Goal: Task Accomplishment & Management: Use online tool/utility

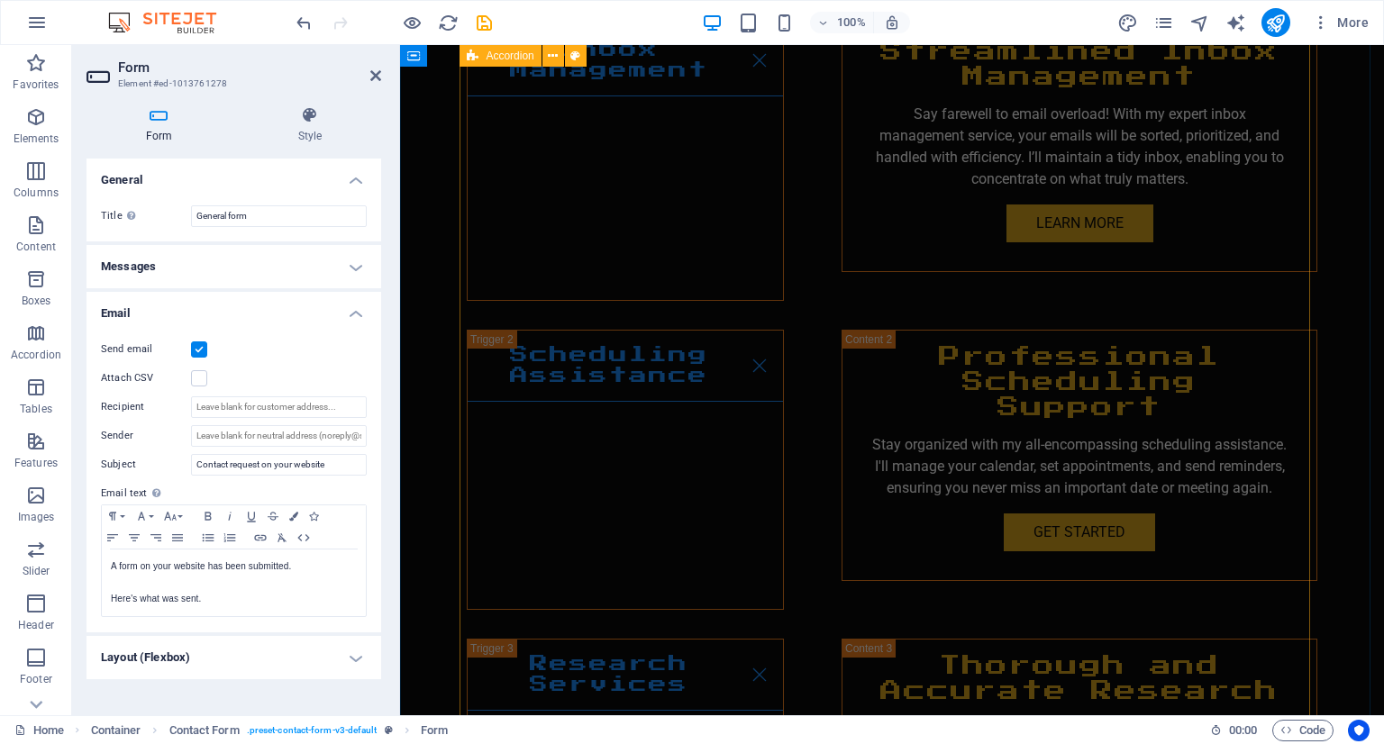
scroll to position [3109, 0]
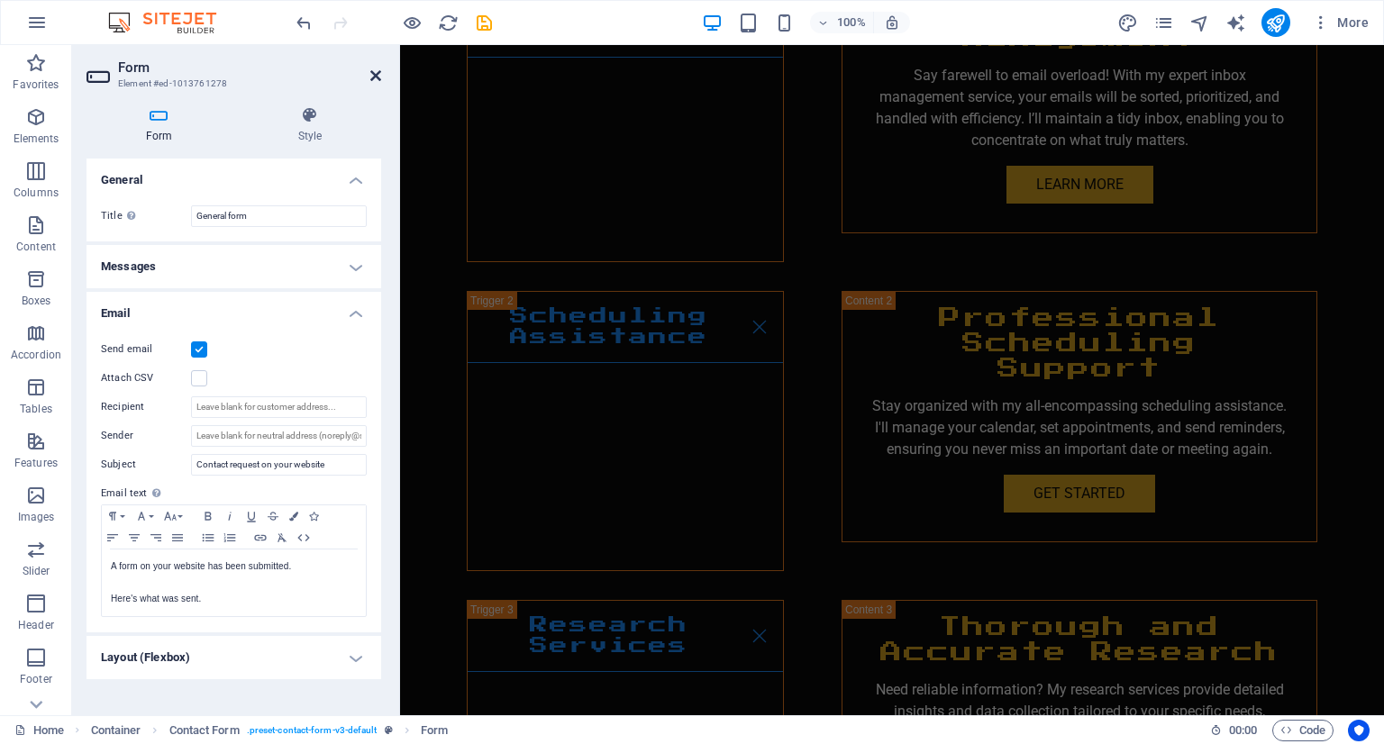
click at [370, 77] on icon at bounding box center [375, 75] width 11 height 14
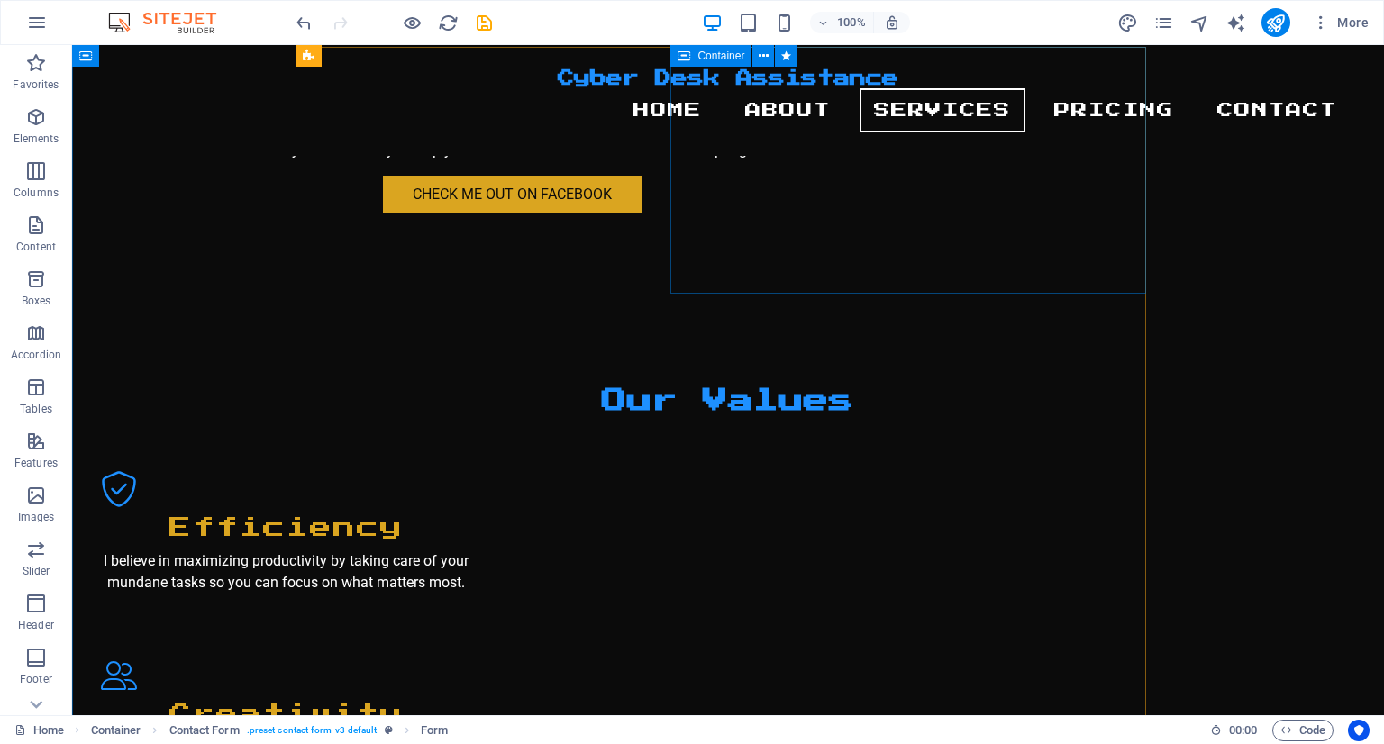
scroll to position [1626, 0]
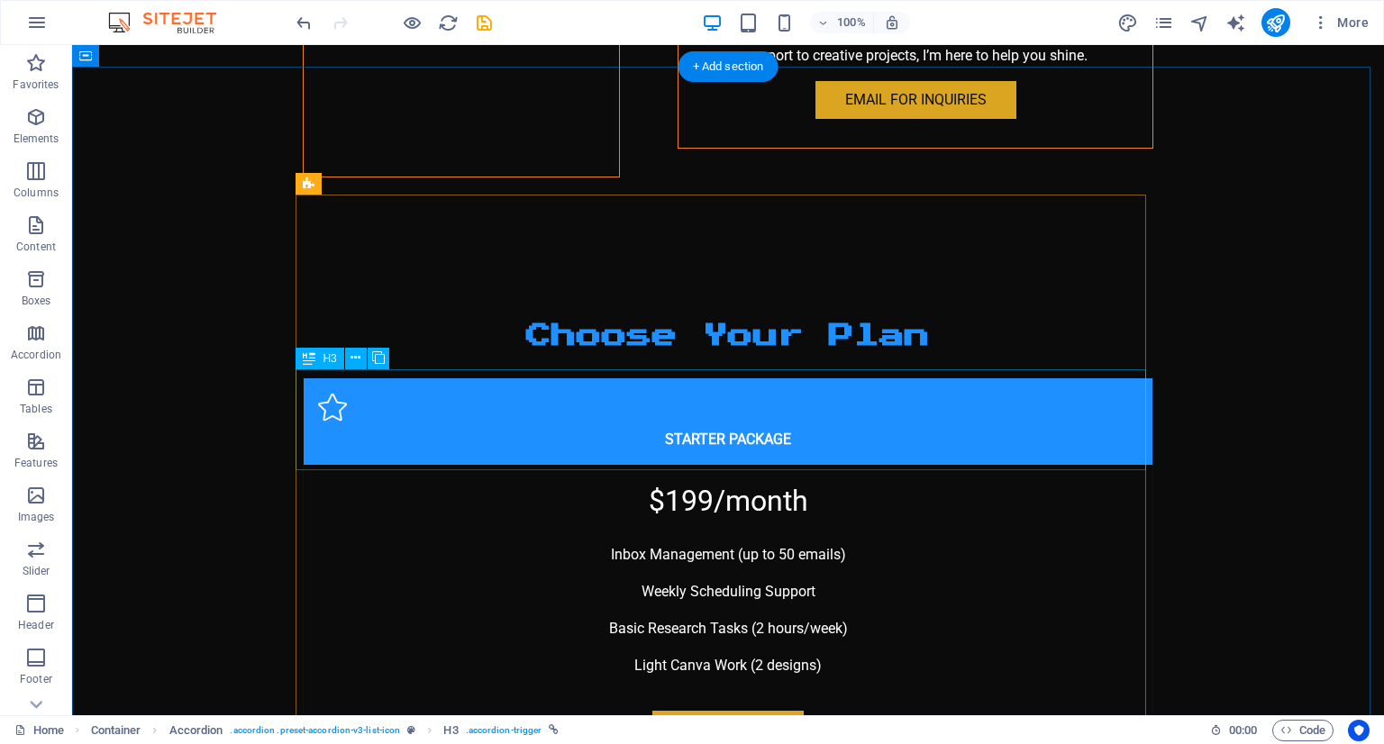
scroll to position [4686, 0]
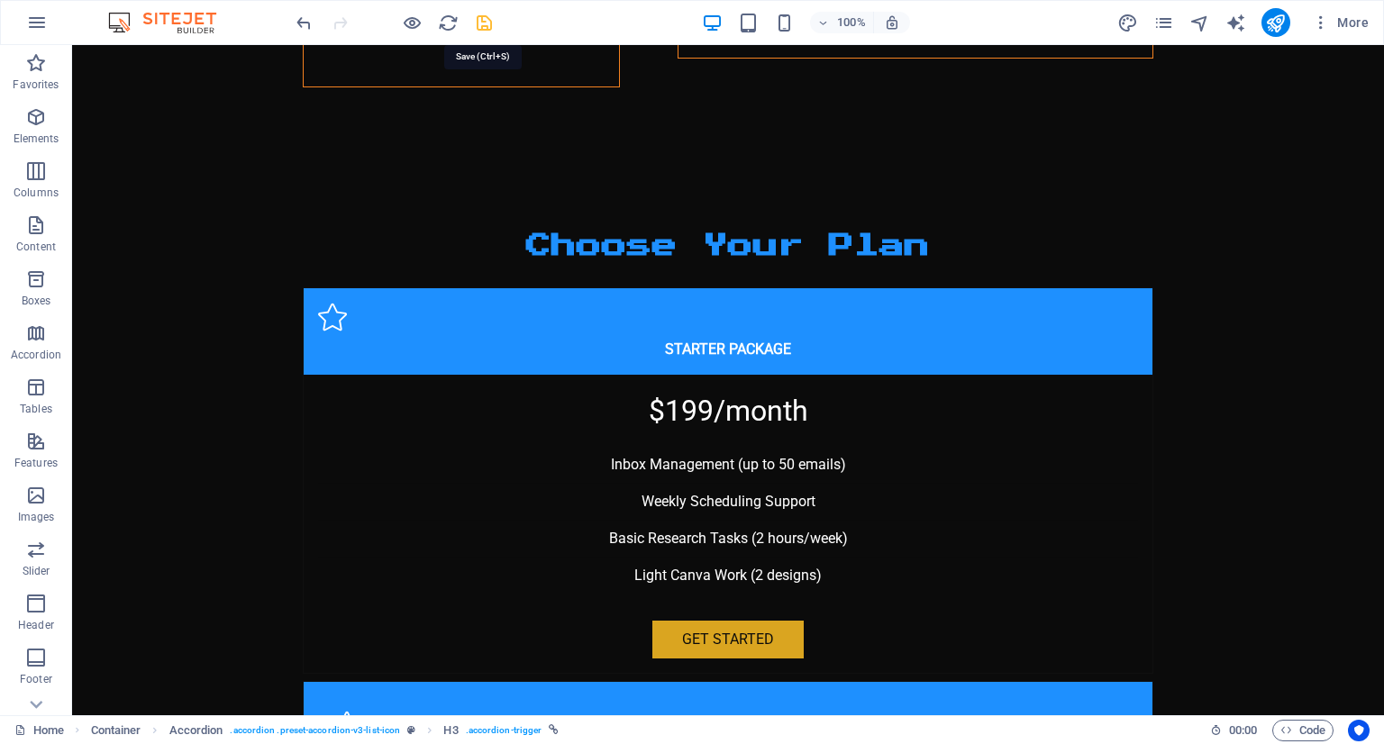
click at [481, 30] on icon "save" at bounding box center [484, 23] width 21 height 21
checkbox input "false"
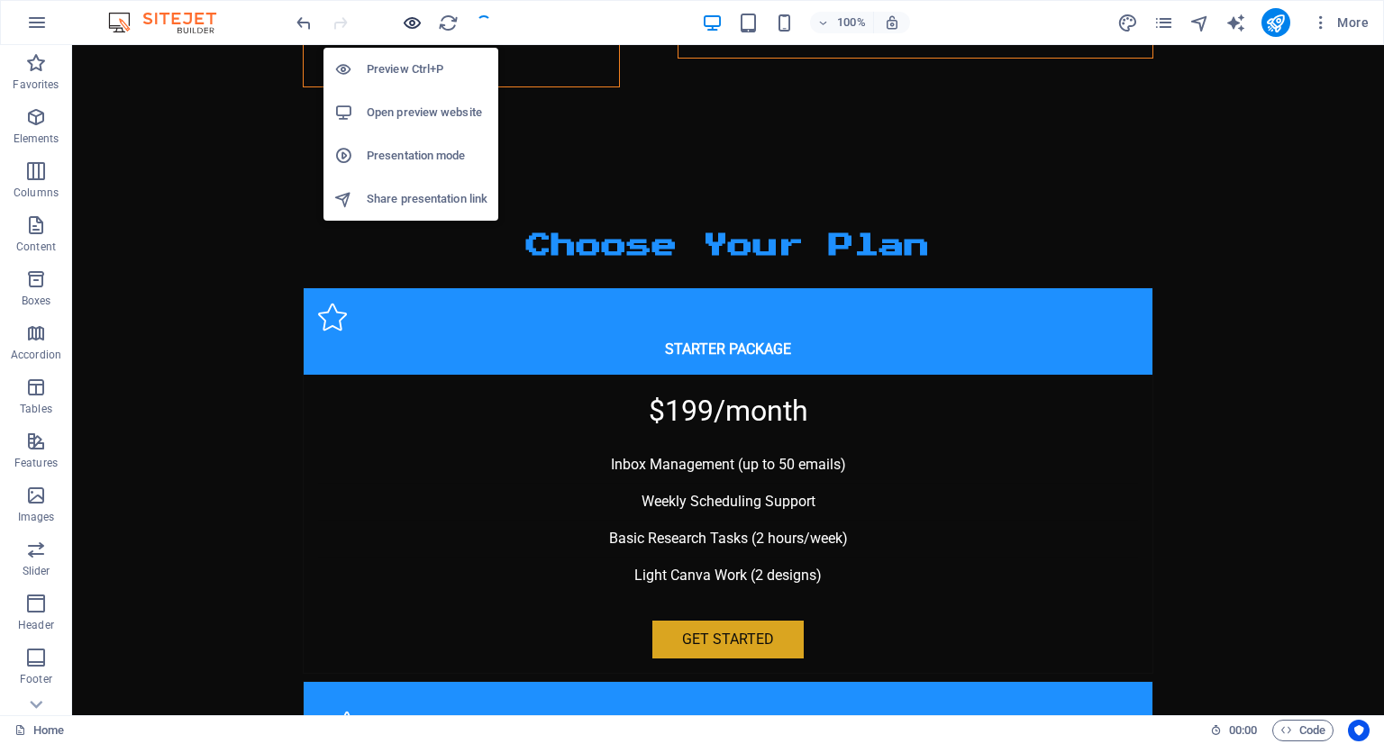
click at [418, 32] on icon "button" at bounding box center [412, 23] width 21 height 21
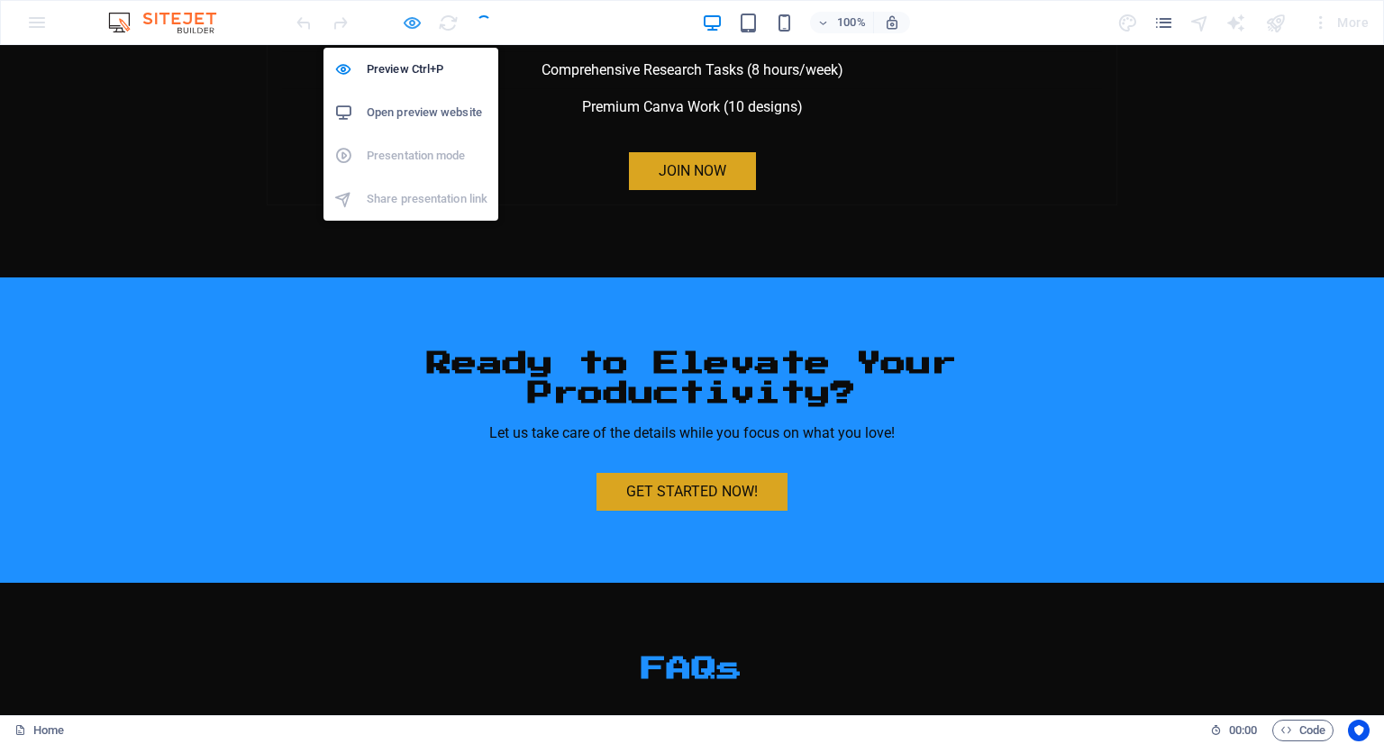
scroll to position [3558, 0]
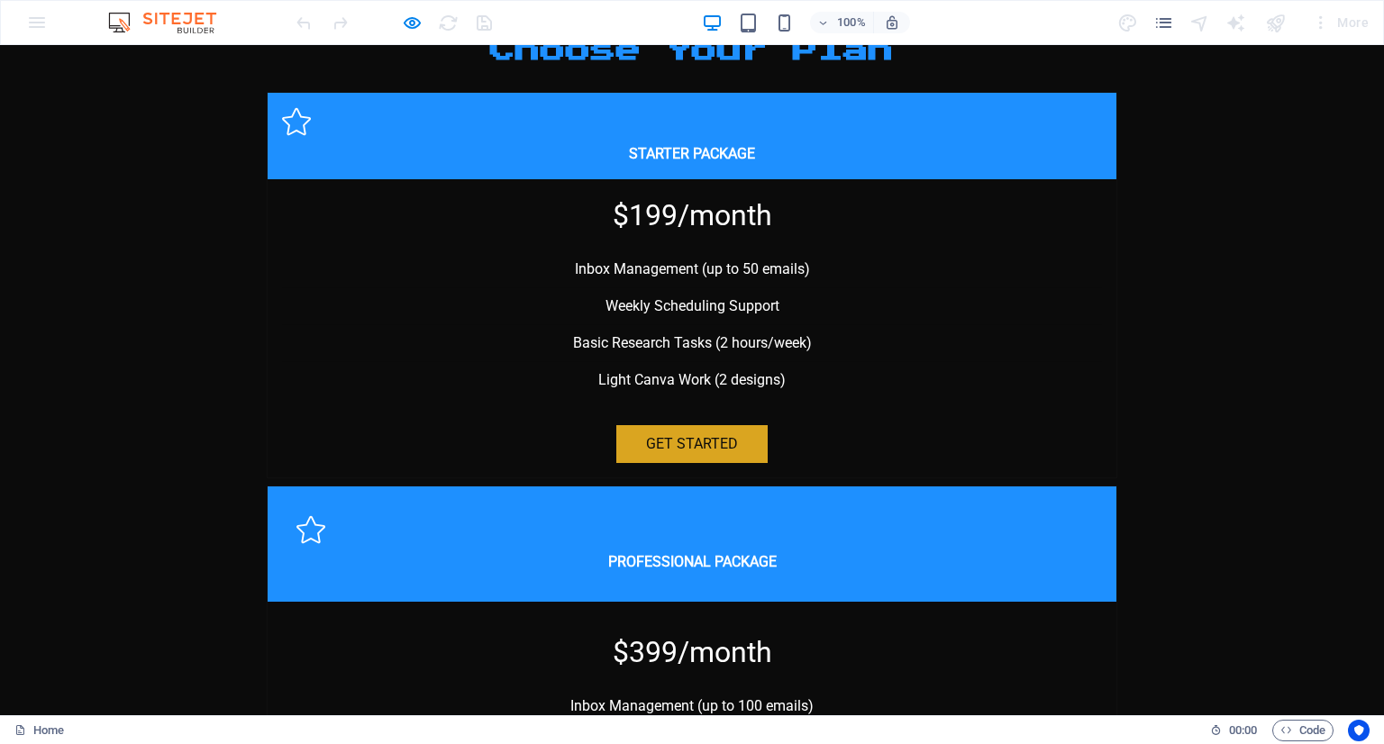
scroll to position [3648, 0]
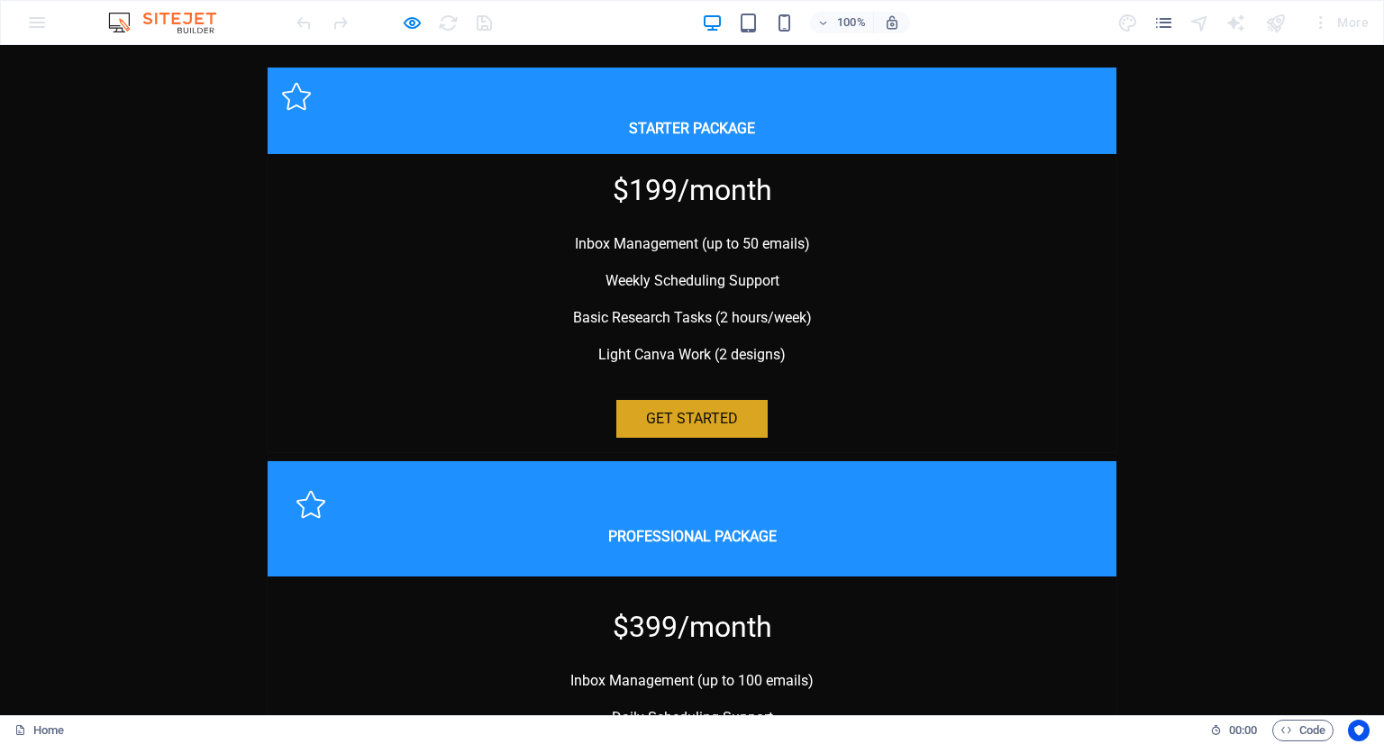
drag, startPoint x: 703, startPoint y: 531, endPoint x: 458, endPoint y: 631, distance: 264.8
click at [0, 45] on p "My pricing is competitive and based on the services you require. I offer packag…" at bounding box center [0, 45] width 0 height 0
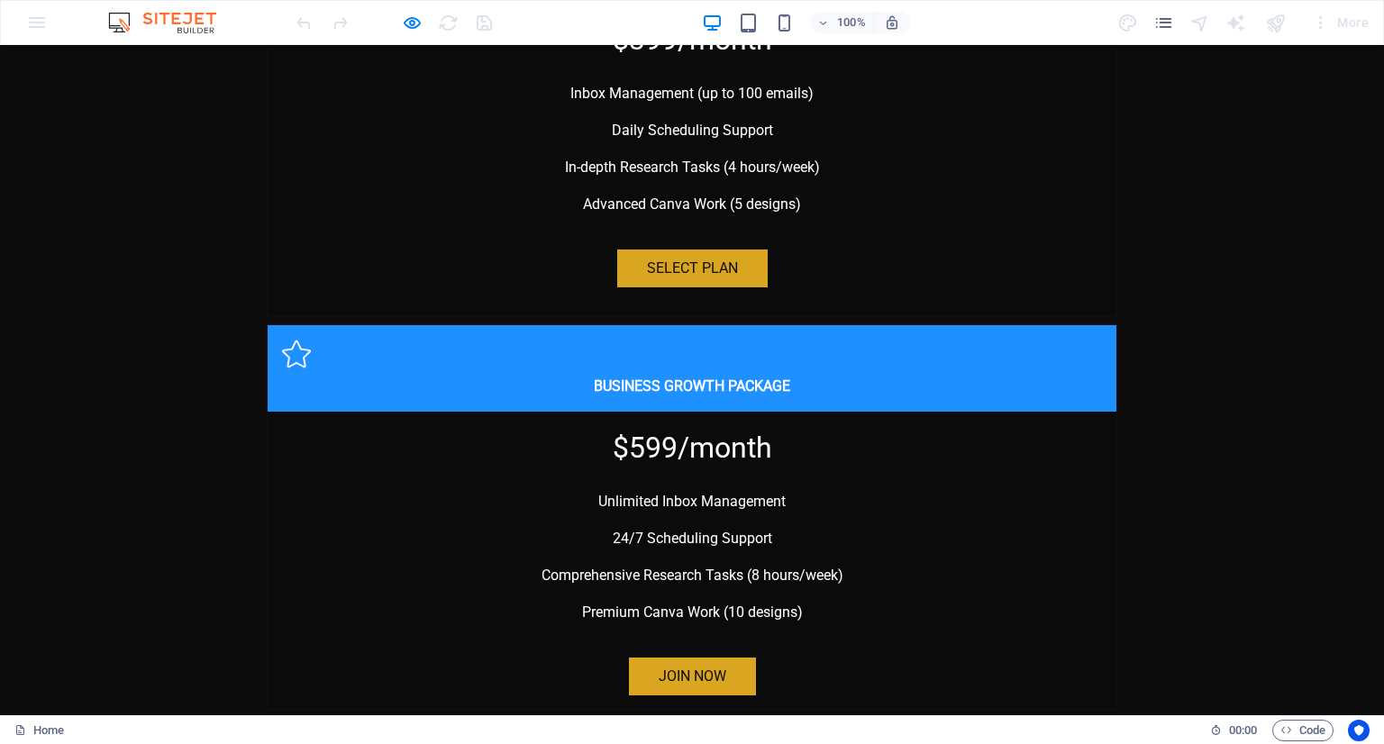
scroll to position [4396, 0]
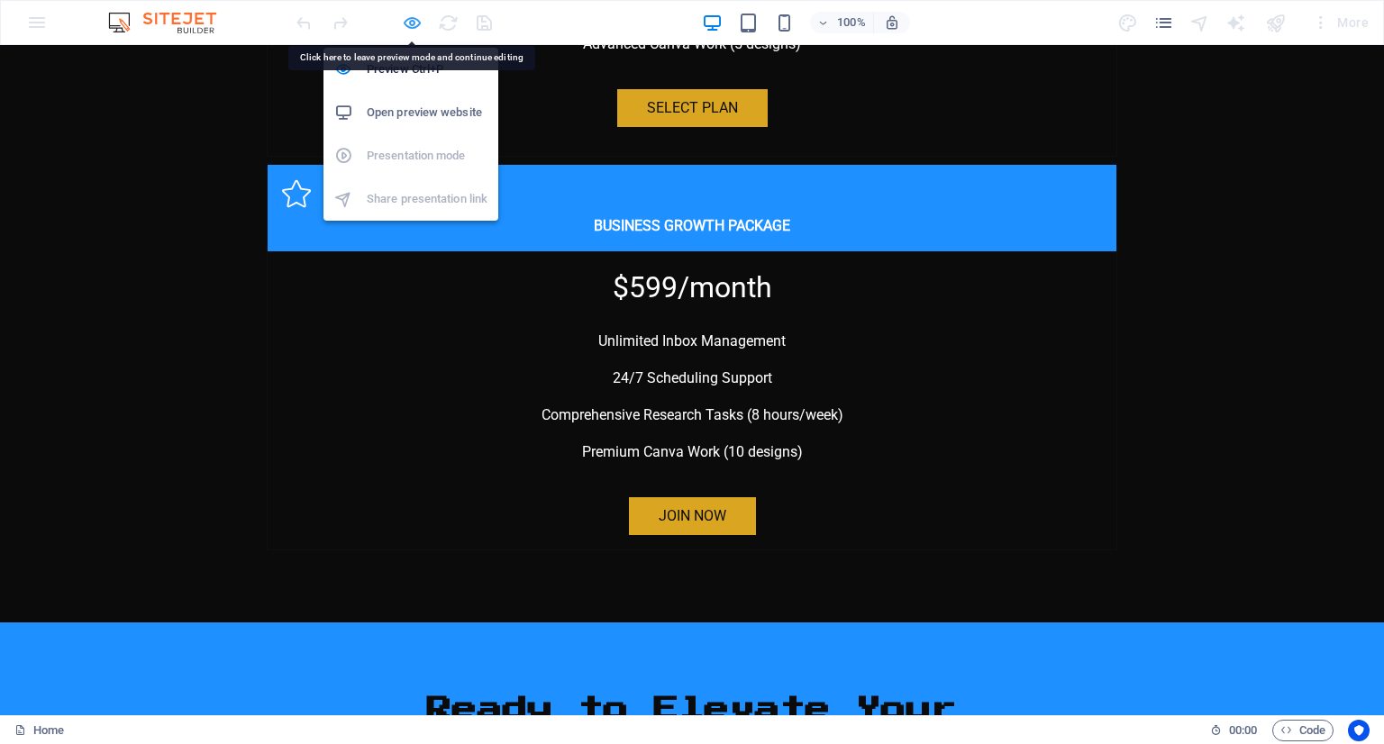
click at [406, 18] on icon "button" at bounding box center [412, 23] width 21 height 21
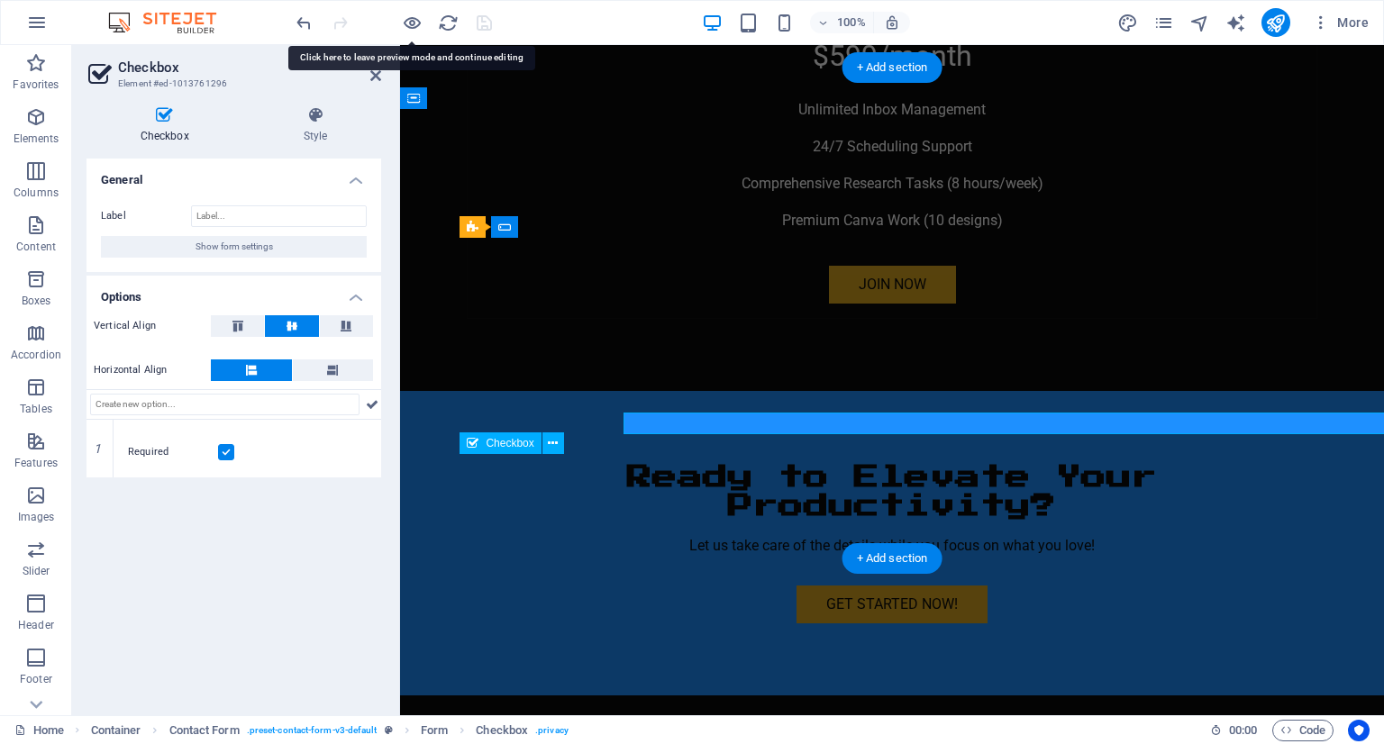
scroll to position [5993, 0]
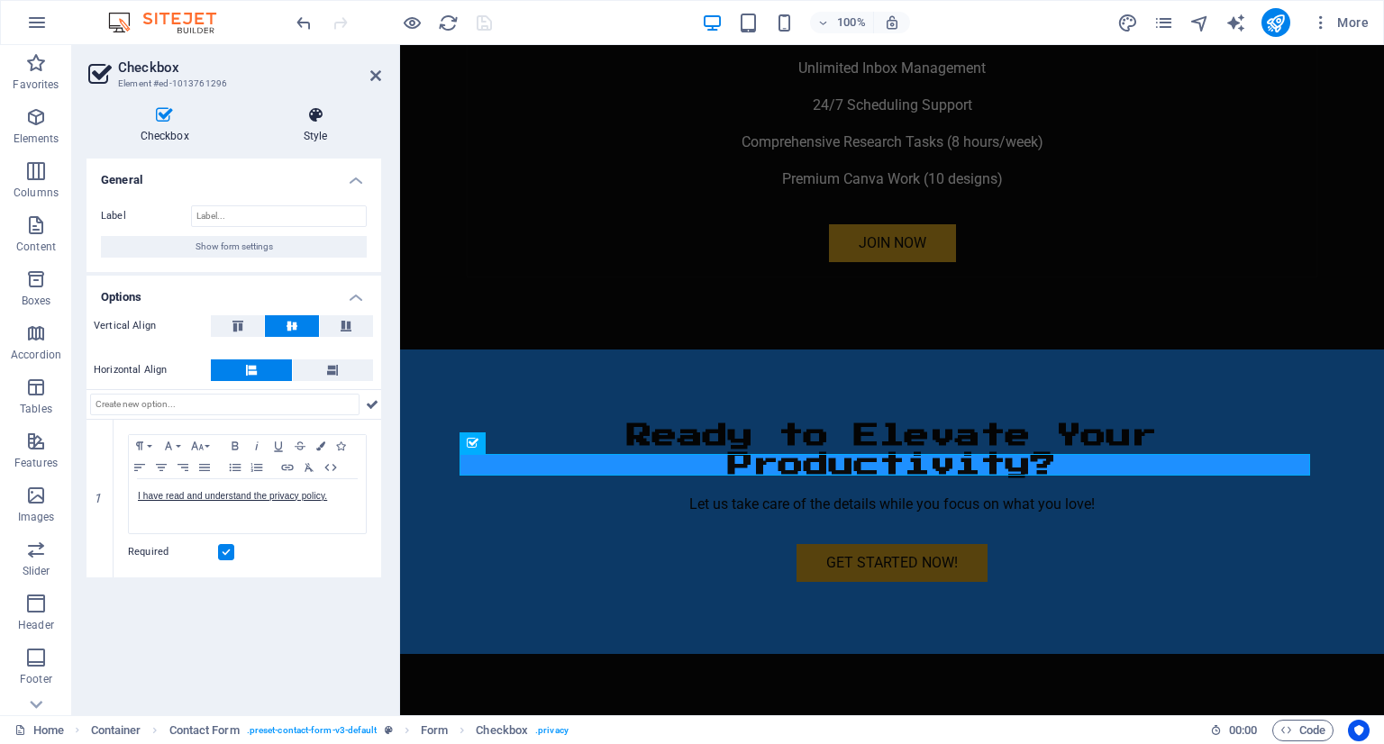
click at [296, 127] on h4 "Style" at bounding box center [316, 125] width 132 height 38
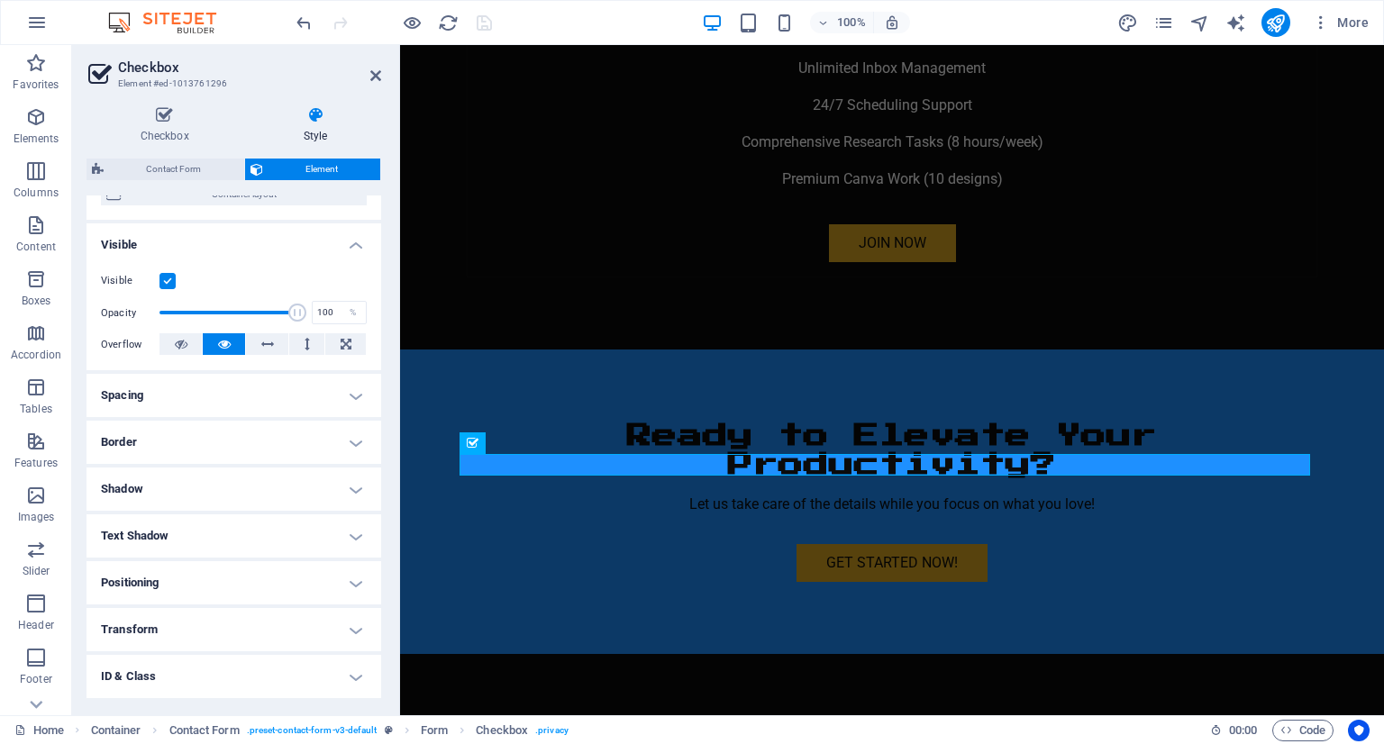
scroll to position [256, 0]
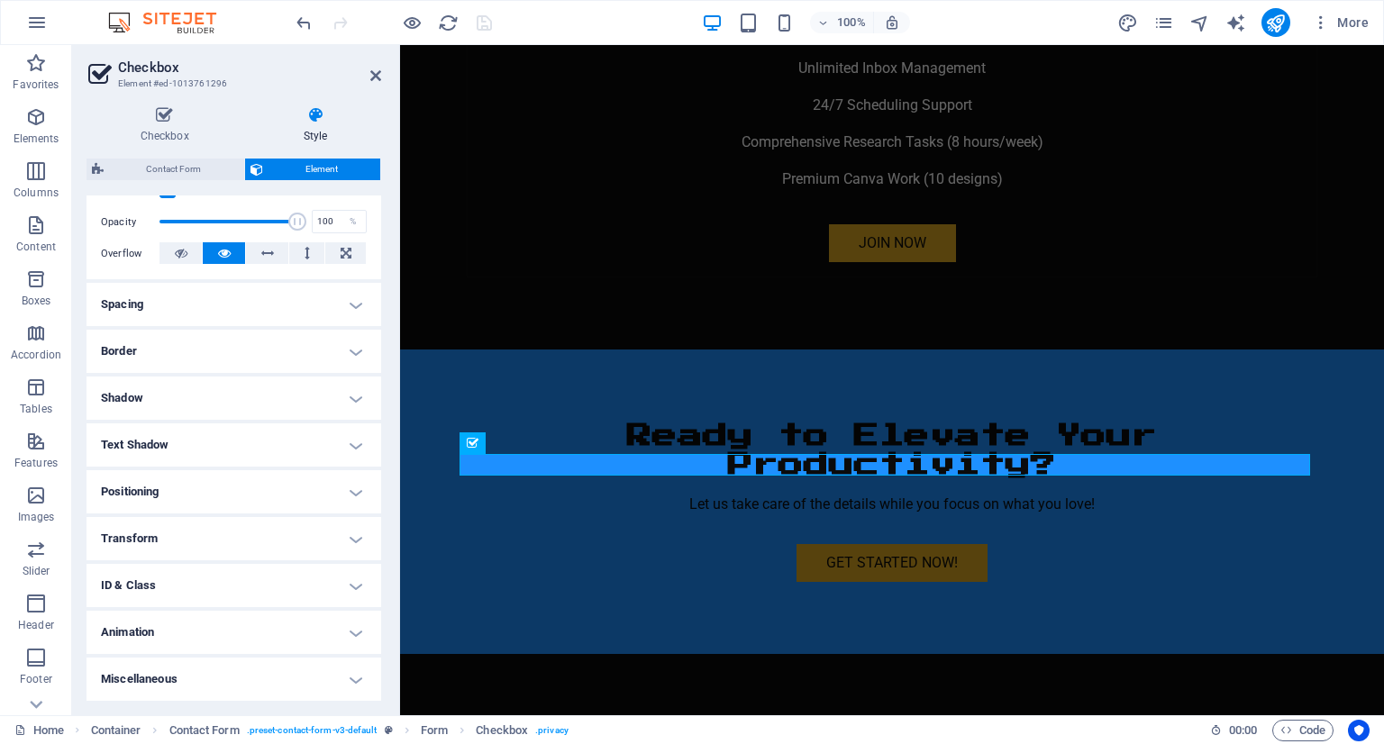
click at [165, 452] on h4 "Text Shadow" at bounding box center [234, 445] width 295 height 43
click at [165, 452] on h4 "Text Shadow" at bounding box center [234, 440] width 295 height 32
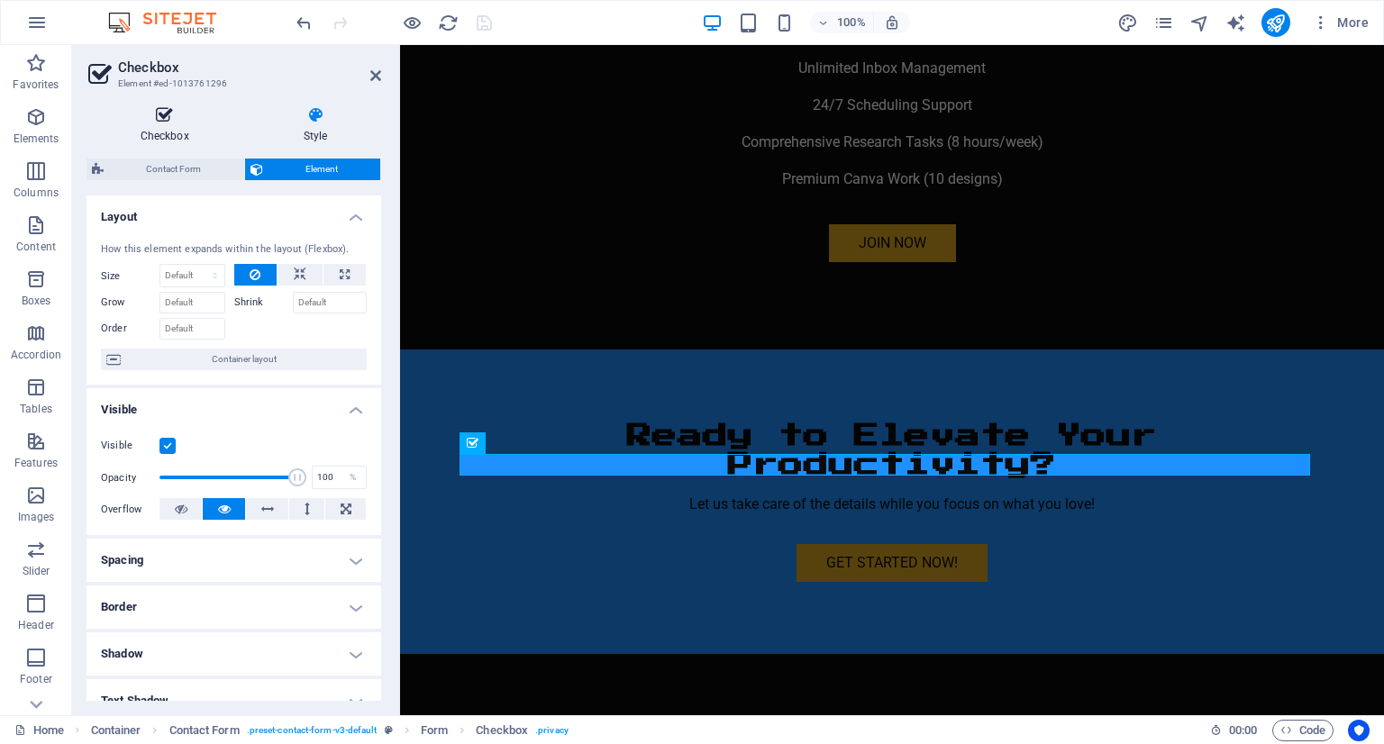
click at [180, 114] on icon at bounding box center [165, 115] width 156 height 18
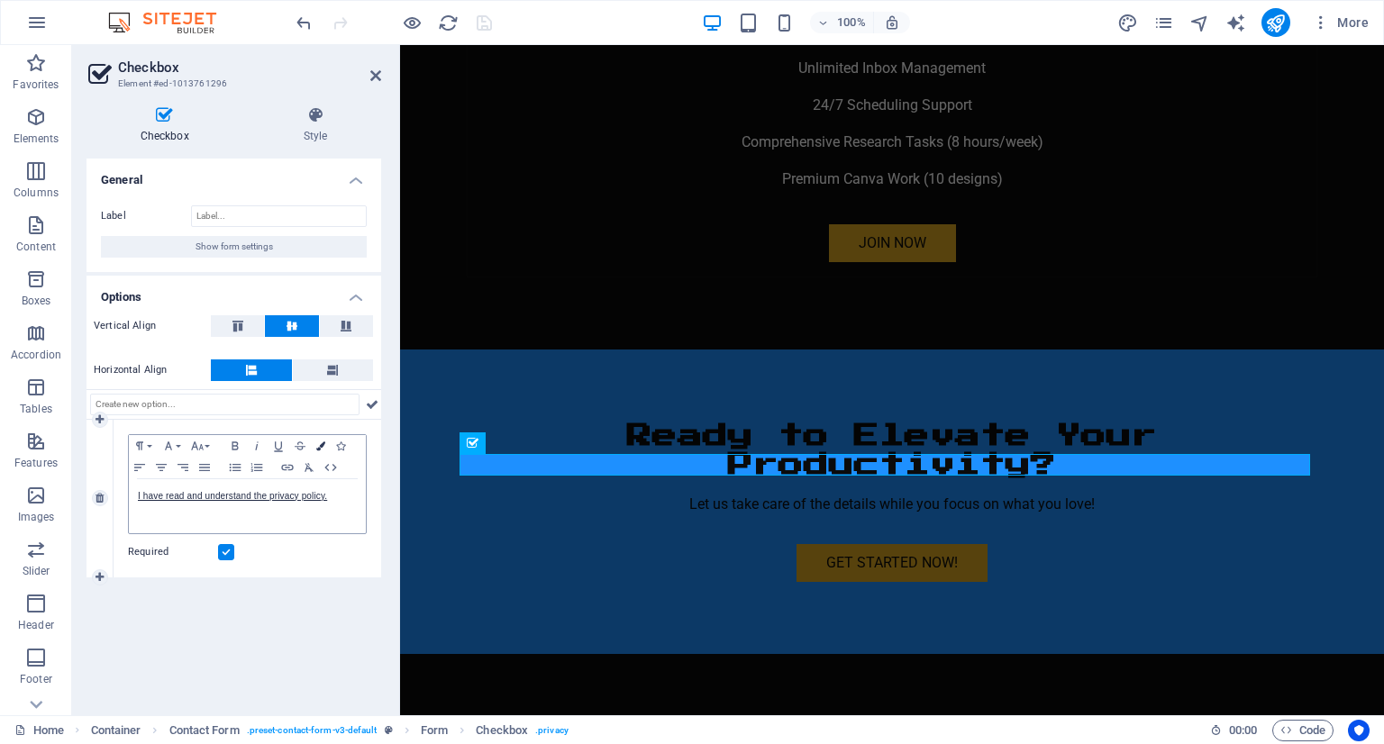
click at [318, 445] on icon "button" at bounding box center [320, 446] width 9 height 9
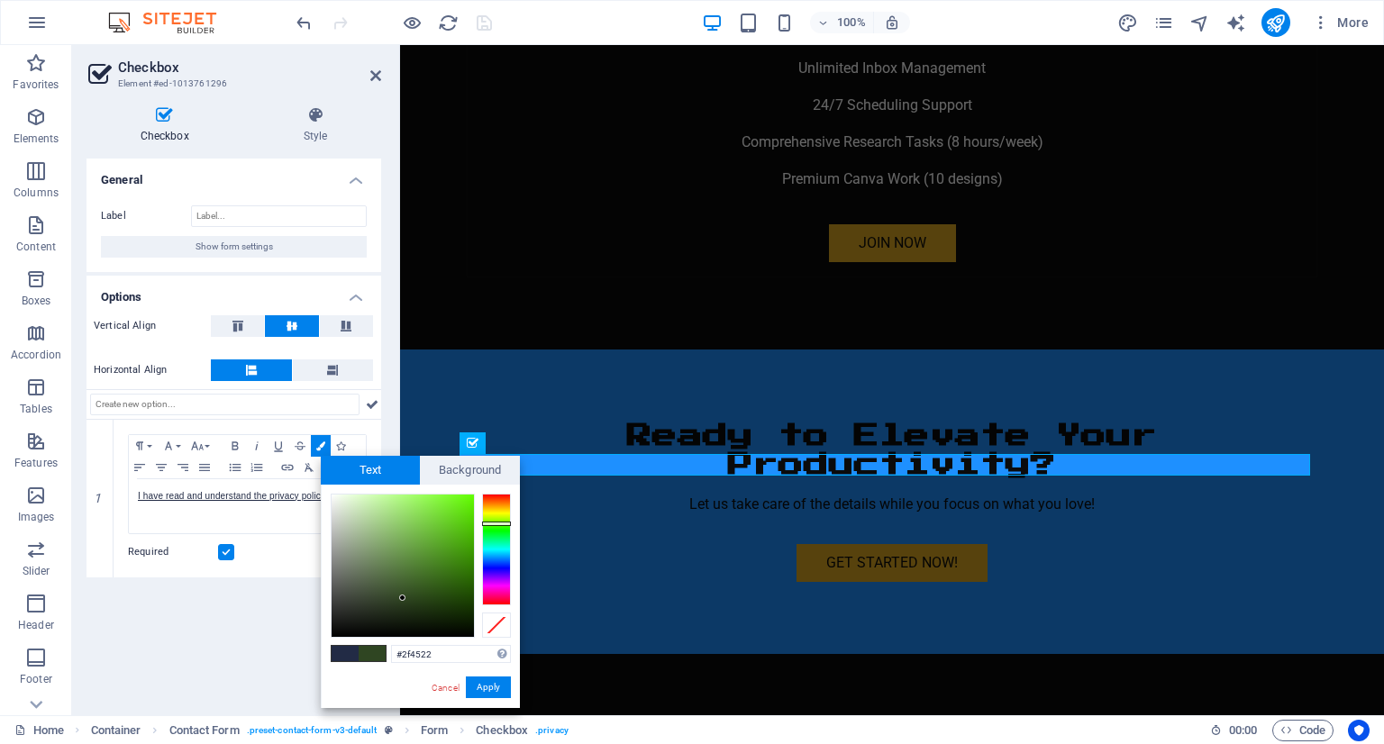
drag, startPoint x: 497, startPoint y: 562, endPoint x: 494, endPoint y: 524, distance: 38.8
click at [494, 524] on div at bounding box center [496, 524] width 29 height 5
click at [494, 515] on div at bounding box center [496, 550] width 29 height 112
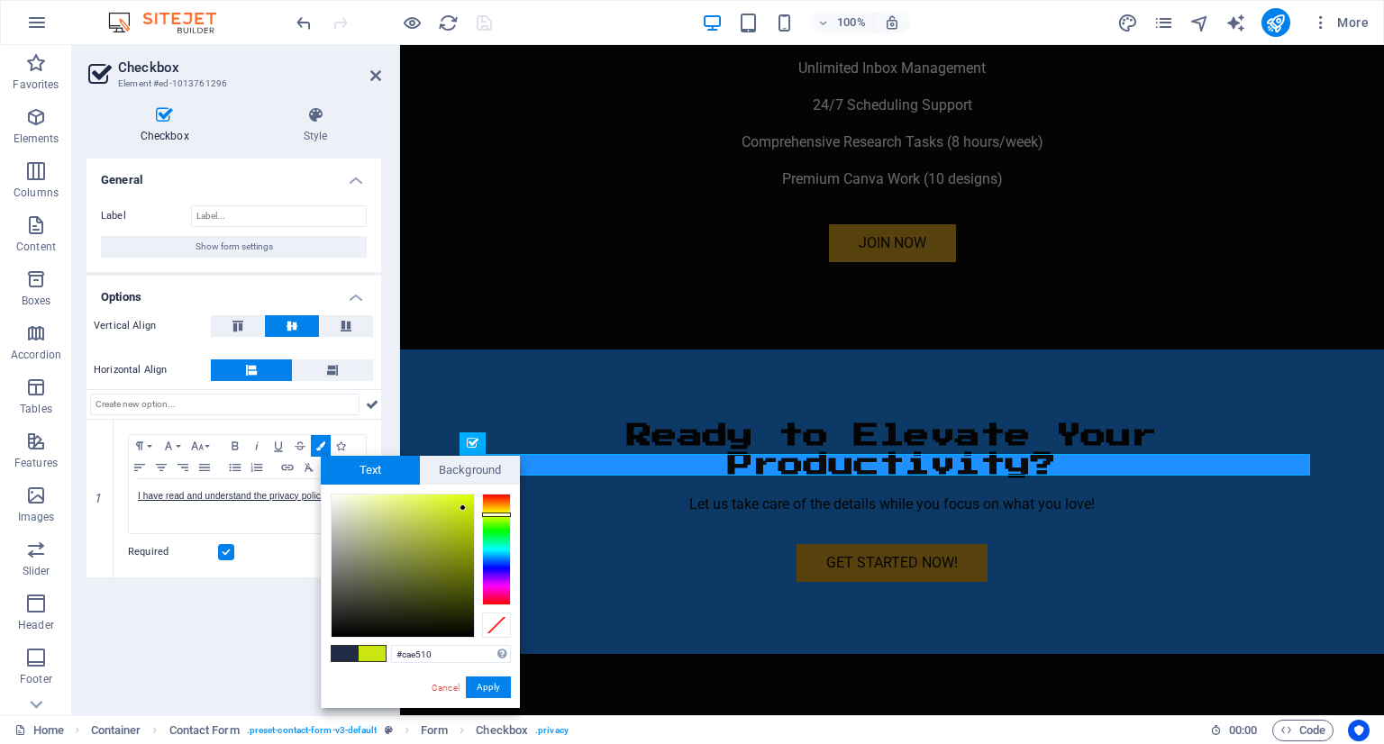
click at [463, 508] on div at bounding box center [403, 566] width 142 height 142
click at [477, 686] on button "Apply" at bounding box center [488, 688] width 45 height 22
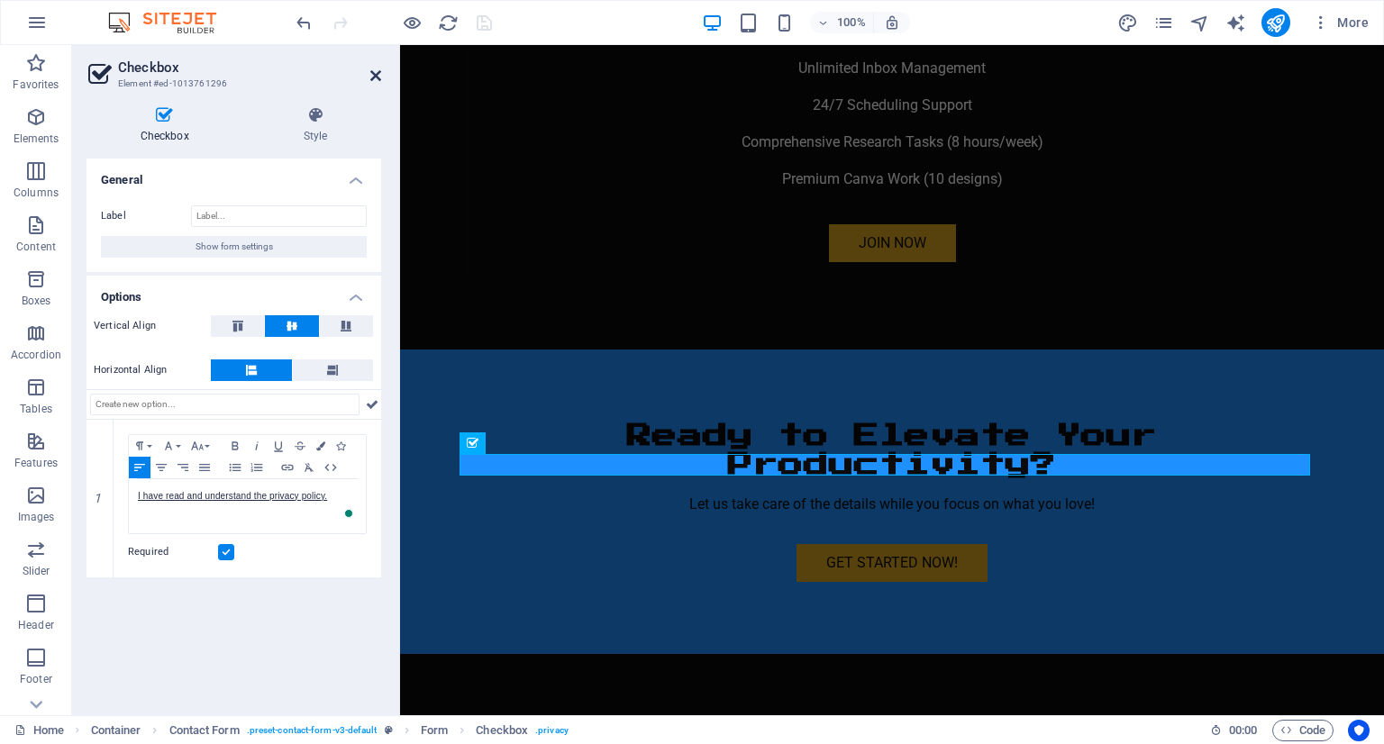
click at [370, 68] on icon at bounding box center [375, 75] width 11 height 14
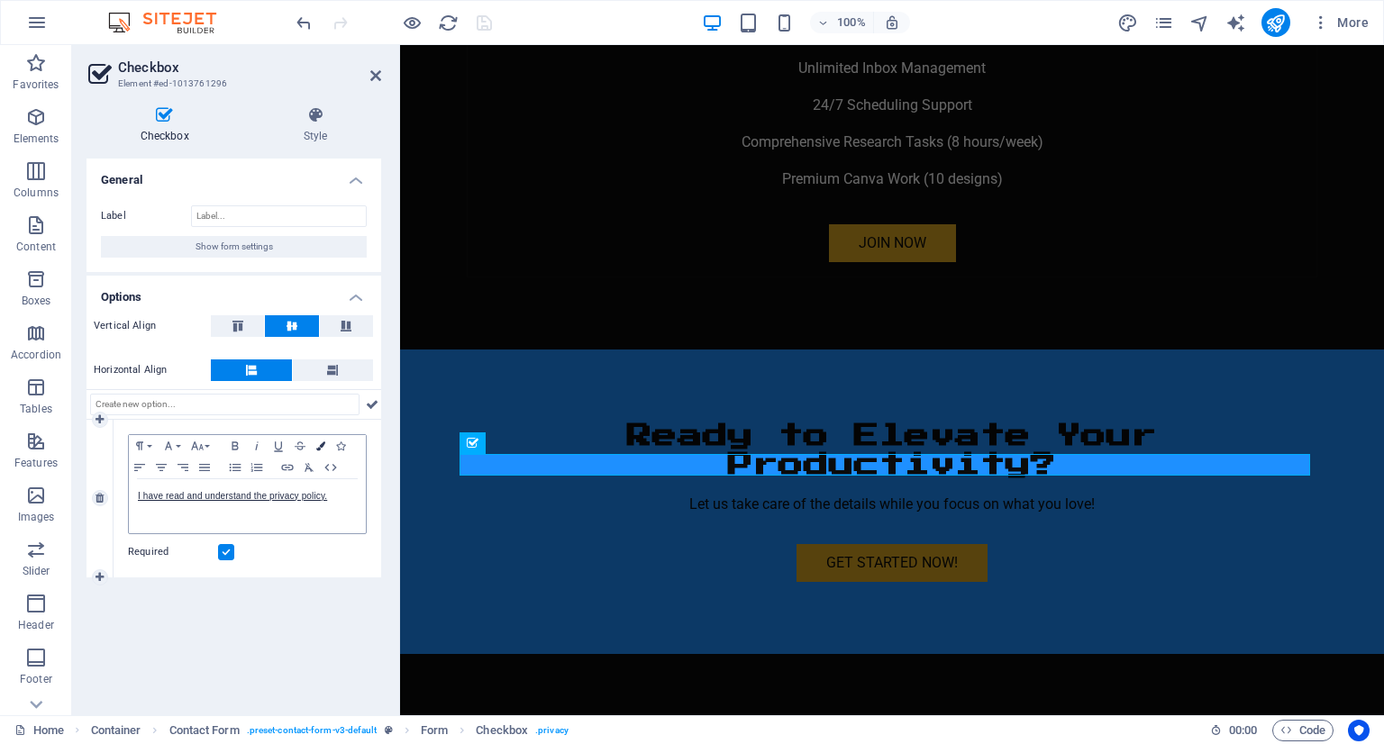
click at [318, 452] on button "Colors" at bounding box center [321, 446] width 20 height 22
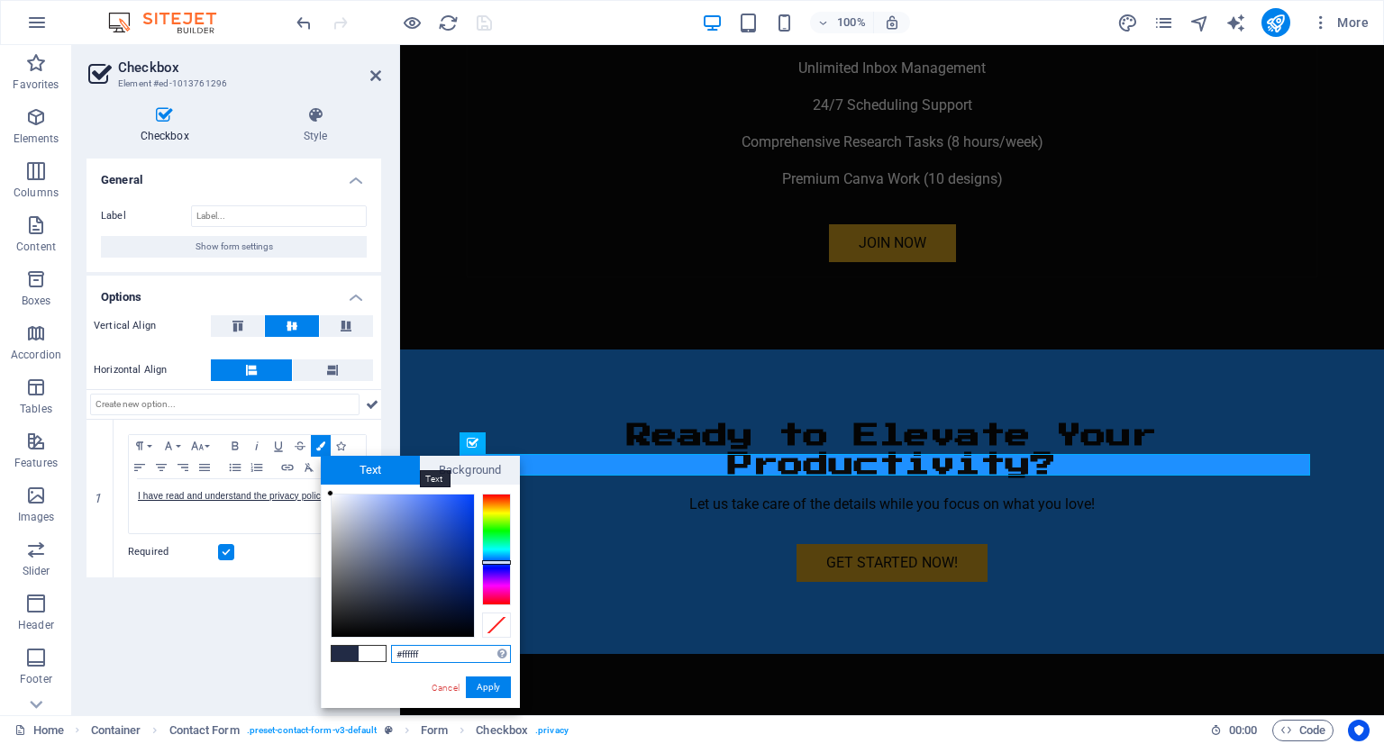
drag, startPoint x: 400, startPoint y: 593, endPoint x: 320, endPoint y: 468, distance: 148.7
click at [321, 468] on div "Text Background less #ffffff Supported formats #0852ed rgb(8, 82, 237) rgba(8, …" at bounding box center [420, 582] width 199 height 252
click at [327, 487] on div "#ffffff Supported formats #0852ed rgb(8, 82, 237) rgba(8, 82, 237, 90%) hsv(221…" at bounding box center [420, 727] width 199 height 485
click at [334, 497] on div at bounding box center [334, 497] width 6 height 6
click at [490, 687] on button "Apply" at bounding box center [488, 688] width 45 height 22
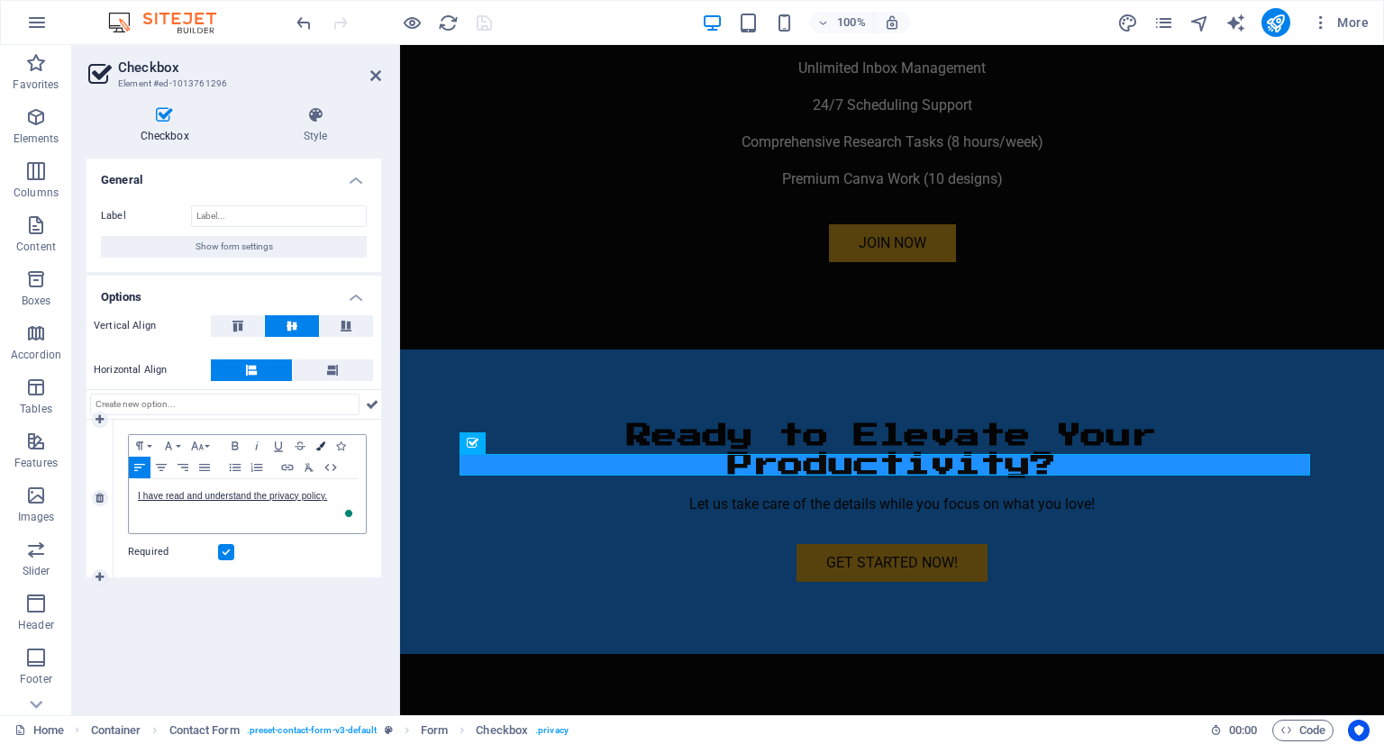
click at [315, 445] on button "Colors" at bounding box center [321, 446] width 20 height 22
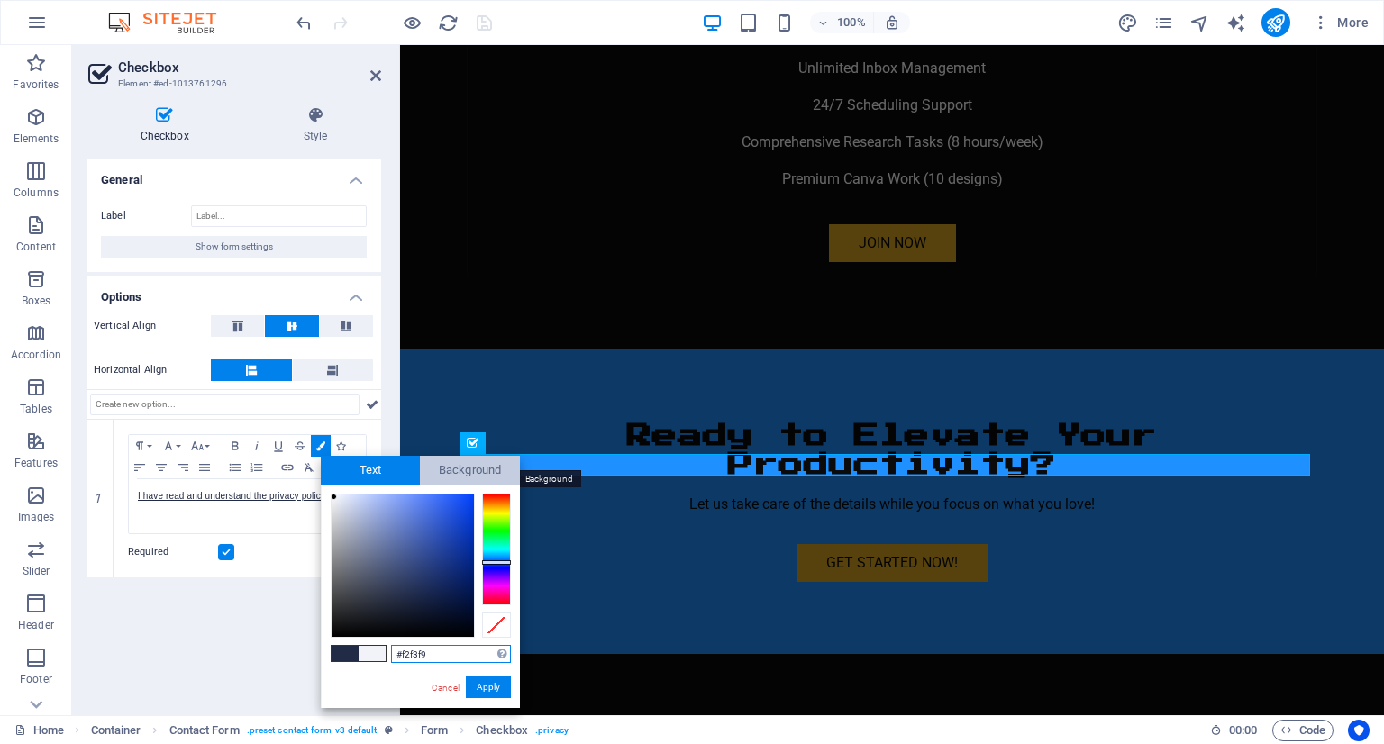
click at [451, 475] on span "Background" at bounding box center [470, 470] width 100 height 29
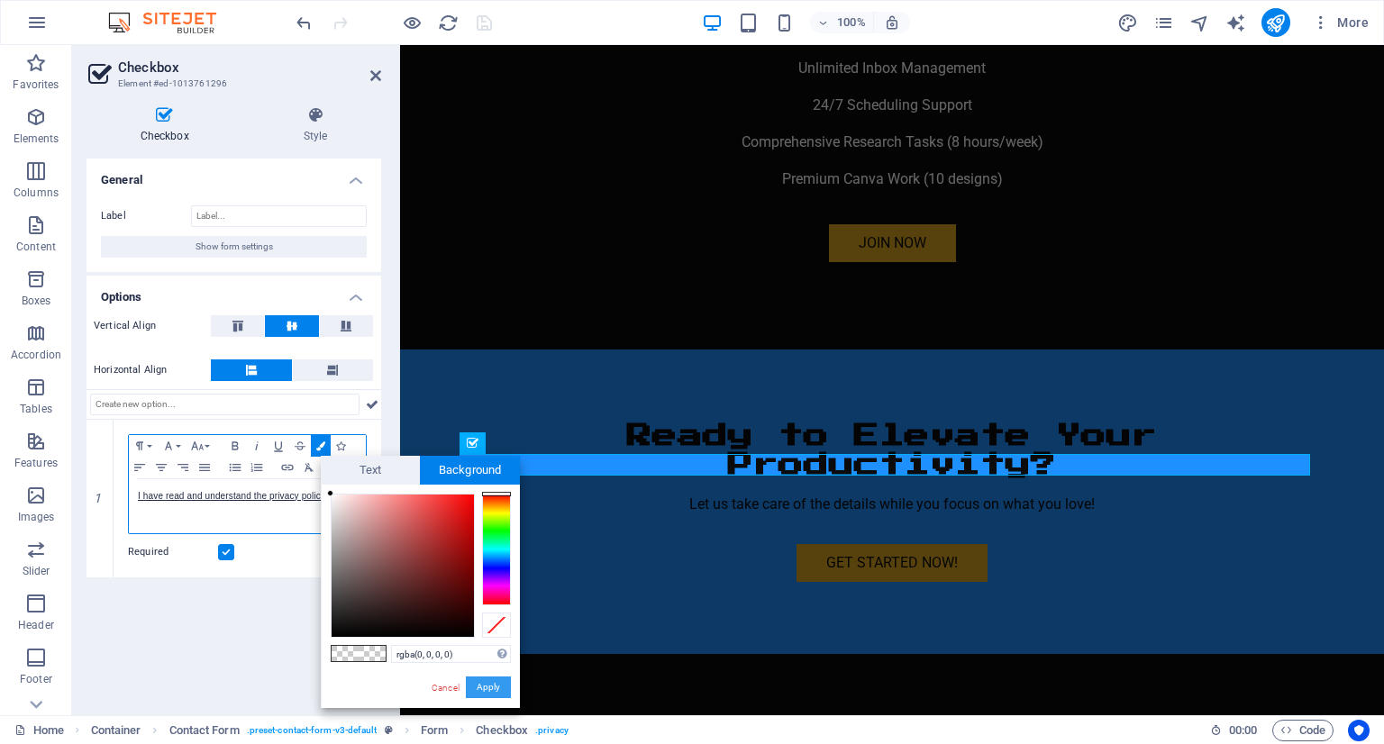
click at [489, 682] on button "Apply" at bounding box center [488, 688] width 45 height 22
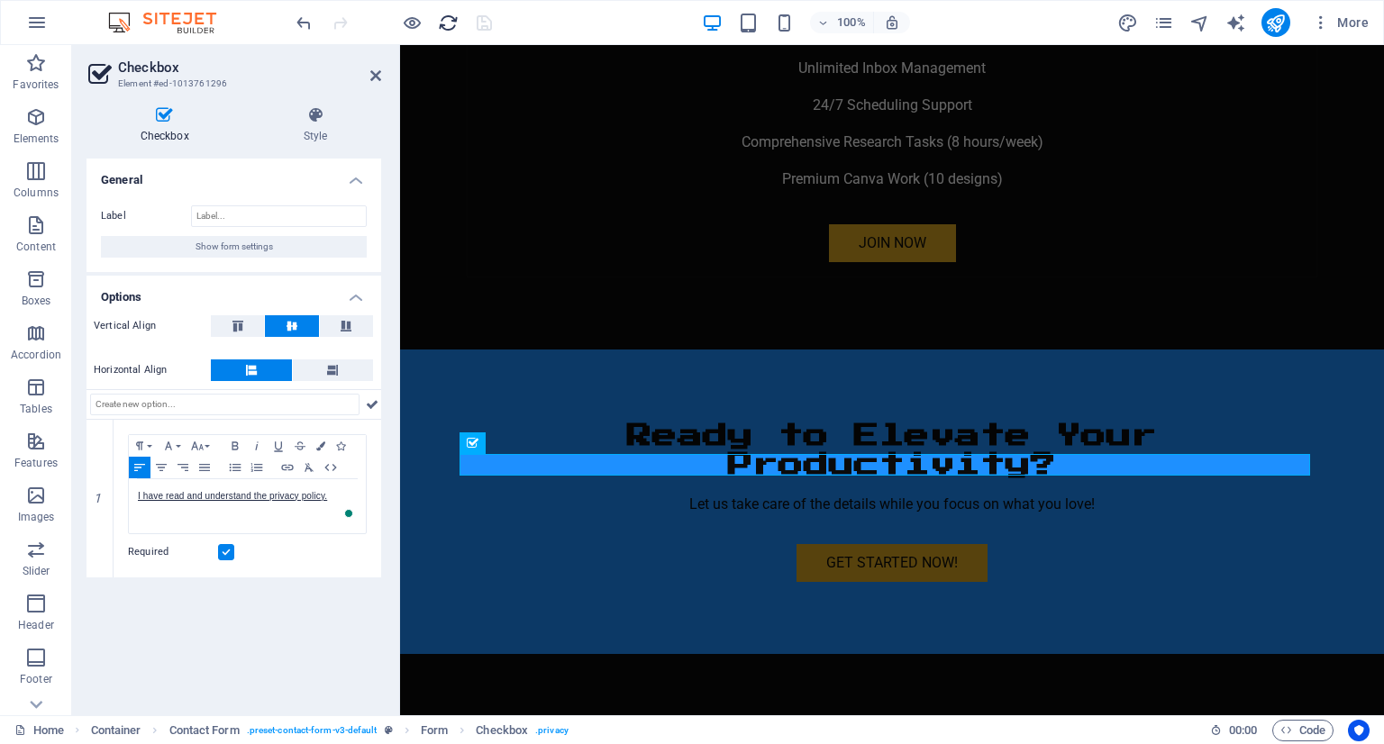
click at [445, 19] on icon "reload" at bounding box center [448, 23] width 21 height 21
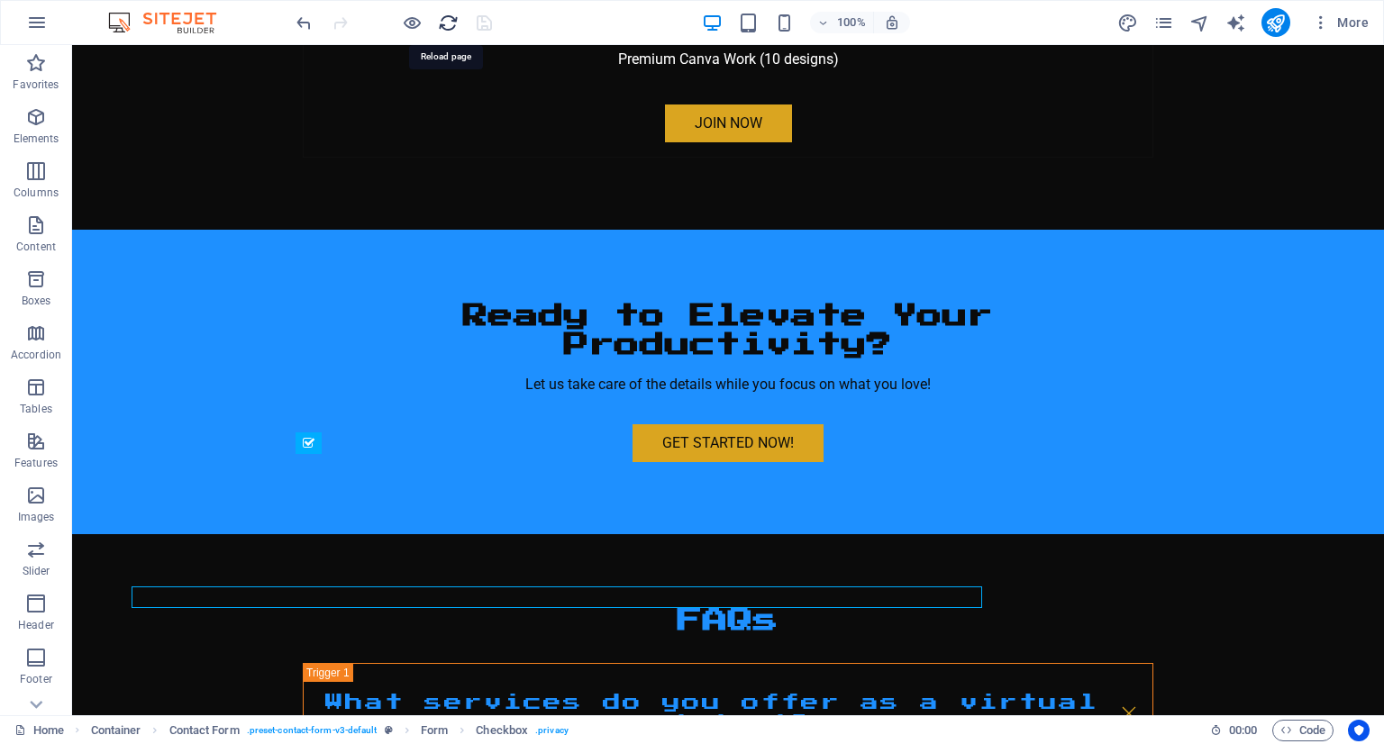
scroll to position [5952, 0]
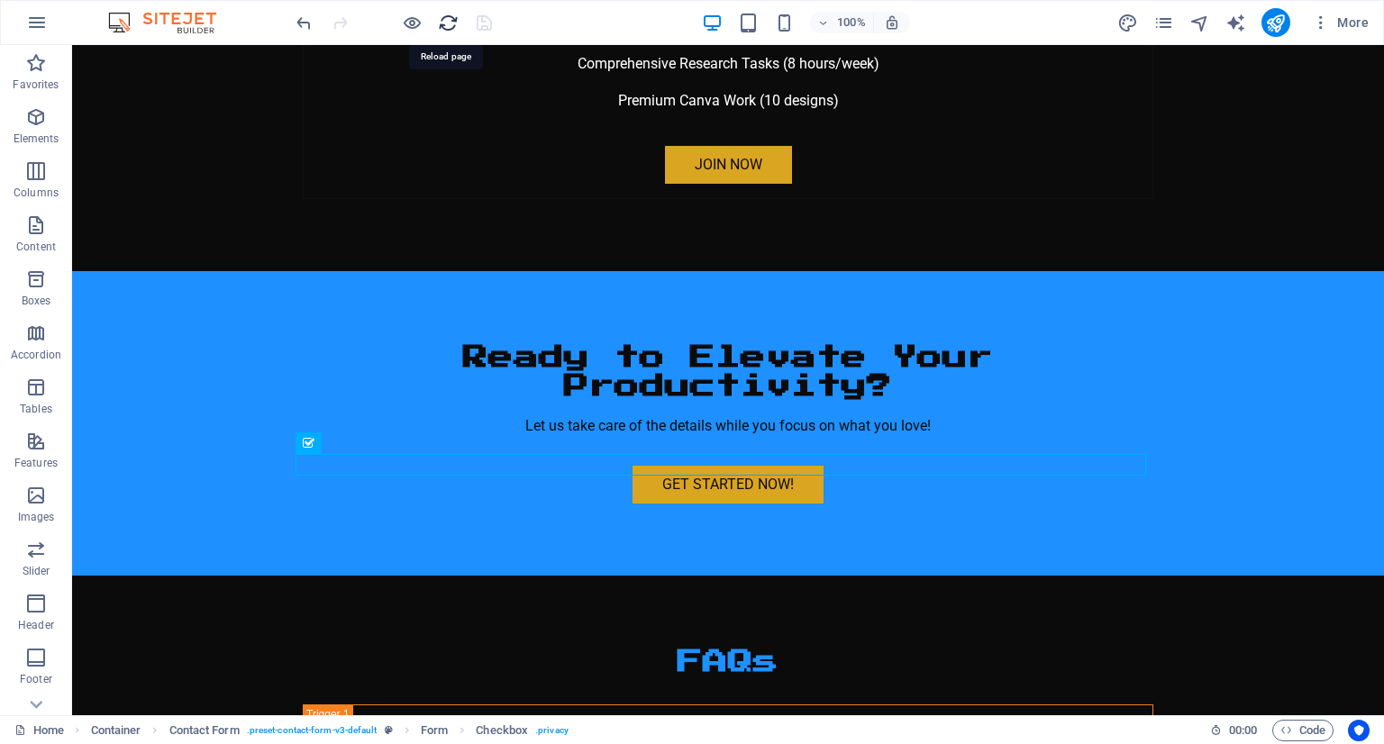
click at [444, 19] on icon "reload" at bounding box center [448, 23] width 21 height 21
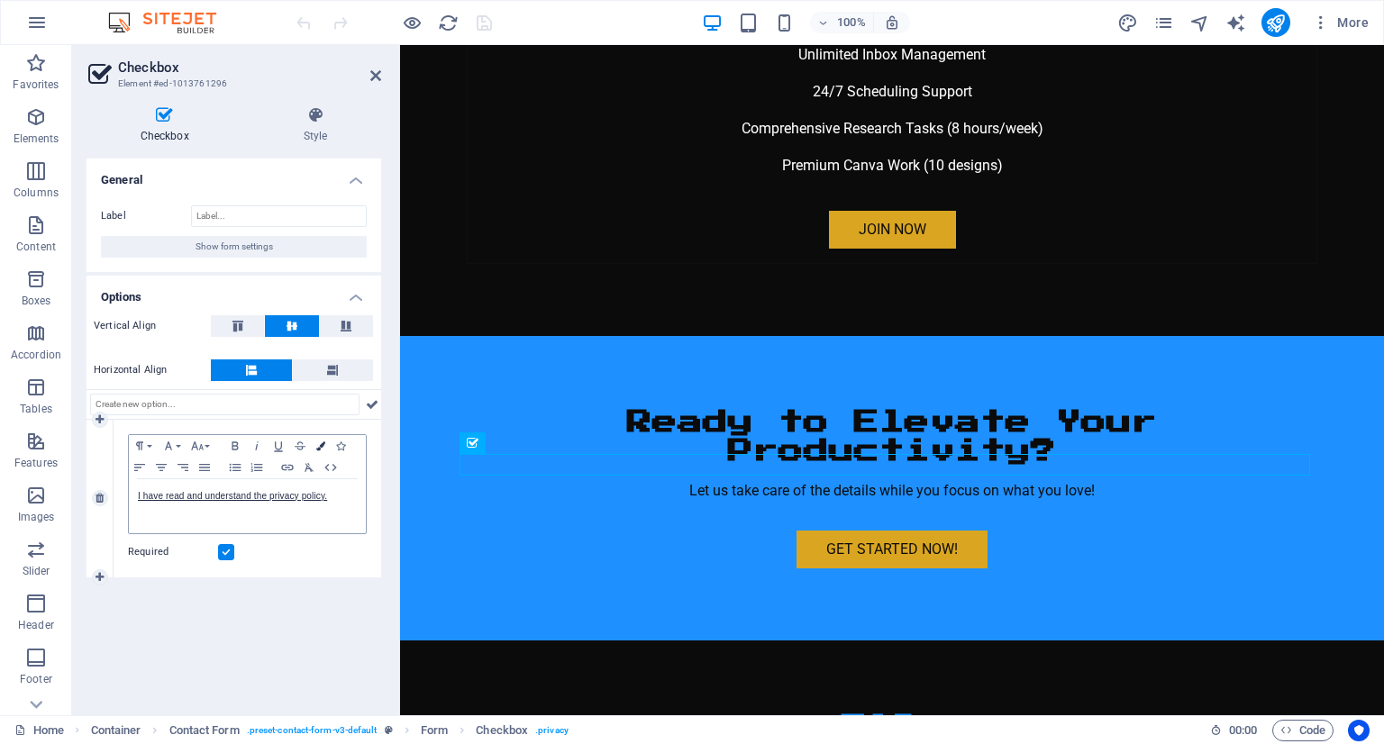
click at [317, 442] on icon "button" at bounding box center [320, 446] width 9 height 9
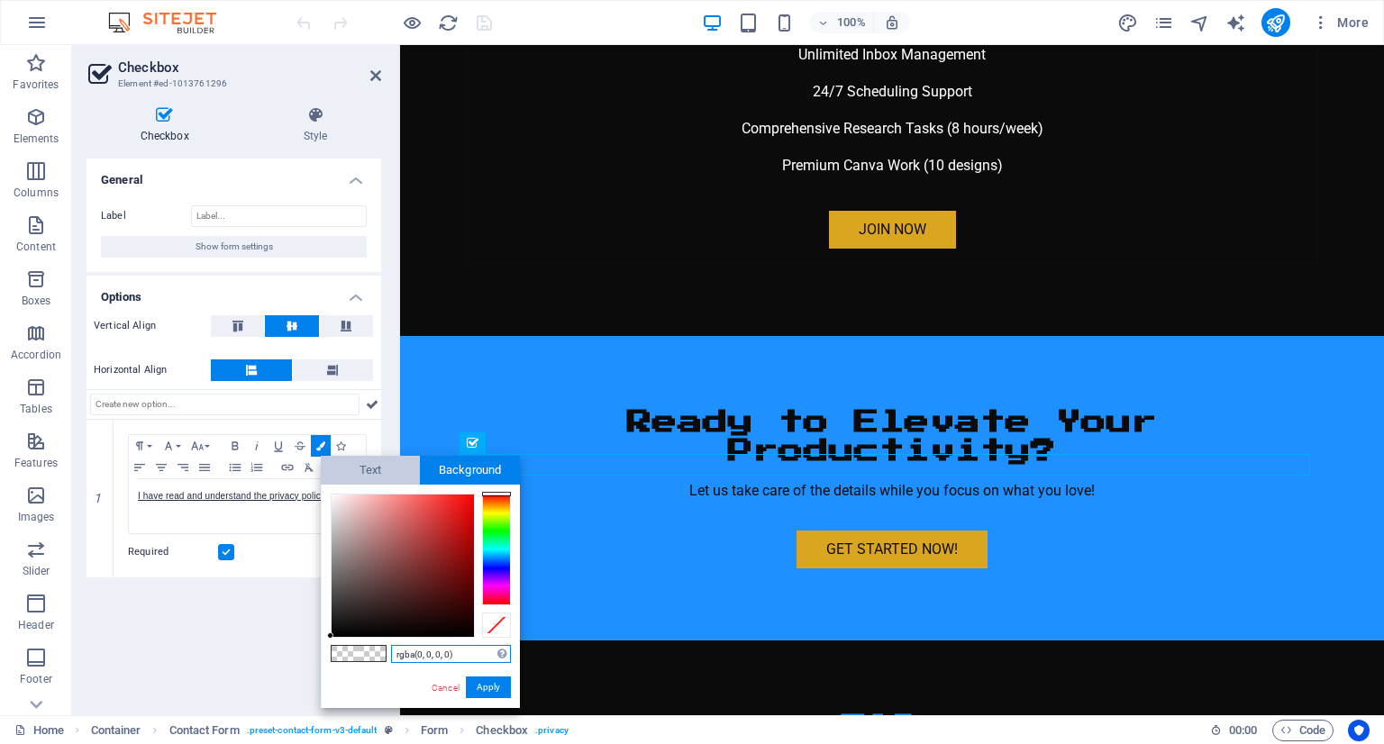
click at [372, 473] on span "Text" at bounding box center [371, 470] width 100 height 29
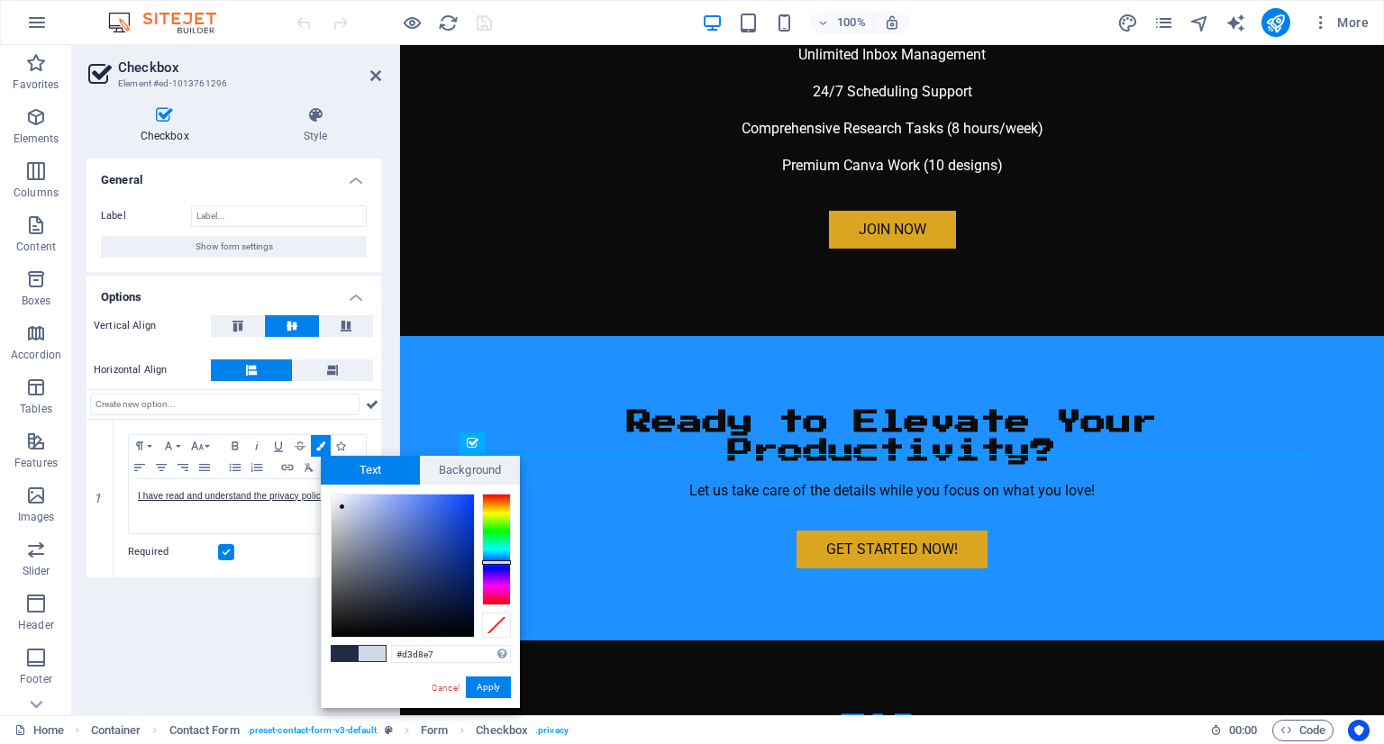
drag, startPoint x: 333, startPoint y: 497, endPoint x: 342, endPoint y: 507, distance: 13.4
click at [342, 507] on div at bounding box center [342, 507] width 6 height 6
click at [288, 253] on button "Show form settings" at bounding box center [234, 247] width 266 height 22
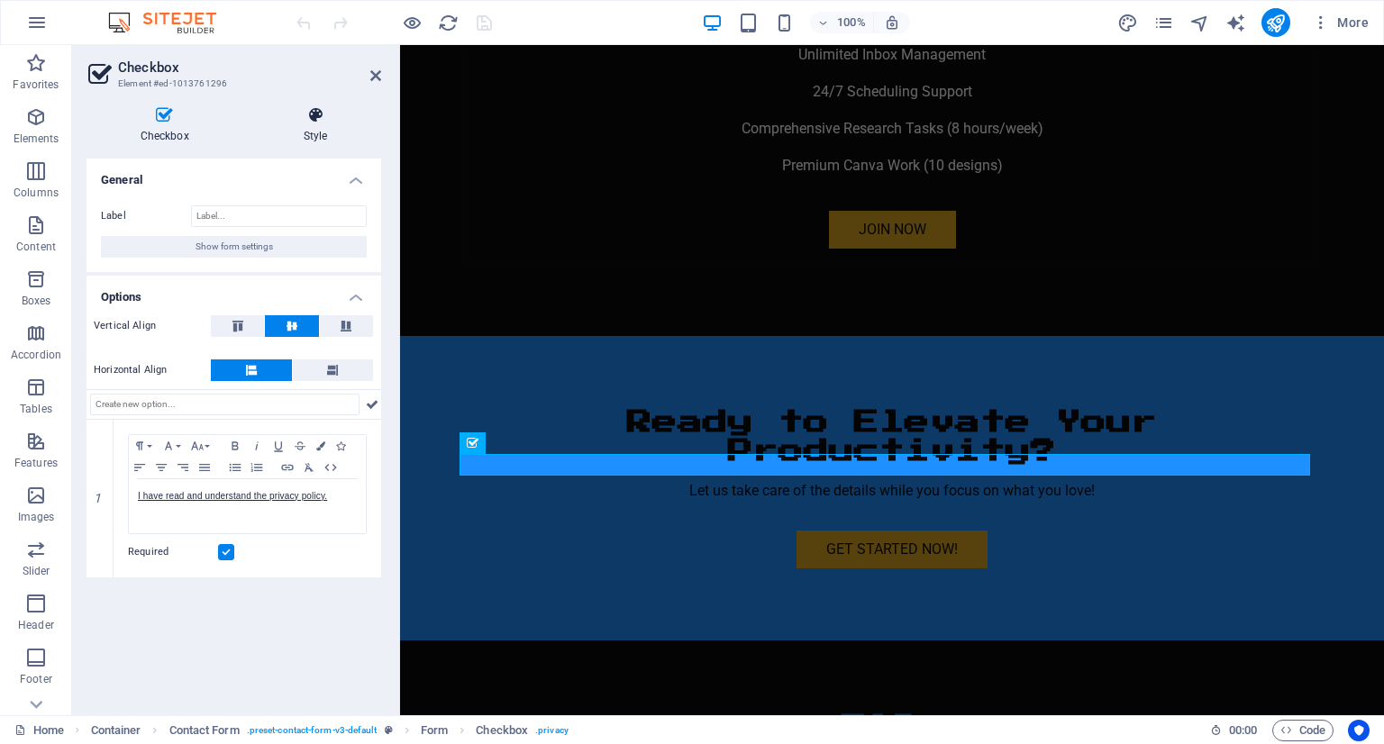
click at [357, 127] on h4 "Style" at bounding box center [316, 125] width 132 height 38
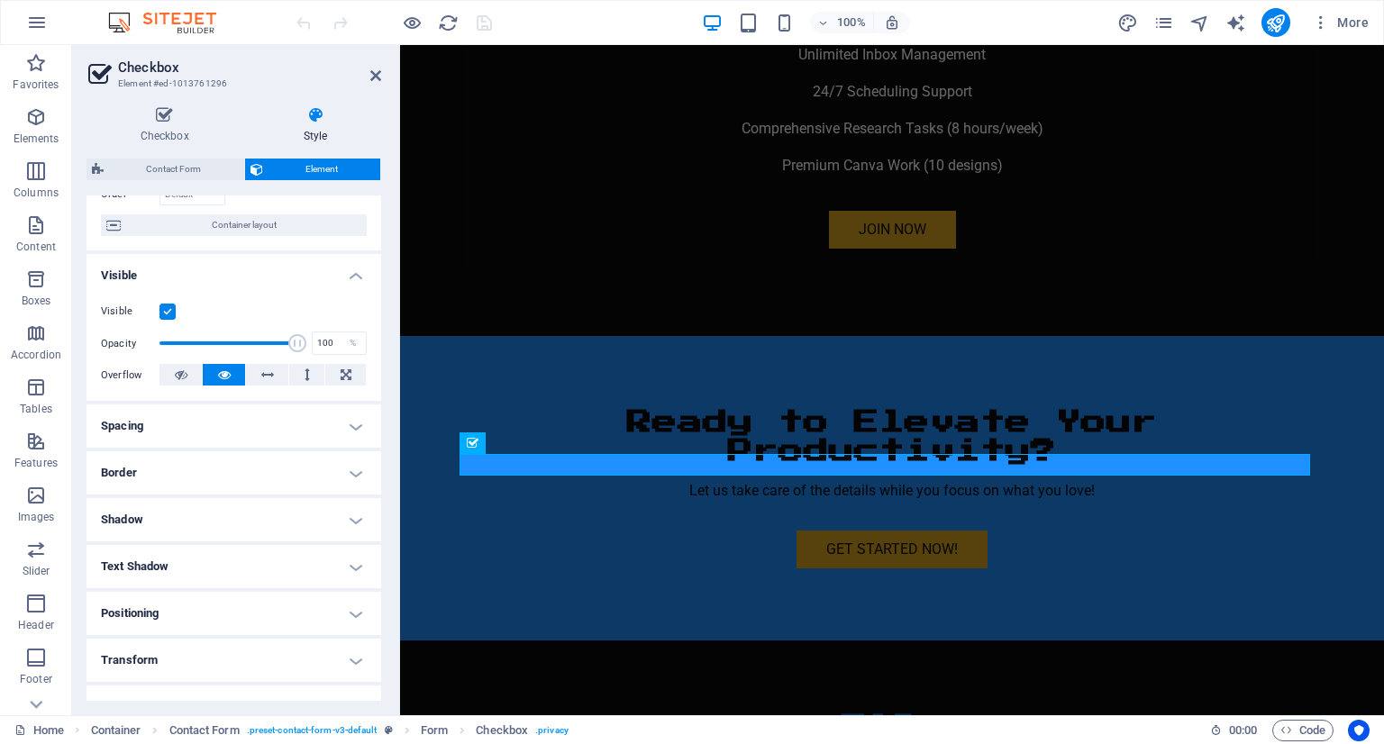
scroll to position [256, 0]
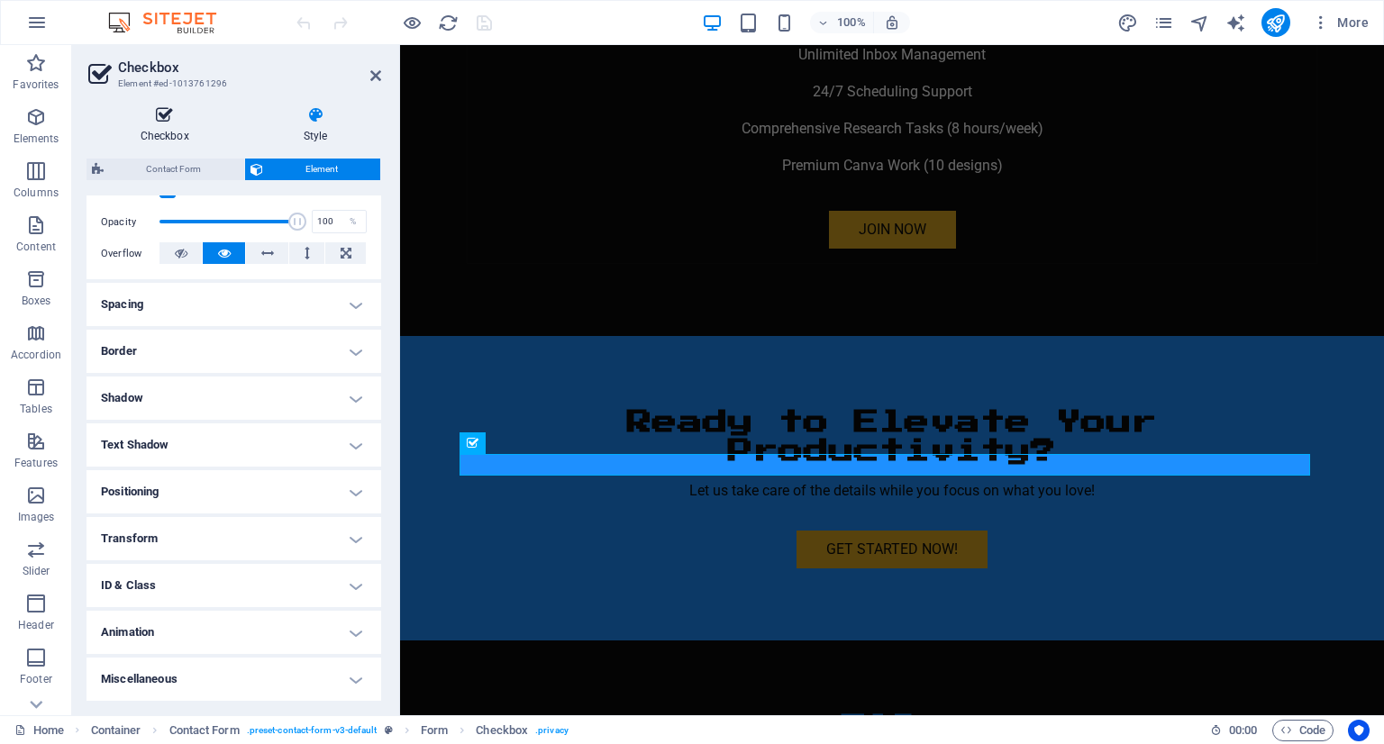
click at [165, 129] on h4 "Checkbox" at bounding box center [168, 125] width 163 height 38
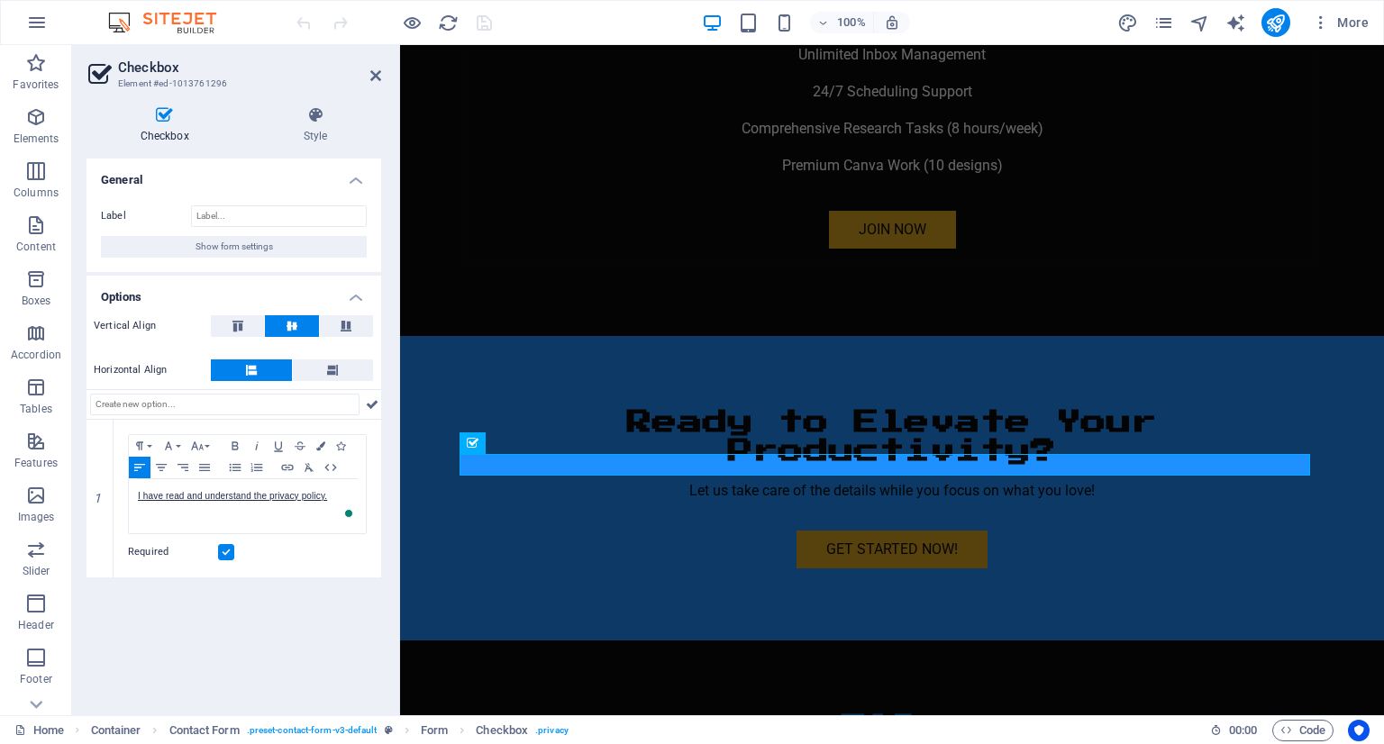
drag, startPoint x: 214, startPoint y: 493, endPoint x: 181, endPoint y: 577, distance: 90.2
click at [170, 588] on div "General Label Show form settings Options Vertical Align Horizontal Align 1 Para…" at bounding box center [234, 430] width 295 height 543
click at [317, 436] on button "Colors" at bounding box center [321, 446] width 20 height 22
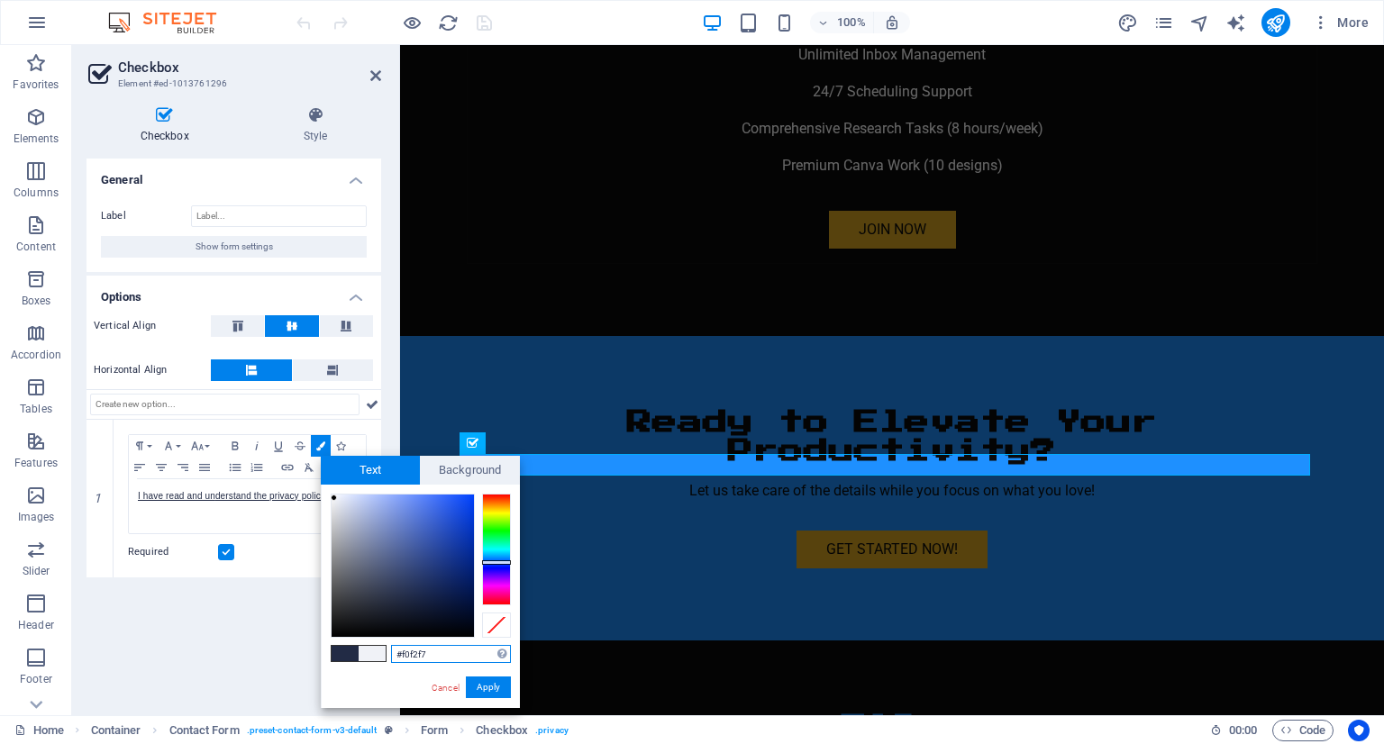
drag, startPoint x: 342, startPoint y: 506, endPoint x: 334, endPoint y: 498, distance: 10.9
click at [334, 498] on div at bounding box center [334, 498] width 6 height 6
click at [490, 681] on button "Apply" at bounding box center [488, 688] width 45 height 22
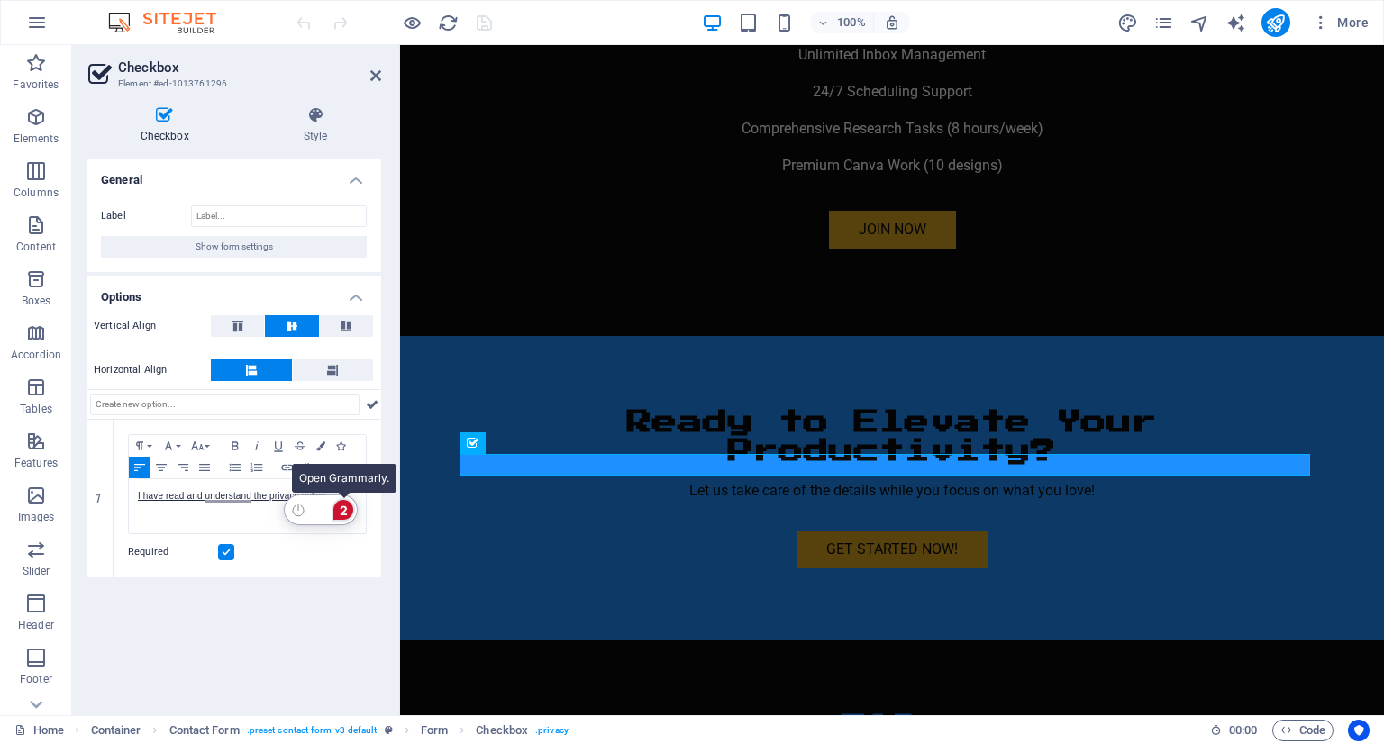
click at [340, 507] on div "2" at bounding box center [343, 510] width 20 height 20
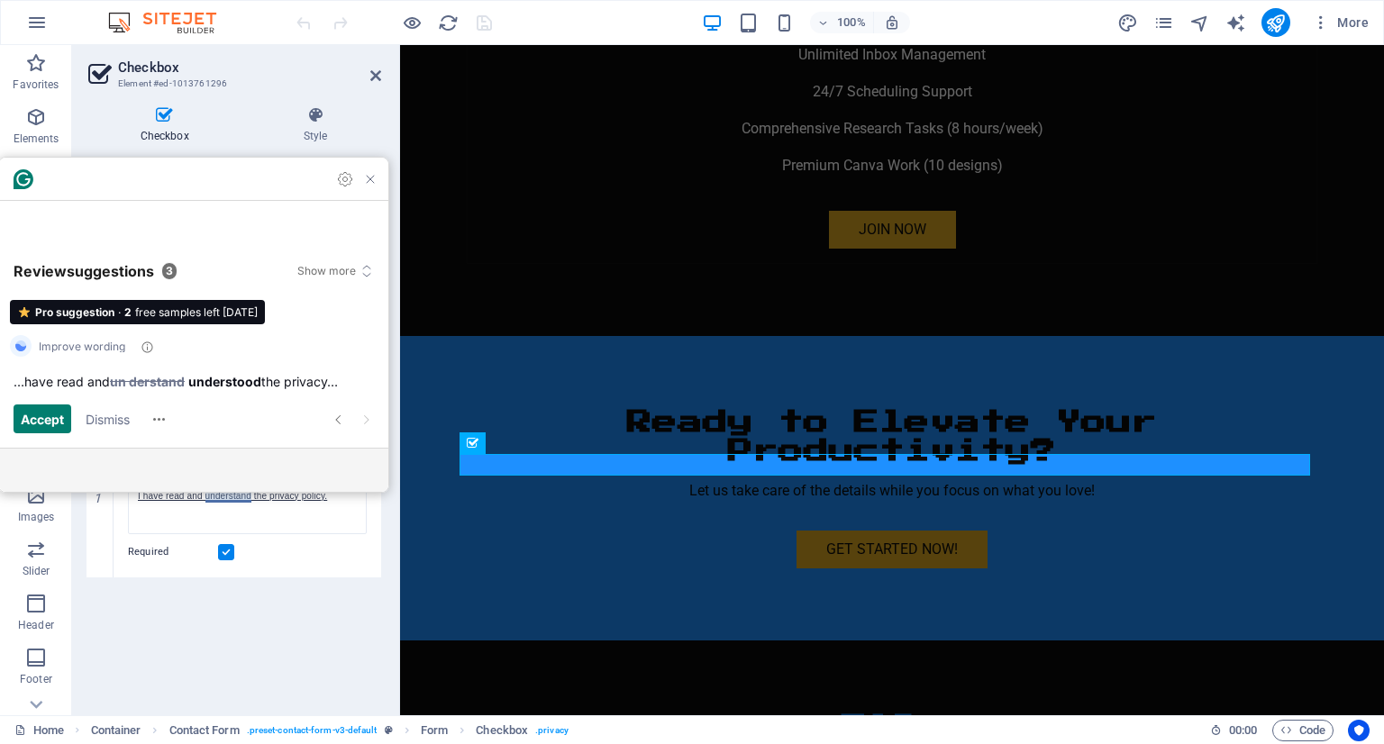
click at [324, 603] on div "General Label Show form settings Options Vertical Align Horizontal Align 1 Para…" at bounding box center [234, 430] width 295 height 543
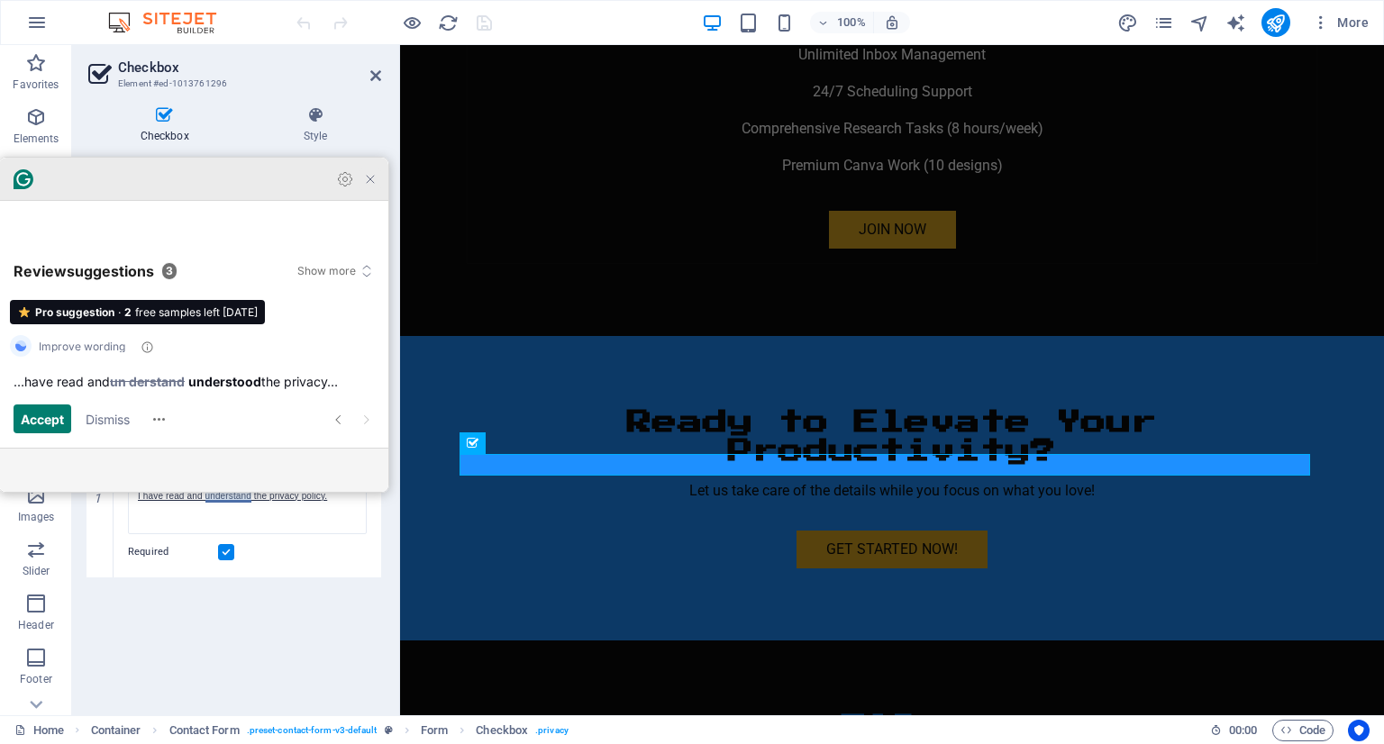
click at [369, 187] on icon "Close Grammarly Assistant" at bounding box center [370, 179] width 14 height 14
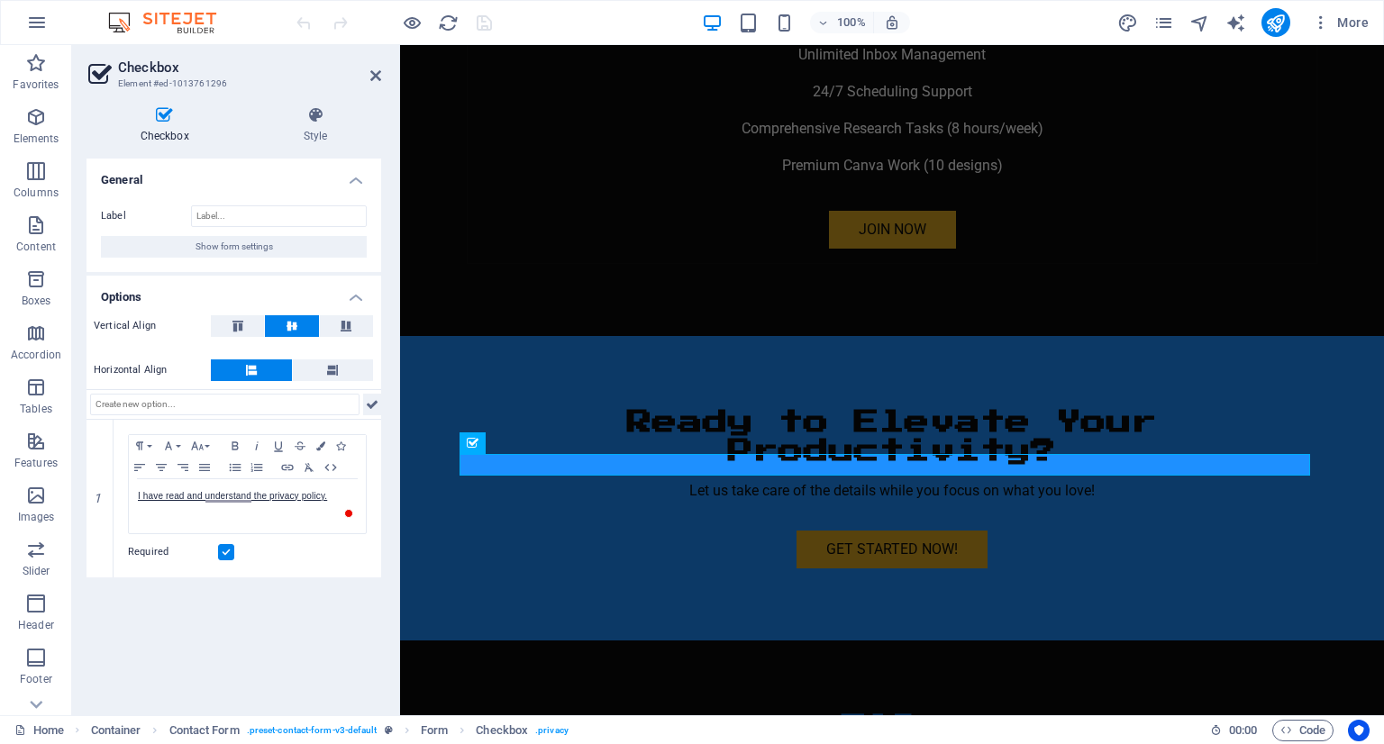
click at [375, 398] on icon at bounding box center [372, 405] width 13 height 22
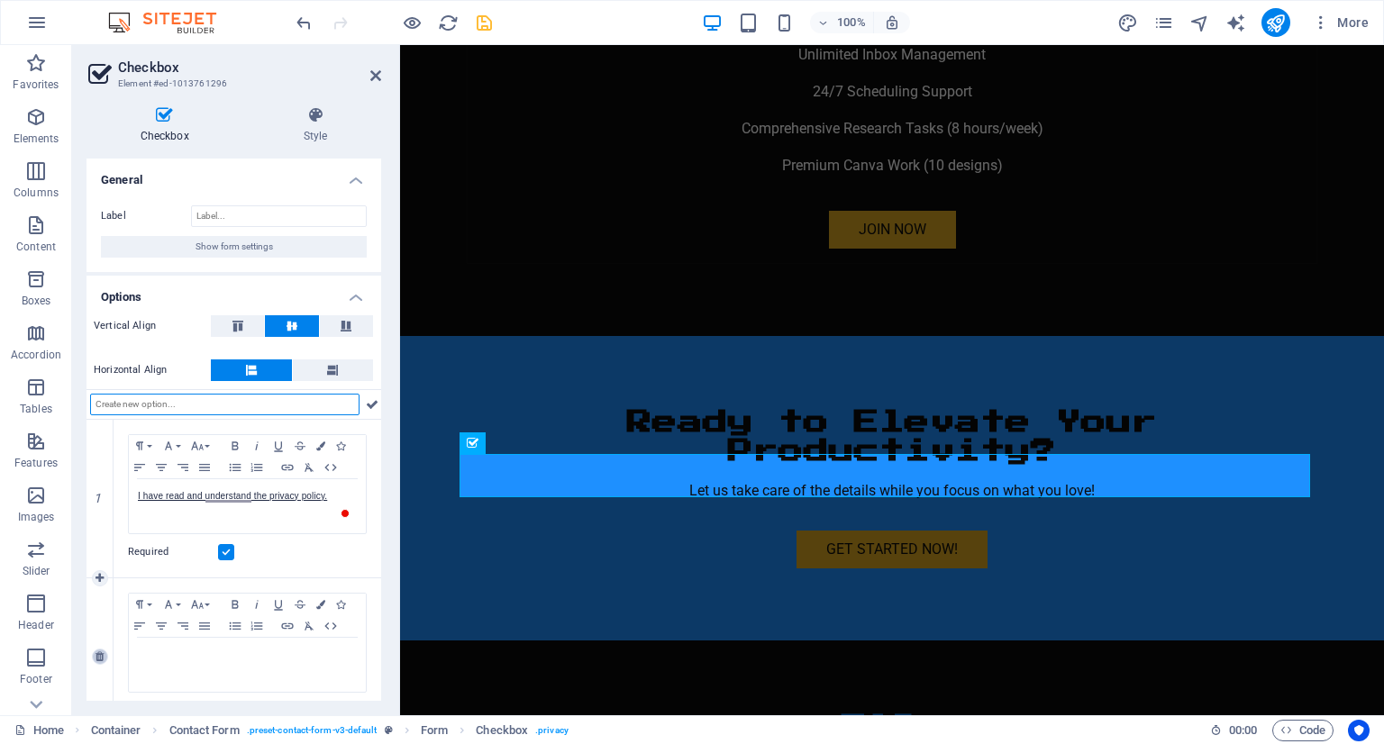
click at [100, 659] on icon at bounding box center [100, 657] width 8 height 11
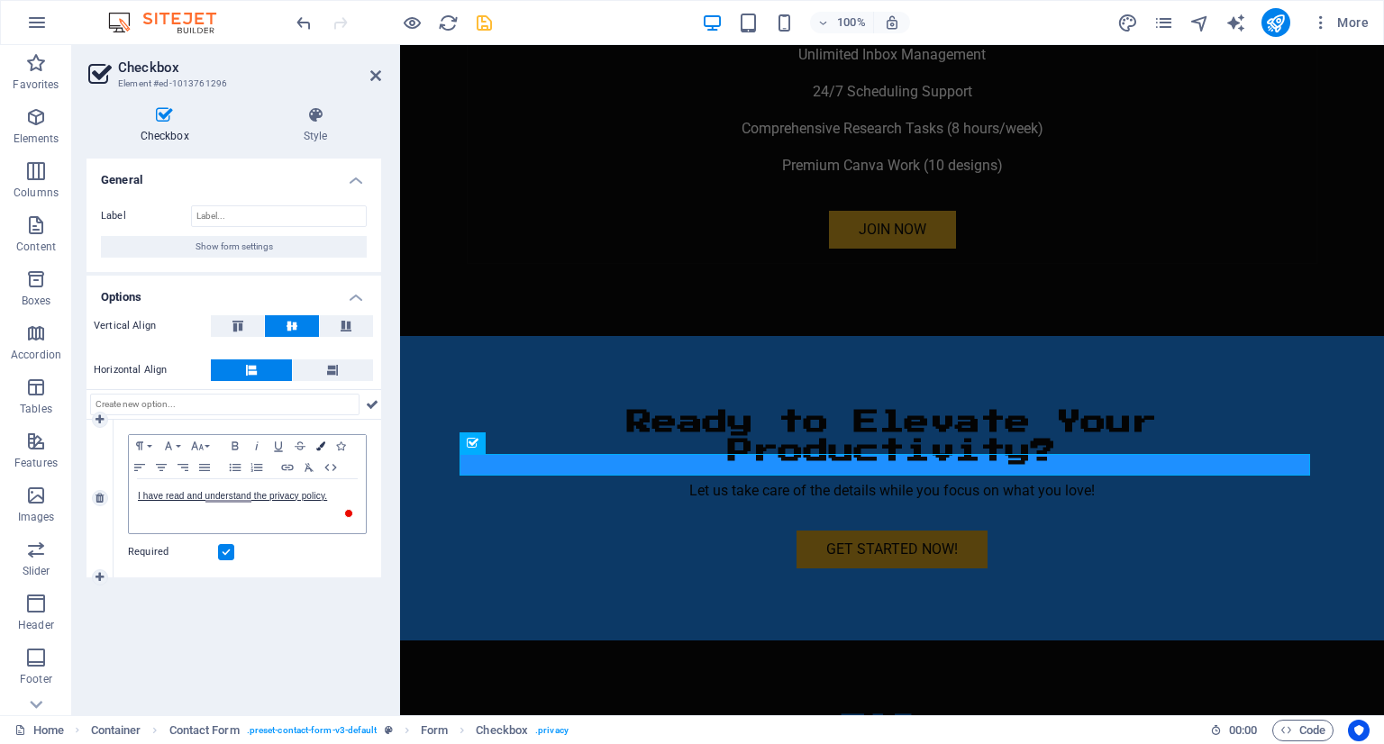
click at [323, 445] on icon "button" at bounding box center [320, 446] width 9 height 9
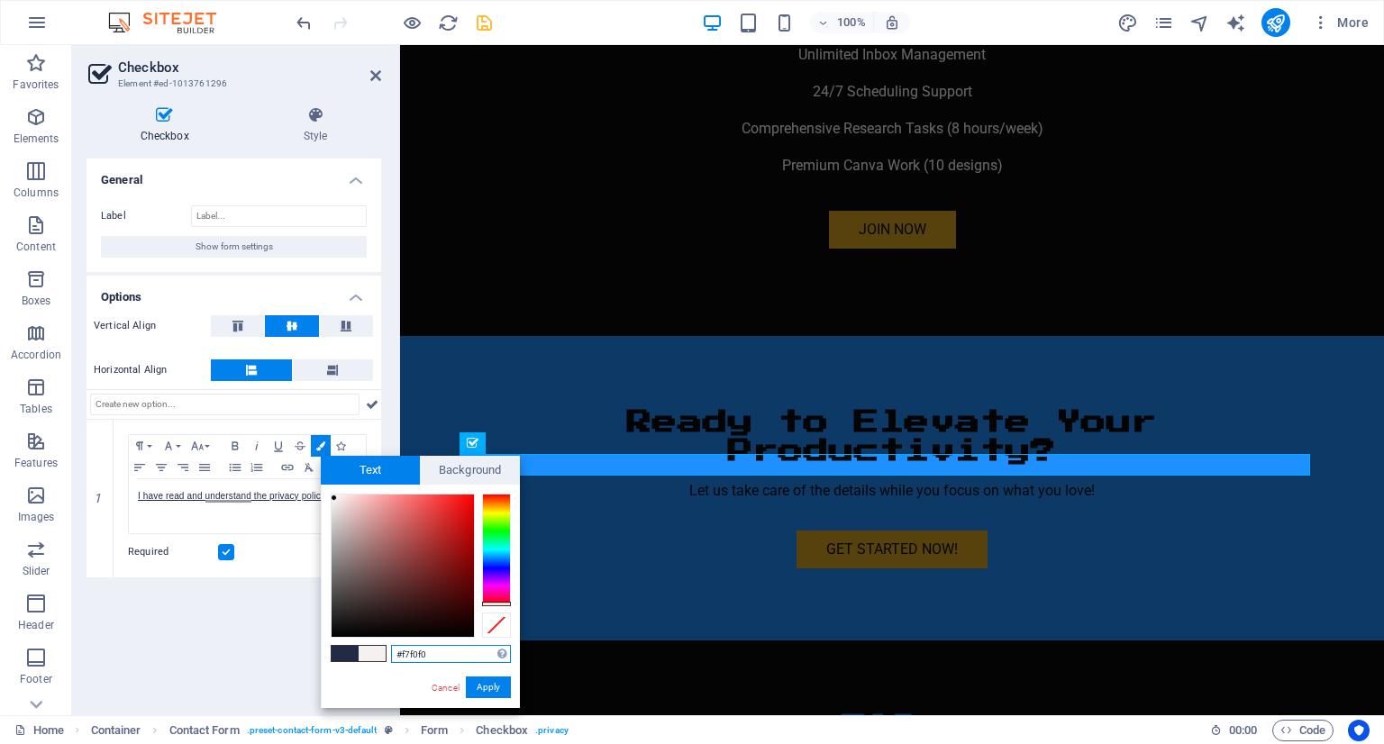
drag, startPoint x: 488, startPoint y: 560, endPoint x: 490, endPoint y: 611, distance: 51.4
click at [509, 640] on div "#f7f0f0 Supported formats #0852ed rgb(8, 82, 237) rgba(8, 82, 237, 90%) hsv(221…" at bounding box center [420, 727] width 199 height 485
click at [494, 603] on div at bounding box center [496, 603] width 29 height 5
type input "#d71c29"
click at [454, 516] on div at bounding box center [403, 566] width 142 height 142
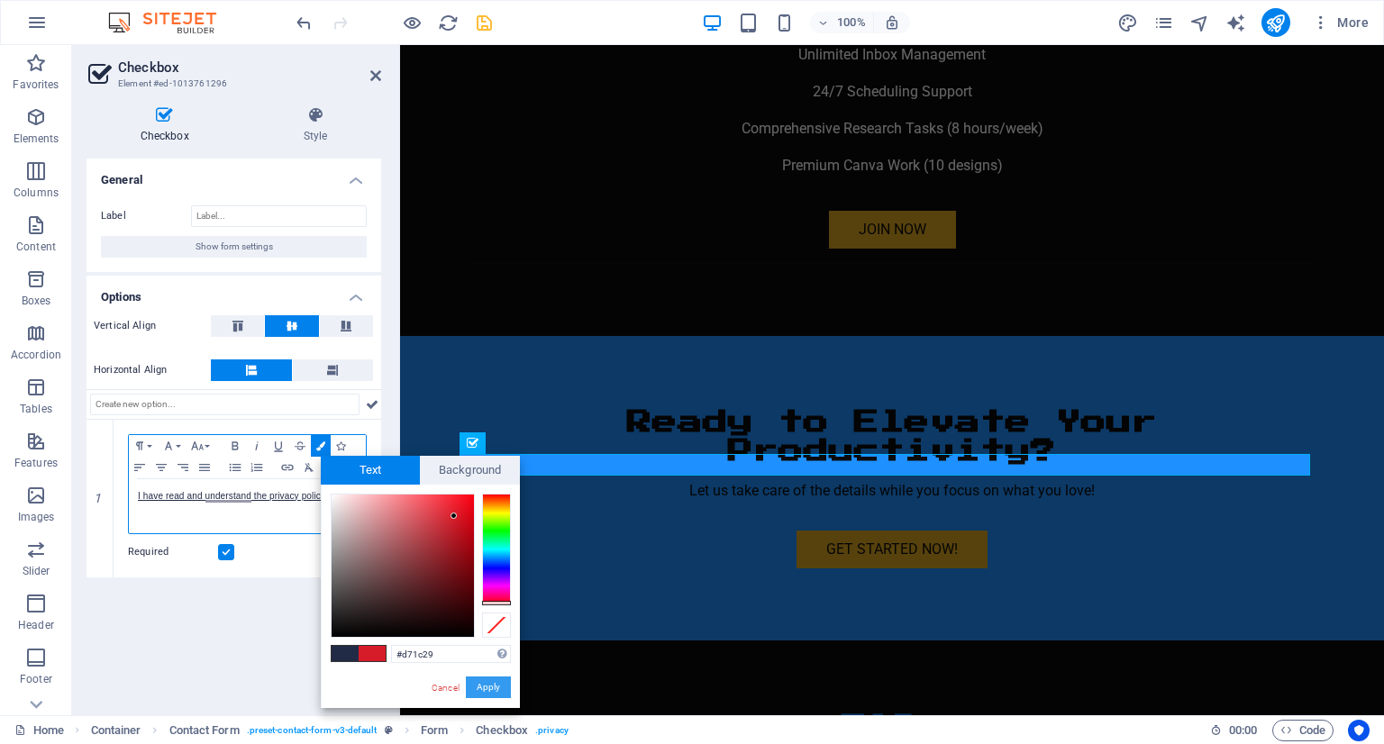
click at [476, 689] on button "Apply" at bounding box center [488, 688] width 45 height 22
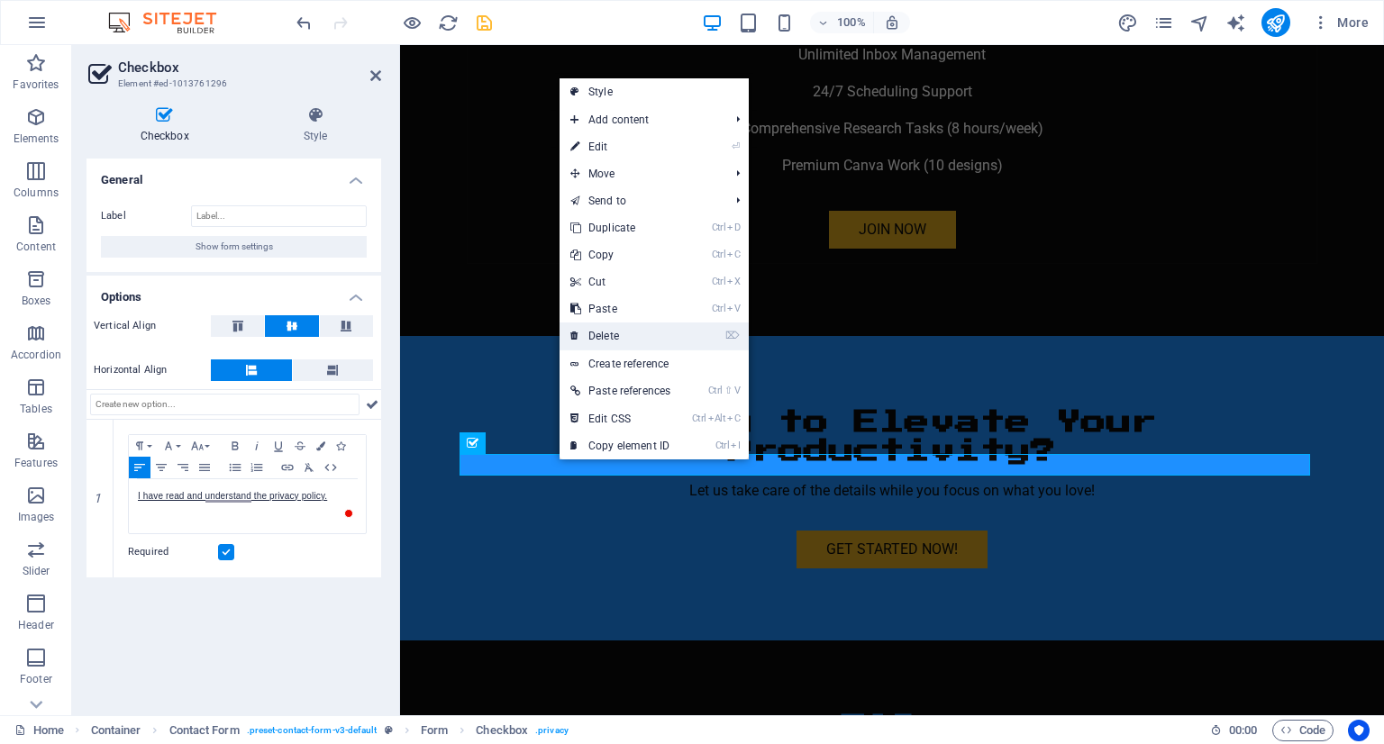
click at [570, 343] on icon at bounding box center [574, 336] width 9 height 27
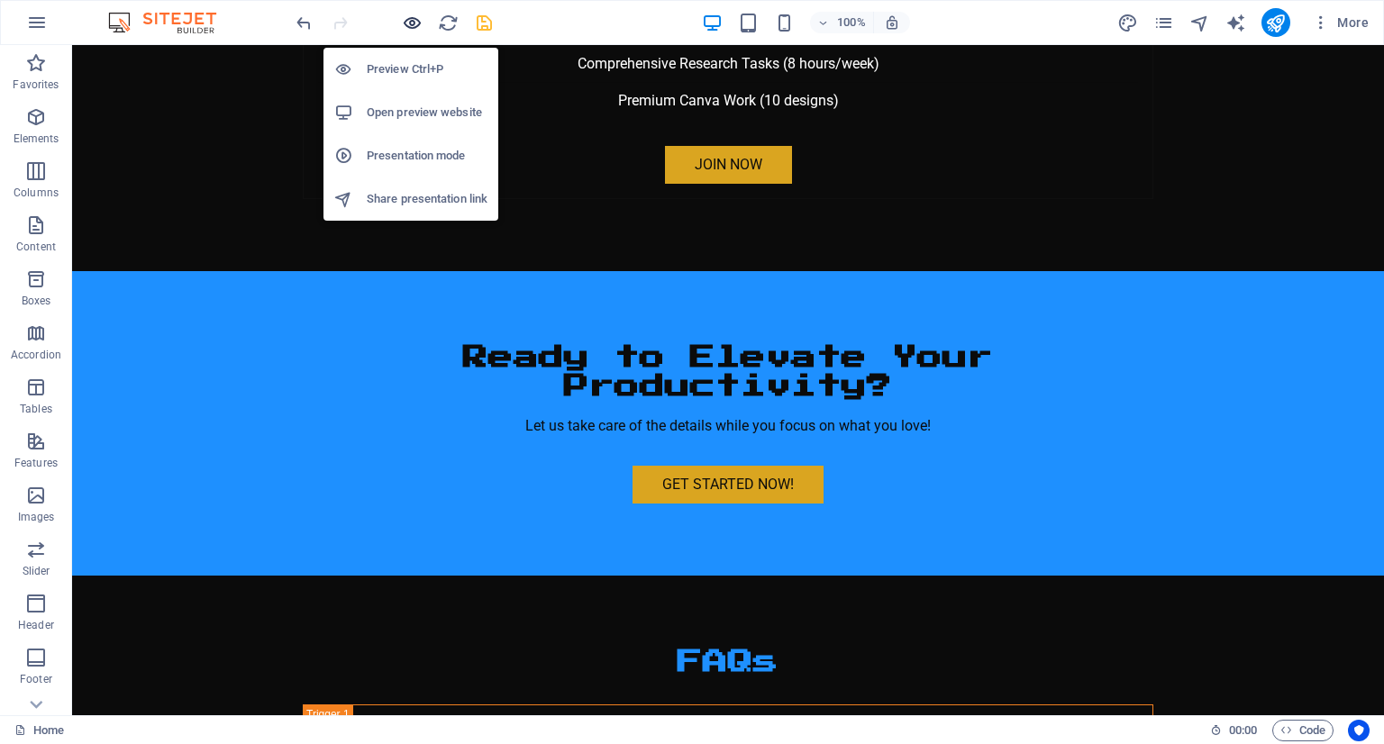
click at [406, 30] on icon "button" at bounding box center [412, 23] width 21 height 21
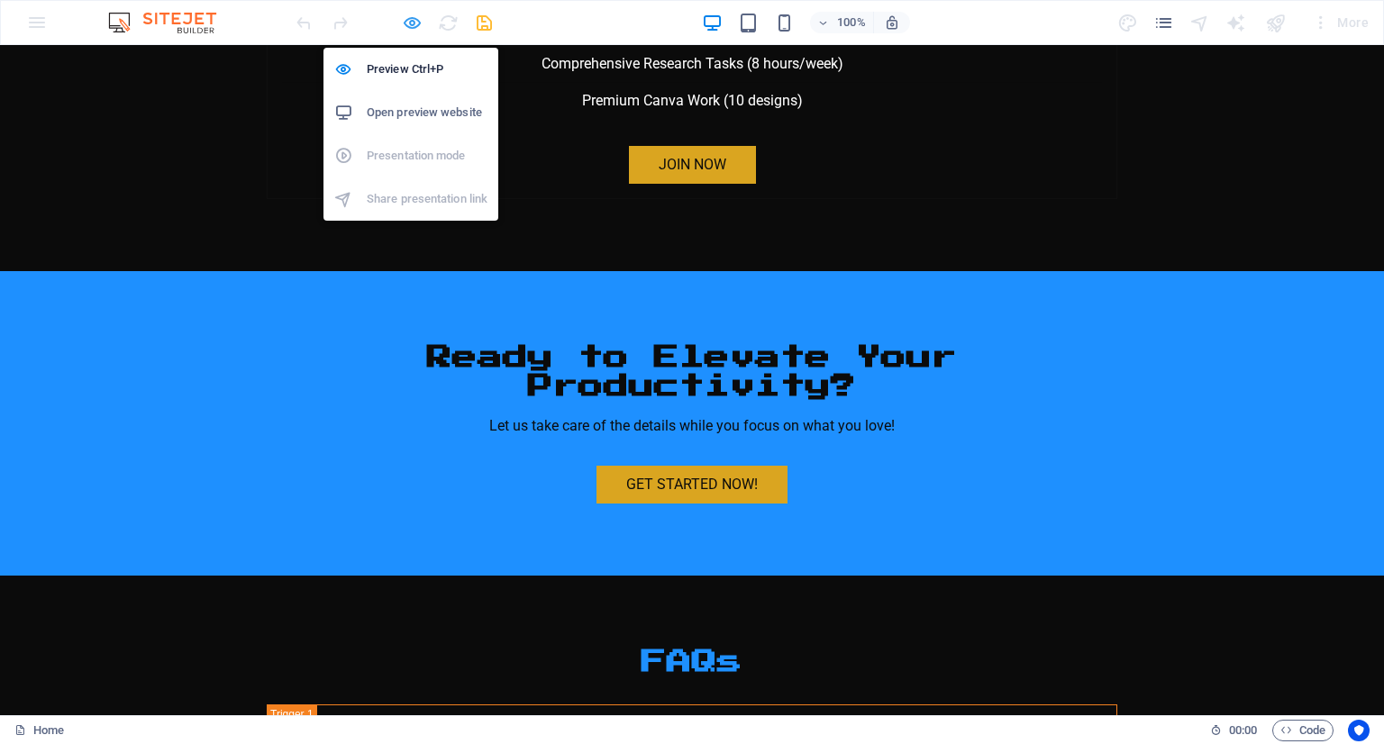
click at [413, 23] on icon "button" at bounding box center [412, 23] width 21 height 21
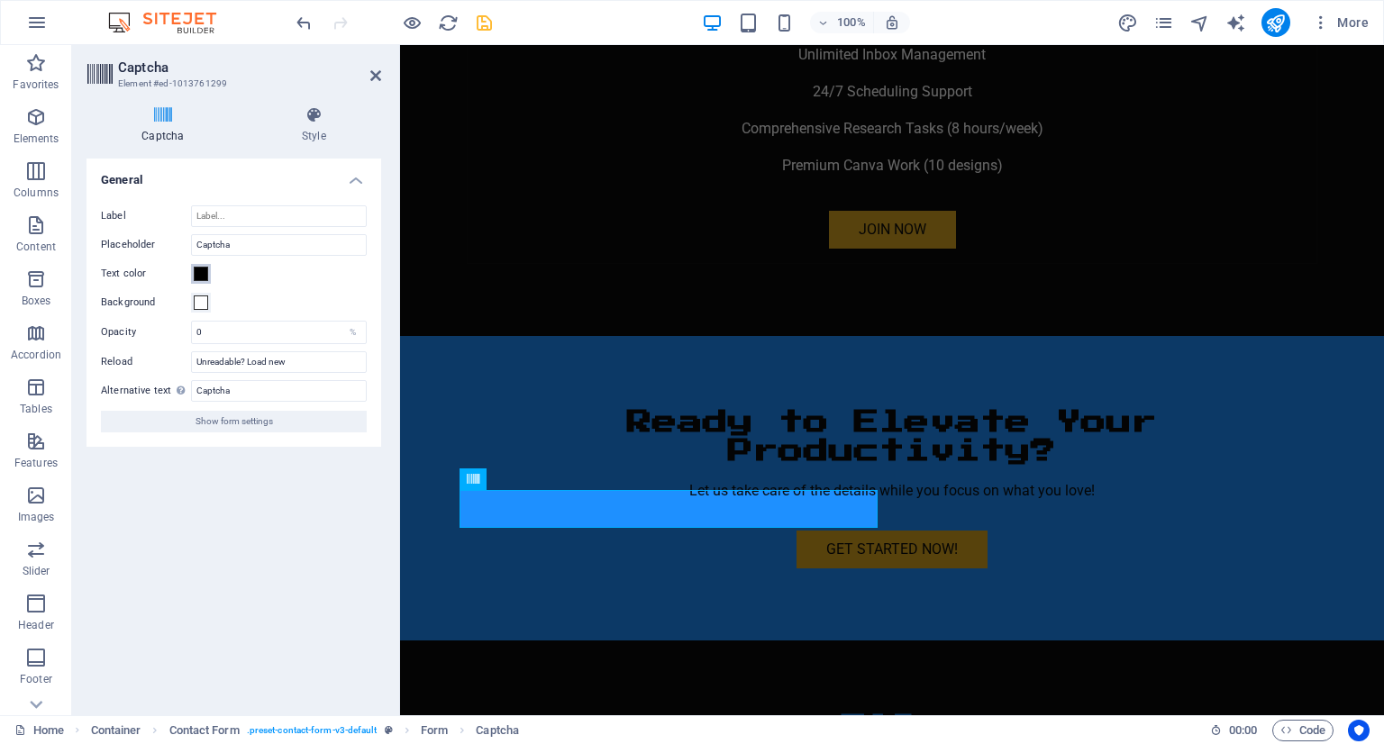
click at [202, 272] on span at bounding box center [201, 274] width 14 height 14
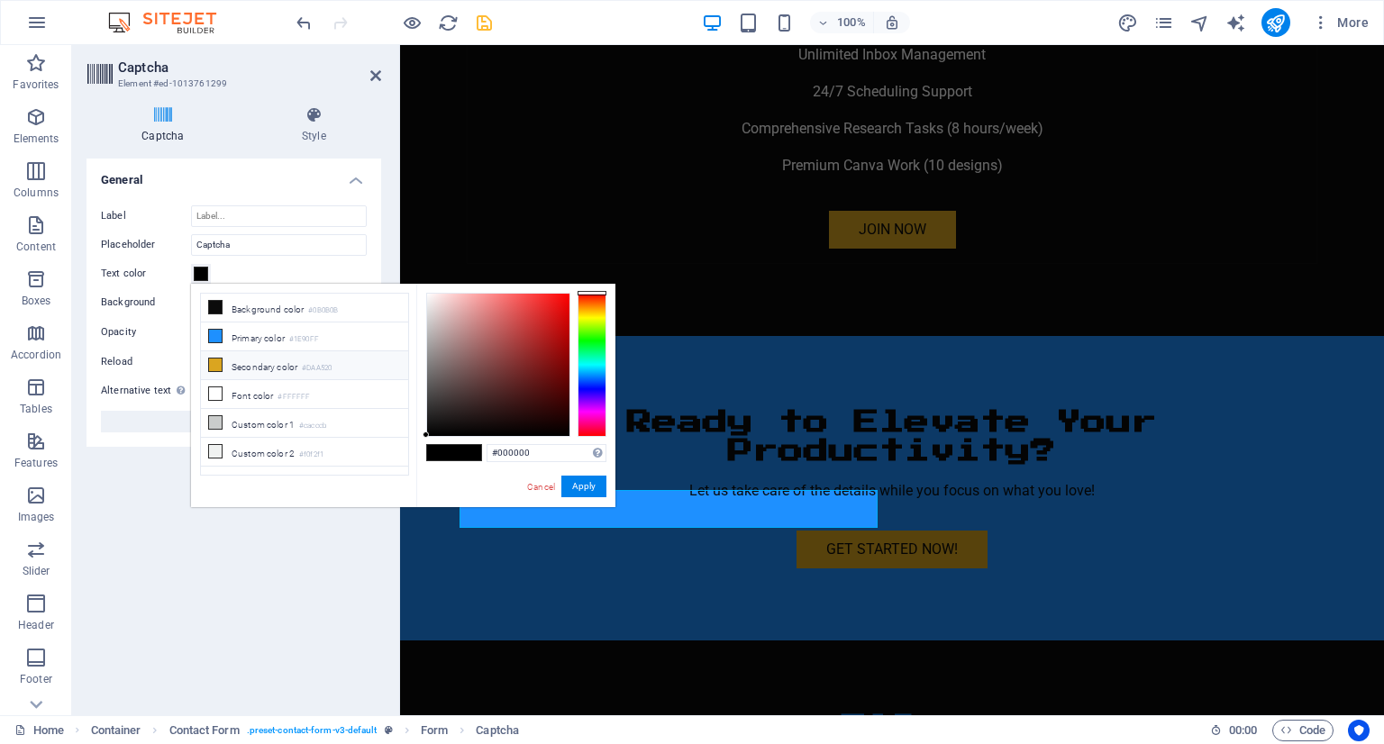
click at [260, 363] on li "Secondary color #DAA520" at bounding box center [304, 365] width 207 height 29
type input "#daa520"
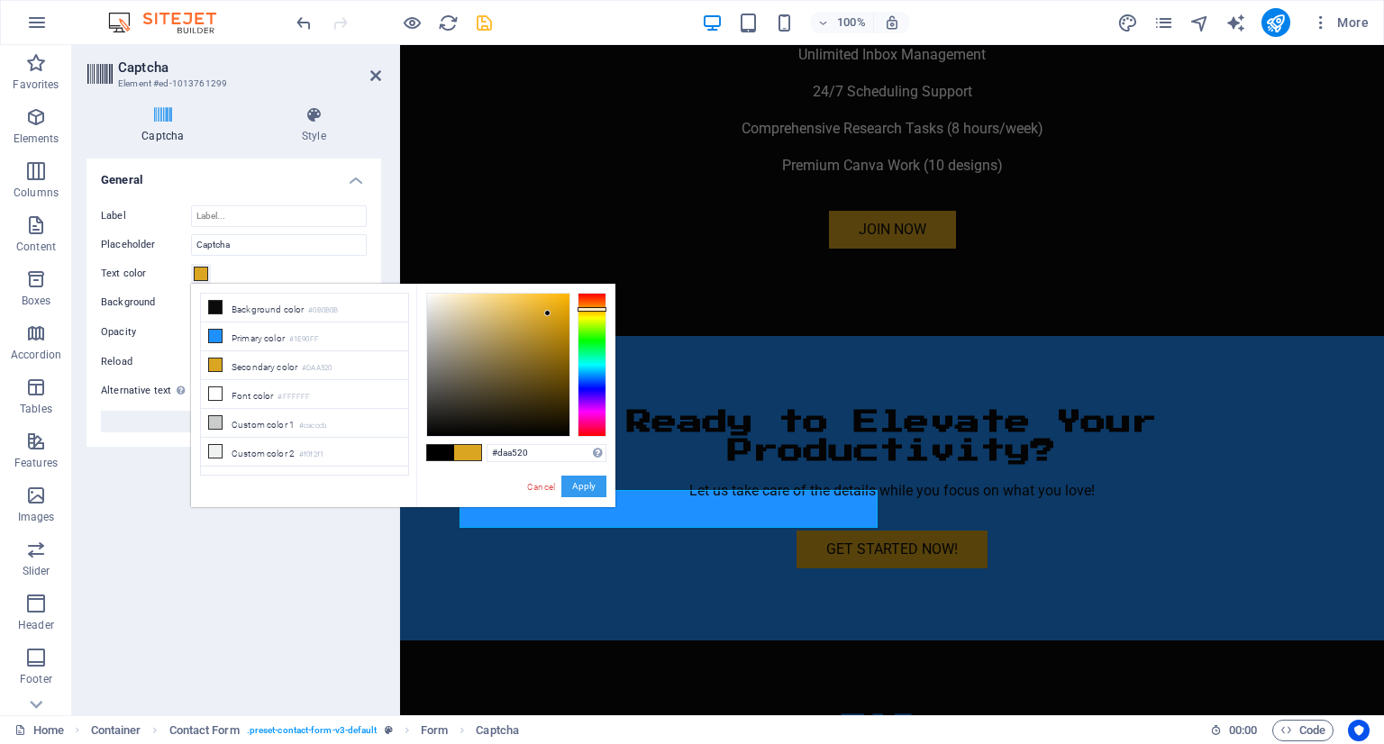
click at [590, 487] on button "Apply" at bounding box center [583, 487] width 45 height 22
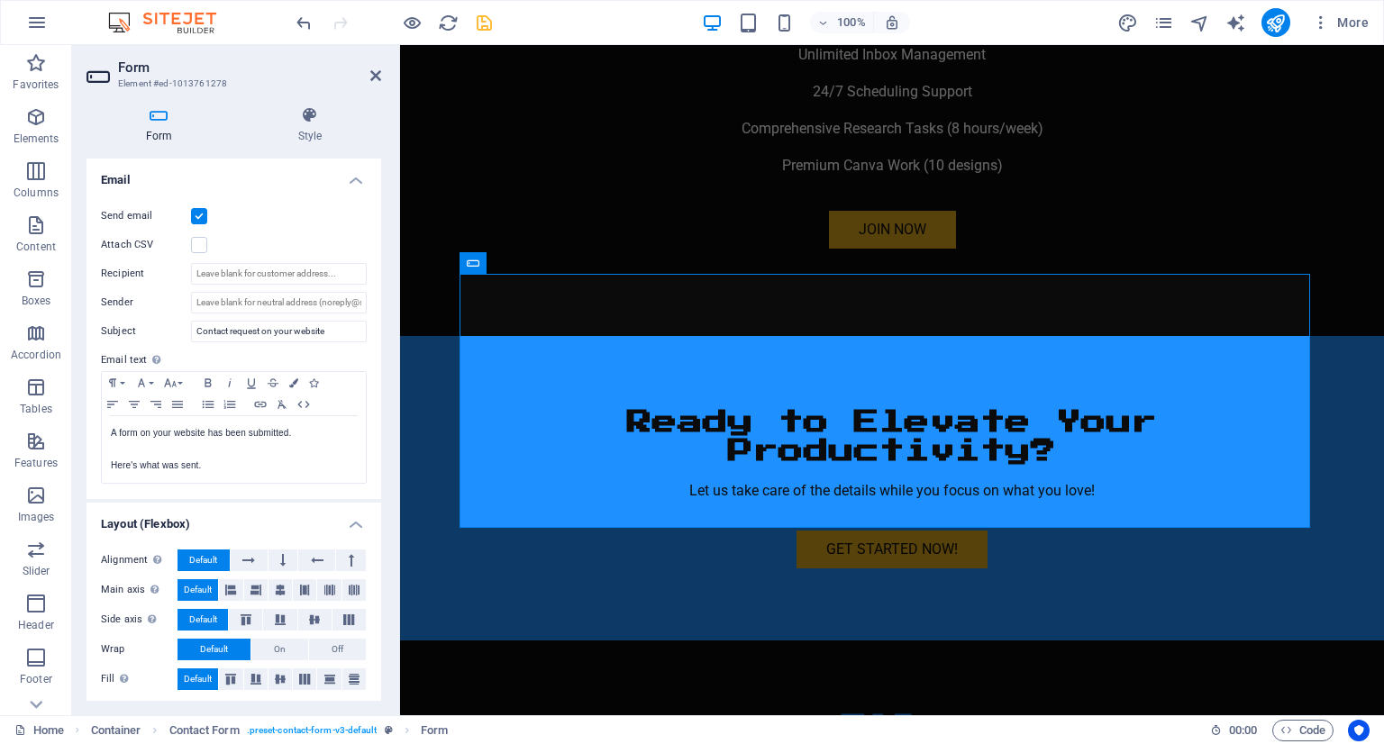
scroll to position [464, 0]
click at [36, 311] on span "Boxes" at bounding box center [36, 290] width 72 height 43
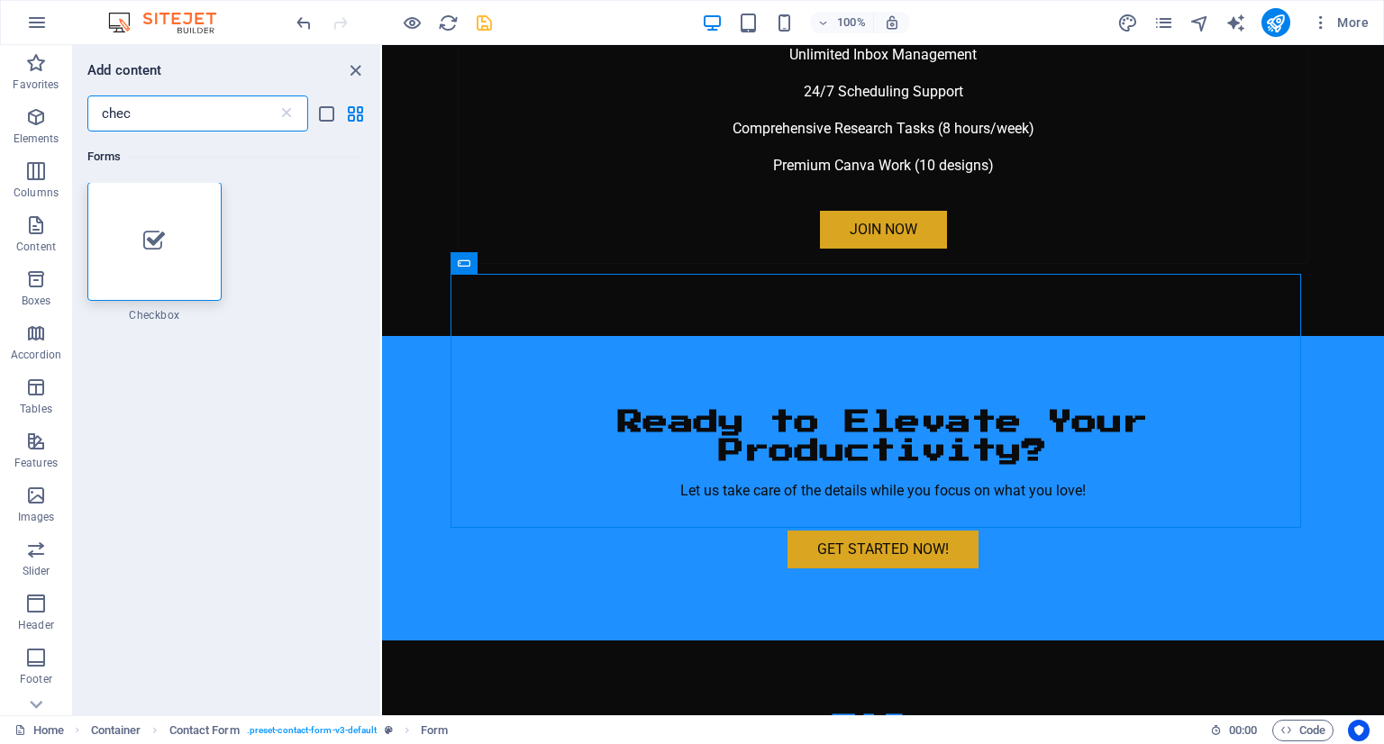
scroll to position [0, 0]
type input "chec"
click at [170, 217] on div at bounding box center [154, 242] width 134 height 119
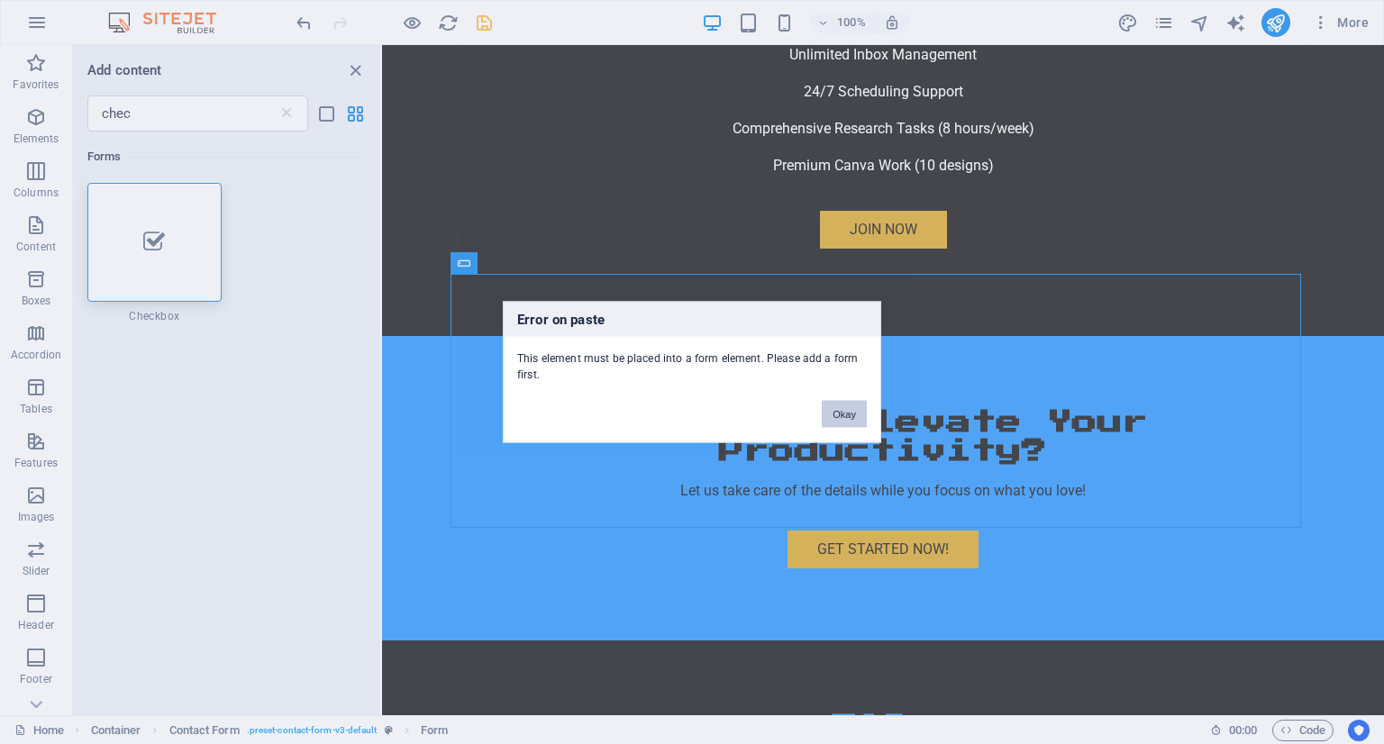
click at [851, 423] on button "Okay" at bounding box center [844, 414] width 45 height 27
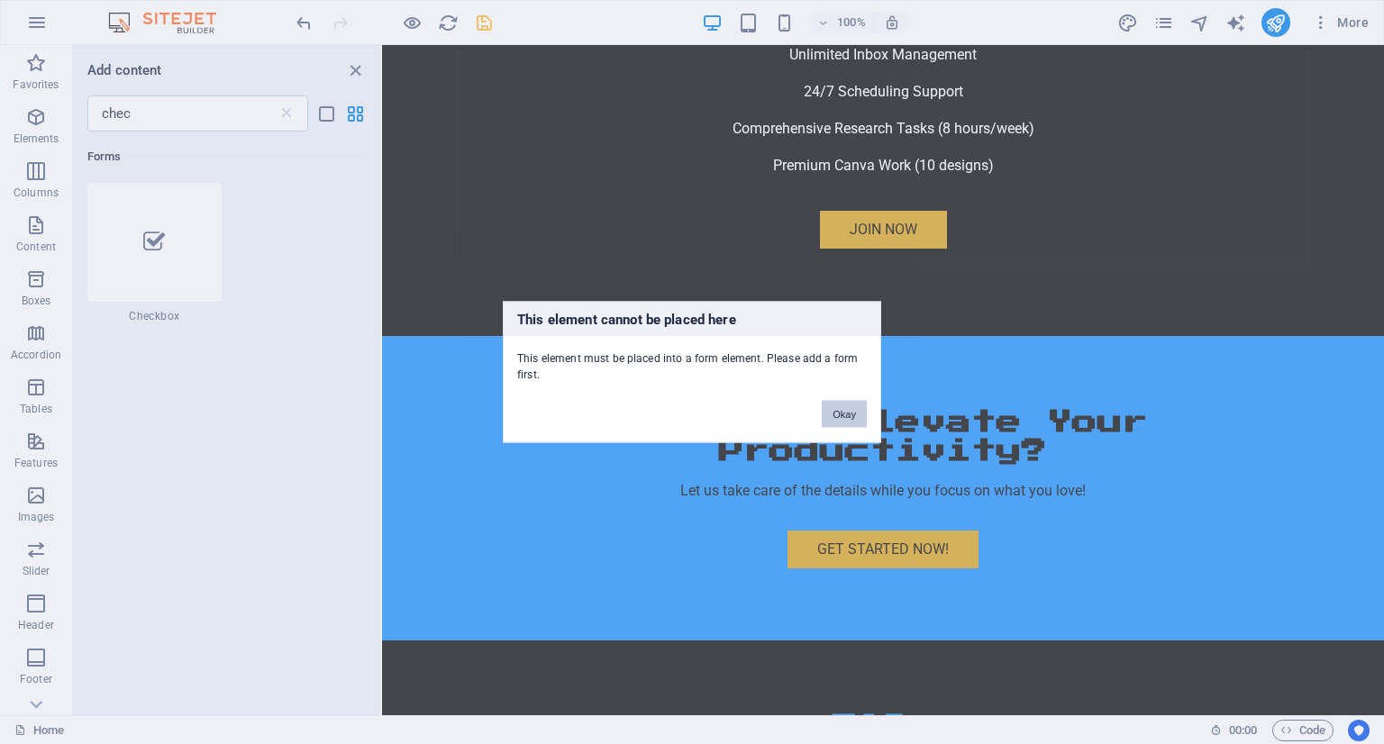
click at [847, 419] on button "Okay" at bounding box center [844, 414] width 45 height 27
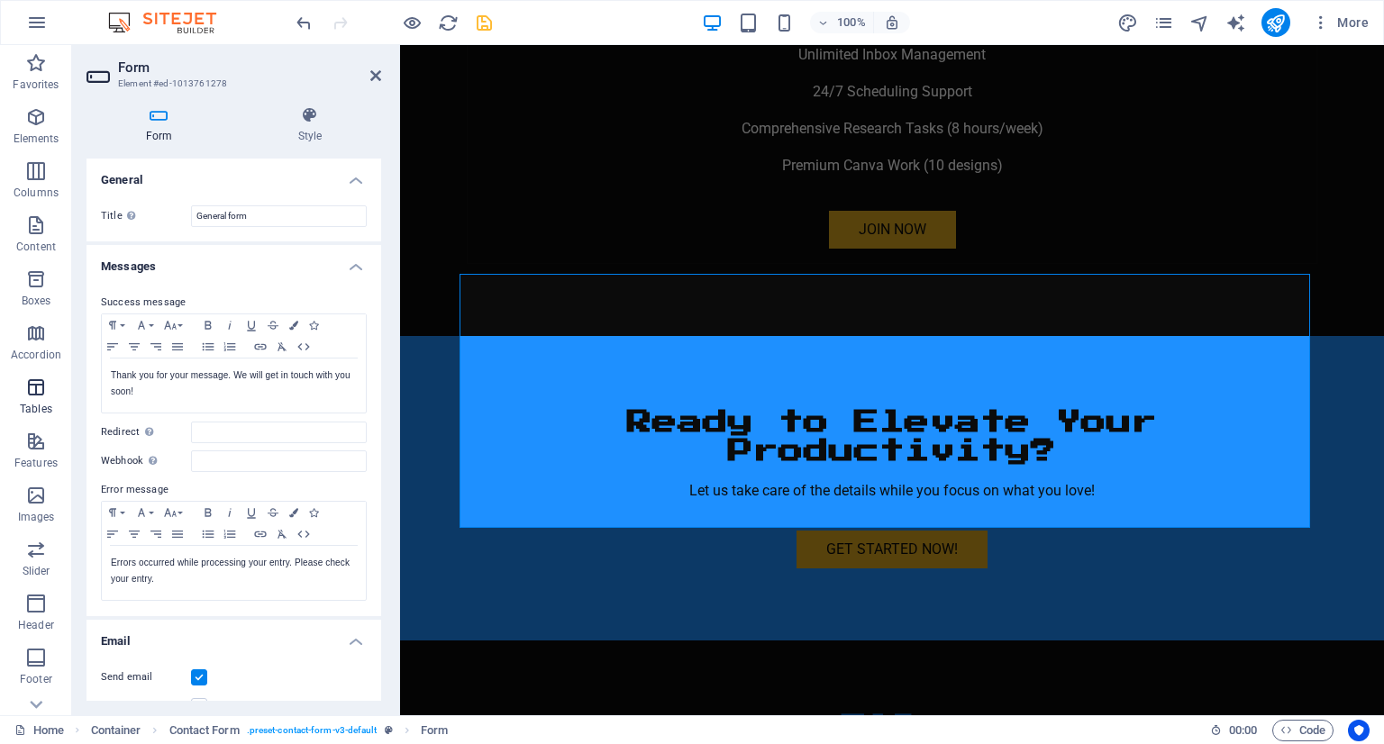
click at [34, 394] on icon "button" at bounding box center [36, 388] width 22 height 22
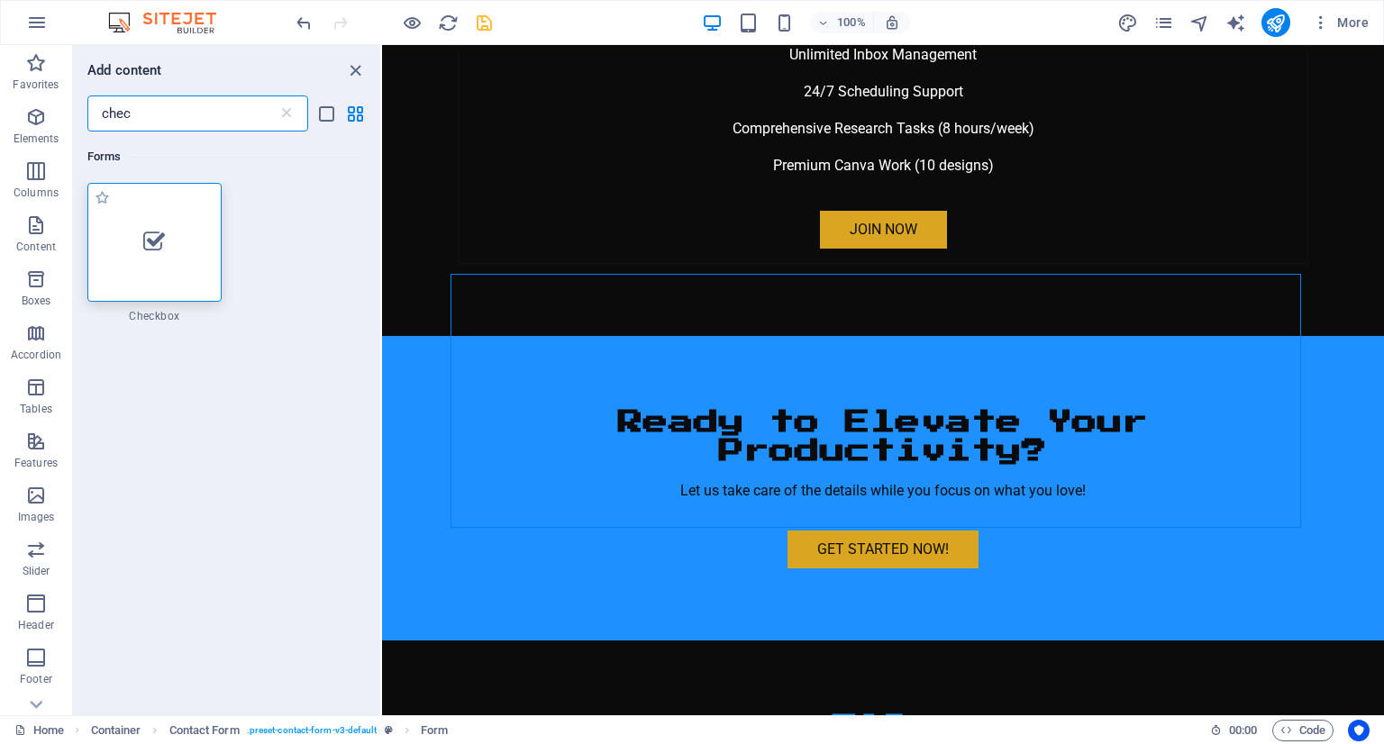
type input "chec"
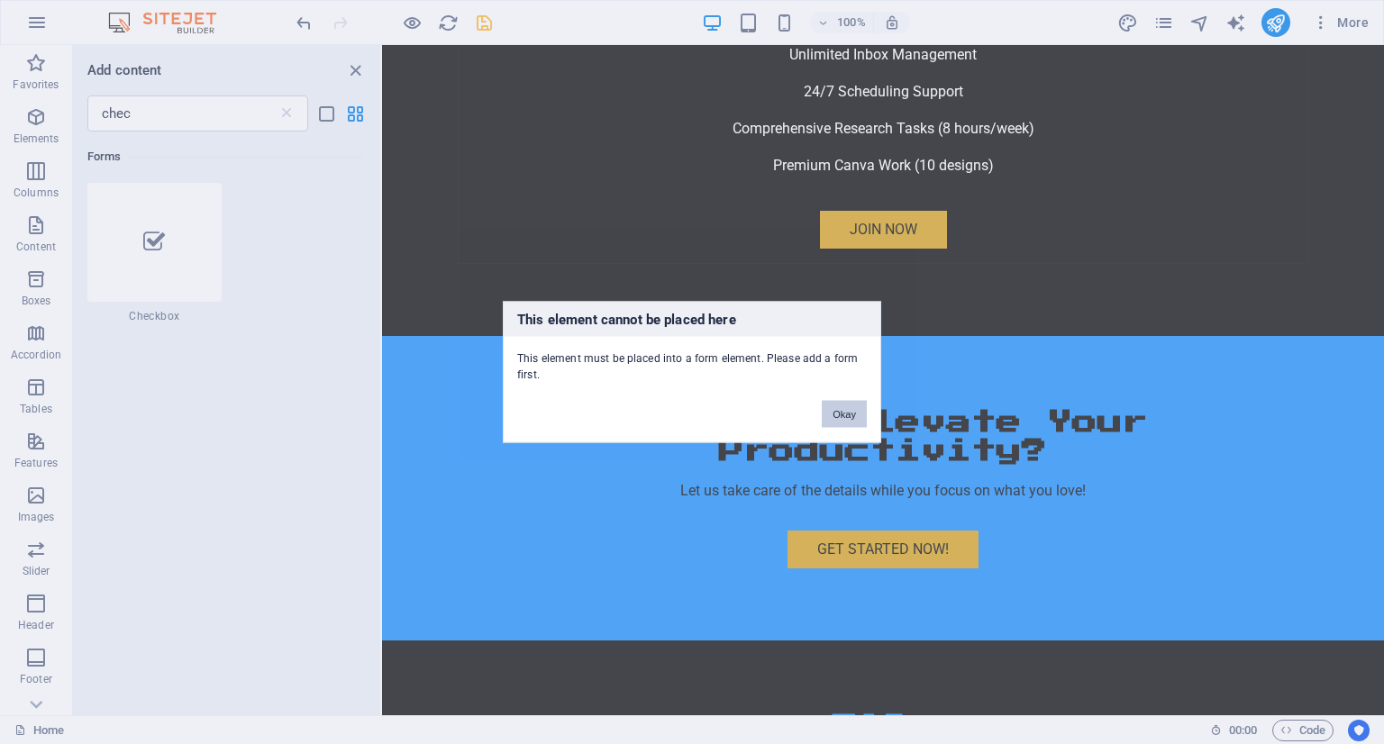
click at [833, 401] on button "Okay" at bounding box center [844, 414] width 45 height 27
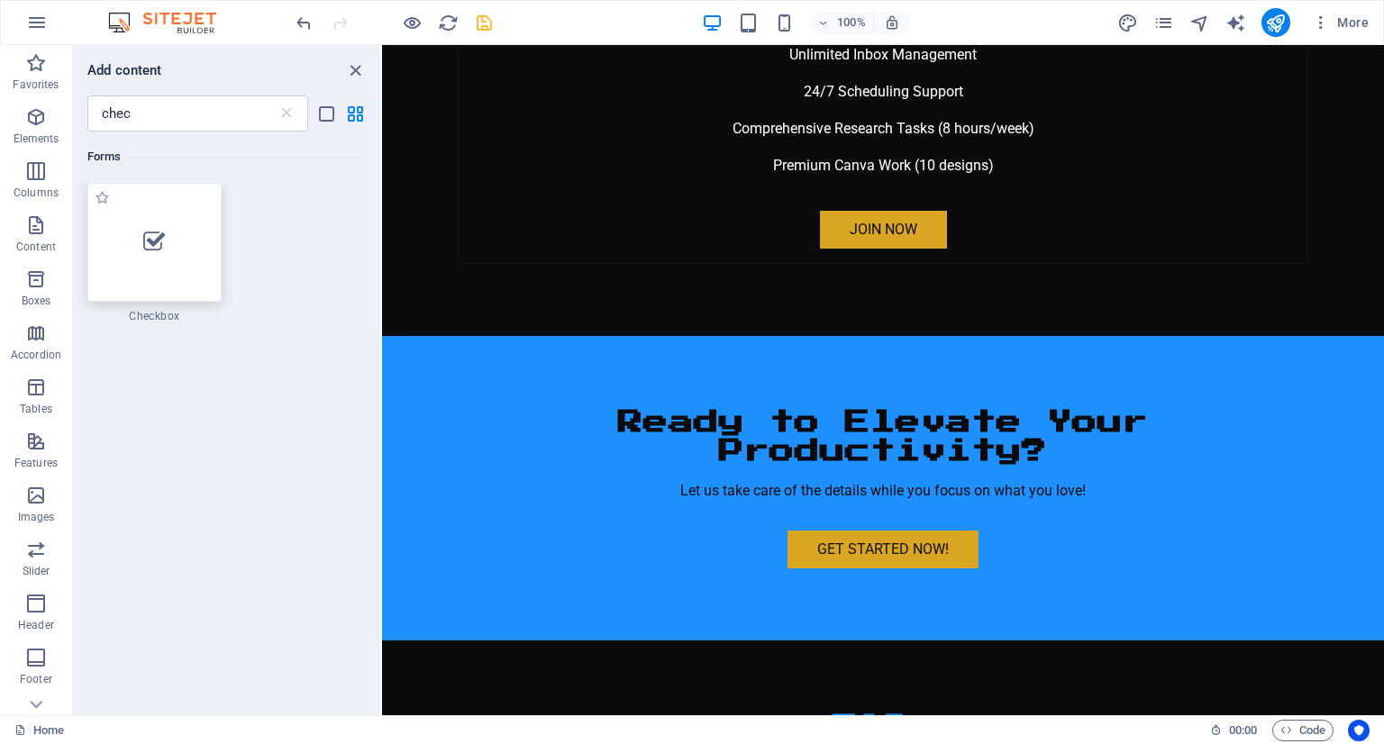
click at [143, 237] on icon at bounding box center [154, 242] width 22 height 23
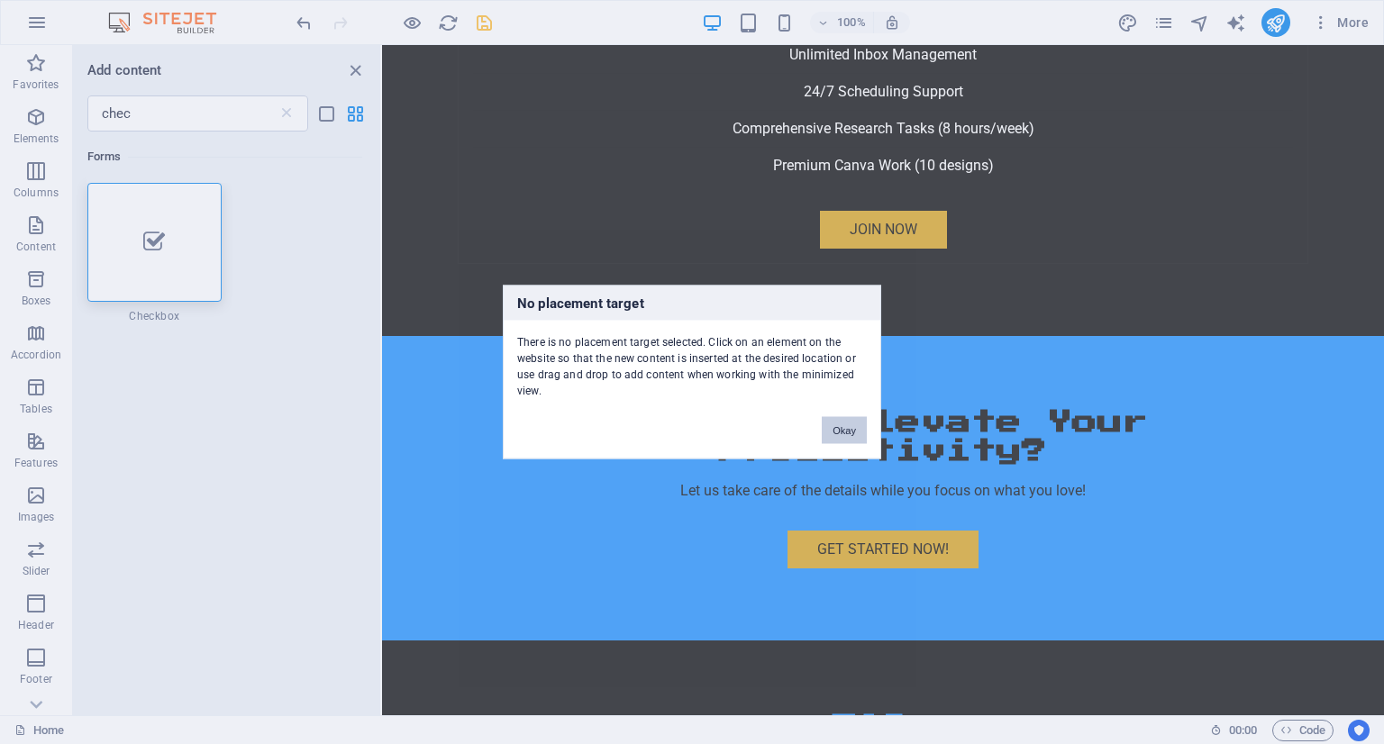
click at [844, 429] on button "Okay" at bounding box center [844, 430] width 45 height 27
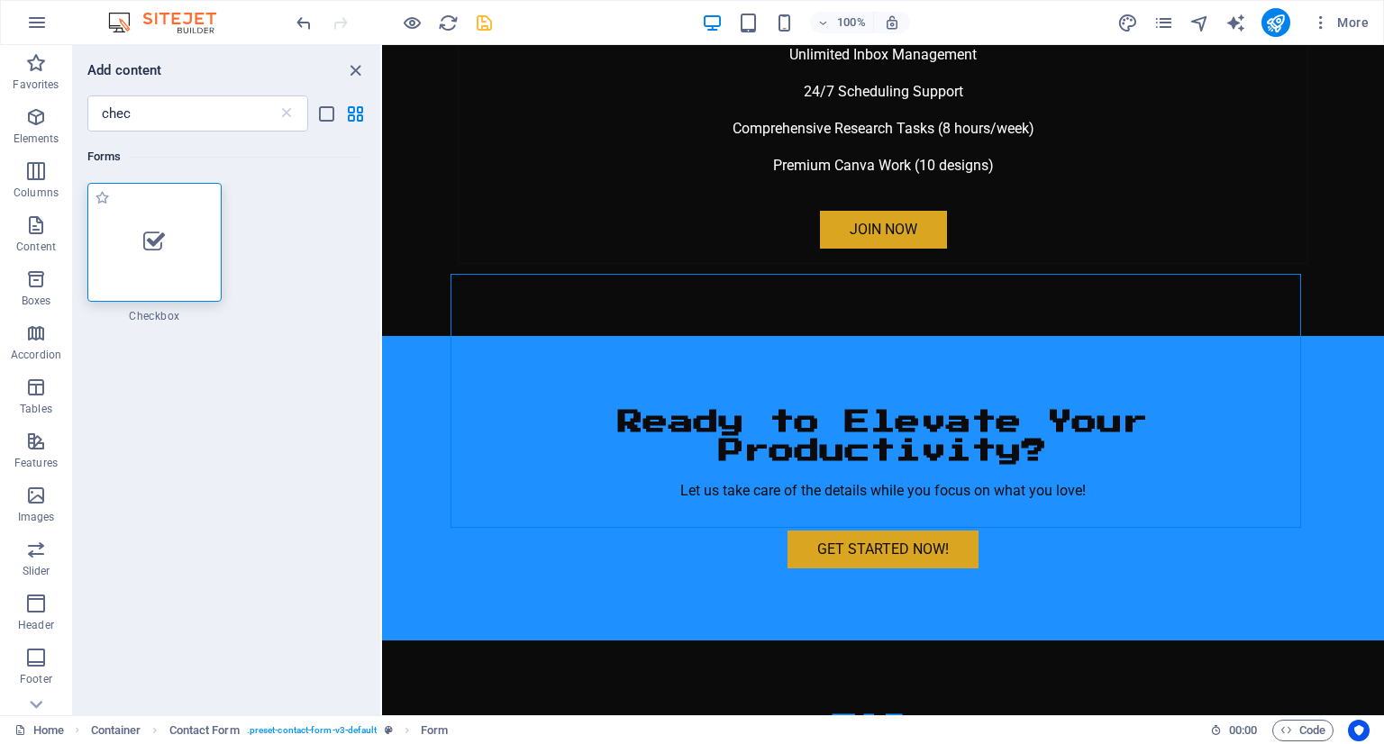
click at [143, 231] on icon at bounding box center [154, 242] width 22 height 23
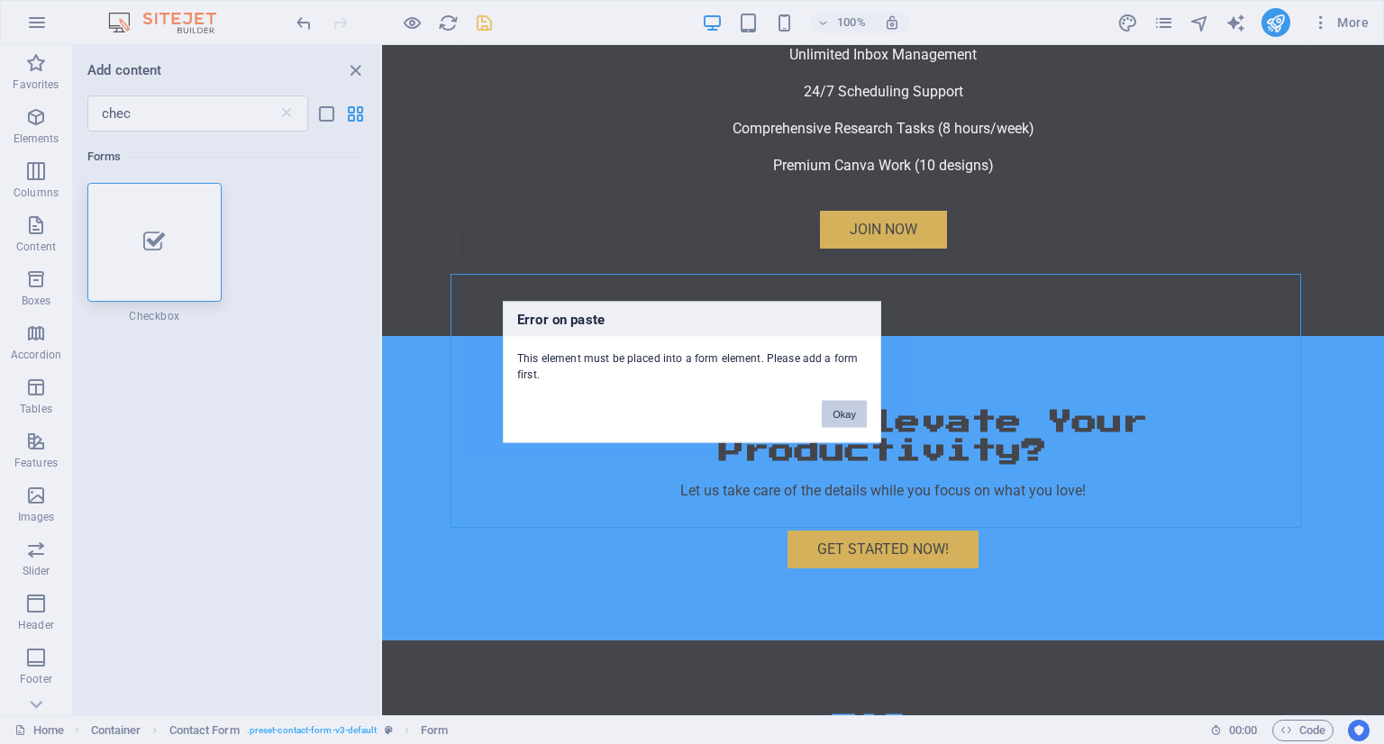
click at [859, 409] on button "Okay" at bounding box center [844, 414] width 45 height 27
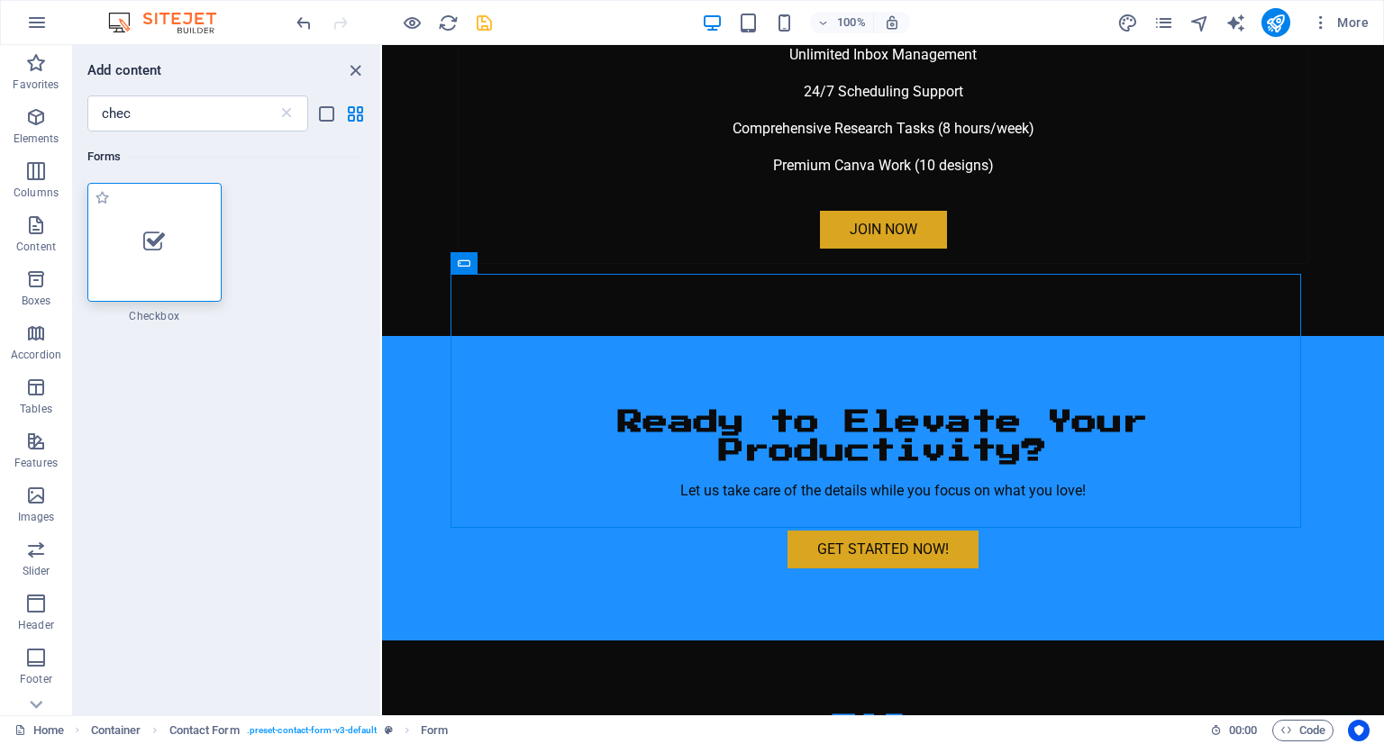
click at [183, 246] on div at bounding box center [154, 242] width 134 height 119
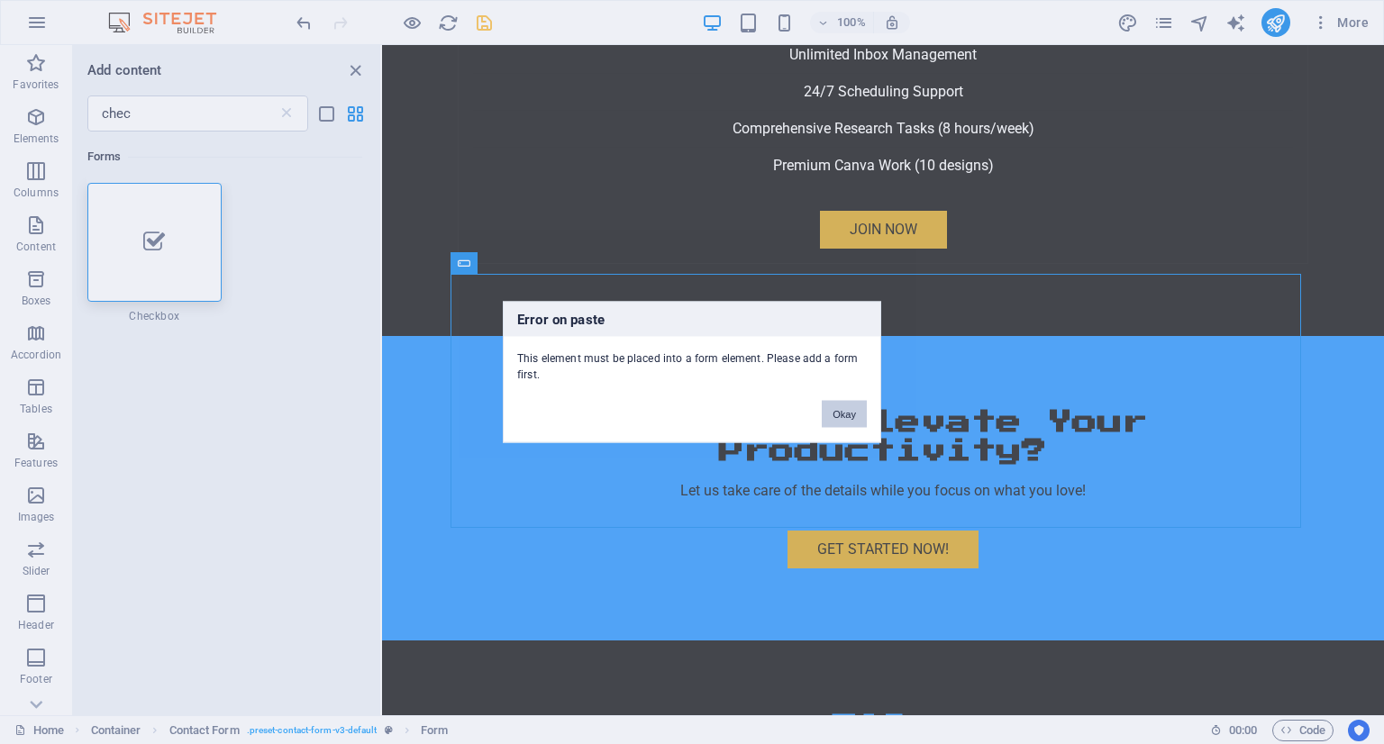
click at [855, 417] on button "Okay" at bounding box center [844, 414] width 45 height 27
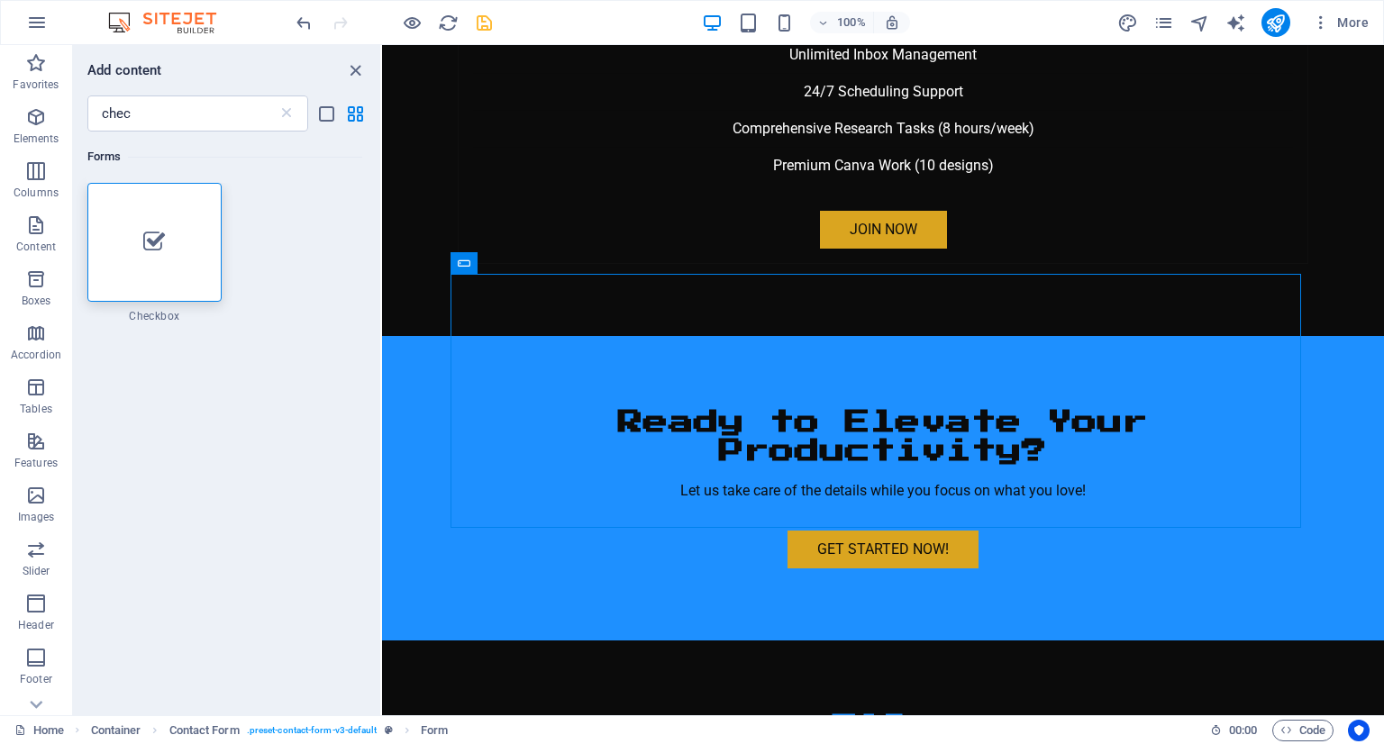
drag, startPoint x: 48, startPoint y: 237, endPoint x: 79, endPoint y: 253, distance: 35.5
click at [79, 253] on div "Favorites Elements Columns Content Boxes Accordion Tables Features Images Slide…" at bounding box center [191, 380] width 382 height 670
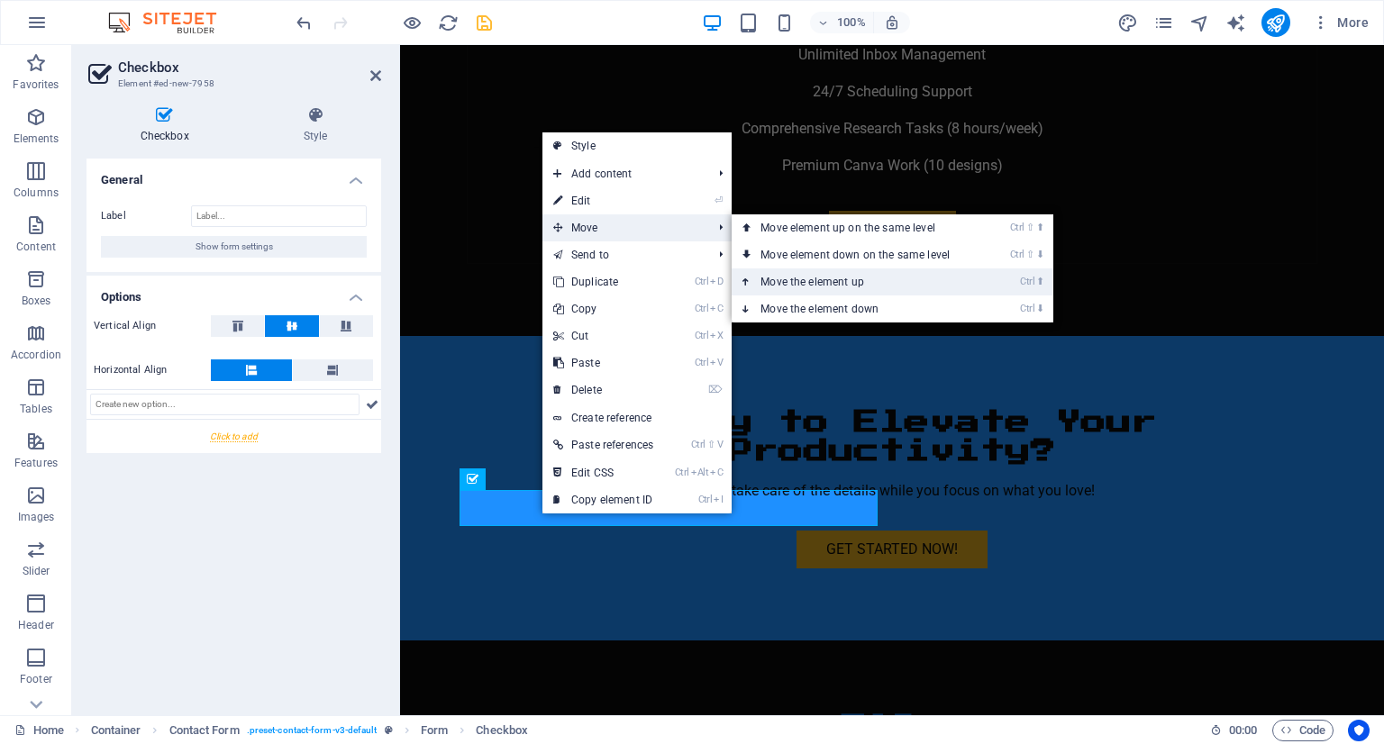
click at [846, 289] on link "Ctrl ⬆ Move the element up" at bounding box center [859, 282] width 254 height 27
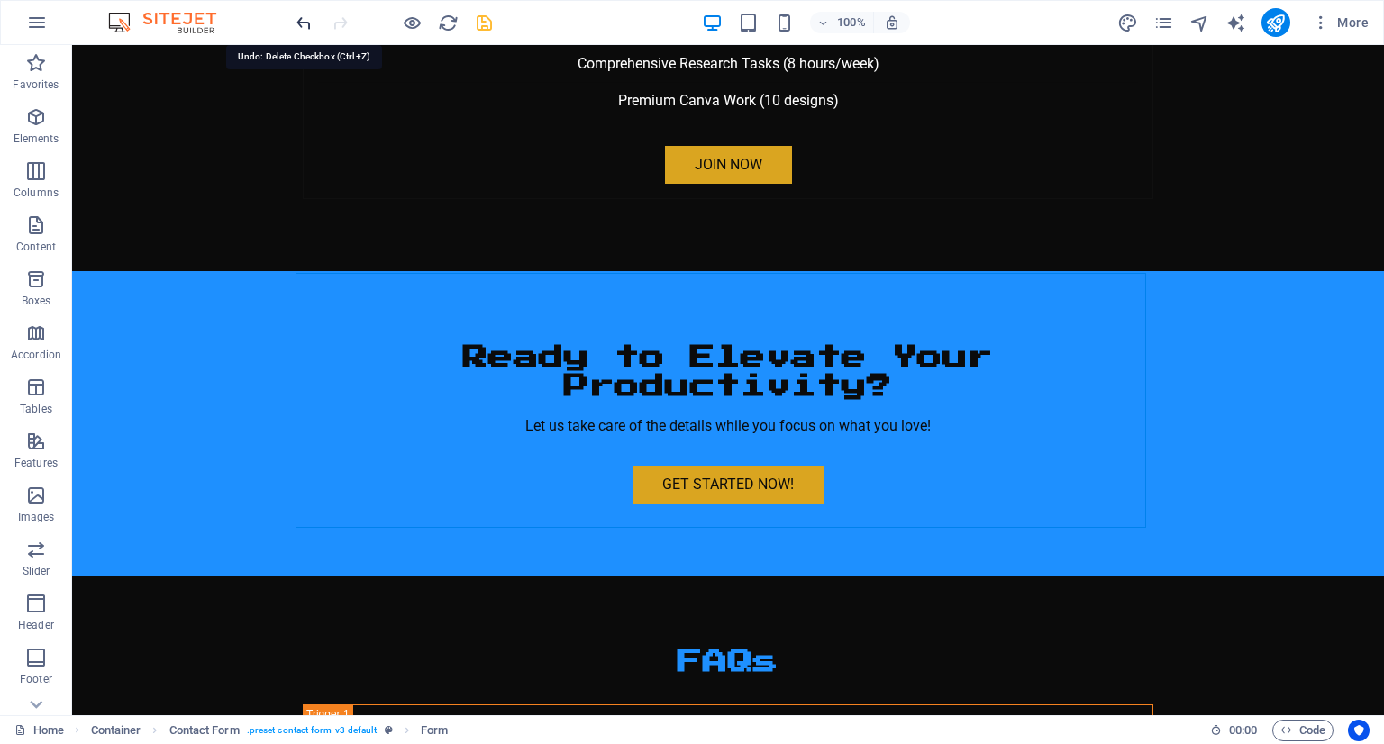
click at [298, 19] on icon "undo" at bounding box center [304, 23] width 21 height 21
click at [298, 27] on icon "undo" at bounding box center [304, 23] width 21 height 21
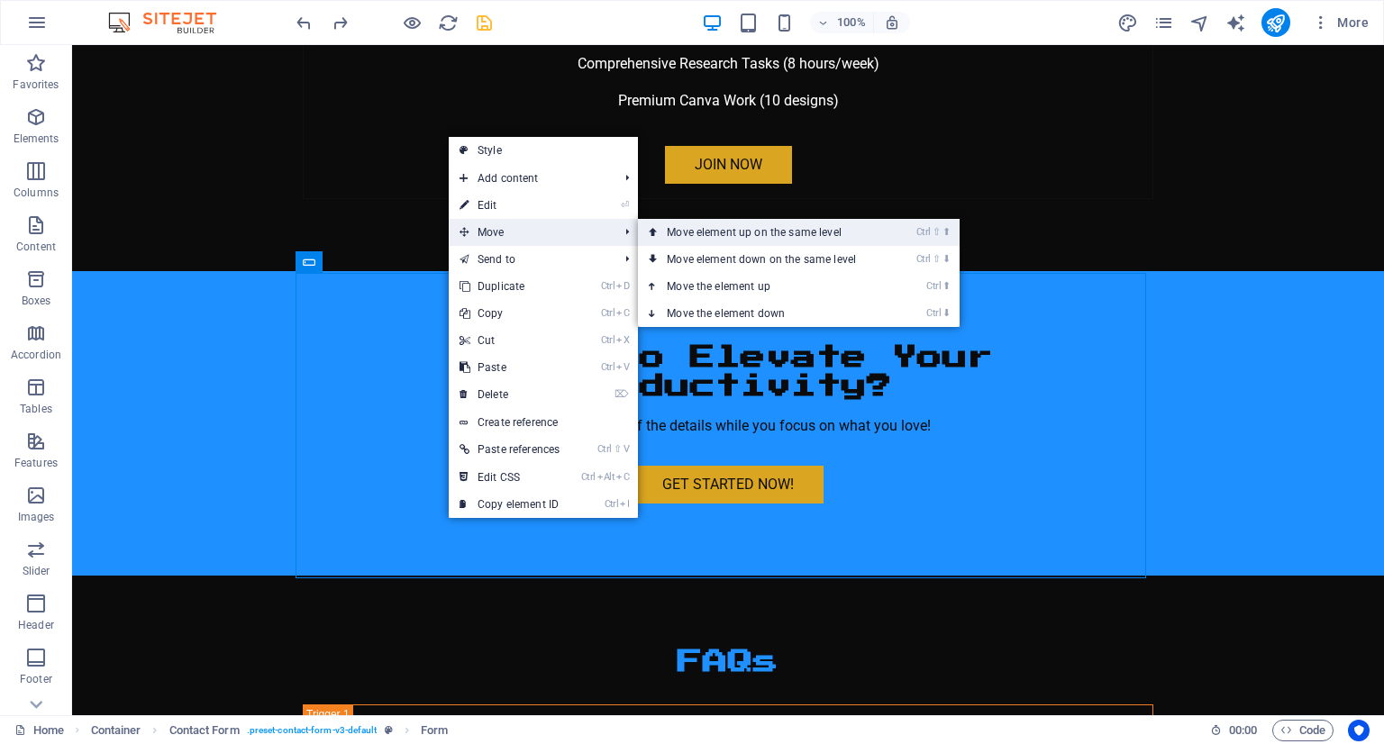
click at [787, 237] on link "Ctrl ⇧ ⬆ Move element up on the same level" at bounding box center [765, 232] width 254 height 27
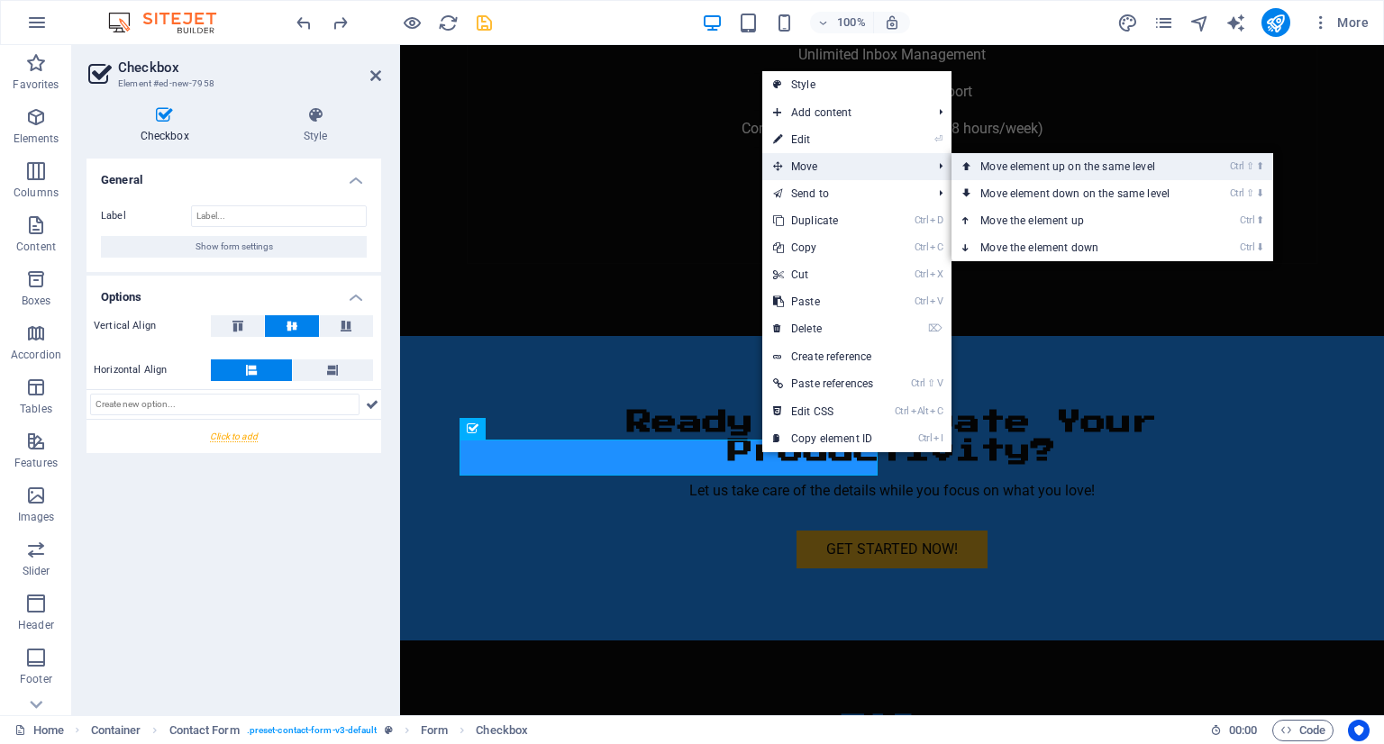
click at [983, 169] on link "Ctrl ⇧ ⬆ Move element up on the same level" at bounding box center [1079, 166] width 254 height 27
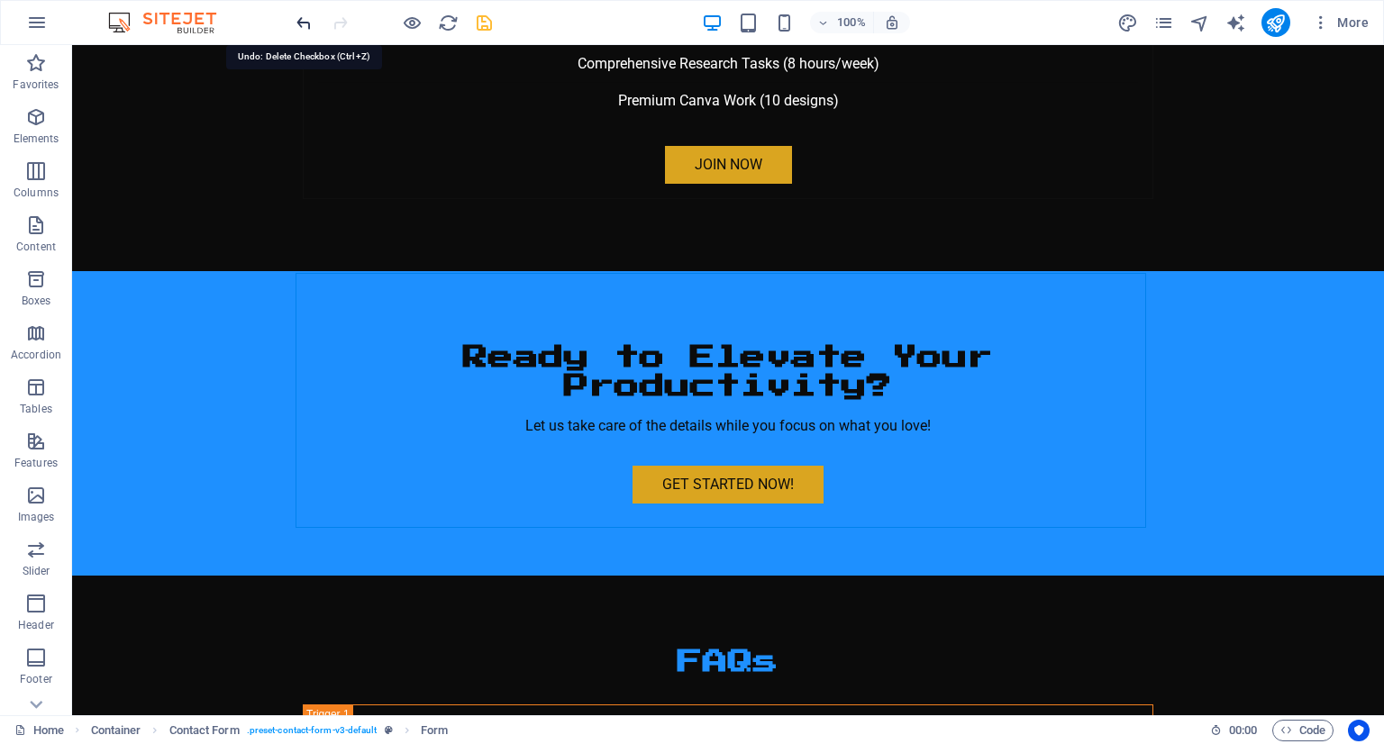
click at [300, 32] on icon "undo" at bounding box center [304, 23] width 21 height 21
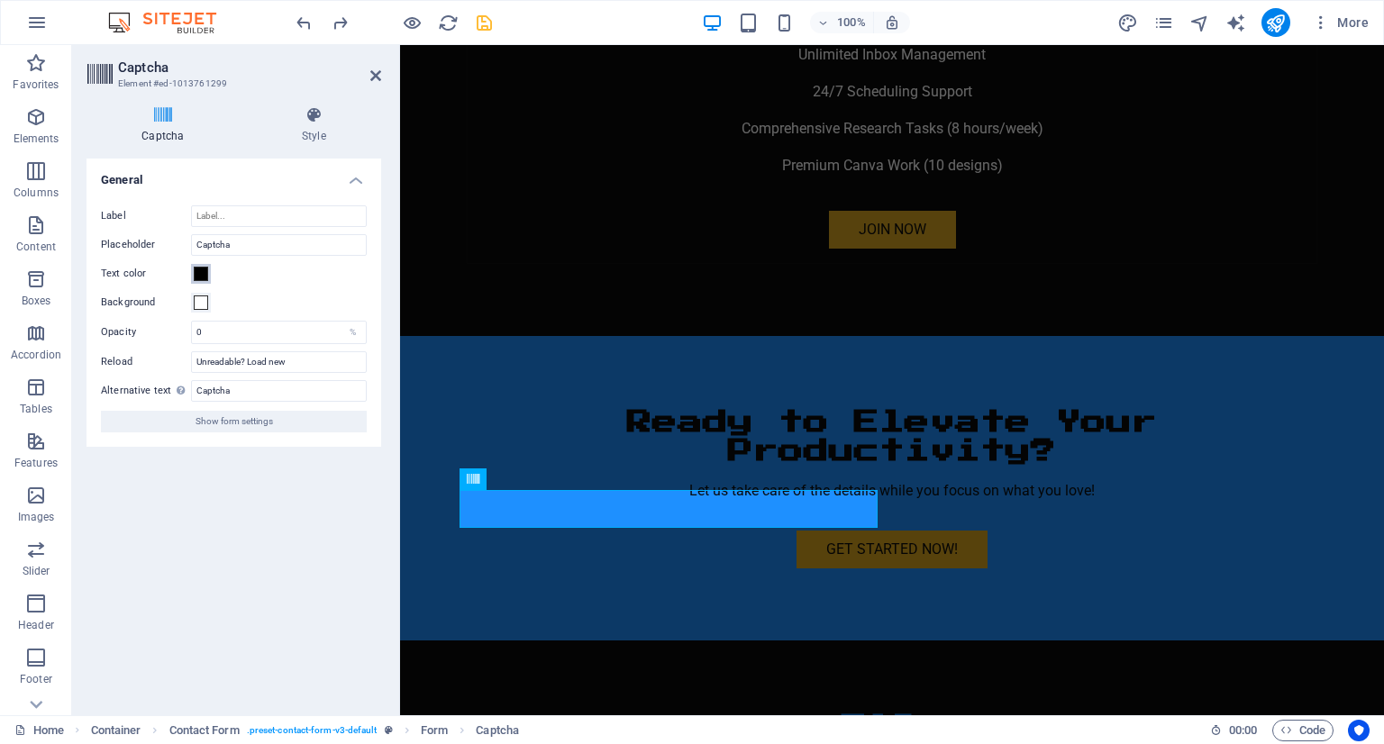
click at [198, 264] on button "Text color" at bounding box center [201, 274] width 20 height 20
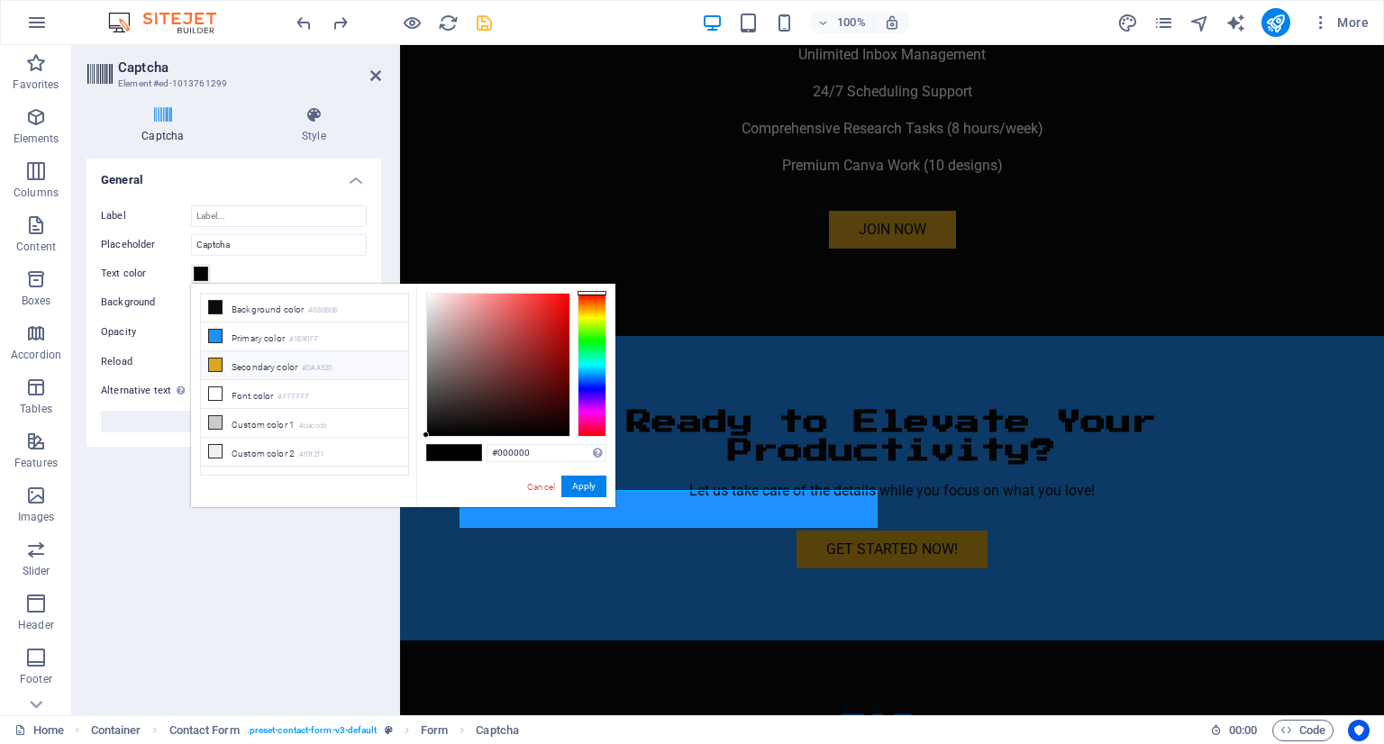
click at [225, 360] on li "Secondary color #DAA520" at bounding box center [304, 365] width 207 height 29
type input "#daa520"
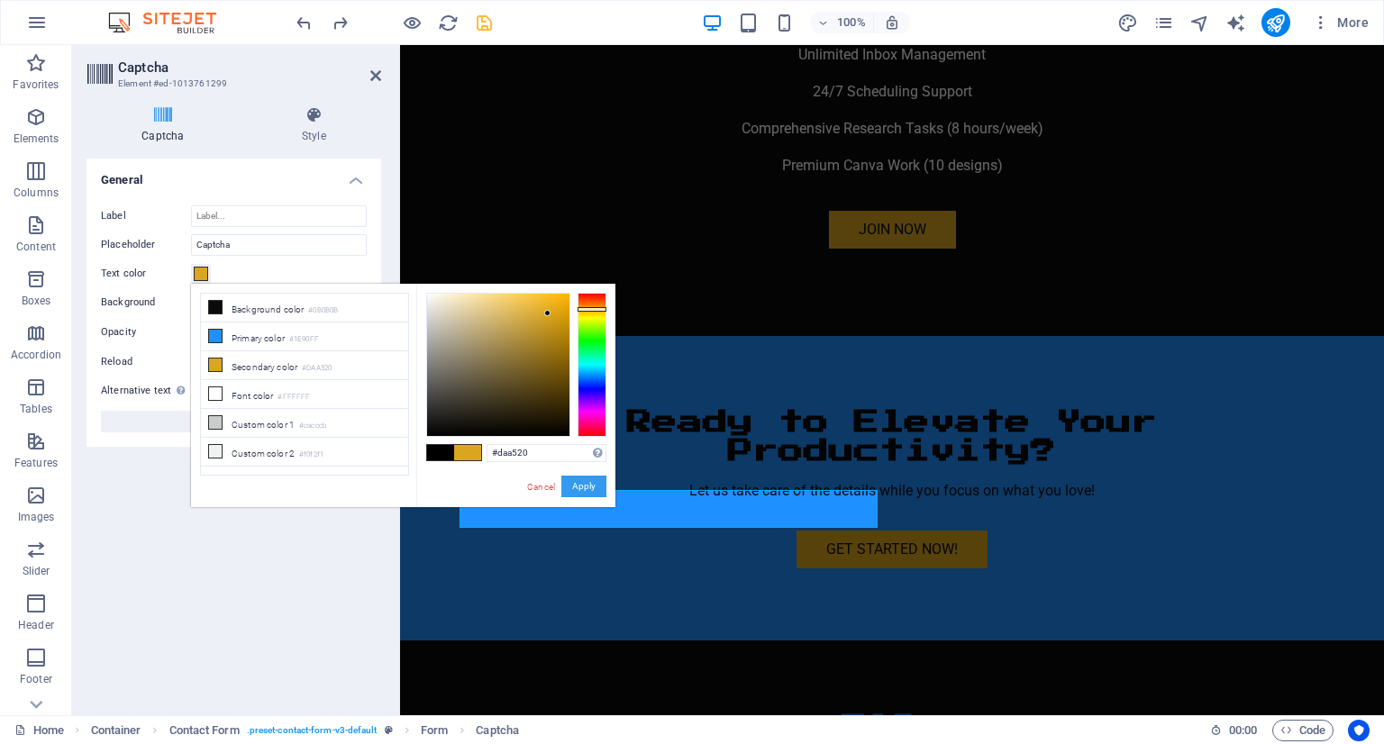
click at [589, 486] on button "Apply" at bounding box center [583, 487] width 45 height 22
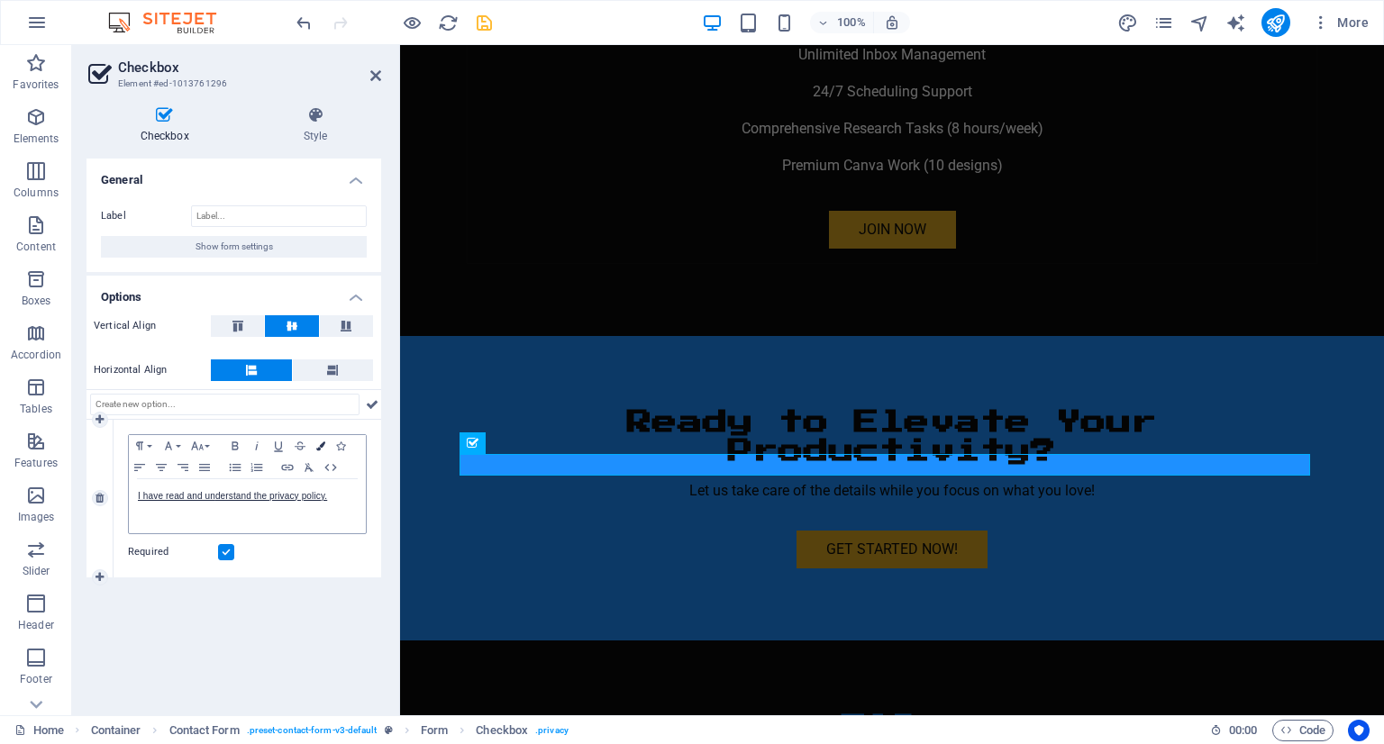
click at [320, 443] on icon "button" at bounding box center [320, 446] width 9 height 9
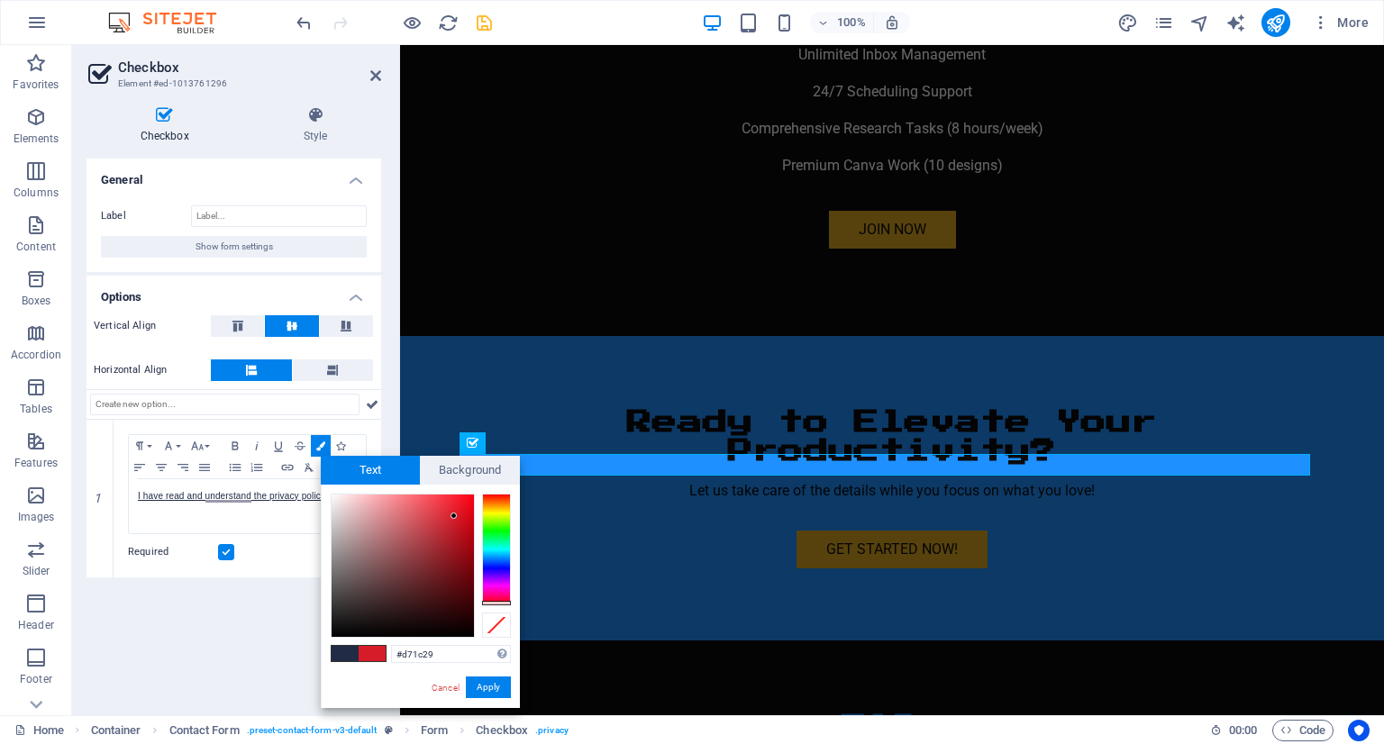
click at [306, 102] on div "Checkbox Style General Label Show form settings Options Vertical Align Horizont…" at bounding box center [234, 404] width 324 height 624
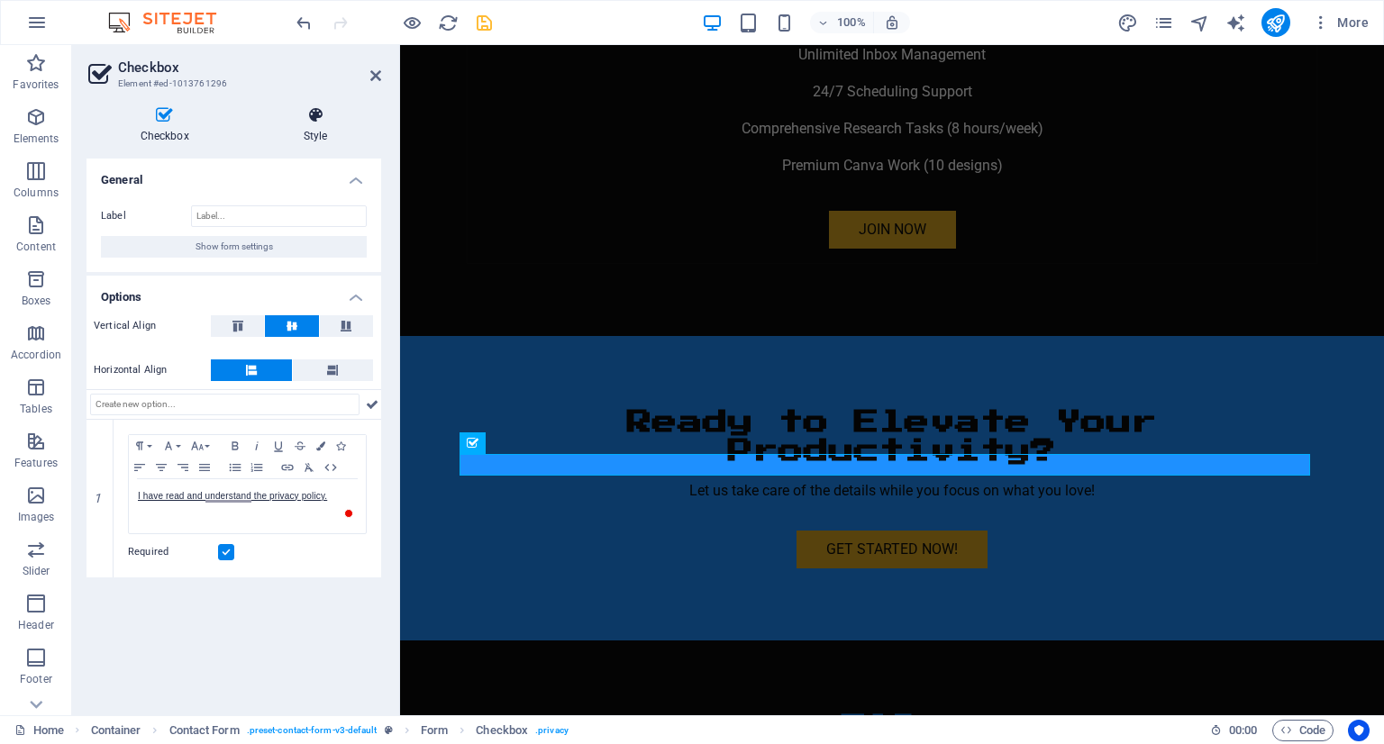
click at [314, 109] on icon at bounding box center [316, 115] width 132 height 18
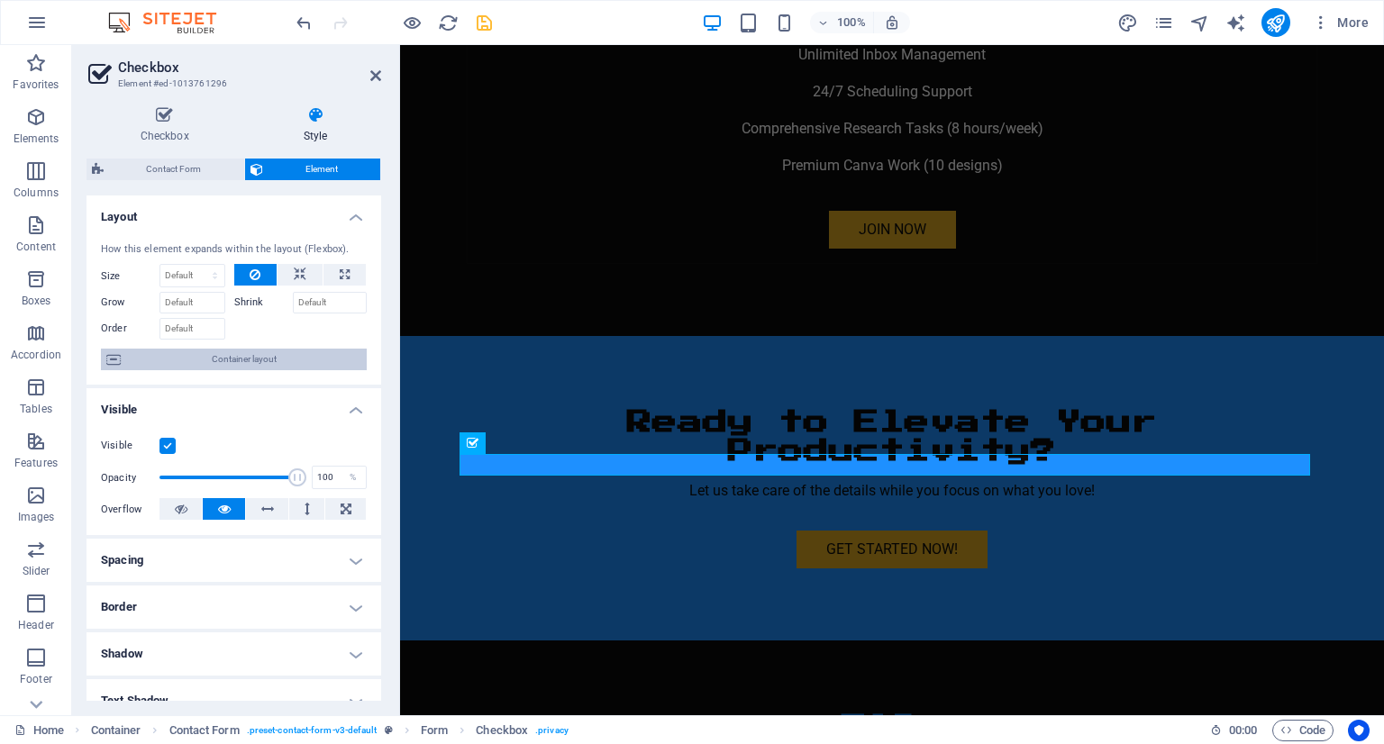
click at [223, 360] on span "Container layout" at bounding box center [243, 360] width 235 height 22
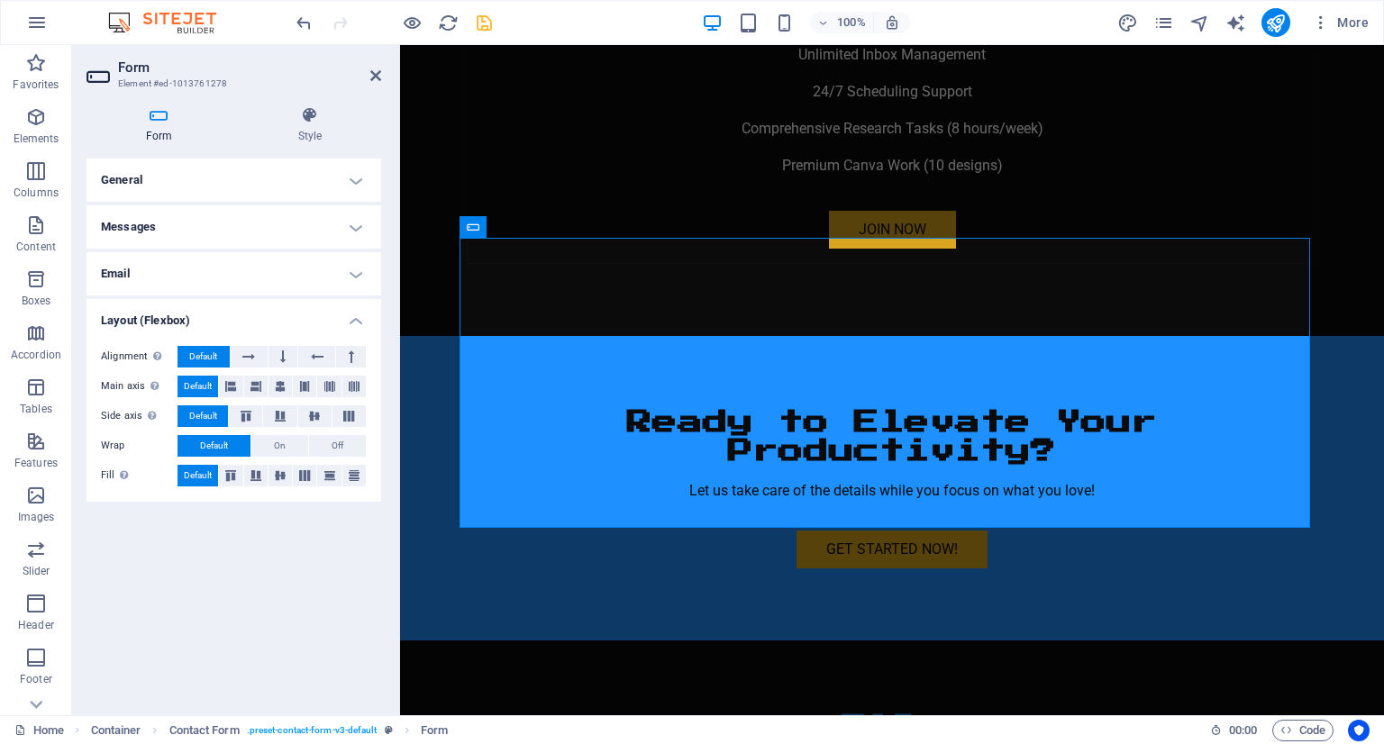
click at [256, 214] on h4 "Messages" at bounding box center [234, 226] width 295 height 43
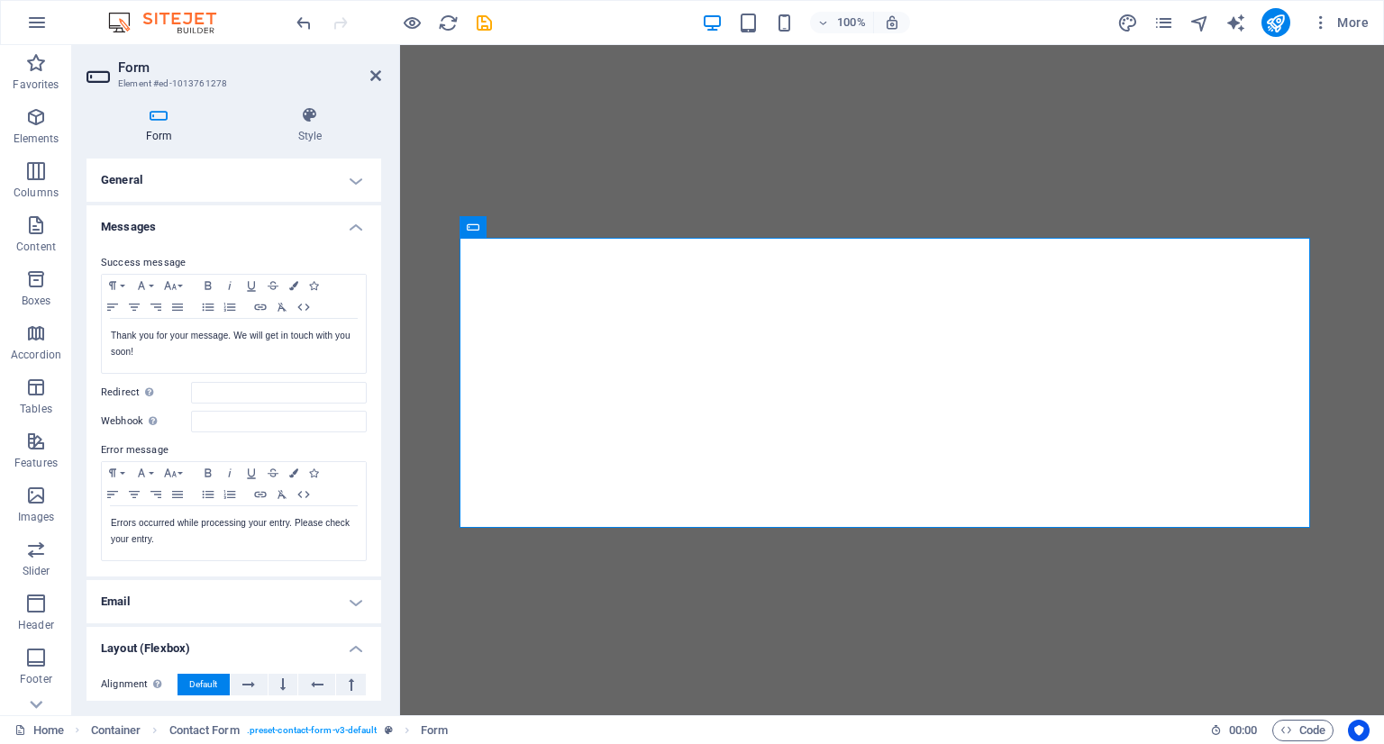
click at [257, 580] on h4 "Email" at bounding box center [234, 601] width 295 height 43
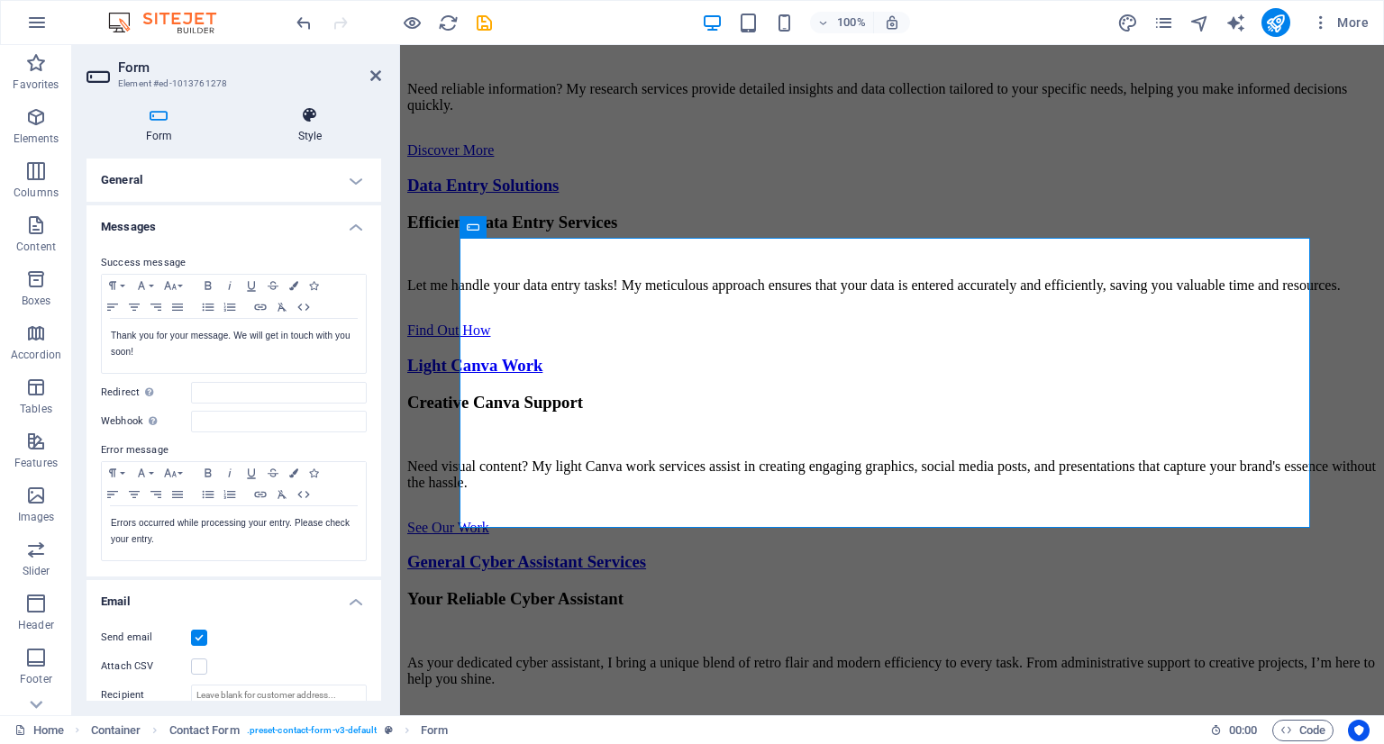
click at [313, 120] on icon at bounding box center [310, 115] width 142 height 18
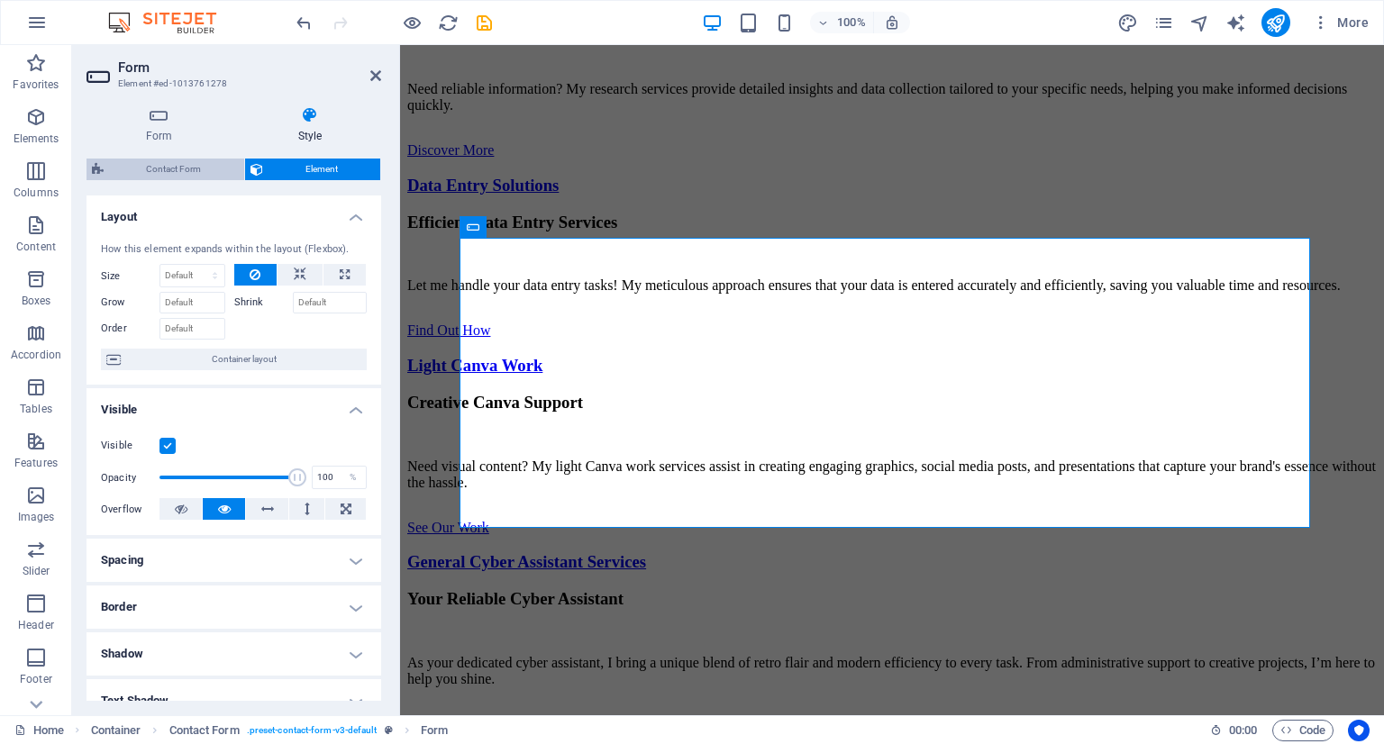
click at [232, 162] on span "Contact Form" at bounding box center [174, 170] width 130 height 22
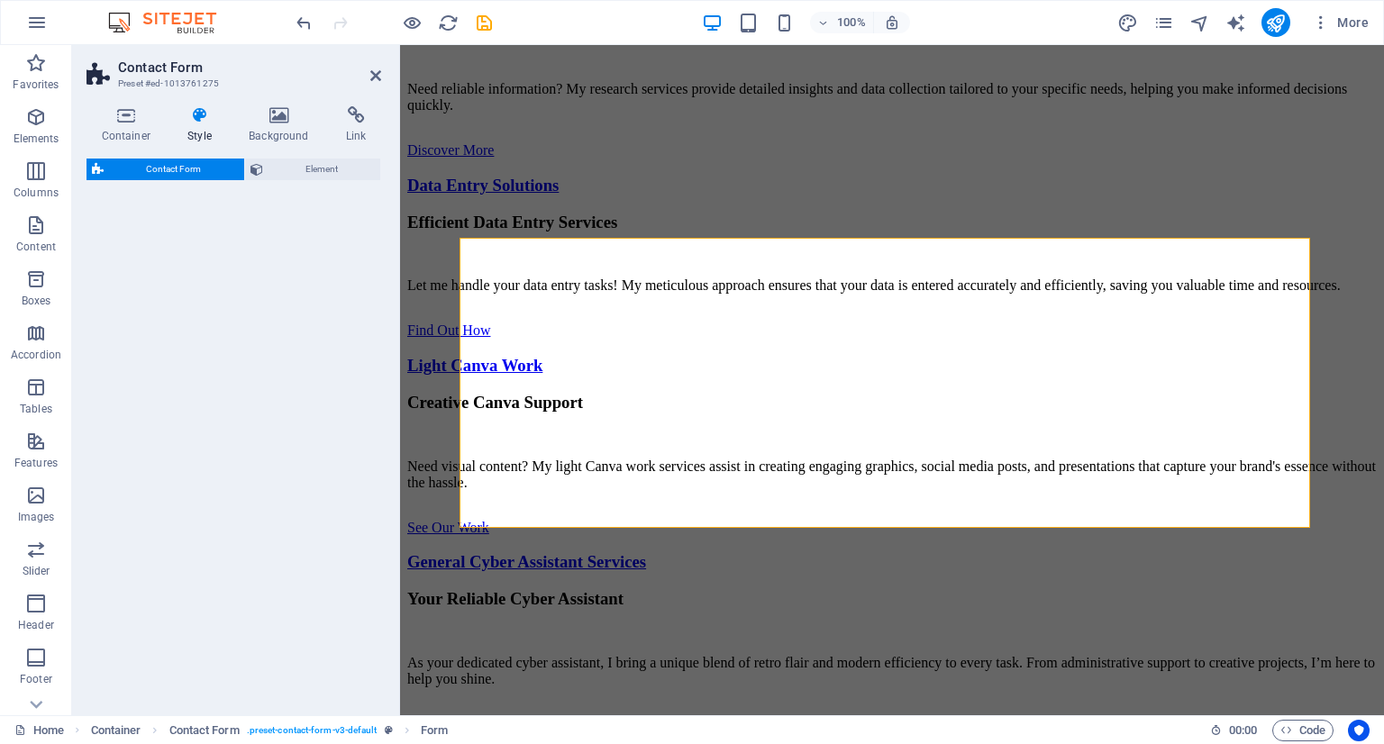
select select "rem"
select select "px"
select select "rem"
select select "preset-contact-form-v3-default"
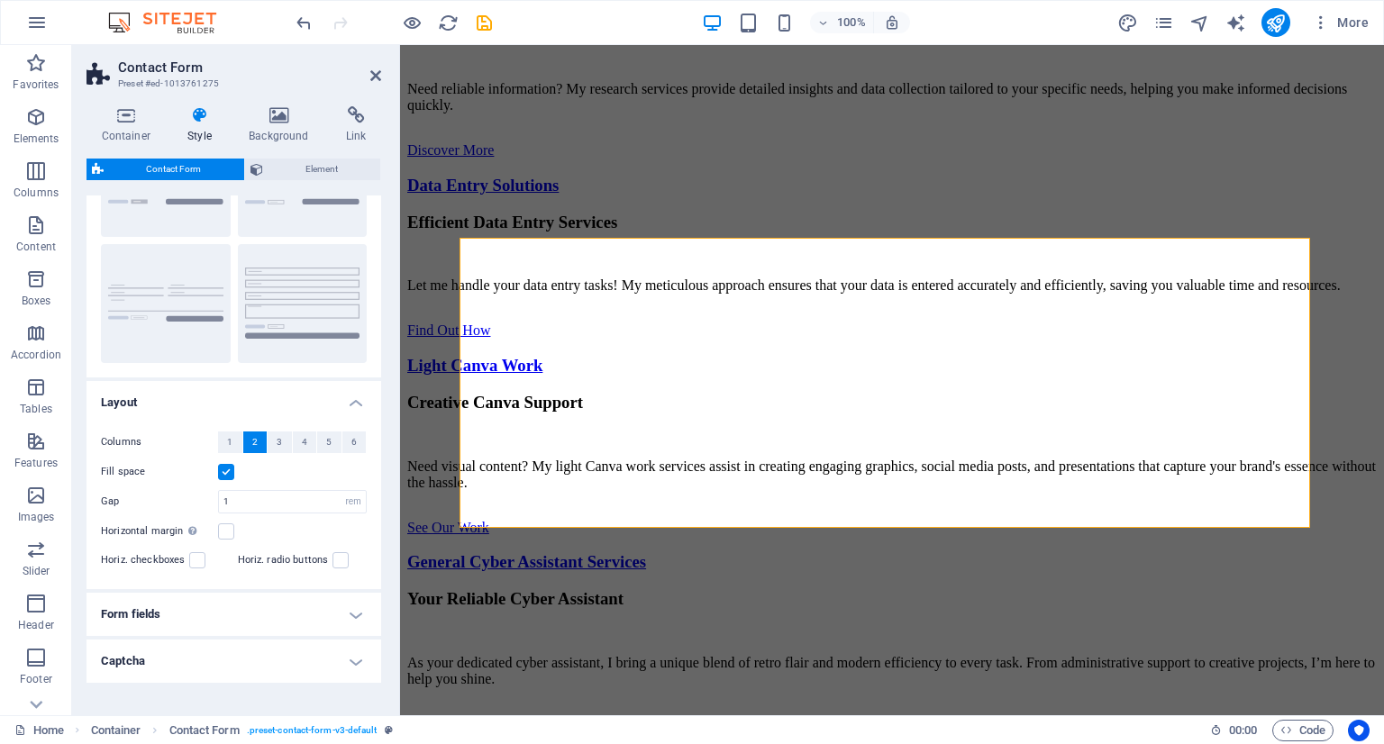
scroll to position [178, 0]
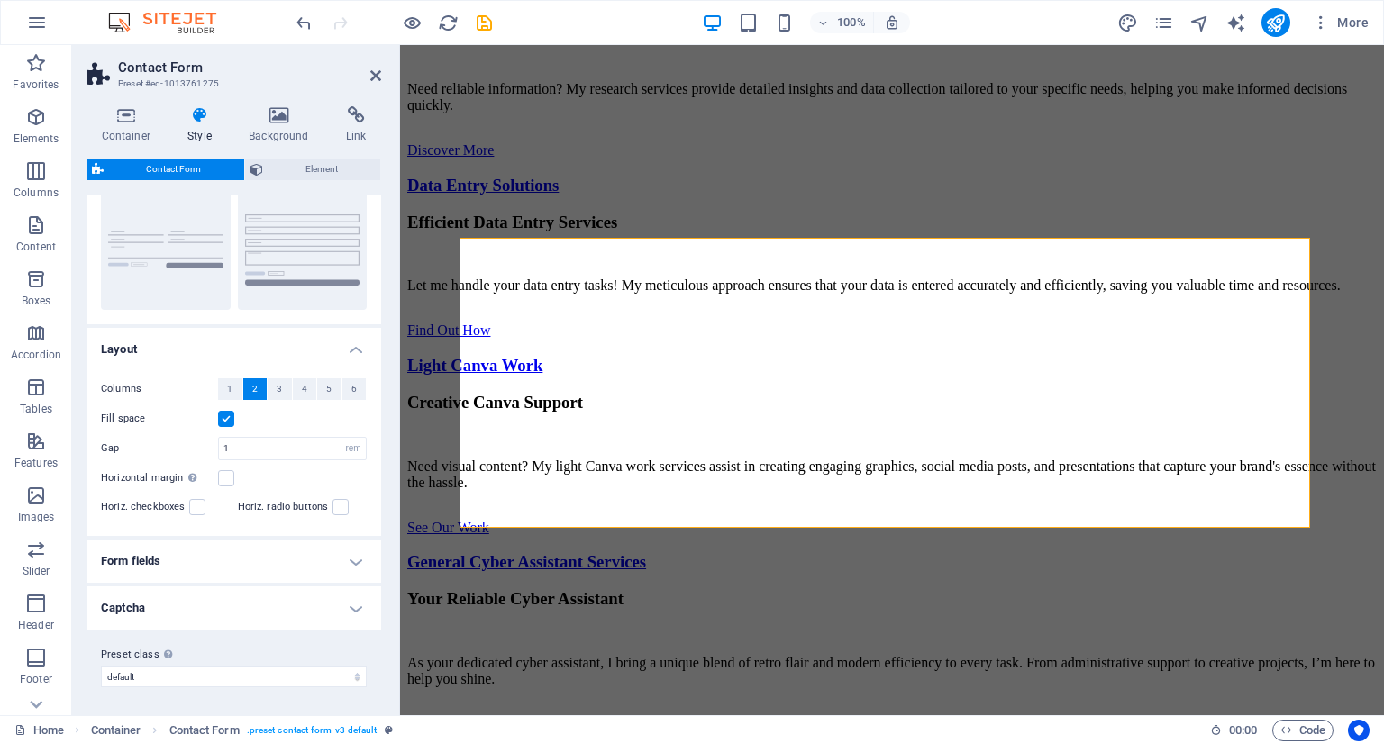
click at [321, 607] on h4 "Captcha" at bounding box center [234, 608] width 295 height 43
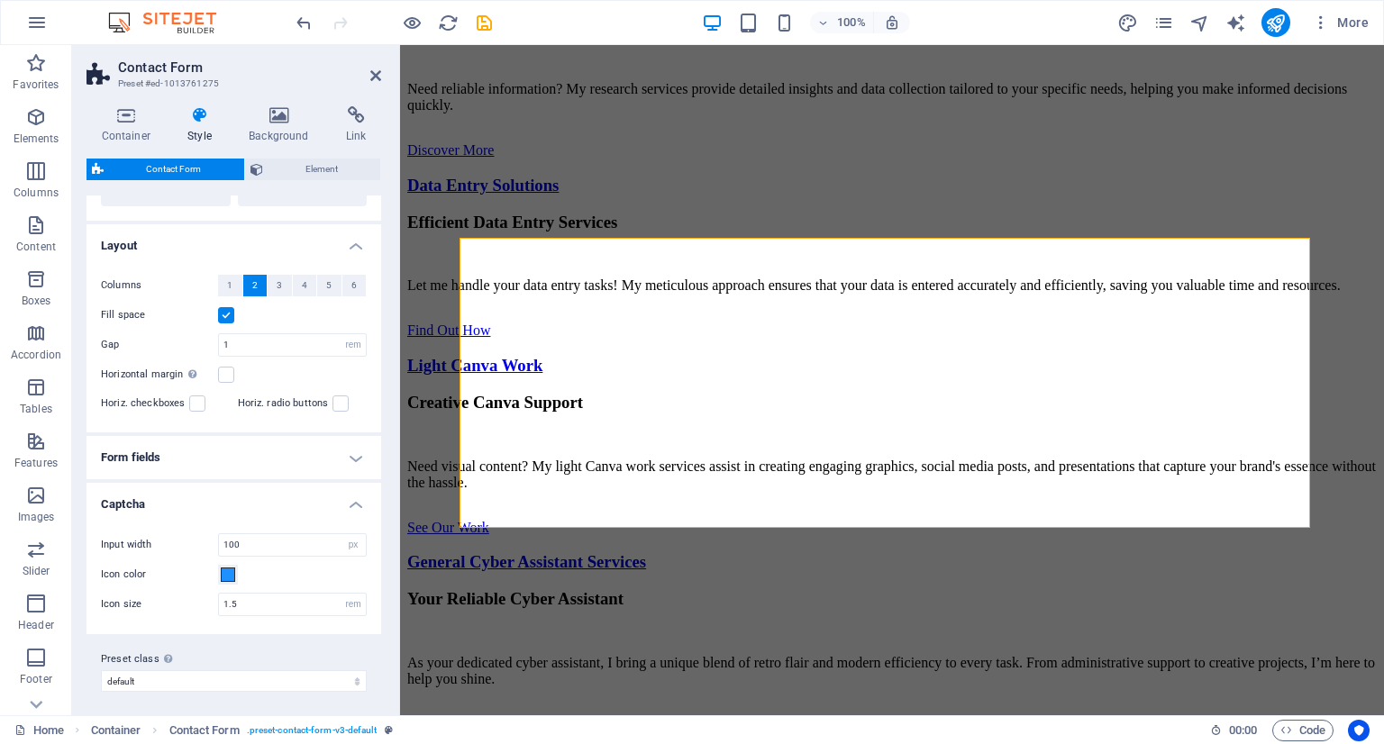
scroll to position [285, 0]
click at [260, 443] on h4 "Form fields" at bounding box center [234, 454] width 295 height 43
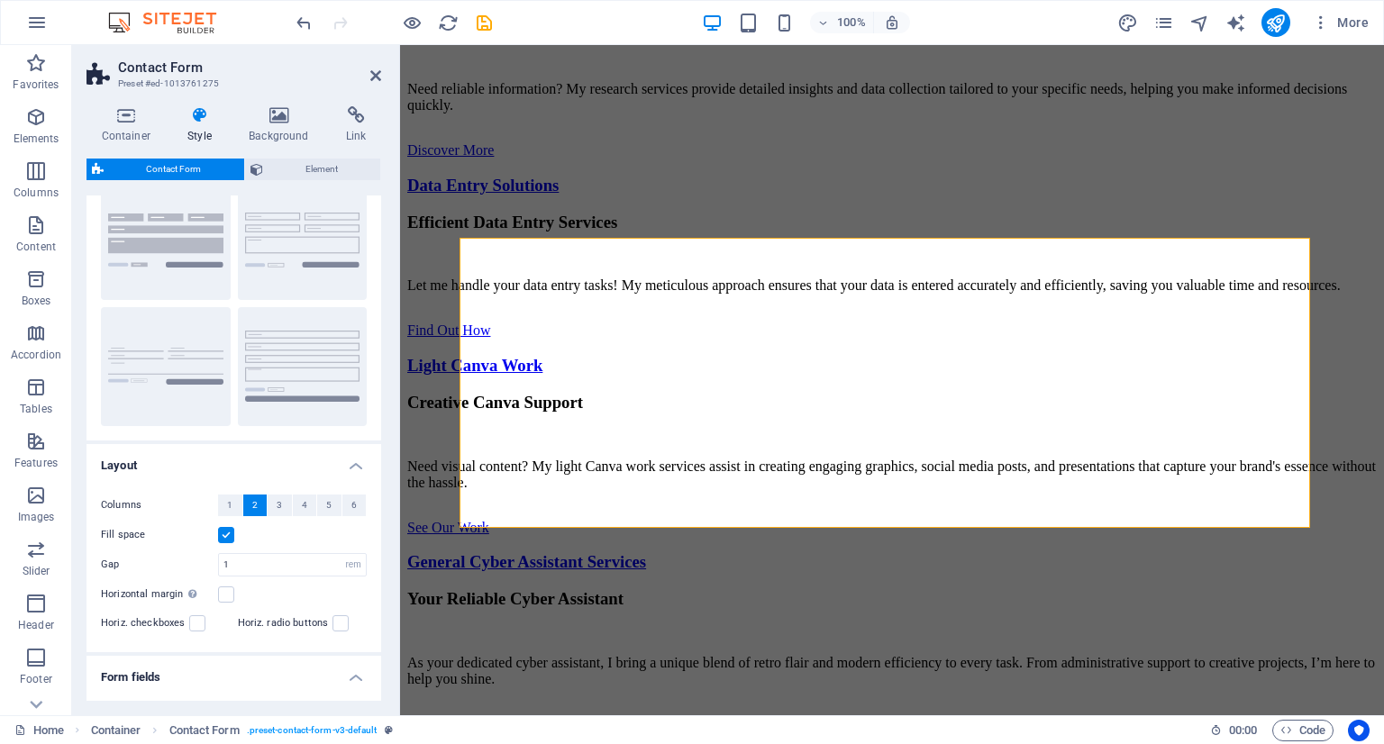
scroll to position [0, 0]
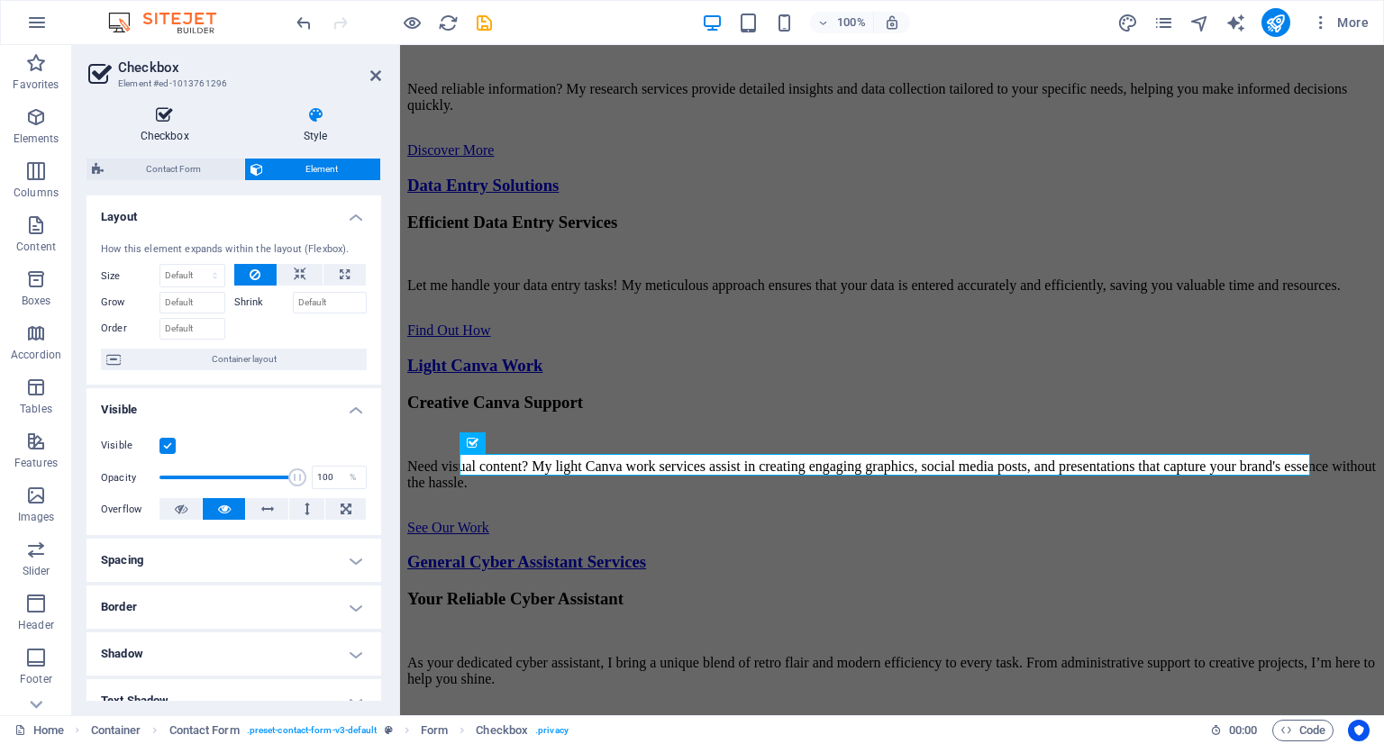
click at [163, 108] on icon at bounding box center [165, 115] width 156 height 18
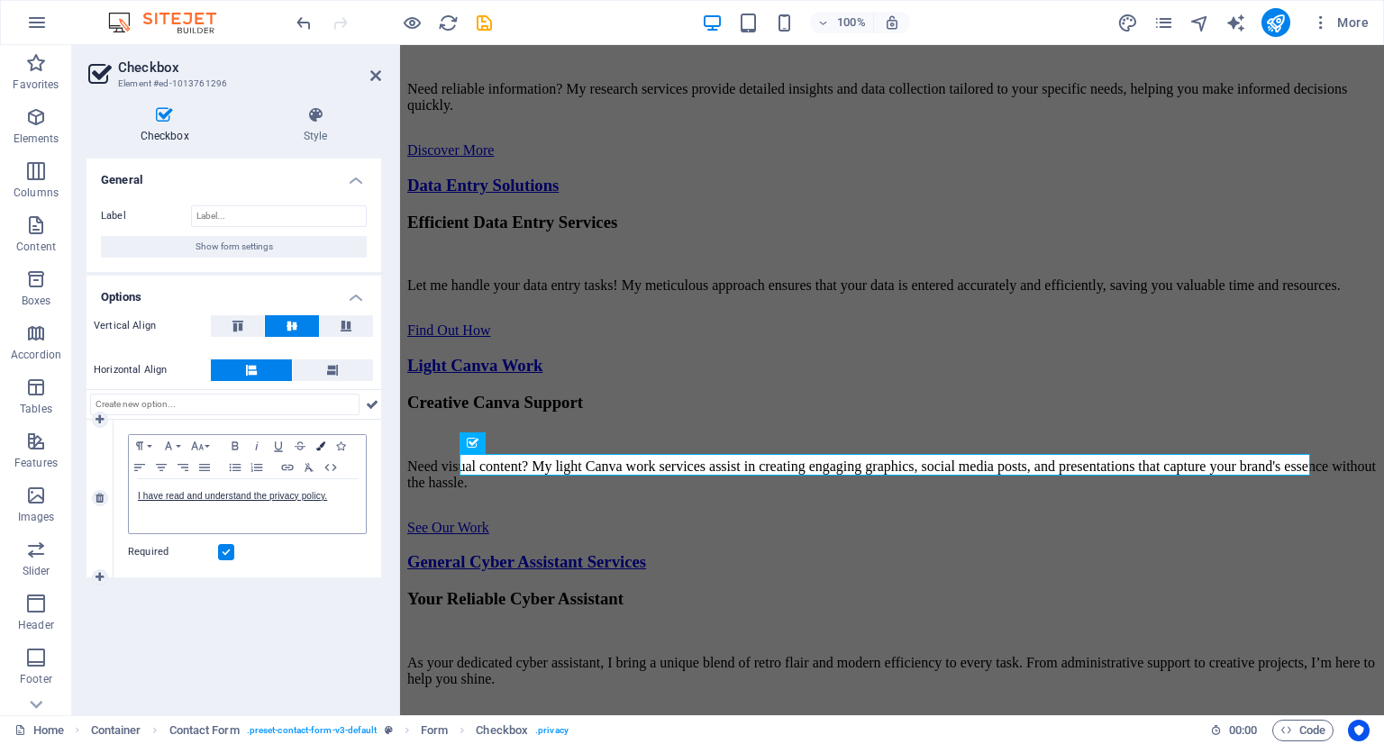
click at [321, 445] on icon "button" at bounding box center [320, 446] width 9 height 9
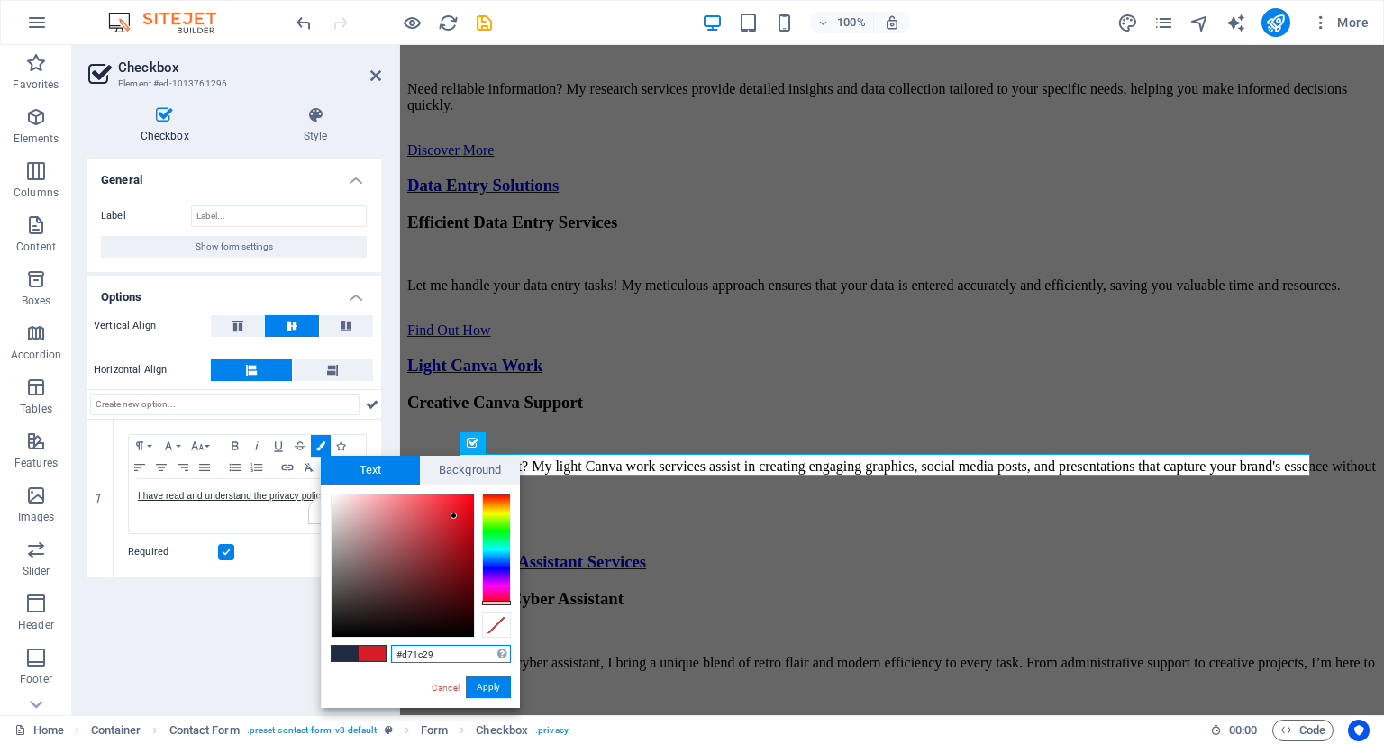
type input "#d7ca1c"
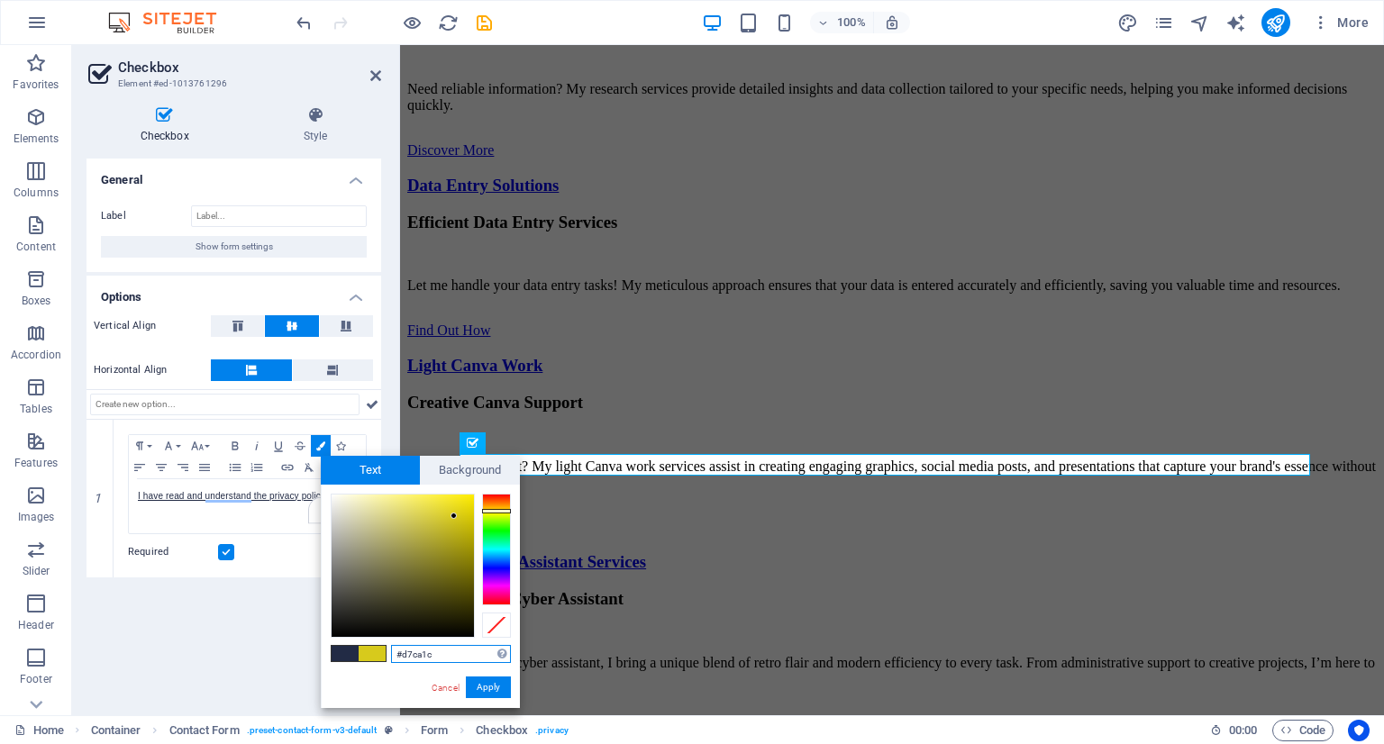
click at [487, 511] on div at bounding box center [496, 550] width 29 height 112
click at [469, 682] on button "Apply" at bounding box center [488, 688] width 45 height 22
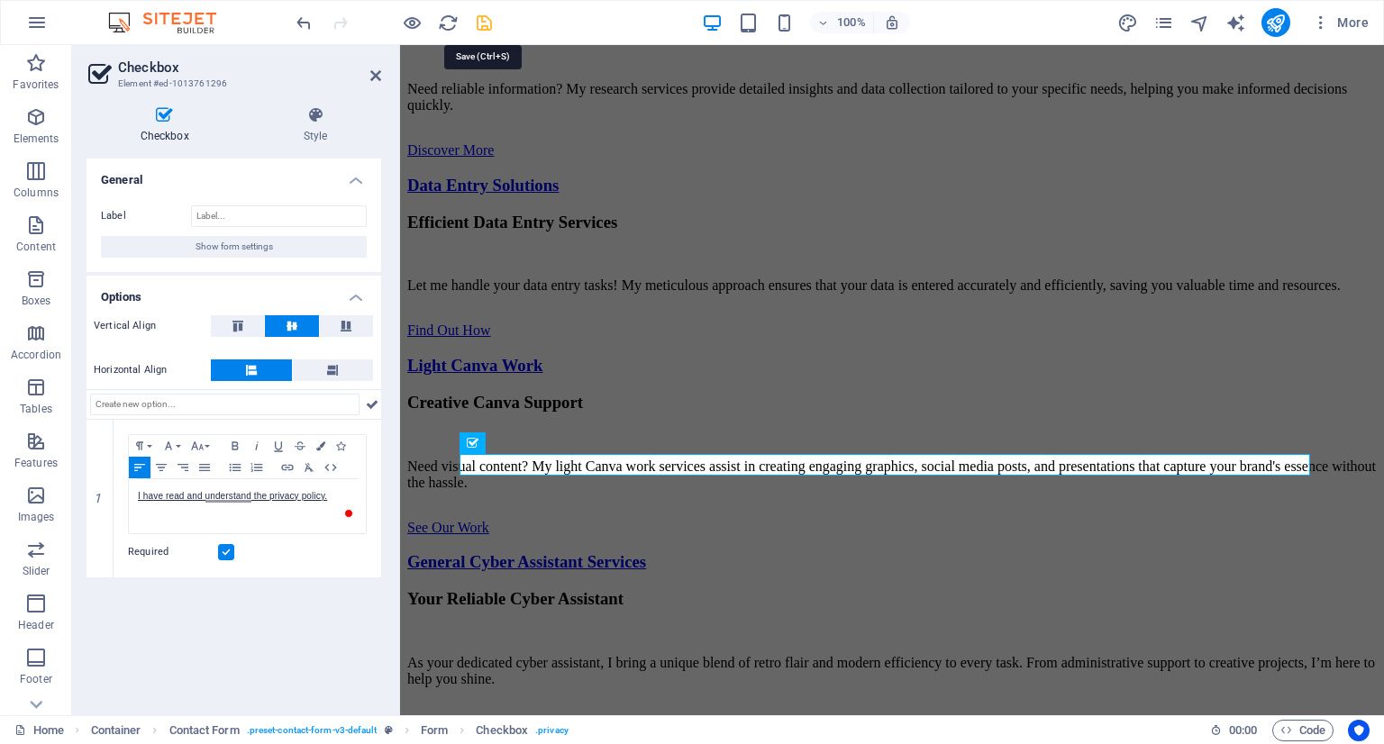
click at [482, 31] on icon "save" at bounding box center [484, 23] width 21 height 21
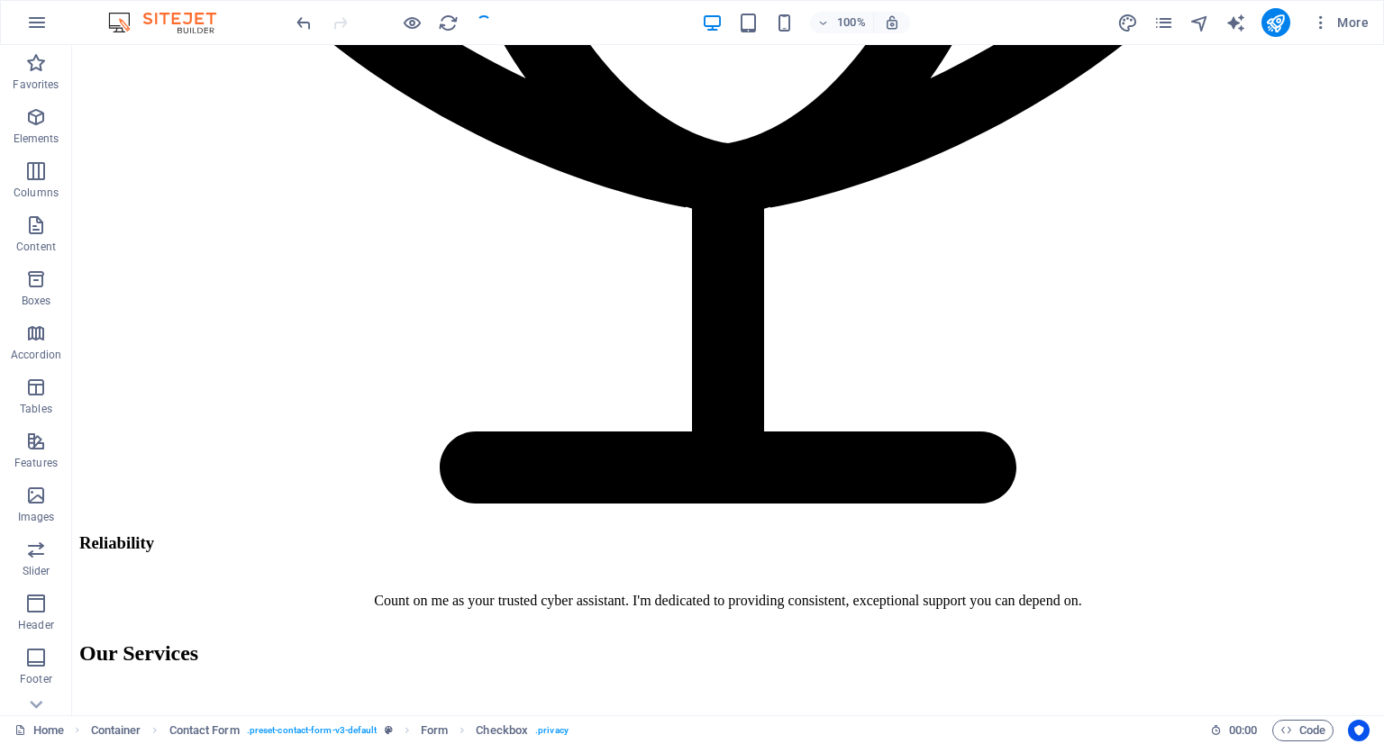
checkbox input "false"
click at [454, 16] on icon "reload" at bounding box center [448, 23] width 21 height 21
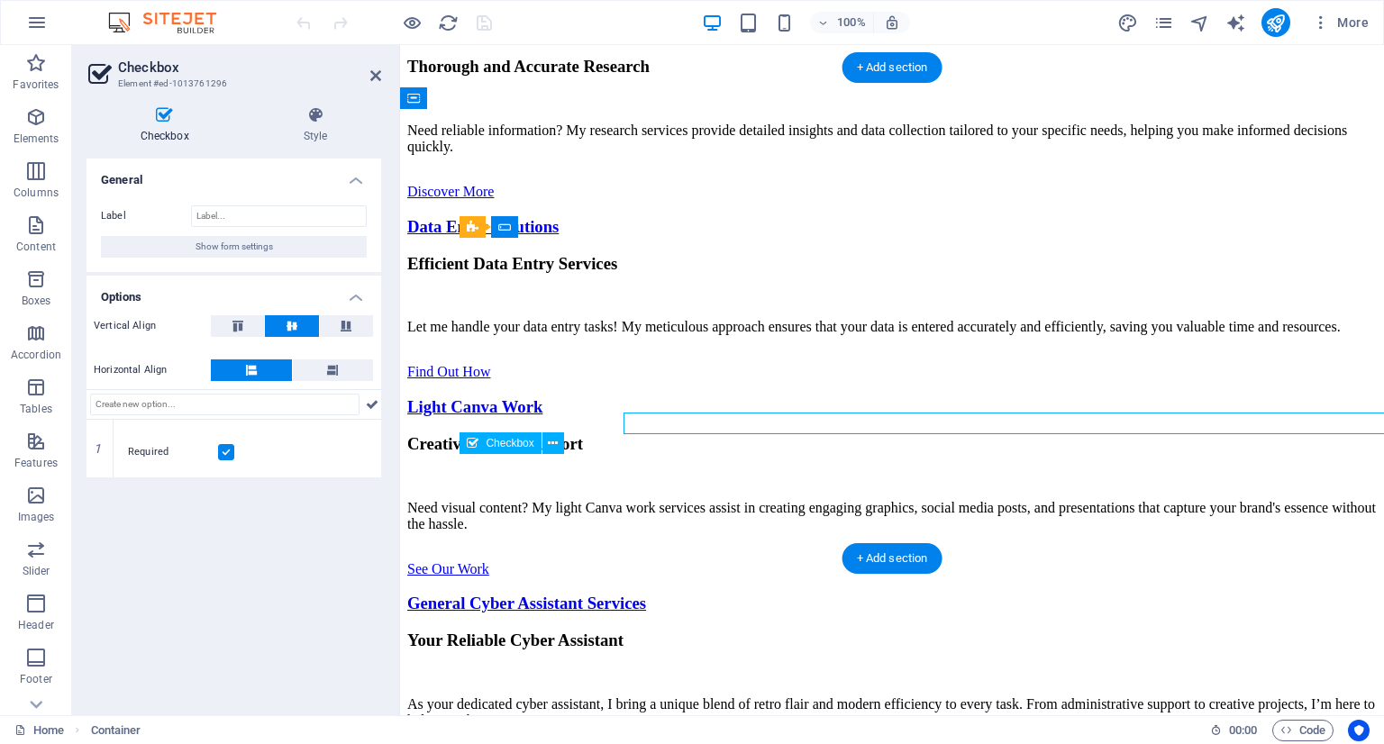
scroll to position [5993, 0]
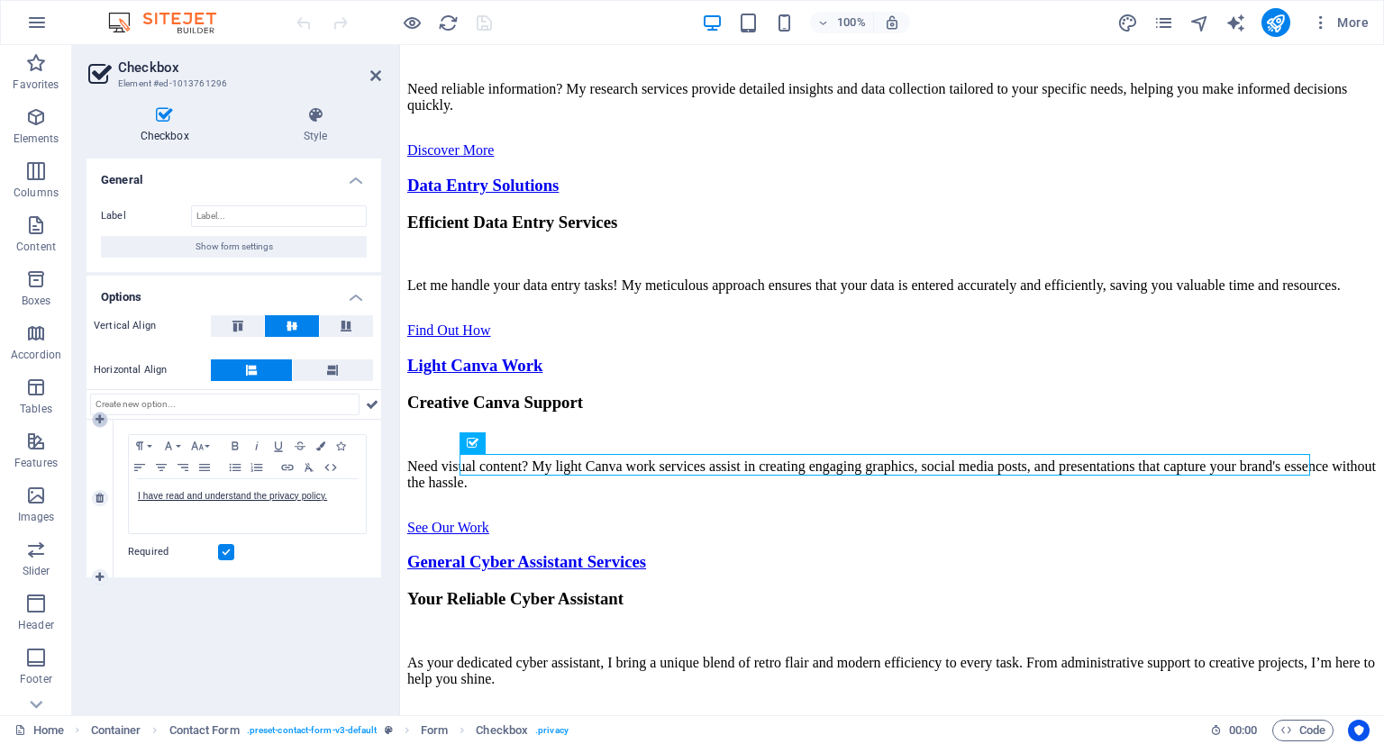
click at [98, 422] on icon at bounding box center [100, 420] width 8 height 11
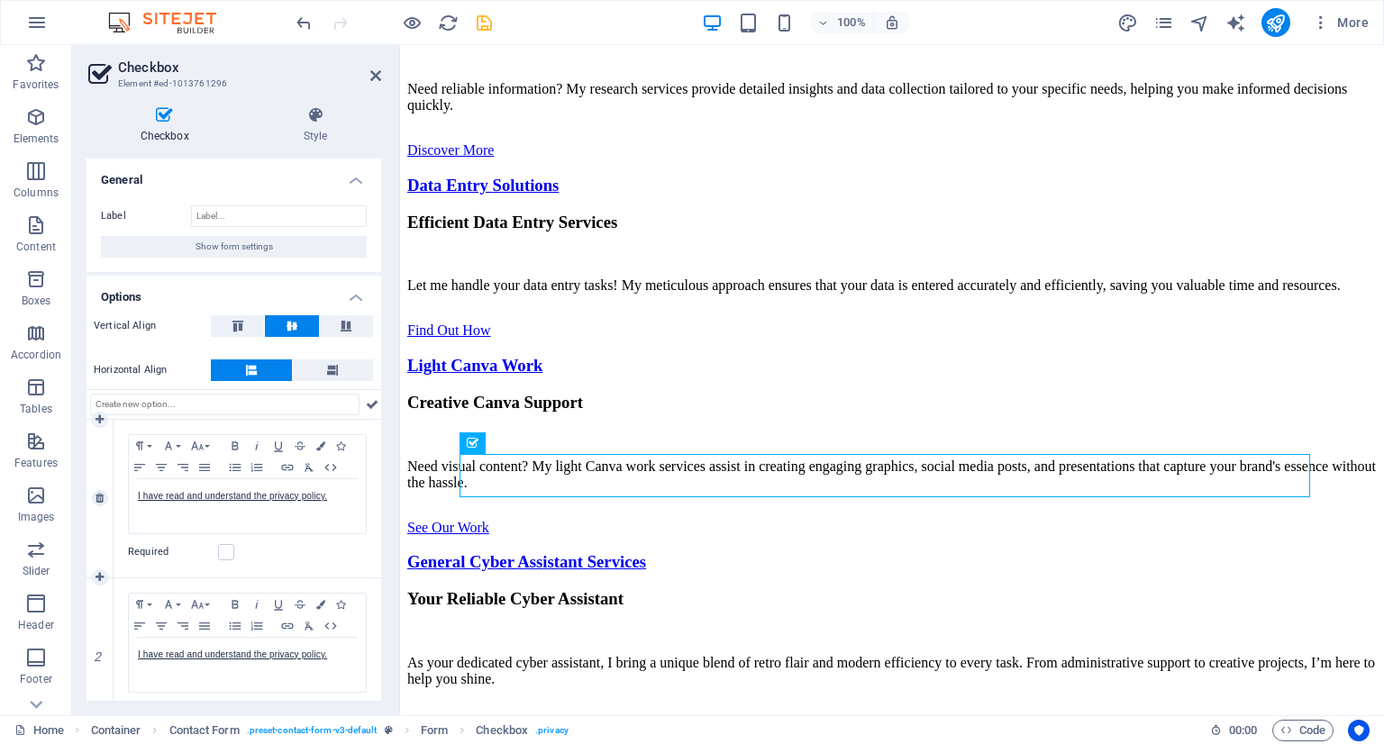
scroll to position [33, 0]
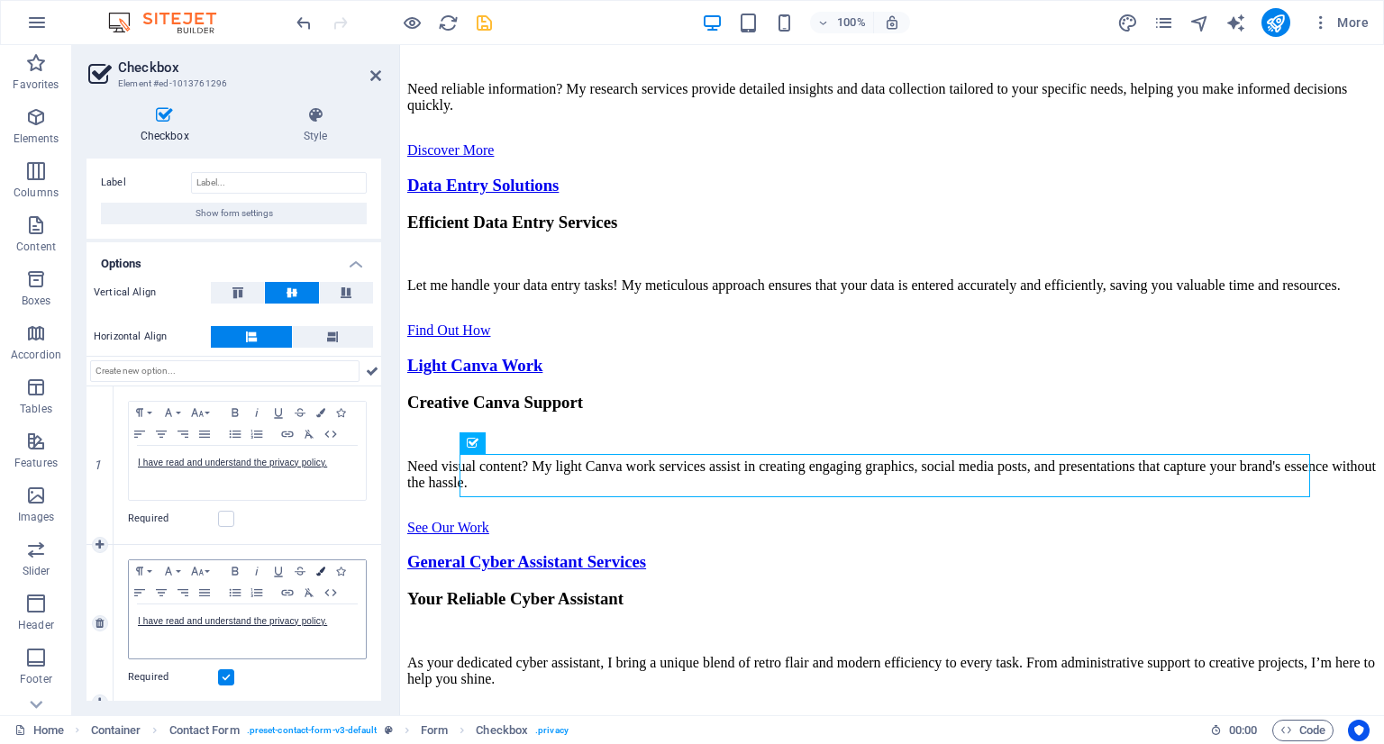
click at [324, 567] on button "Colors" at bounding box center [321, 572] width 20 height 22
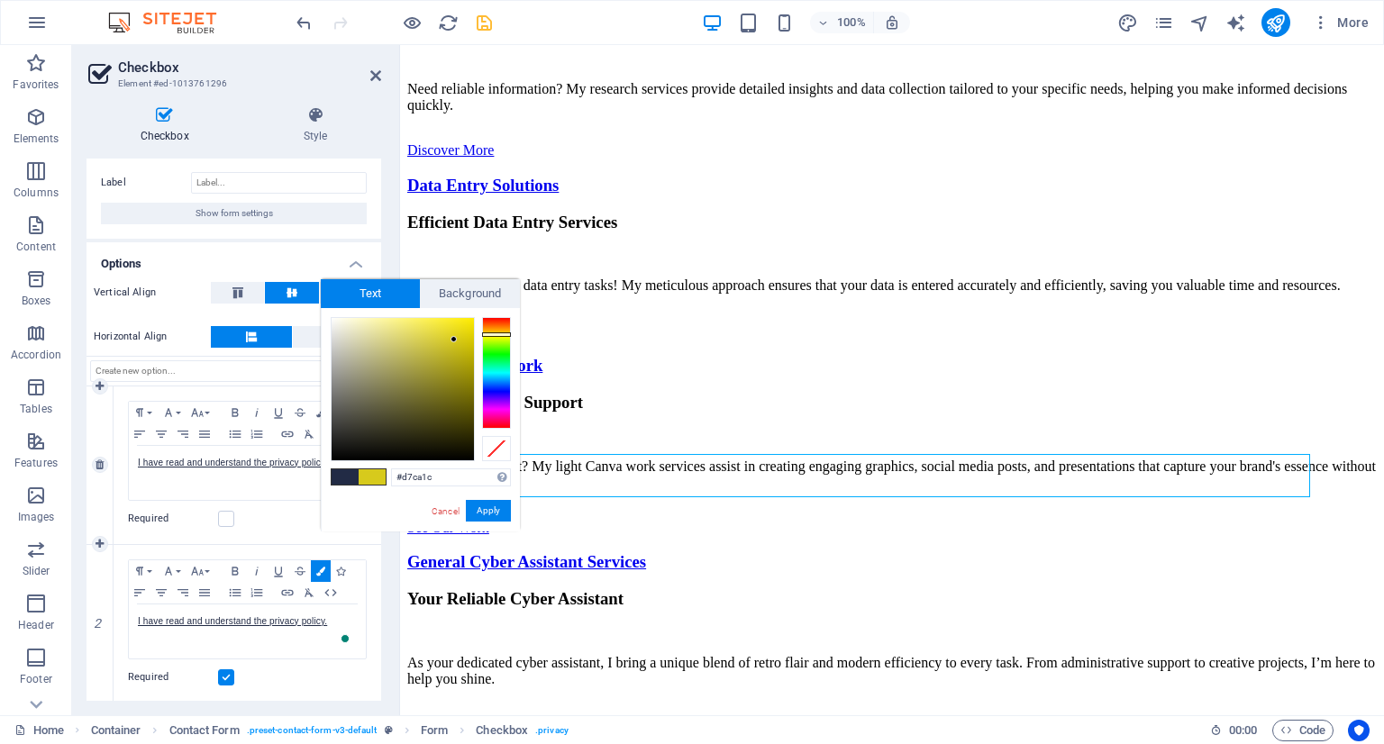
click at [288, 510] on div "Required" at bounding box center [247, 519] width 239 height 22
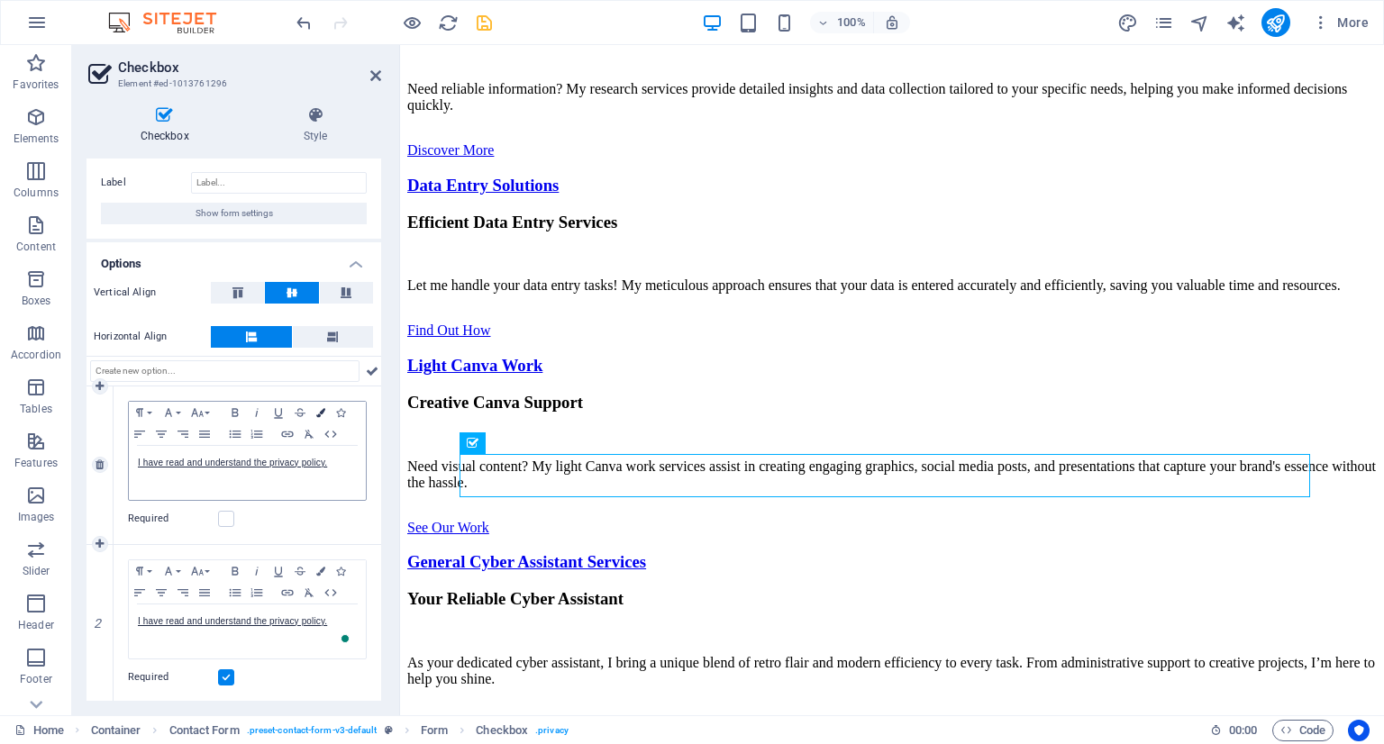
click at [320, 408] on icon "button" at bounding box center [320, 412] width 9 height 9
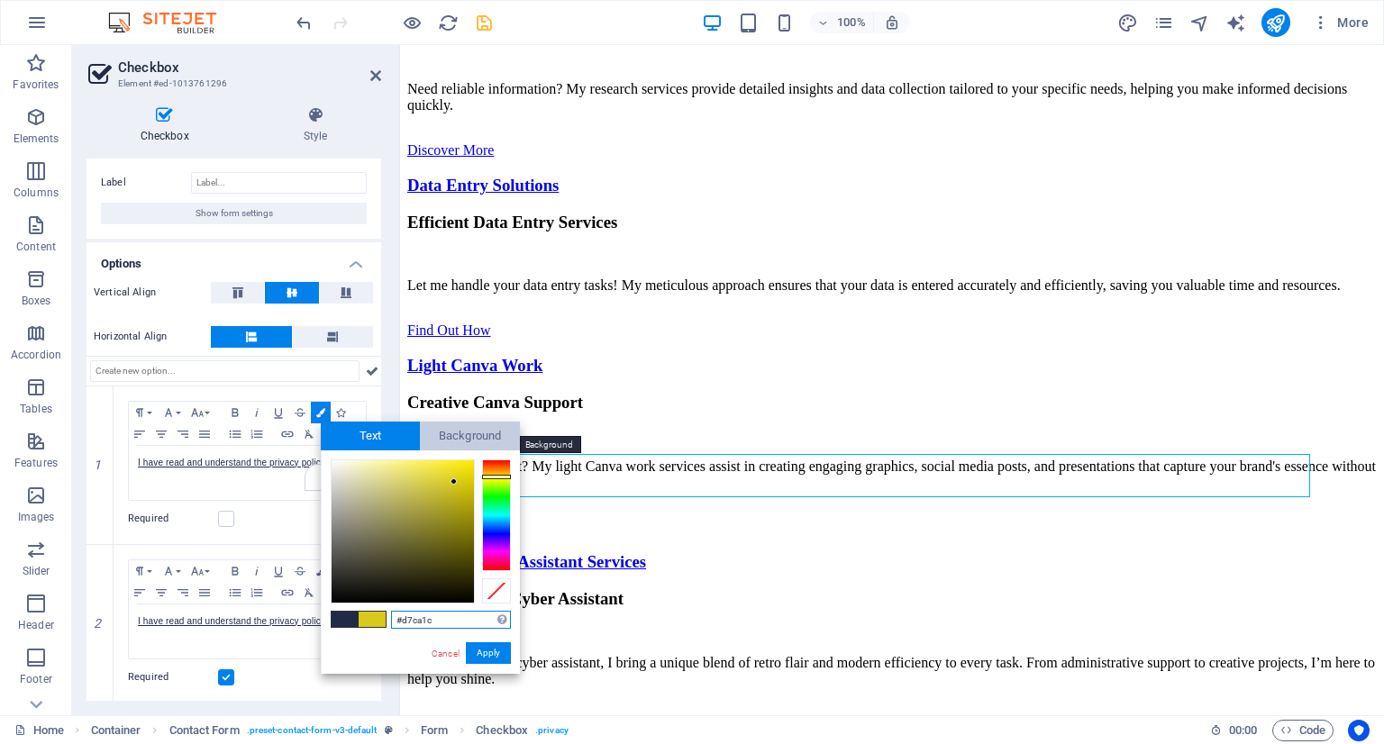
click at [473, 443] on span "Background" at bounding box center [470, 436] width 100 height 29
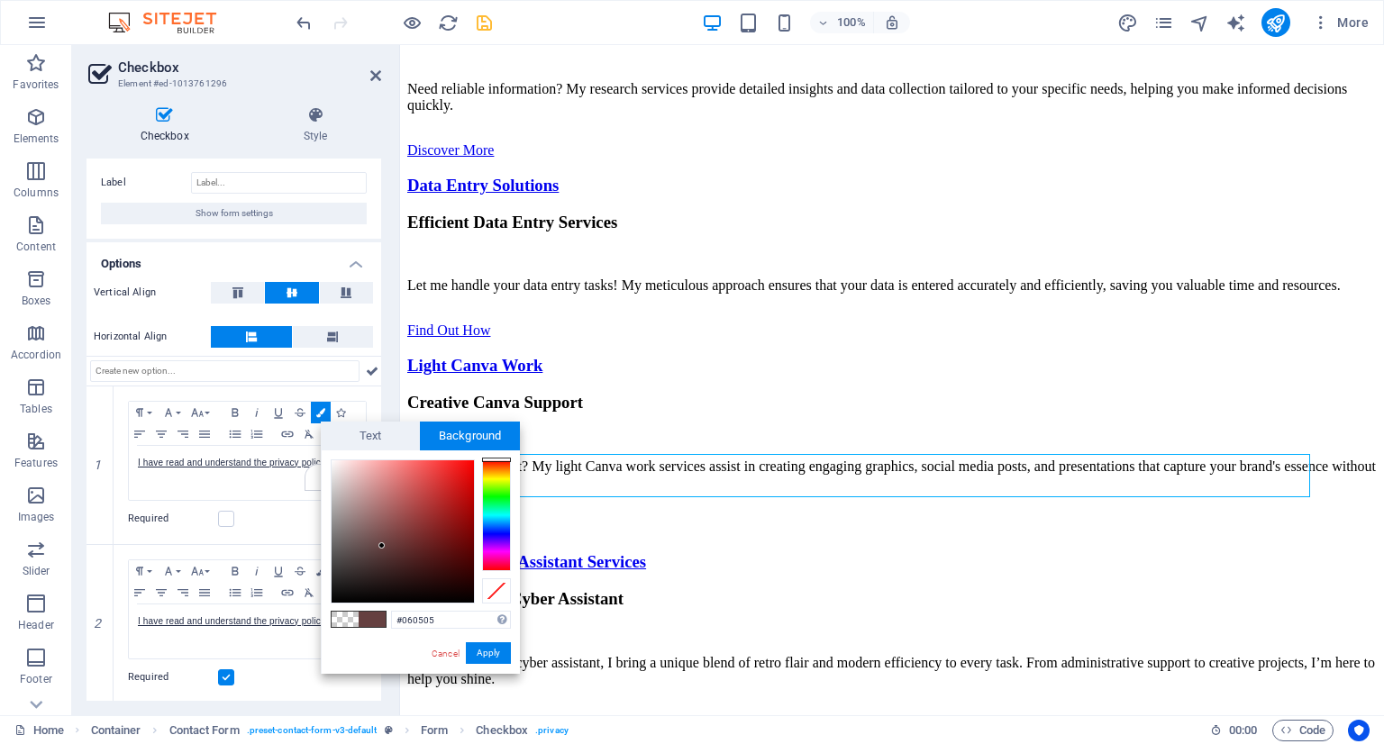
type input "#000000"
drag, startPoint x: 327, startPoint y: 603, endPoint x: 310, endPoint y: 643, distance: 43.2
click at [310, 643] on body "cyberdeskassistance.com Home Favorites Elements Columns Content Boxes Accordion…" at bounding box center [692, 372] width 1384 height 744
click at [487, 649] on button "Apply" at bounding box center [488, 654] width 45 height 22
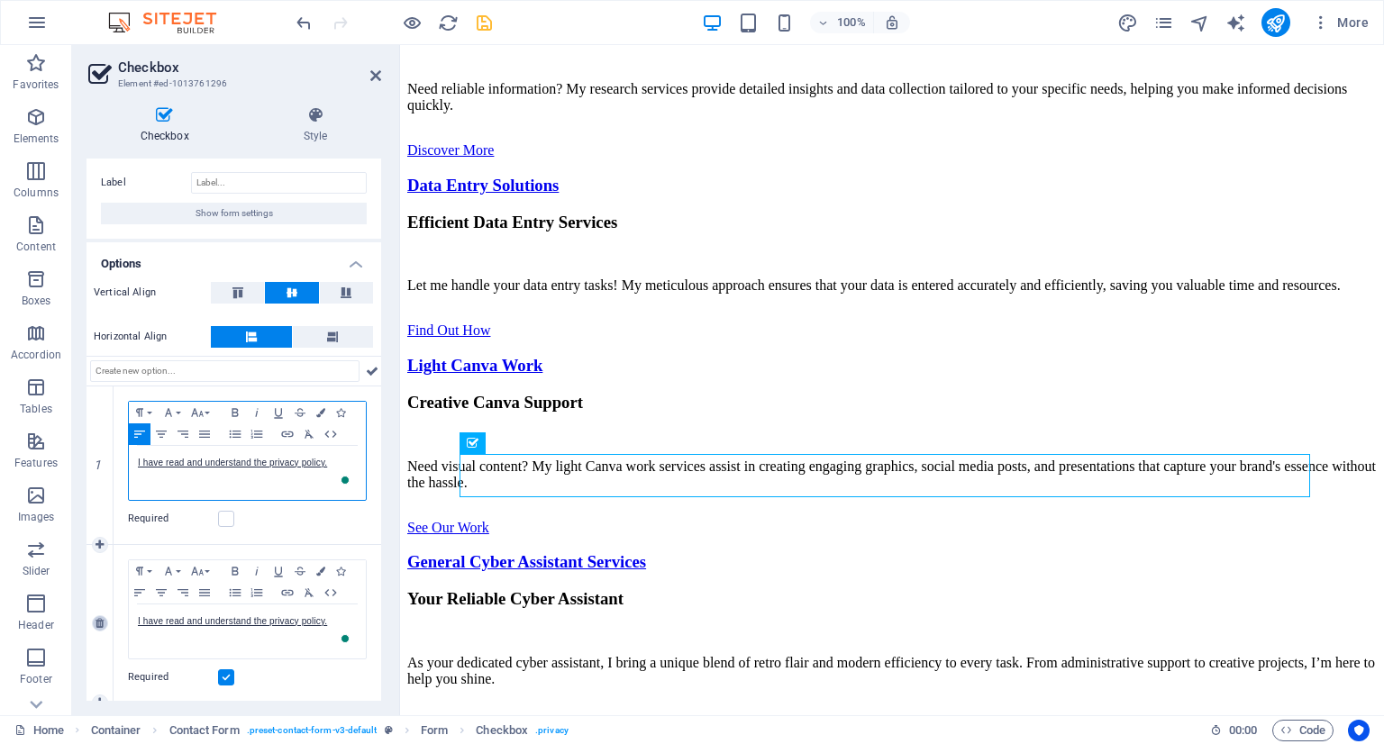
click at [105, 625] on link at bounding box center [100, 624] width 16 height 16
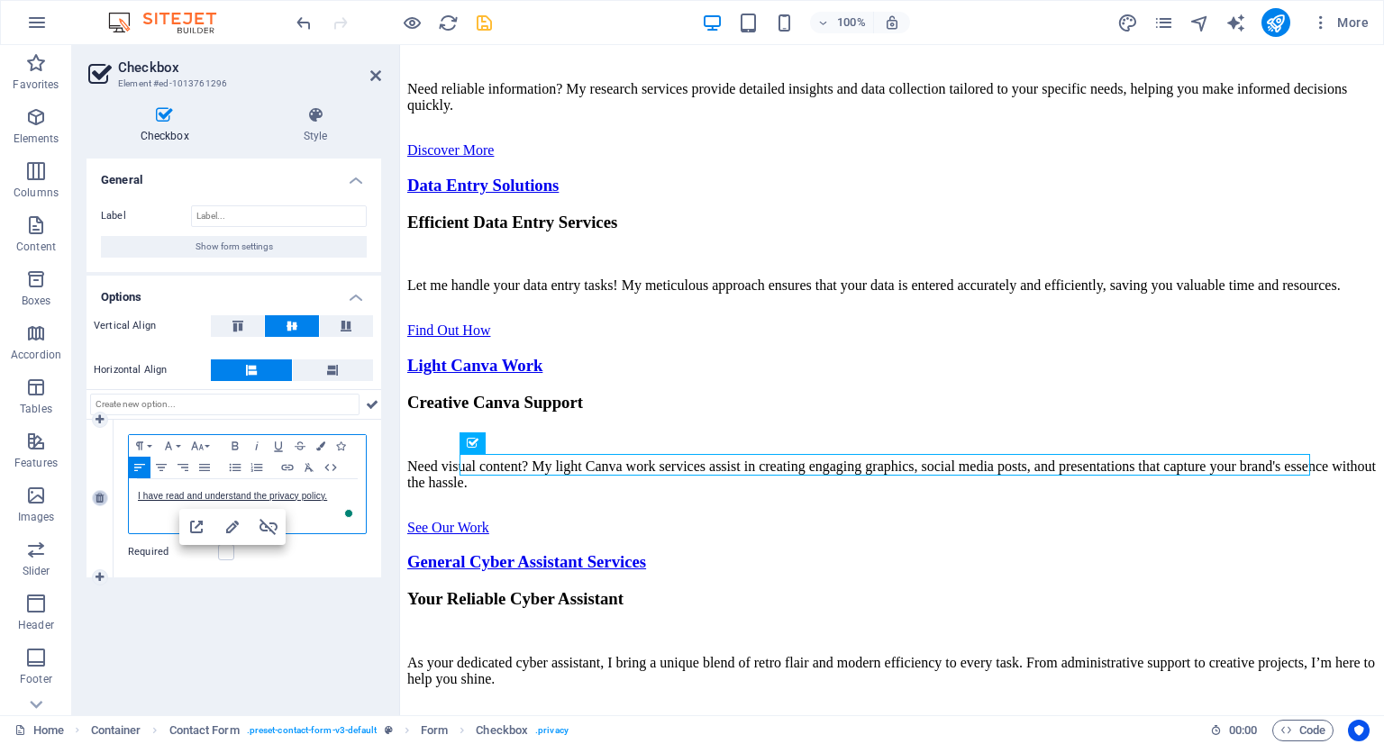
click at [101, 503] on icon at bounding box center [100, 498] width 8 height 11
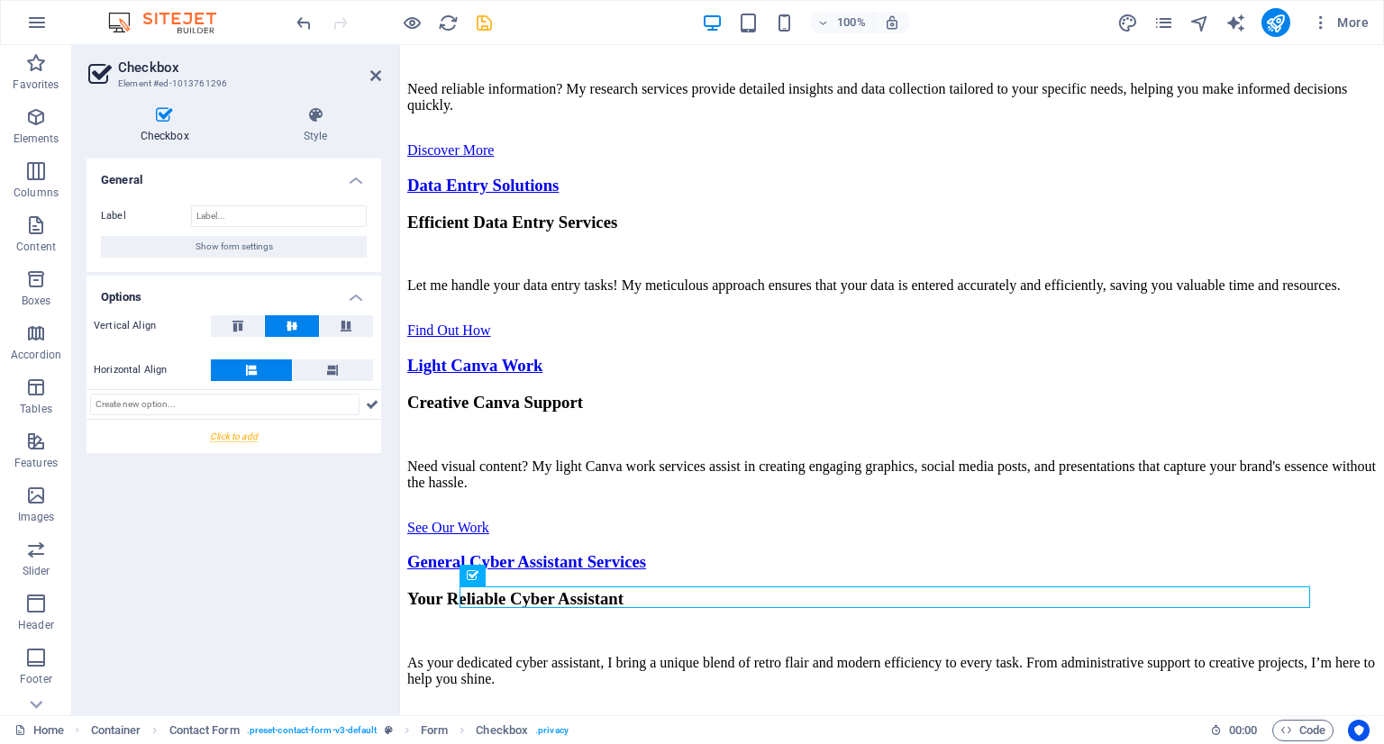
scroll to position [5861, 0]
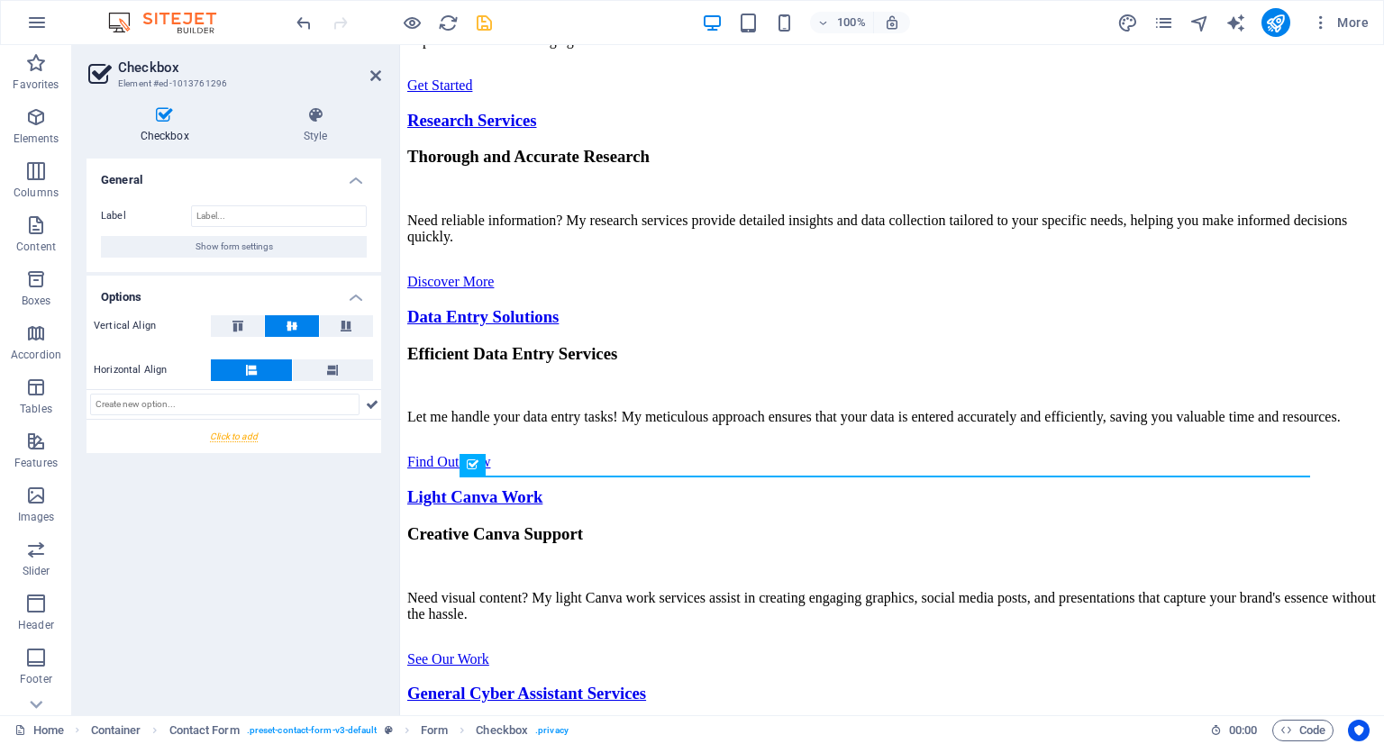
click at [231, 446] on div at bounding box center [234, 436] width 295 height 33
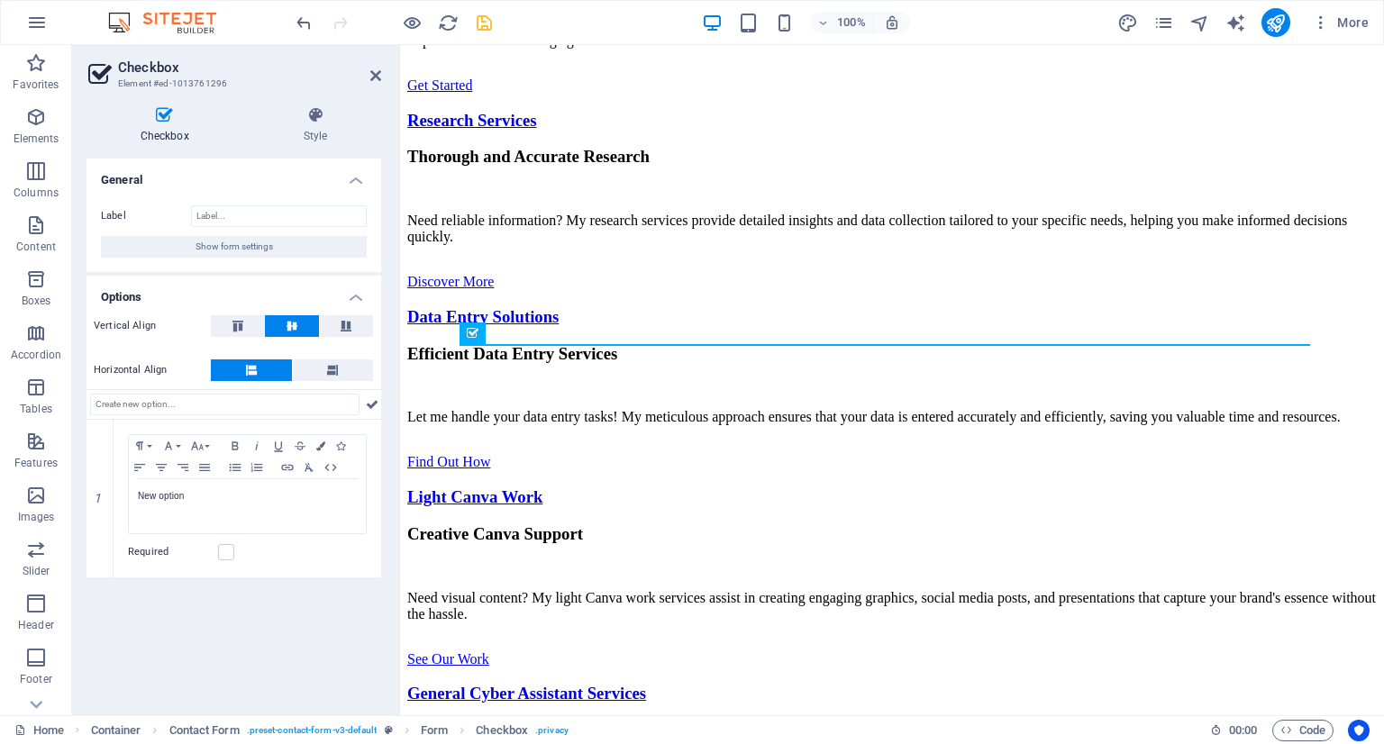
scroll to position [5993, 0]
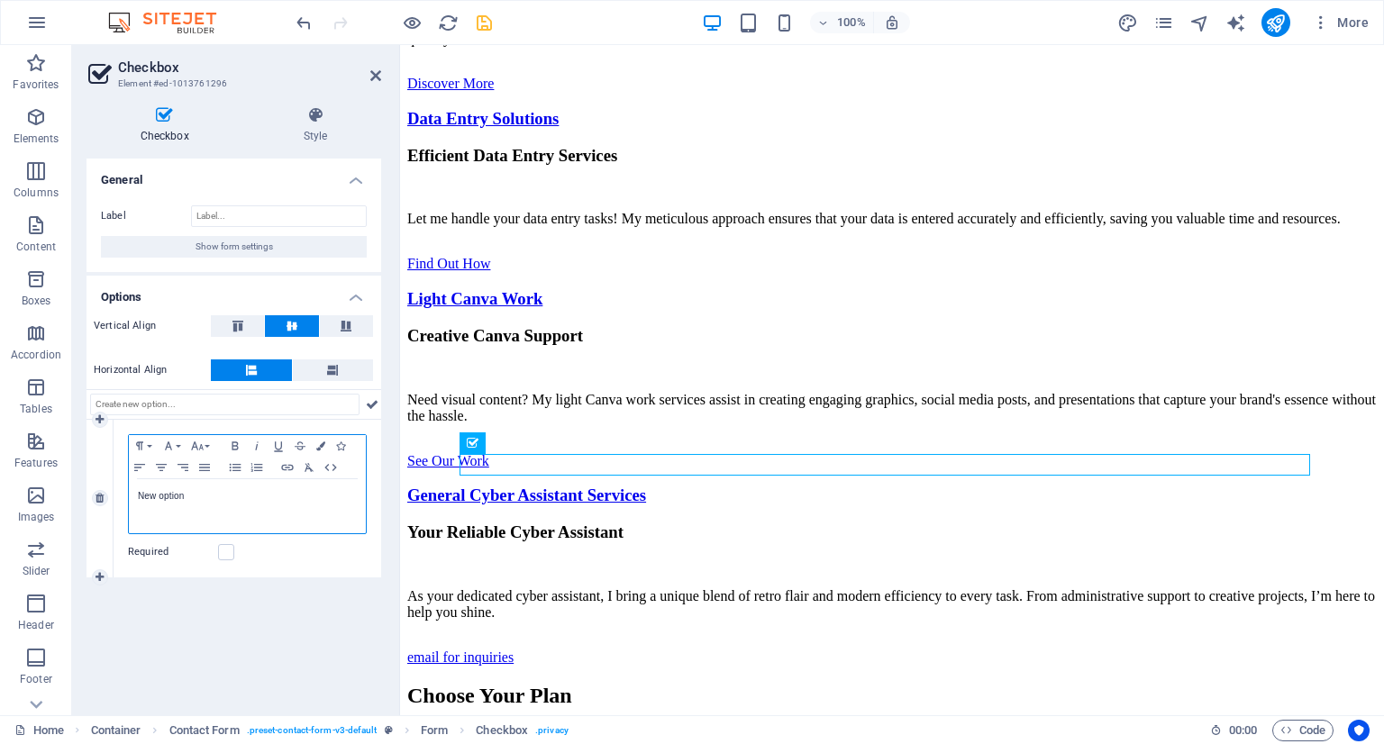
click at [206, 495] on p "New option" at bounding box center [247, 496] width 219 height 16
click at [326, 435] on button "Colors" at bounding box center [321, 446] width 20 height 22
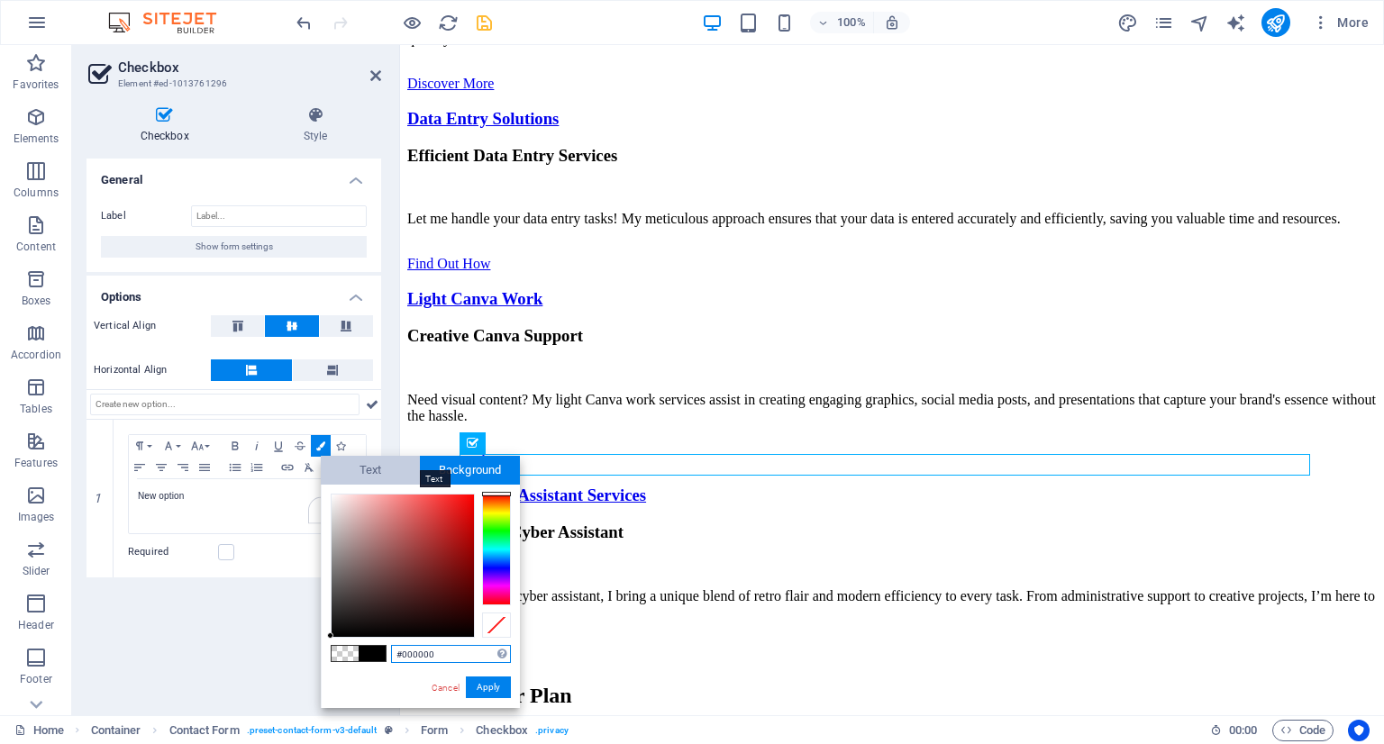
click at [384, 468] on span "Text" at bounding box center [371, 470] width 100 height 29
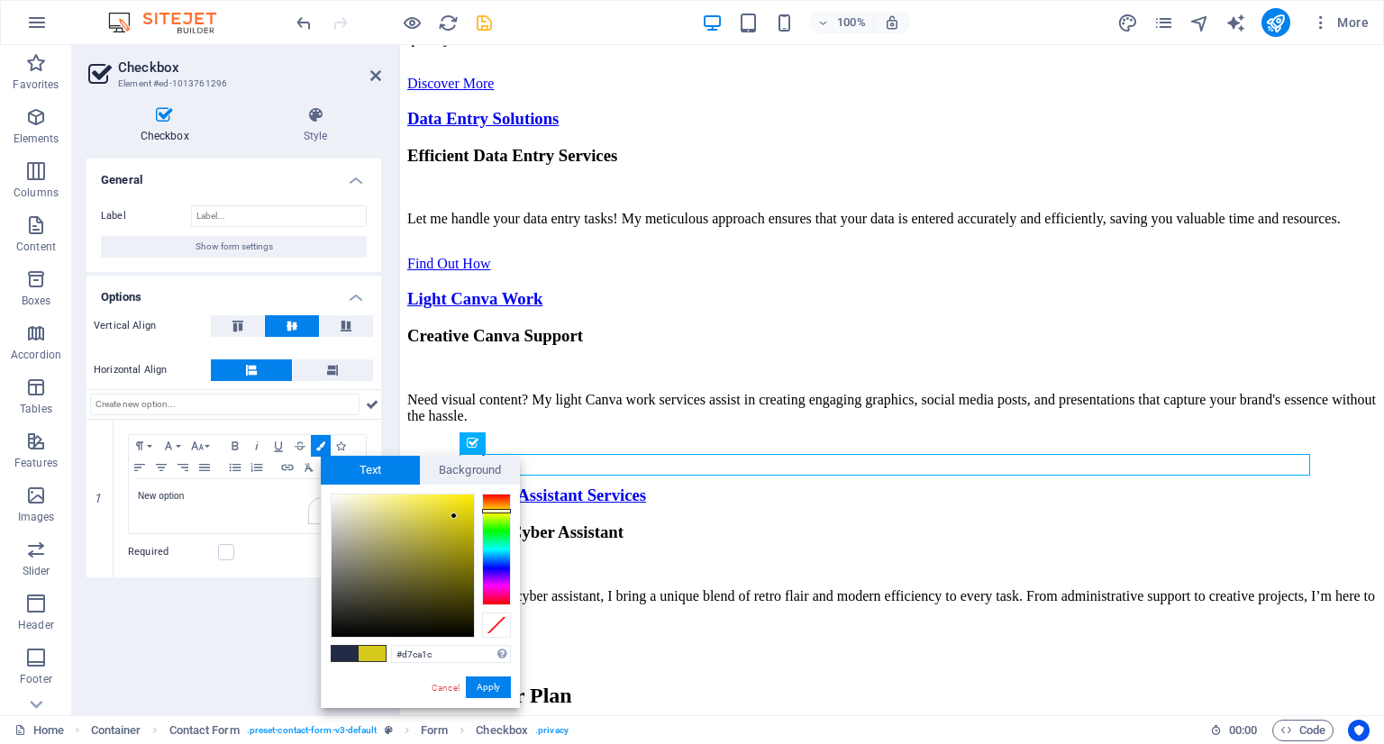
click at [378, 657] on span at bounding box center [372, 653] width 27 height 15
click at [496, 680] on button "Apply" at bounding box center [488, 688] width 45 height 22
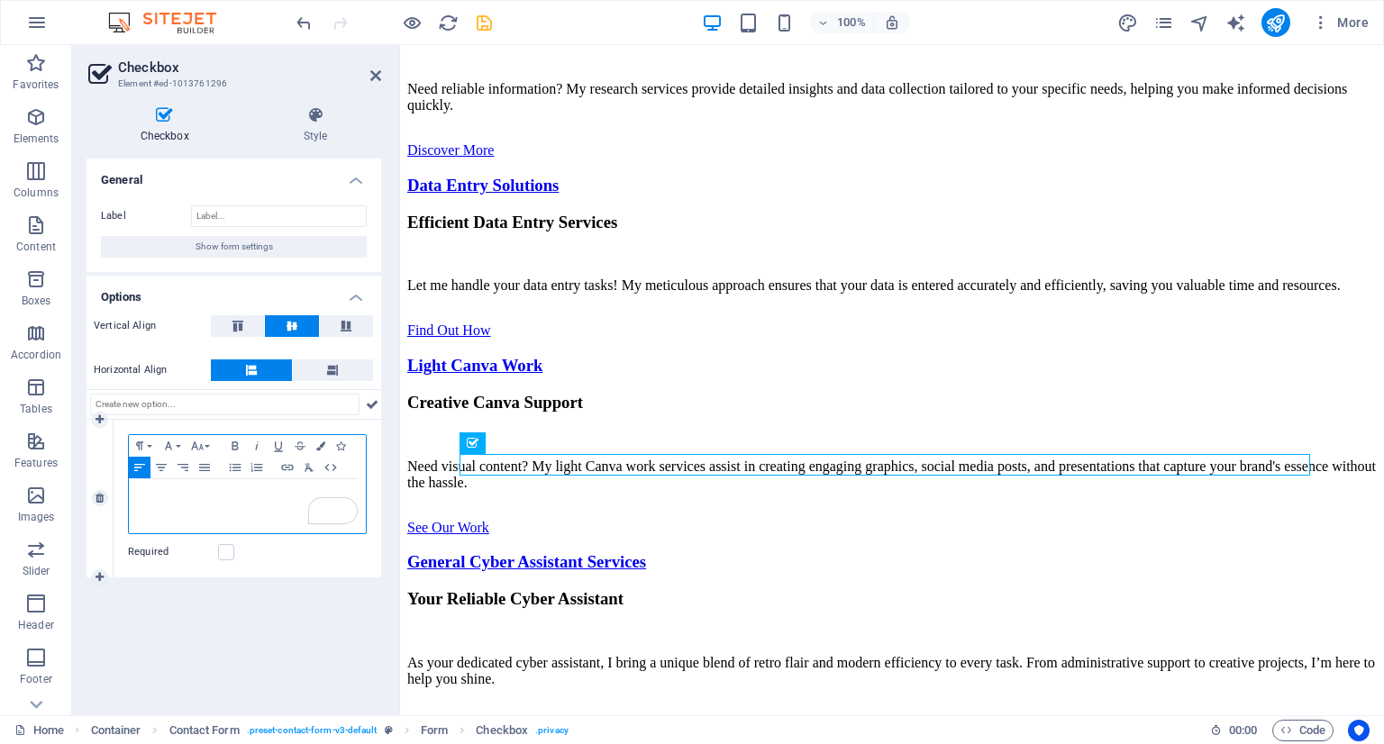
click at [267, 507] on div "To enrich screen reader interactions, please activate Accessibility in Grammarl…" at bounding box center [247, 506] width 237 height 54
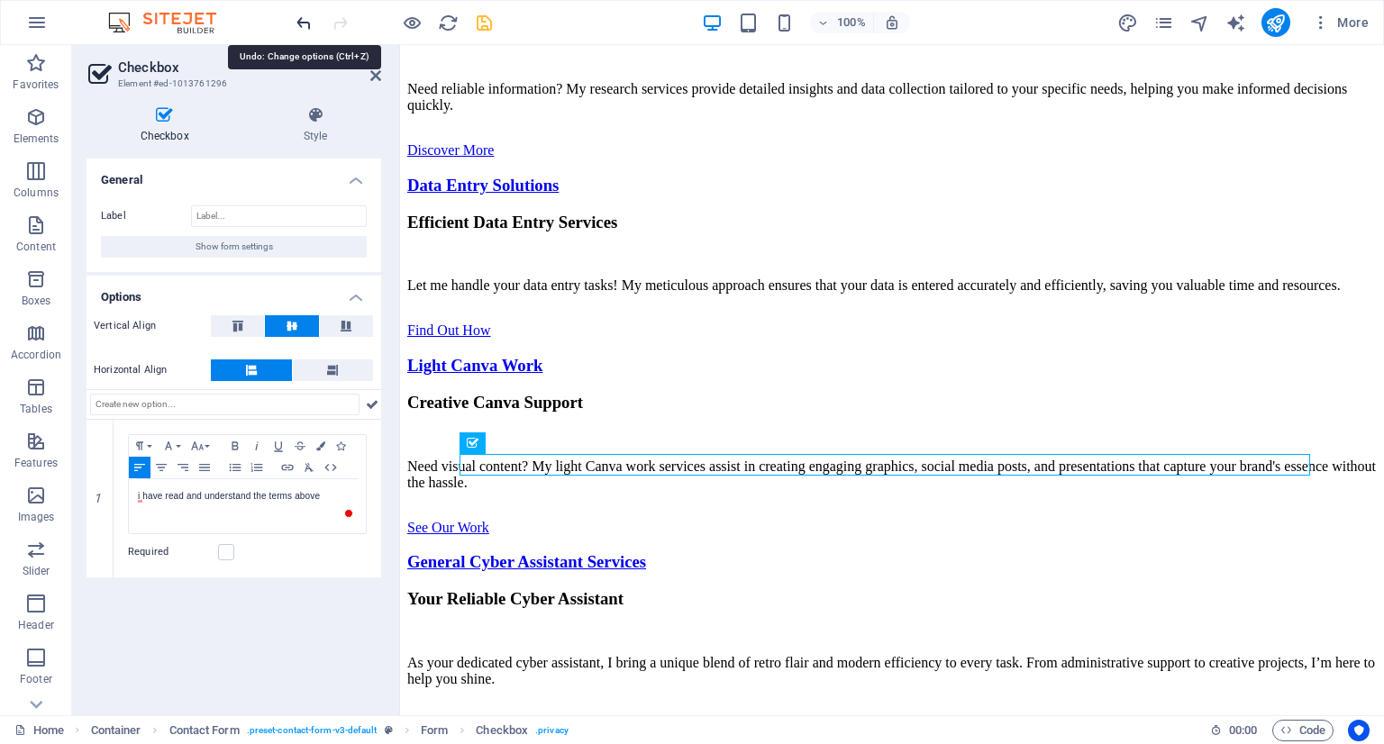
click at [301, 30] on icon "undo" at bounding box center [304, 23] width 21 height 21
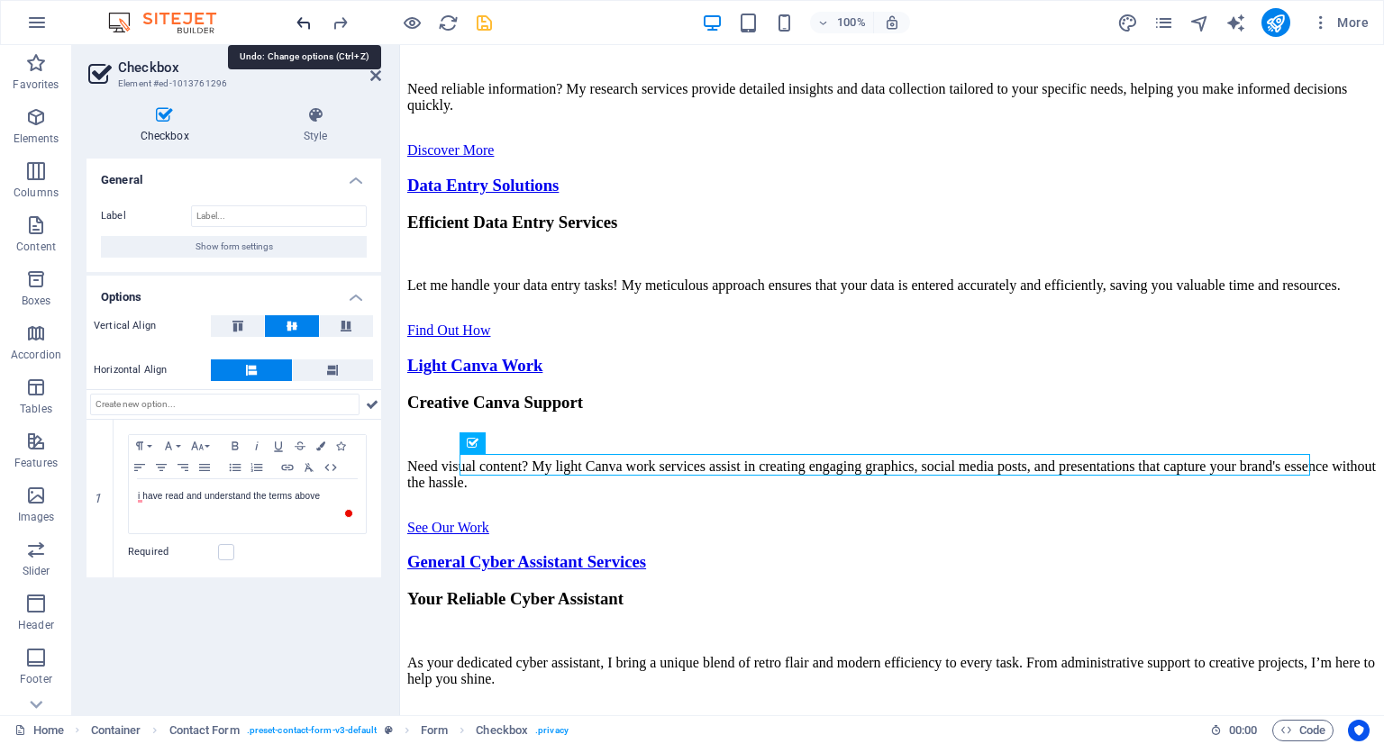
click at [301, 30] on icon "undo" at bounding box center [304, 23] width 21 height 21
click at [301, 28] on icon "undo" at bounding box center [304, 23] width 21 height 21
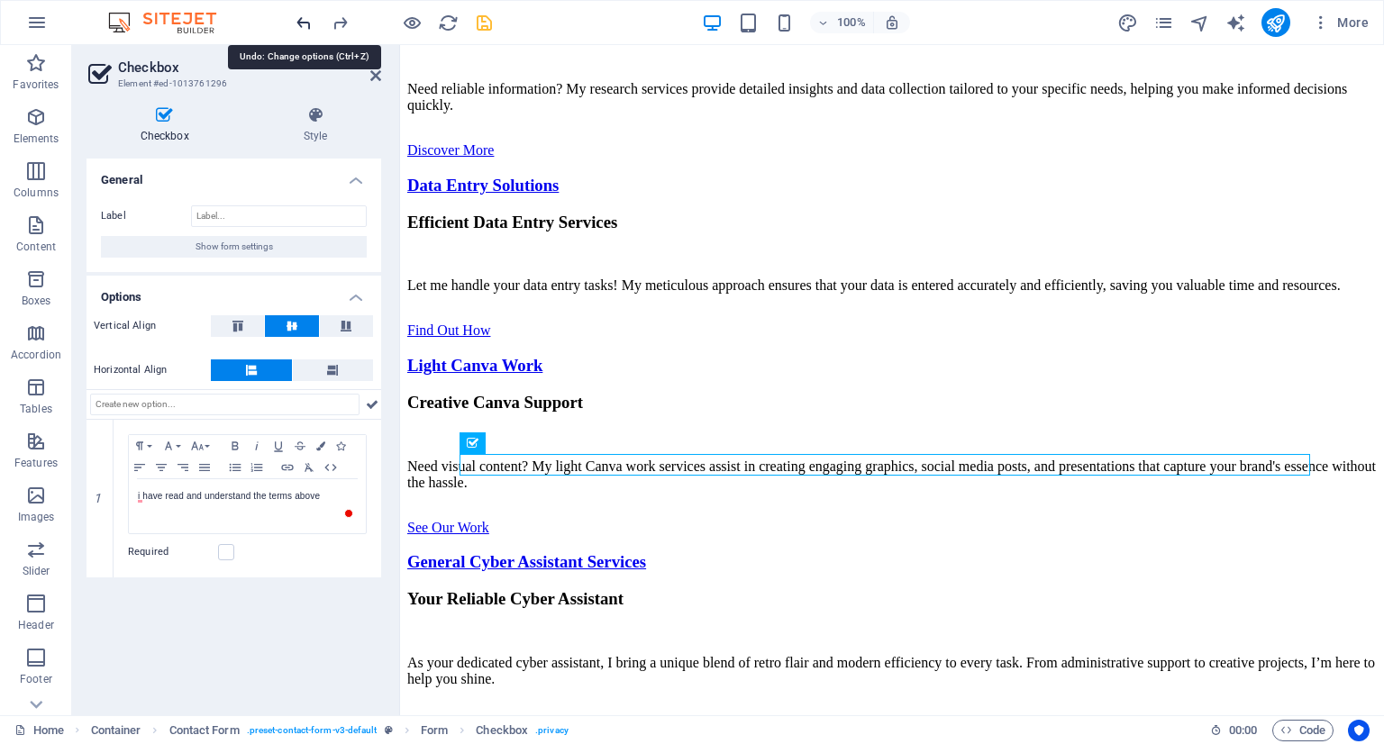
click at [301, 28] on icon "undo" at bounding box center [304, 23] width 21 height 21
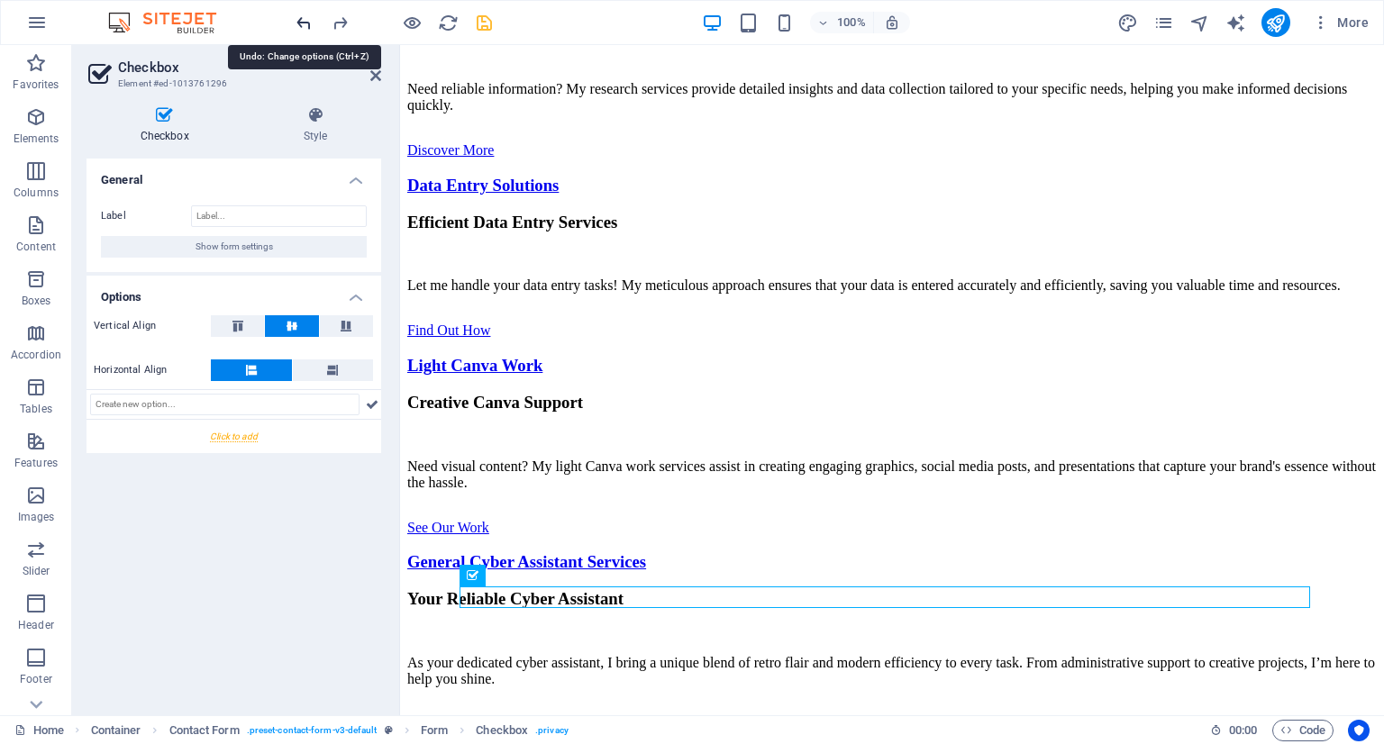
scroll to position [5861, 0]
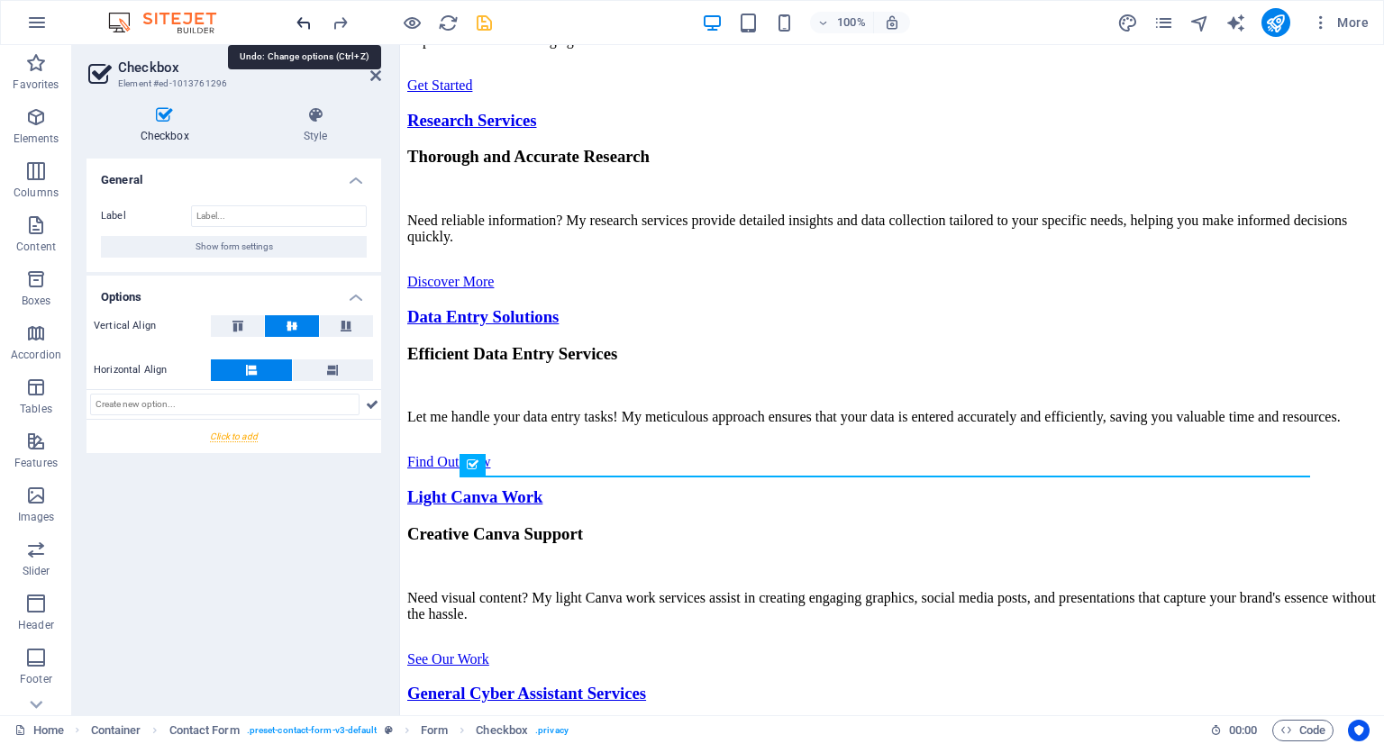
click at [301, 28] on icon "undo" at bounding box center [304, 23] width 21 height 21
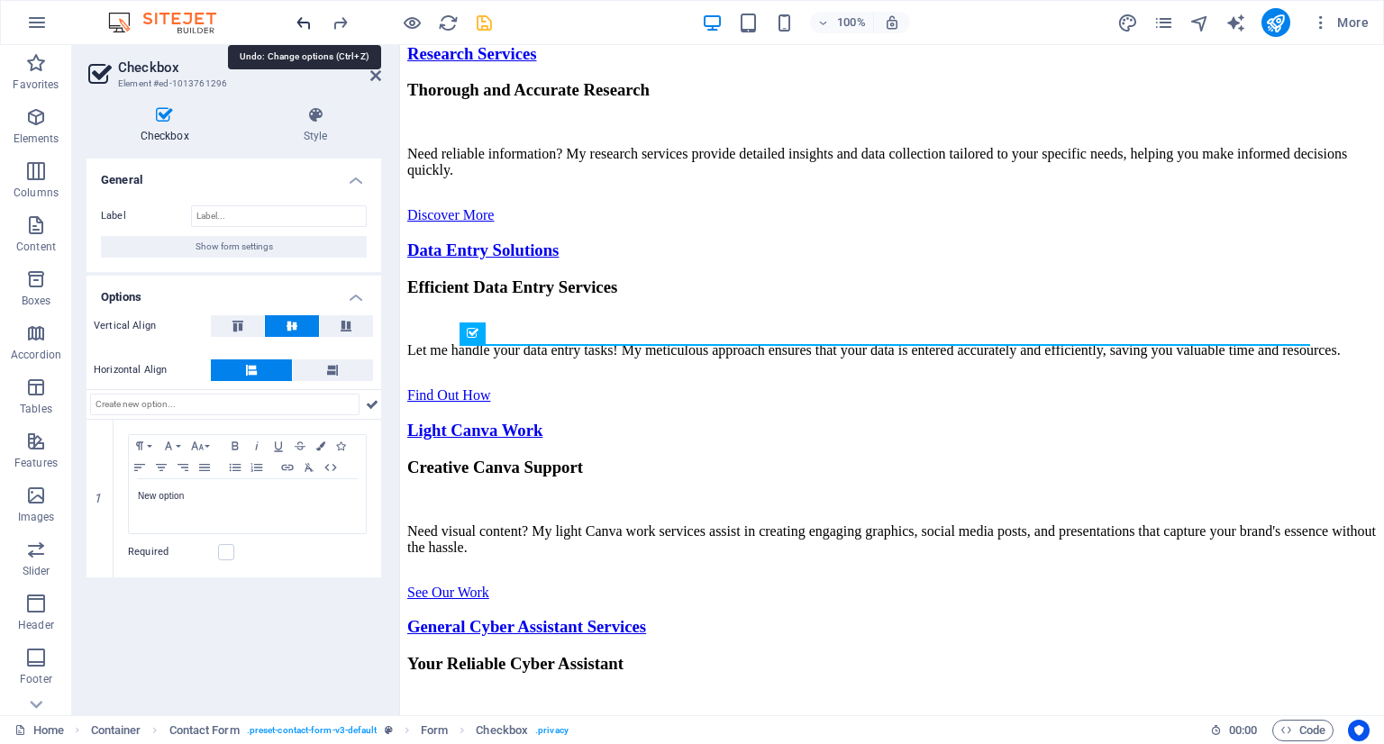
scroll to position [5993, 0]
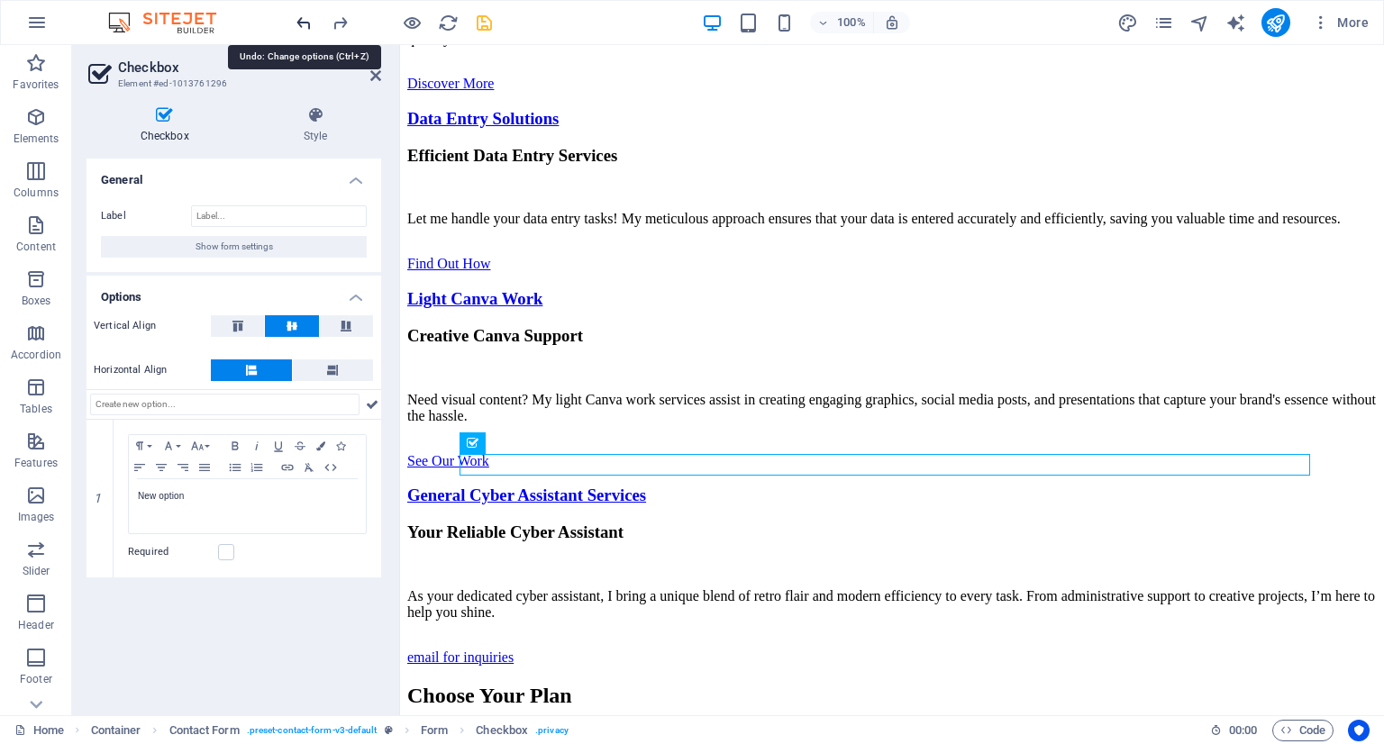
click at [301, 28] on icon "undo" at bounding box center [304, 23] width 21 height 21
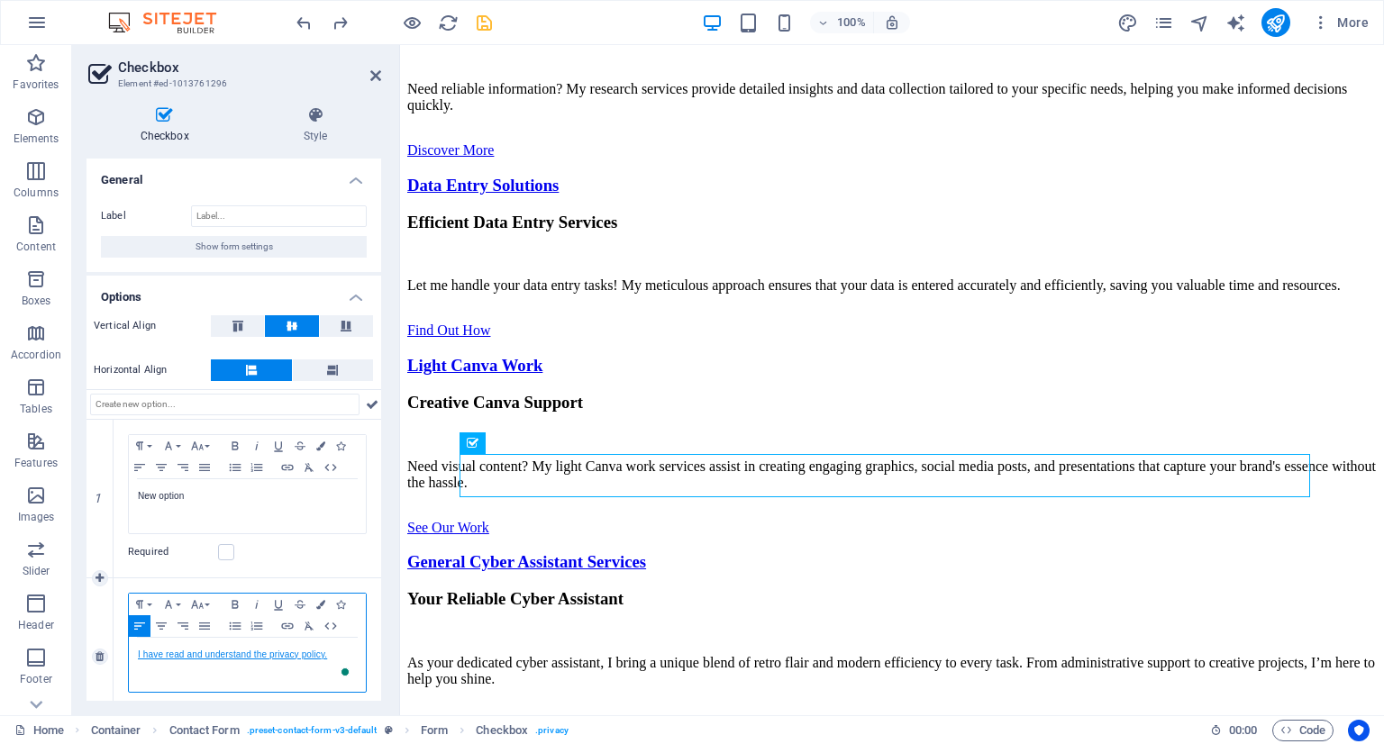
drag, startPoint x: 288, startPoint y: 651, endPoint x: 258, endPoint y: 657, distance: 31.3
click at [258, 663] on div "I have read and understand the privacy policy." at bounding box center [247, 665] width 237 height 54
click at [260, 659] on p "I have read and understand the privacy policy." at bounding box center [247, 655] width 219 height 16
drag, startPoint x: 337, startPoint y: 649, endPoint x: 126, endPoint y: 646, distance: 210.9
click at [126, 646] on div "Paragraph Format Normal Heading 1 Heading 2 Heading 3 Heading 4 Heading 5 Headi…" at bounding box center [248, 658] width 268 height 158
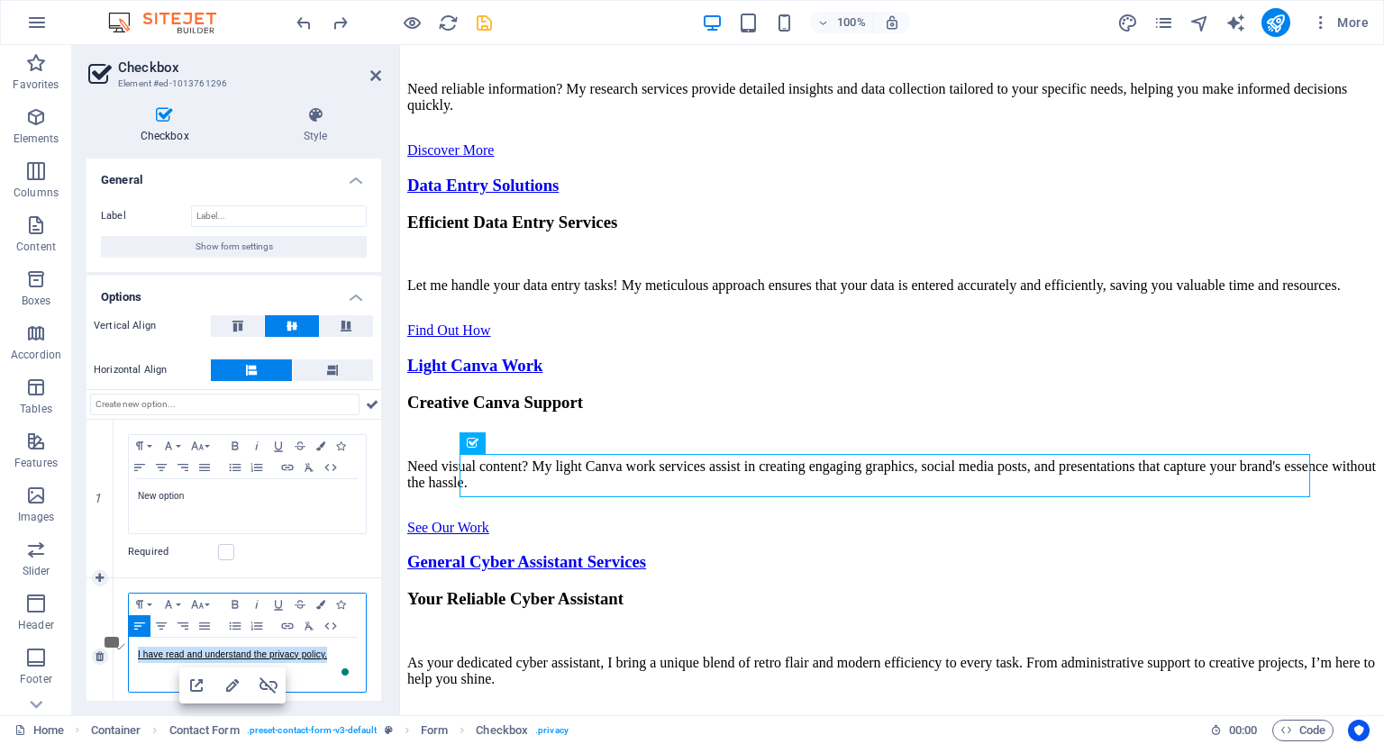
copy link "I have read and understand the privacy policy."
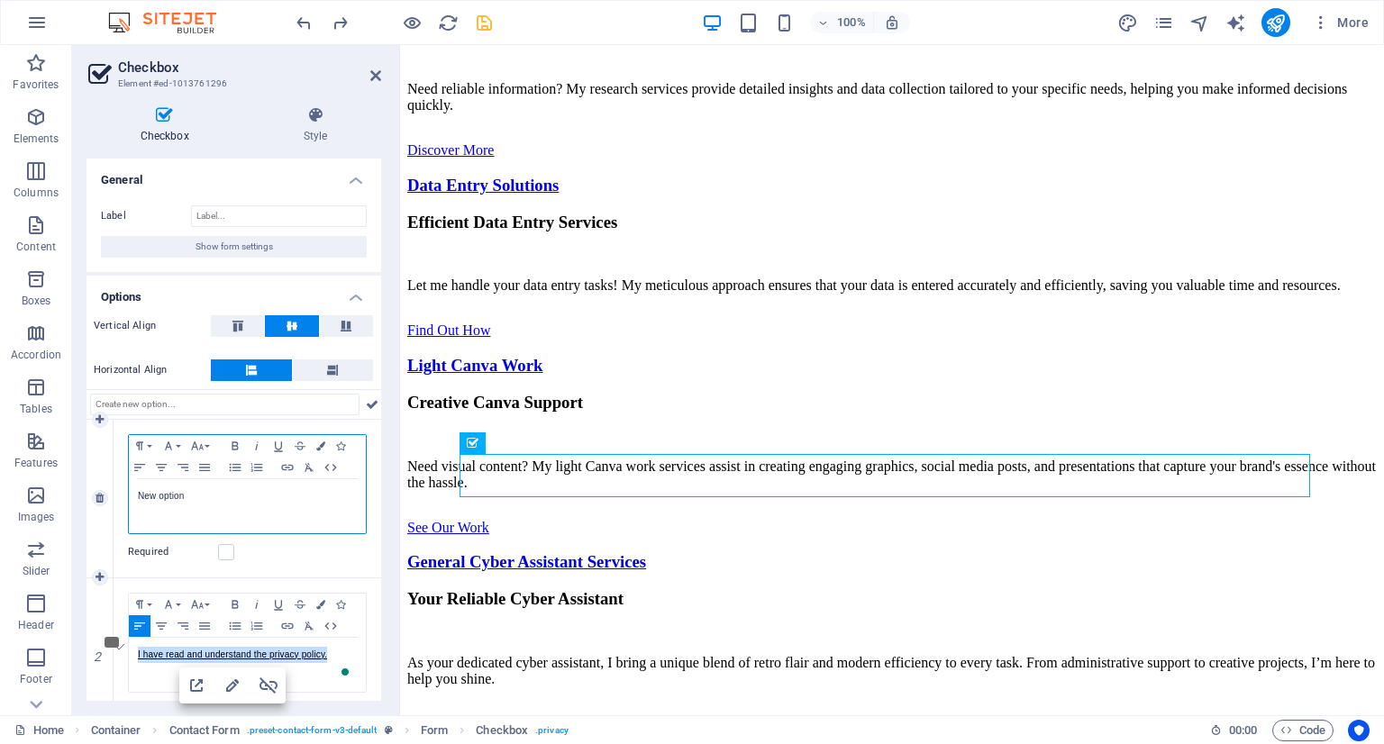
click at [278, 488] on p "New option" at bounding box center [247, 496] width 219 height 16
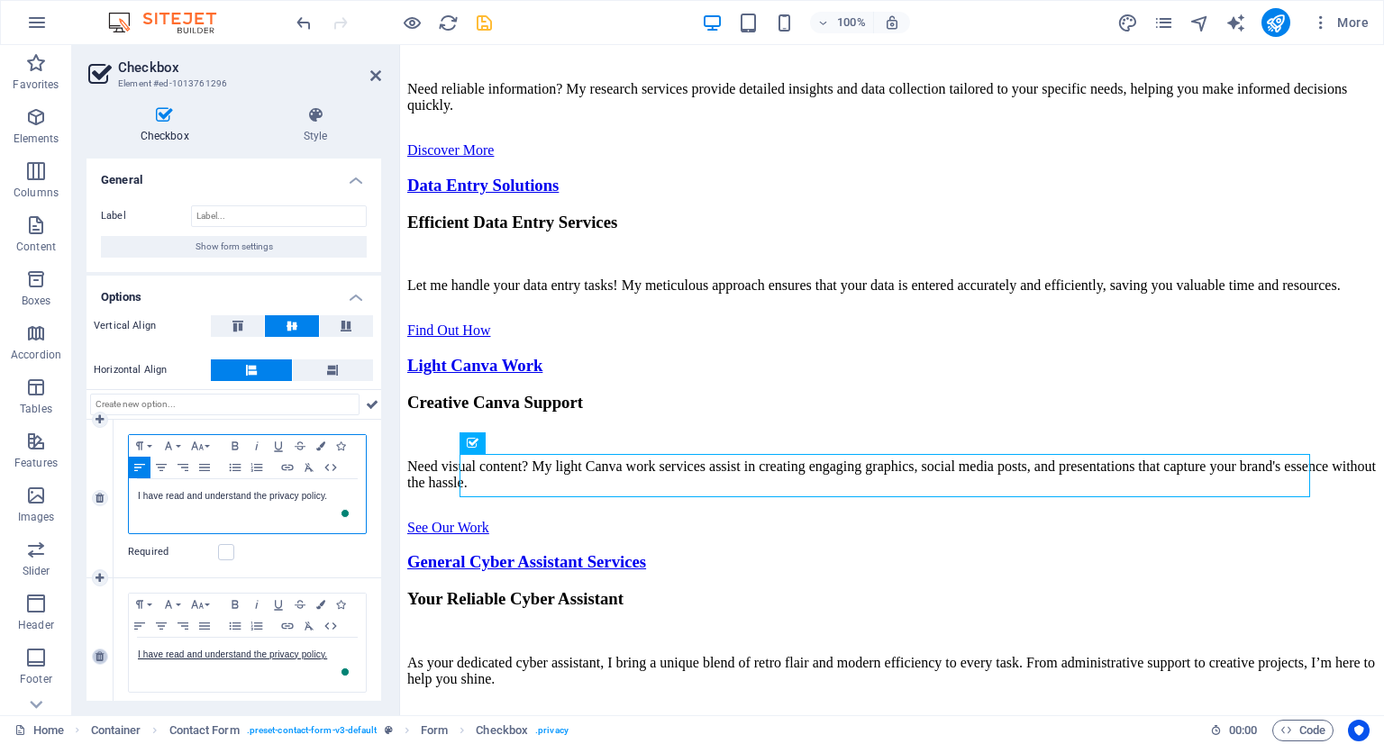
click at [105, 657] on link at bounding box center [100, 657] width 16 height 16
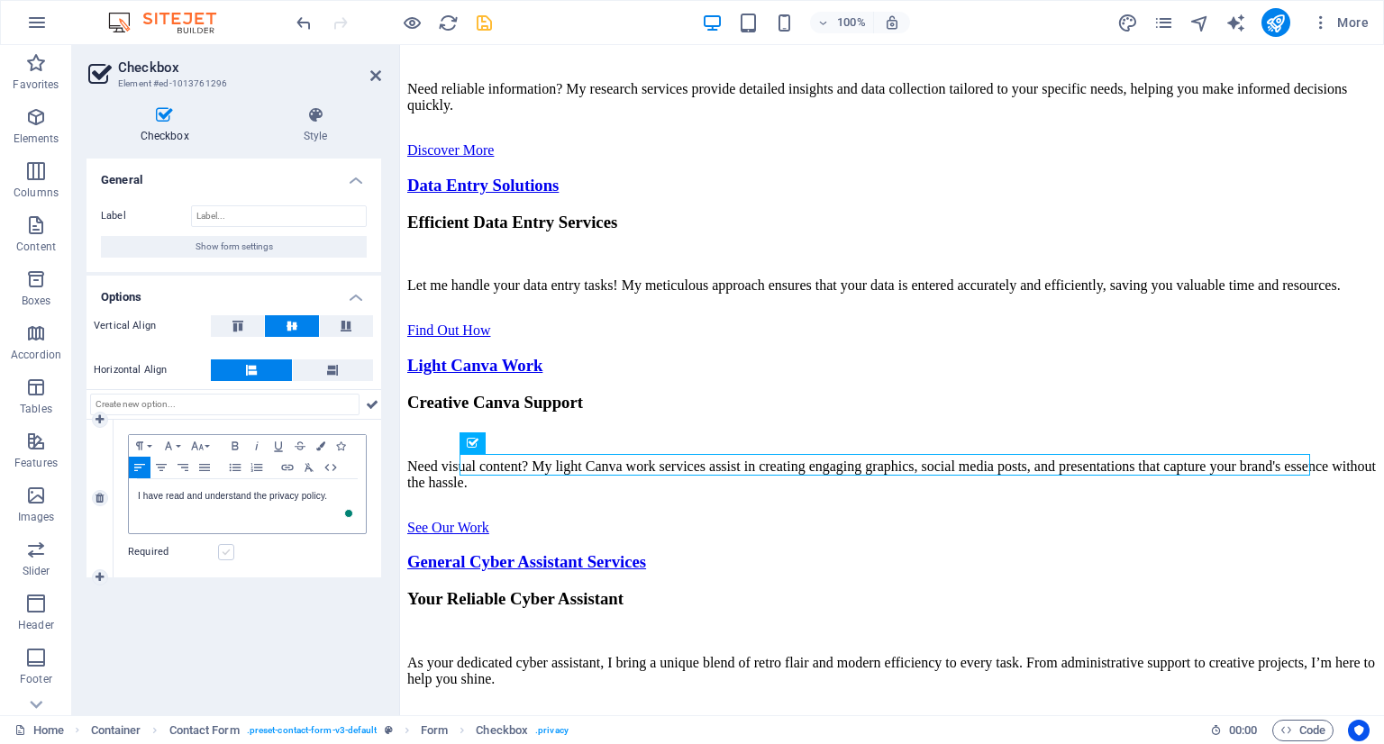
click at [226, 555] on label at bounding box center [226, 552] width 16 height 16
click at [0, 0] on input "Required" at bounding box center [0, 0] width 0 height 0
click at [318, 436] on button "Colors" at bounding box center [321, 446] width 20 height 22
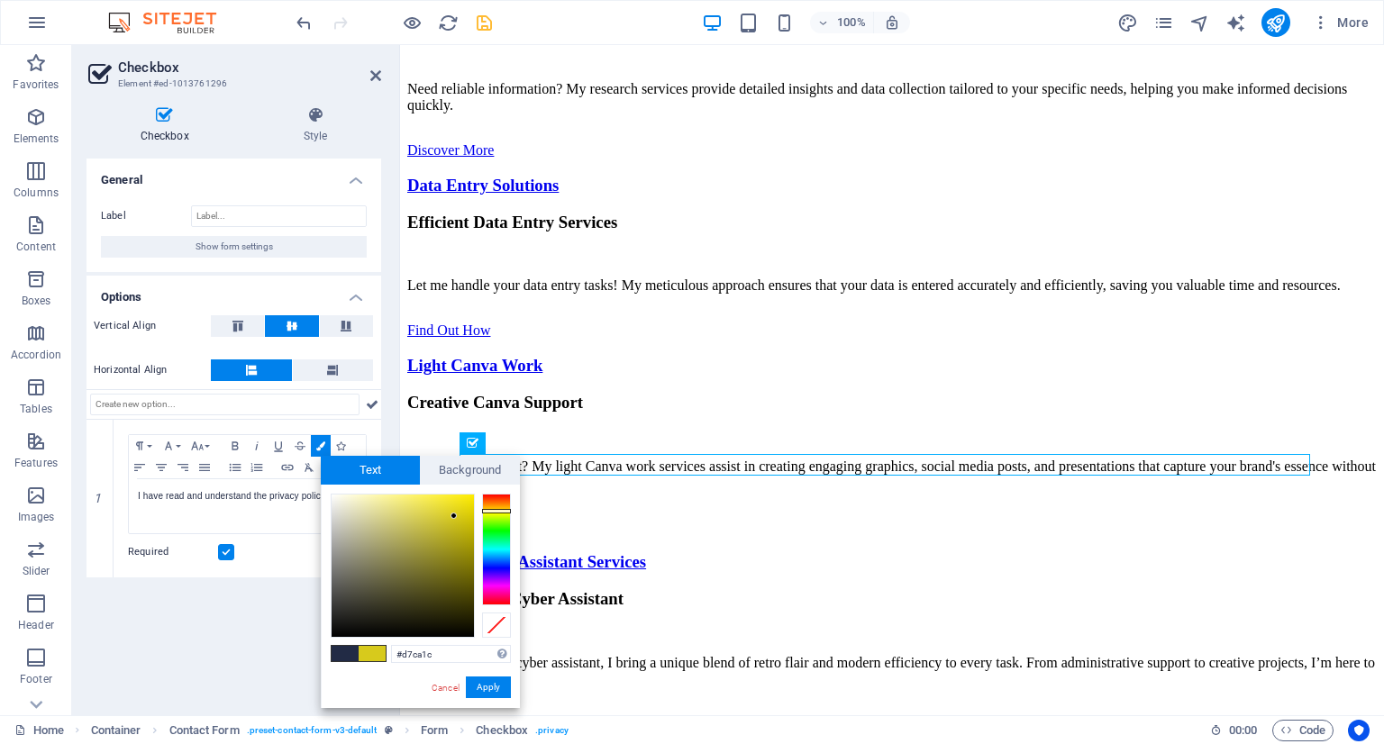
click at [303, 602] on div "General Label Show form settings Options Vertical Align Horizontal Align 1 Para…" at bounding box center [234, 430] width 295 height 543
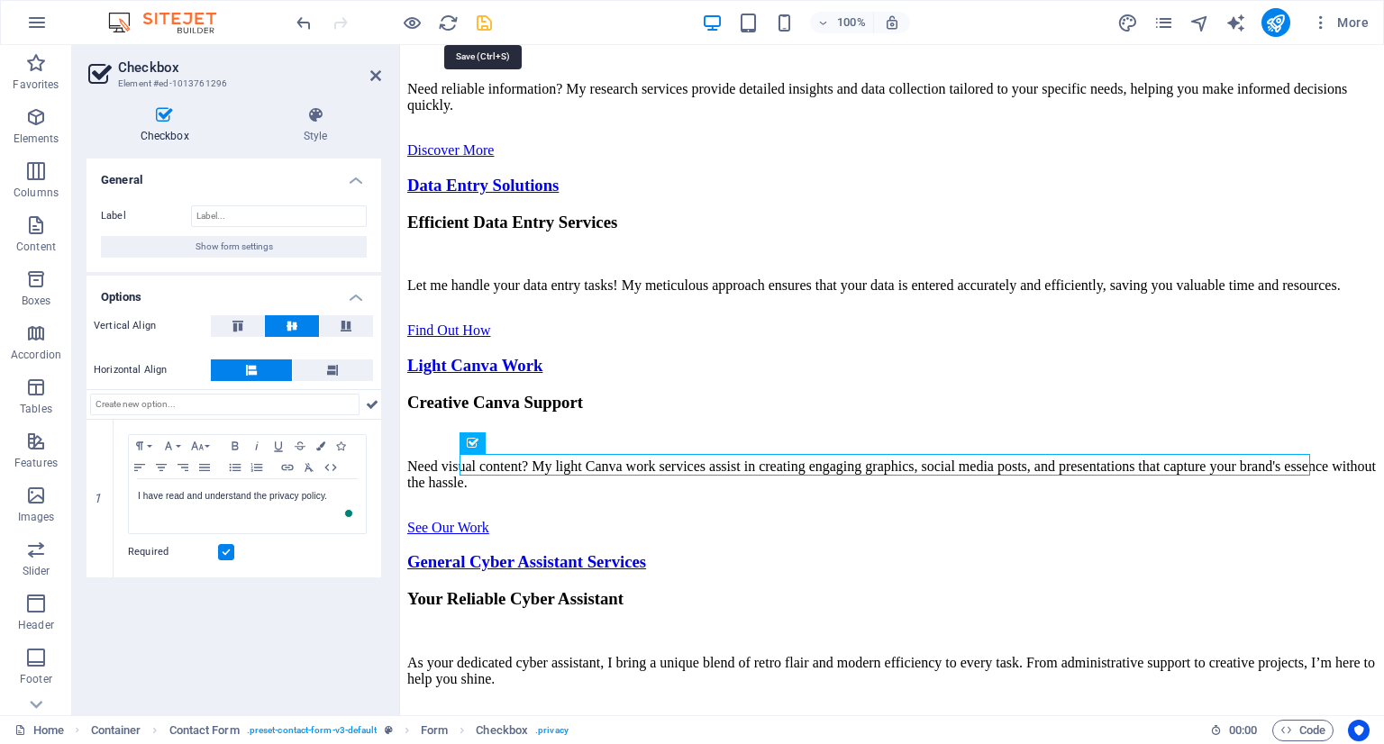
click at [485, 14] on icon "save" at bounding box center [484, 23] width 21 height 21
checkbox input "false"
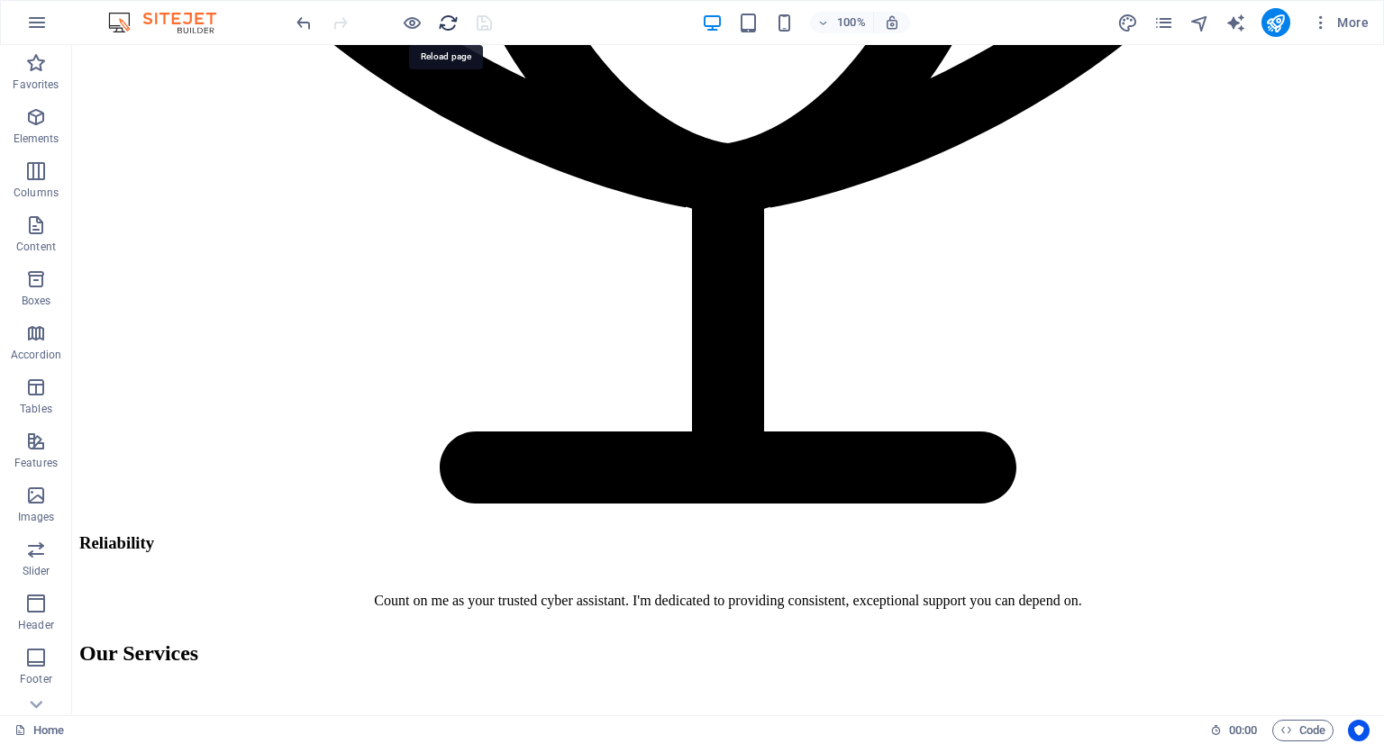
click at [449, 30] on icon "reload" at bounding box center [448, 23] width 21 height 21
click at [414, 1] on div "100% More" at bounding box center [692, 22] width 1382 height 43
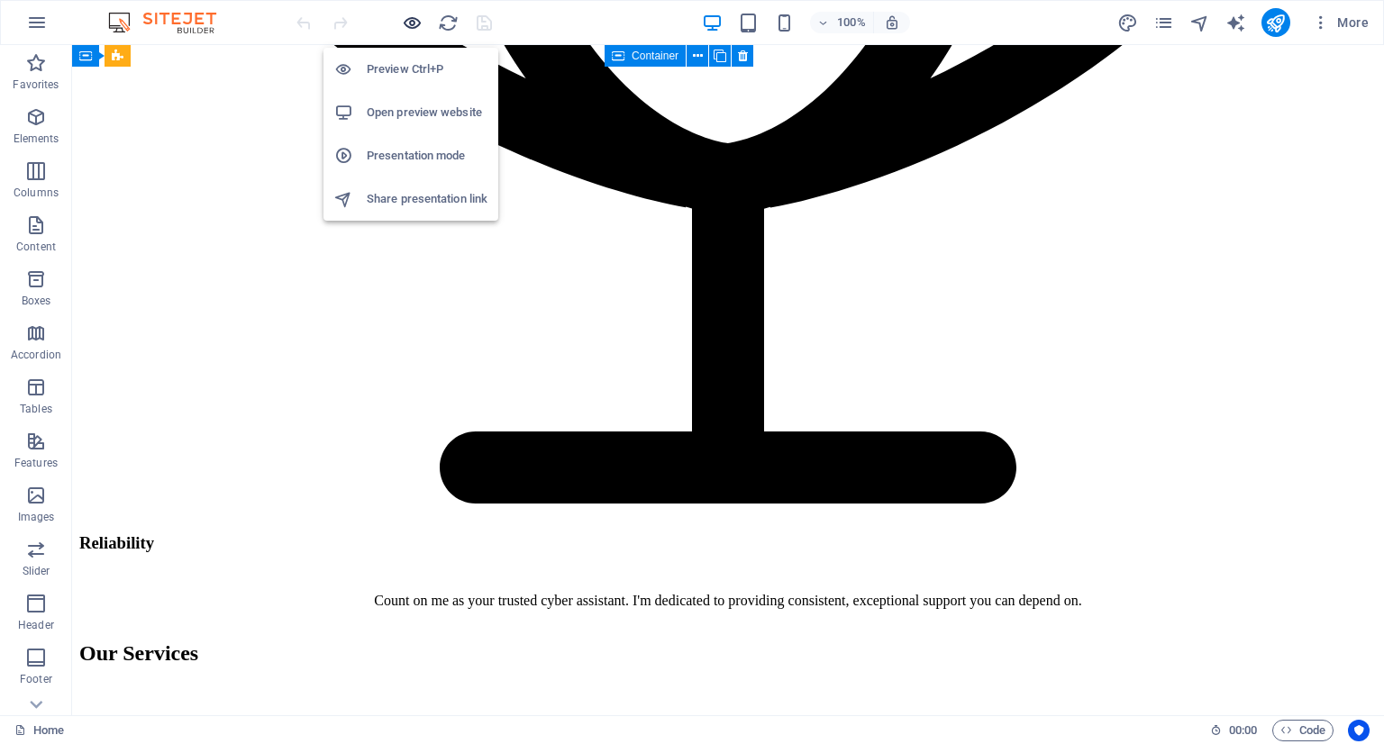
click at [414, 17] on icon "button" at bounding box center [412, 23] width 21 height 21
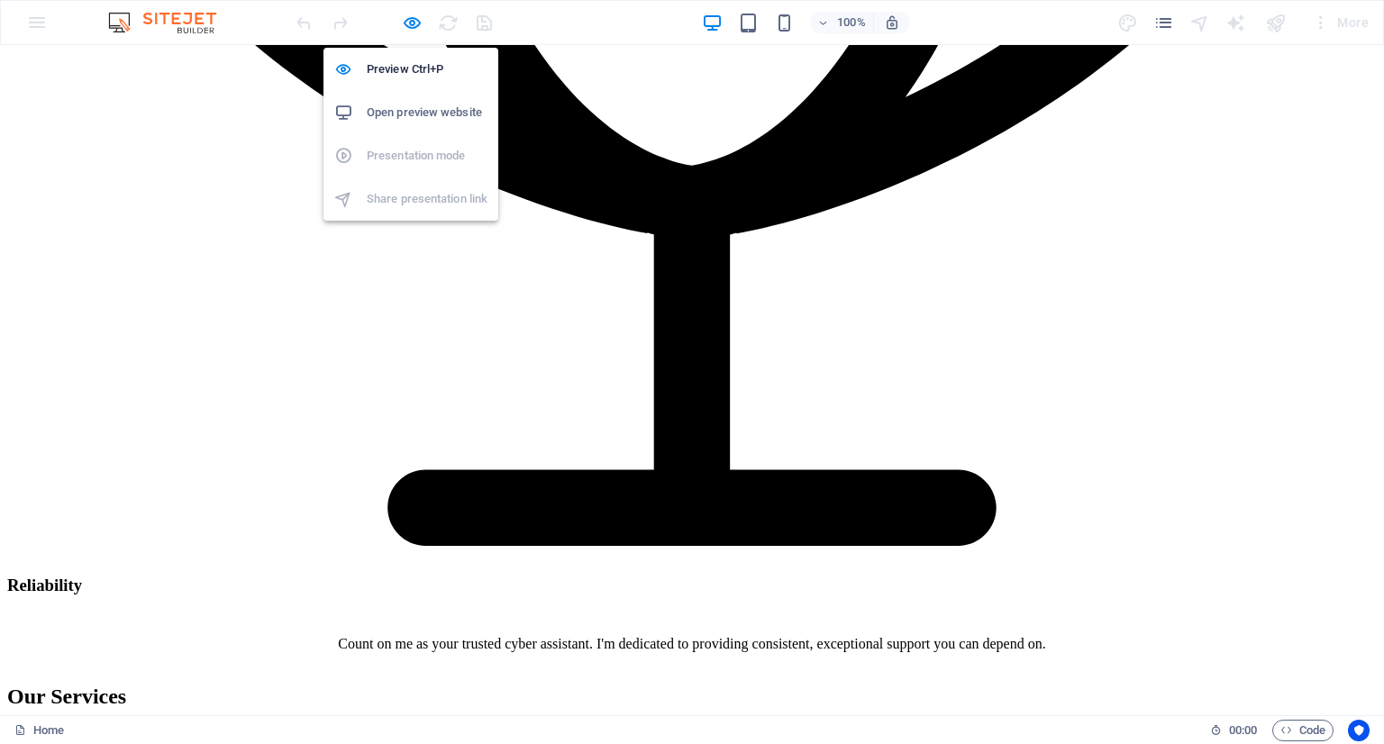
scroll to position [4468, 0]
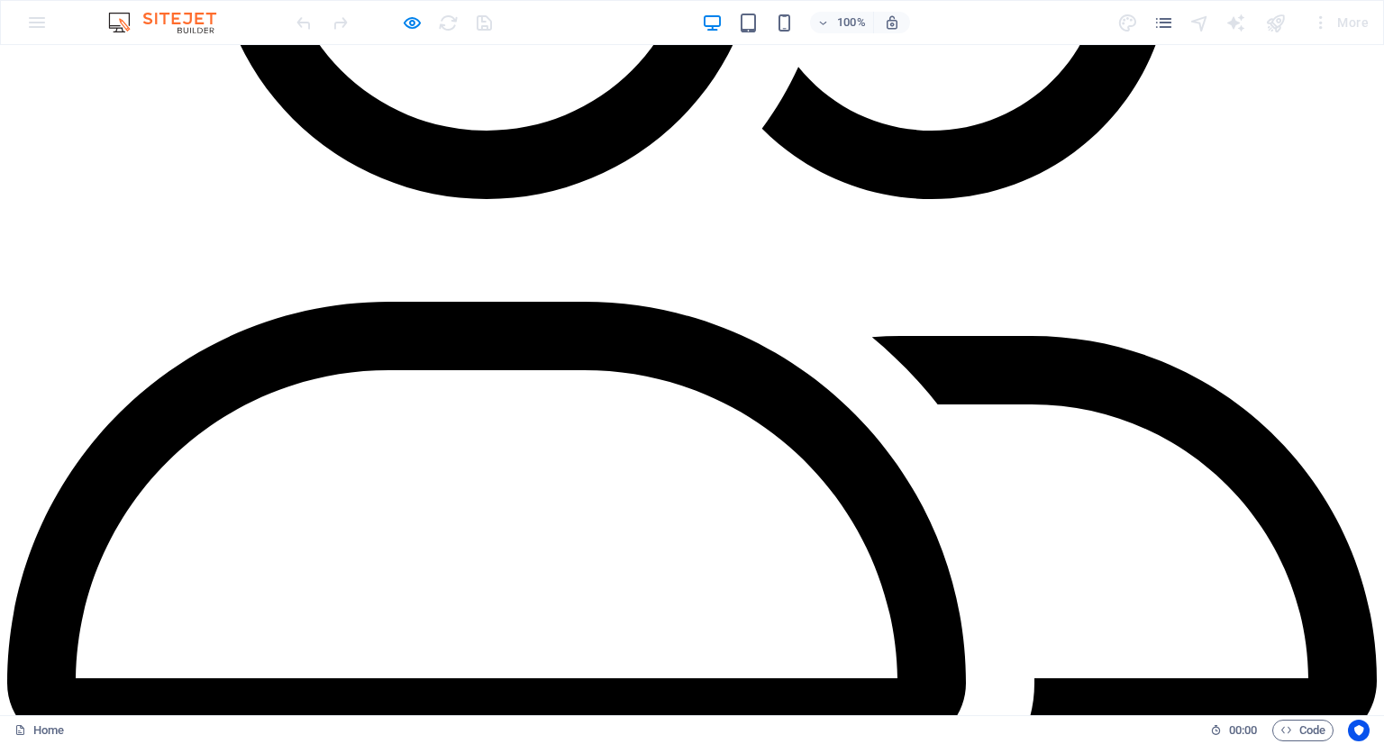
checkbox input "false"
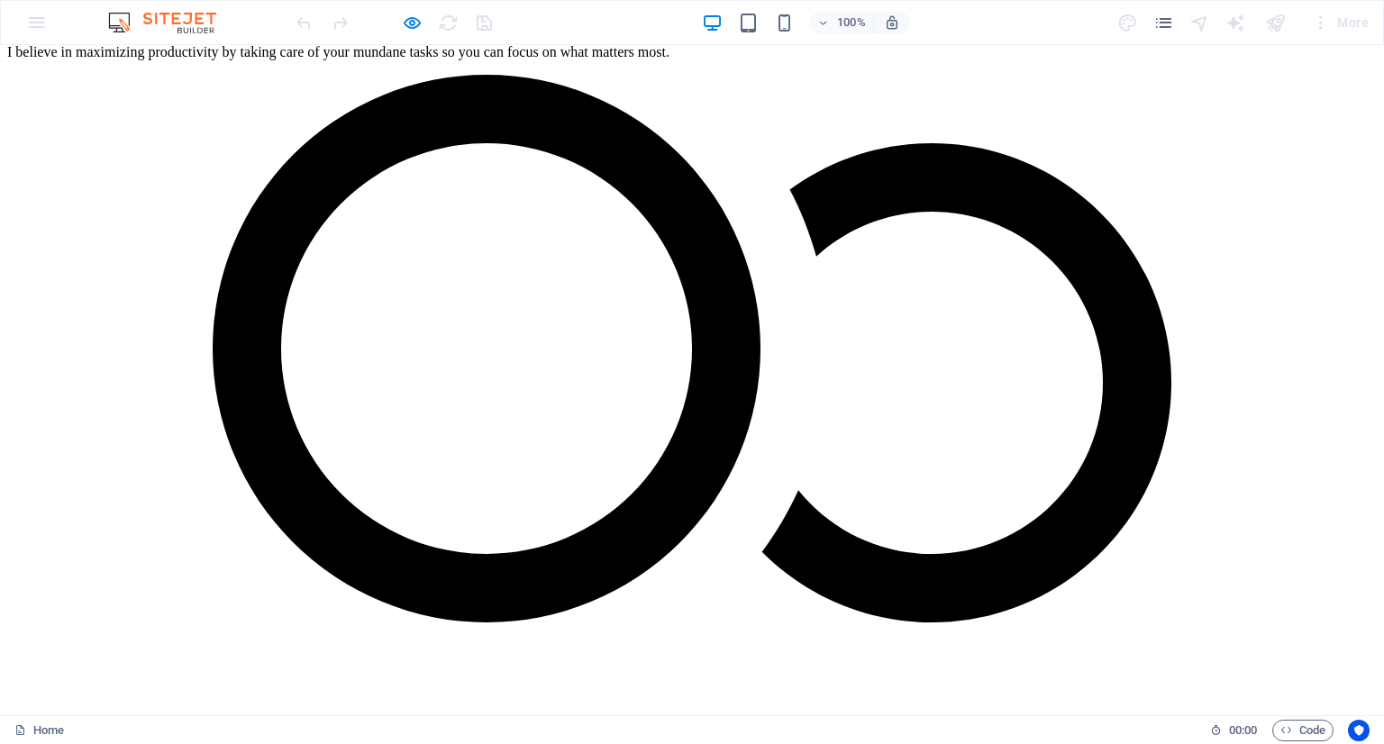
scroll to position [4017, 0]
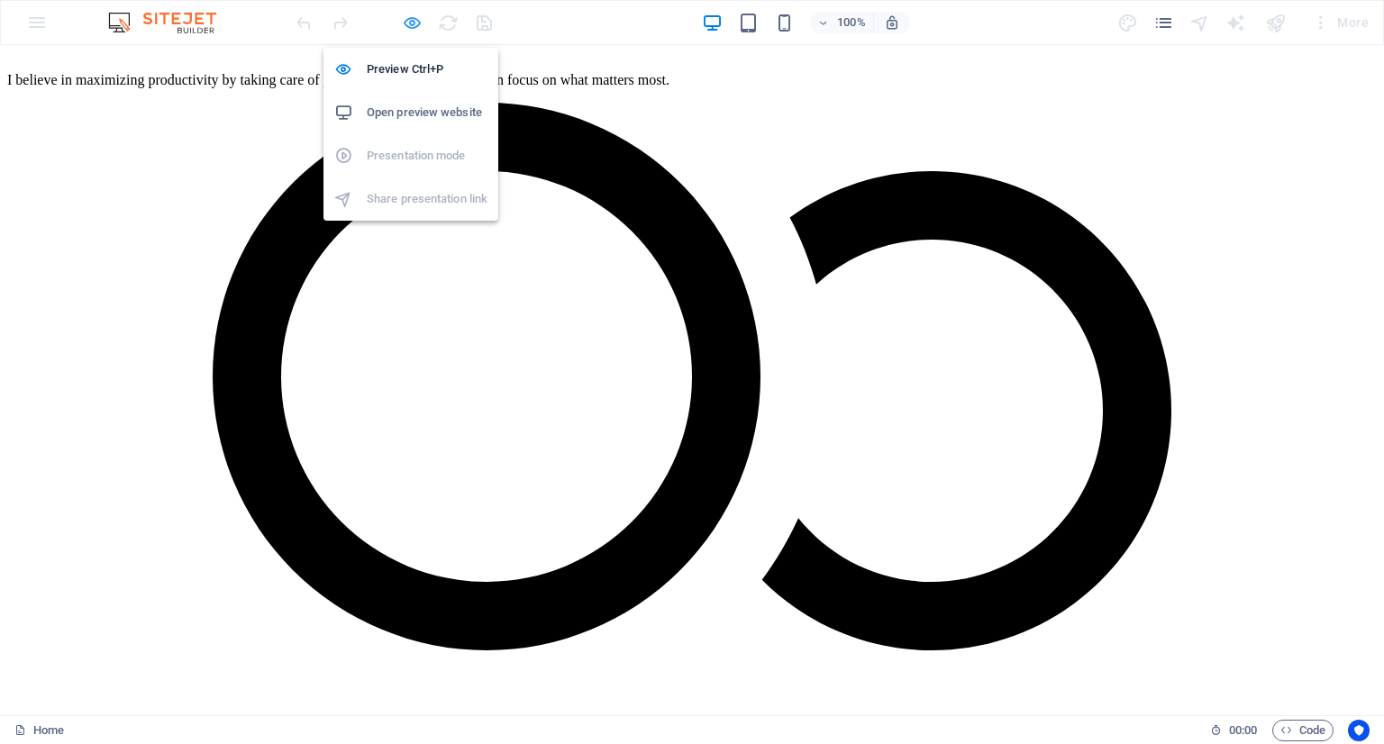
click at [407, 15] on icon "button" at bounding box center [412, 23] width 21 height 21
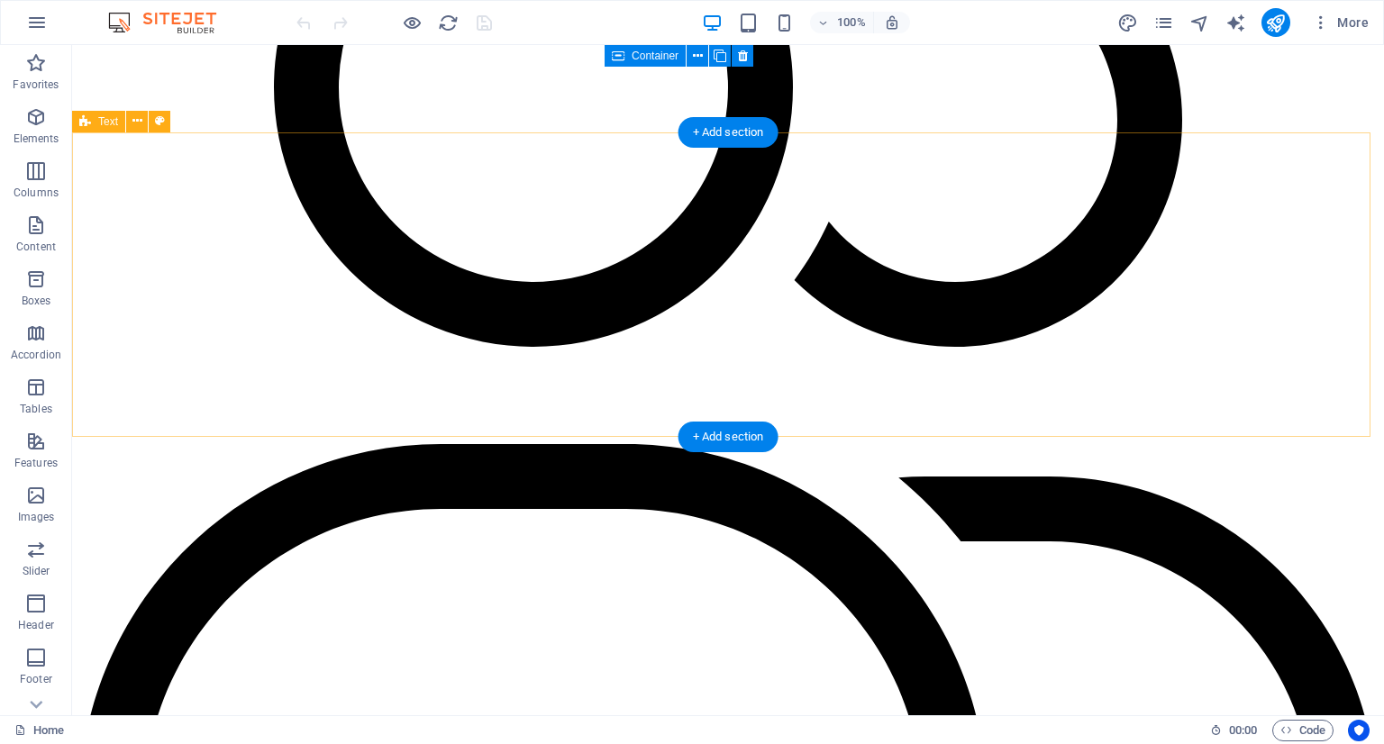
scroll to position [4326, 0]
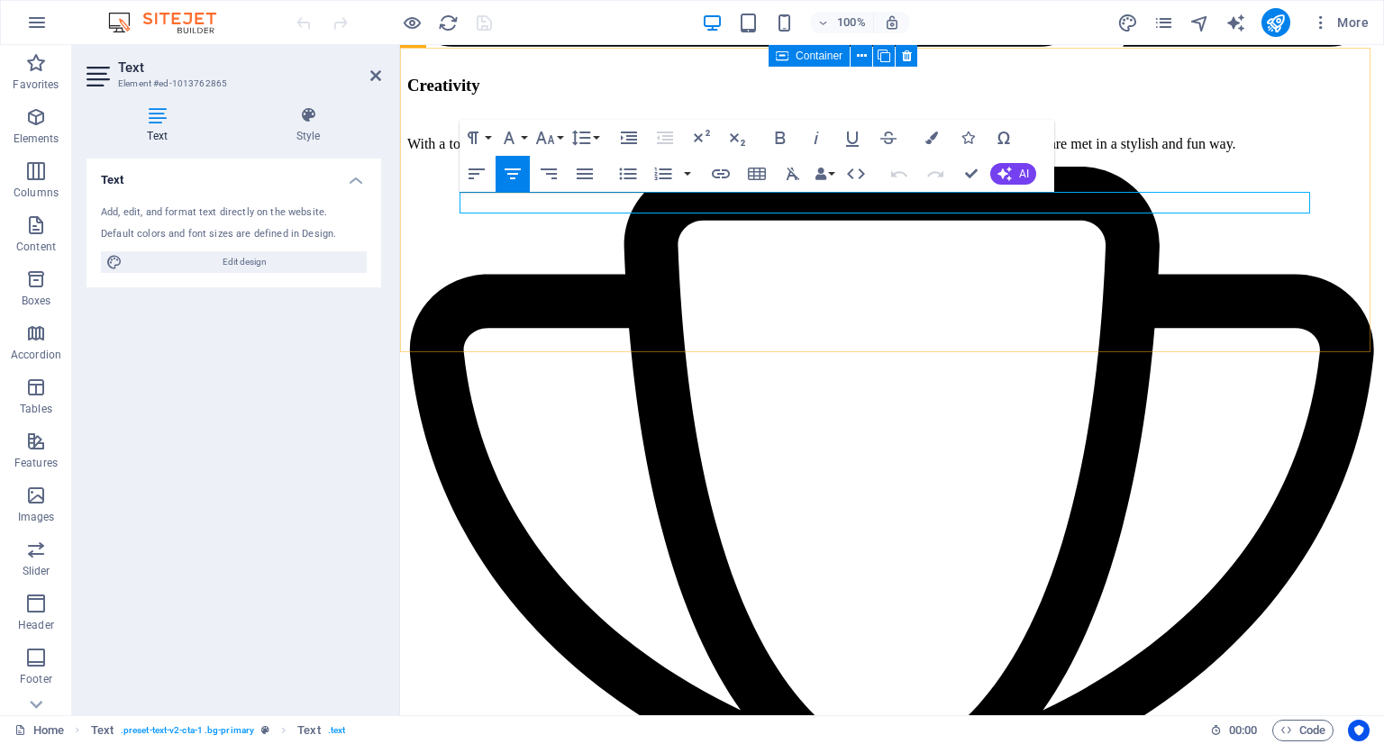
scroll to position [4366, 0]
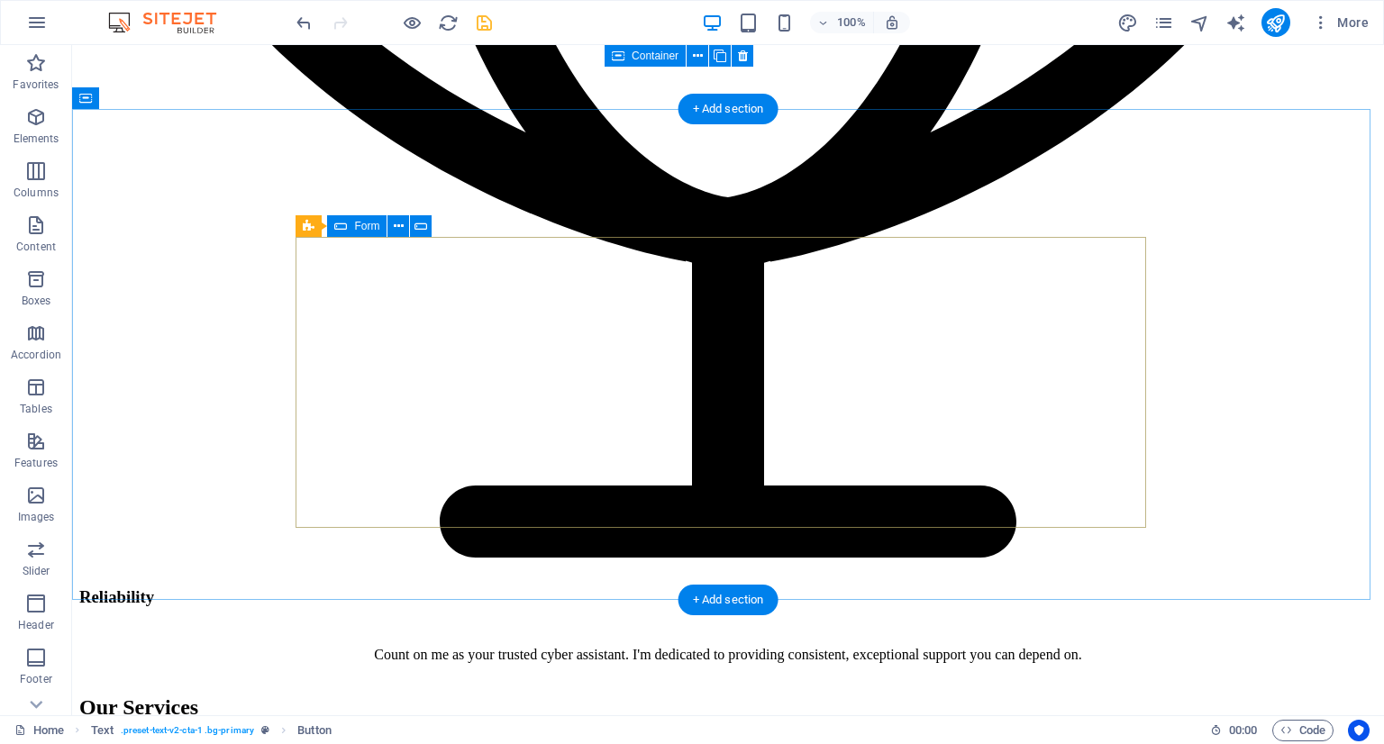
scroll to position [5952, 0]
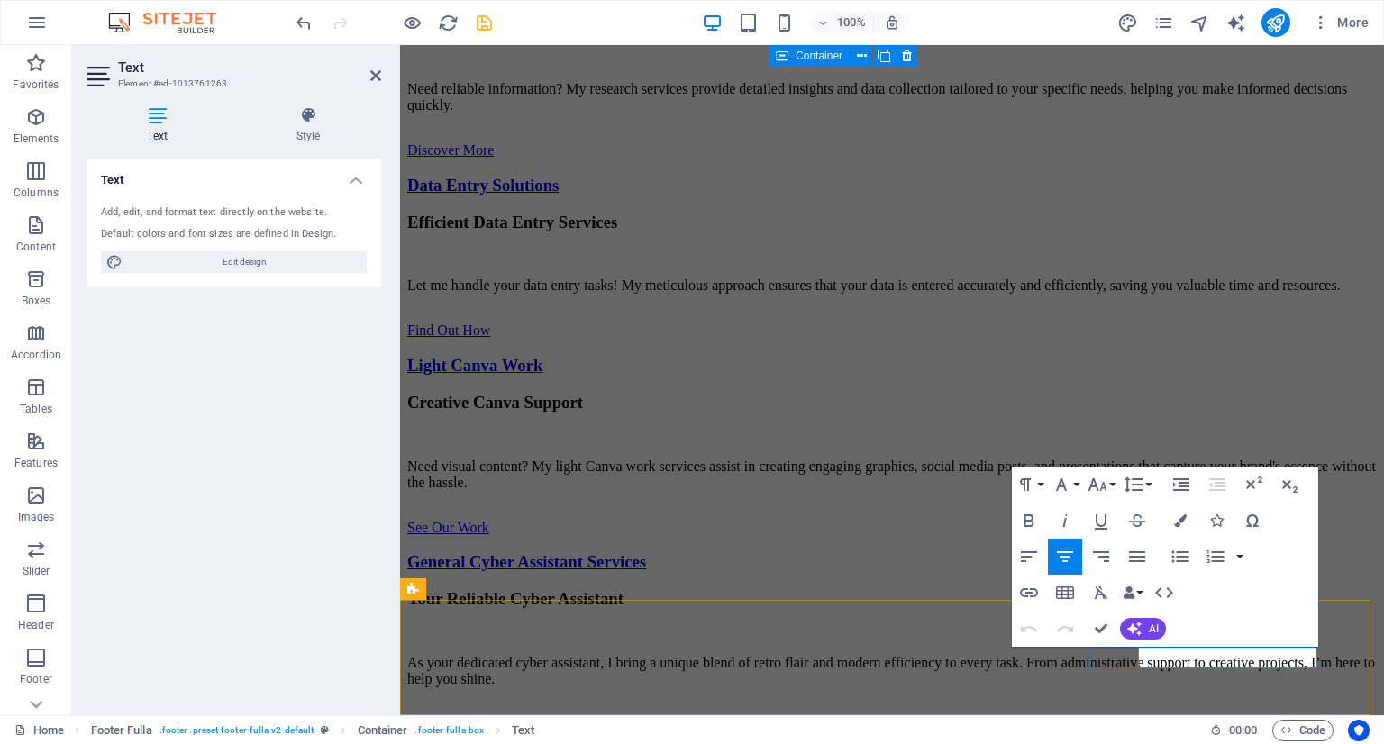
click at [295, 106] on icon at bounding box center [308, 115] width 146 height 18
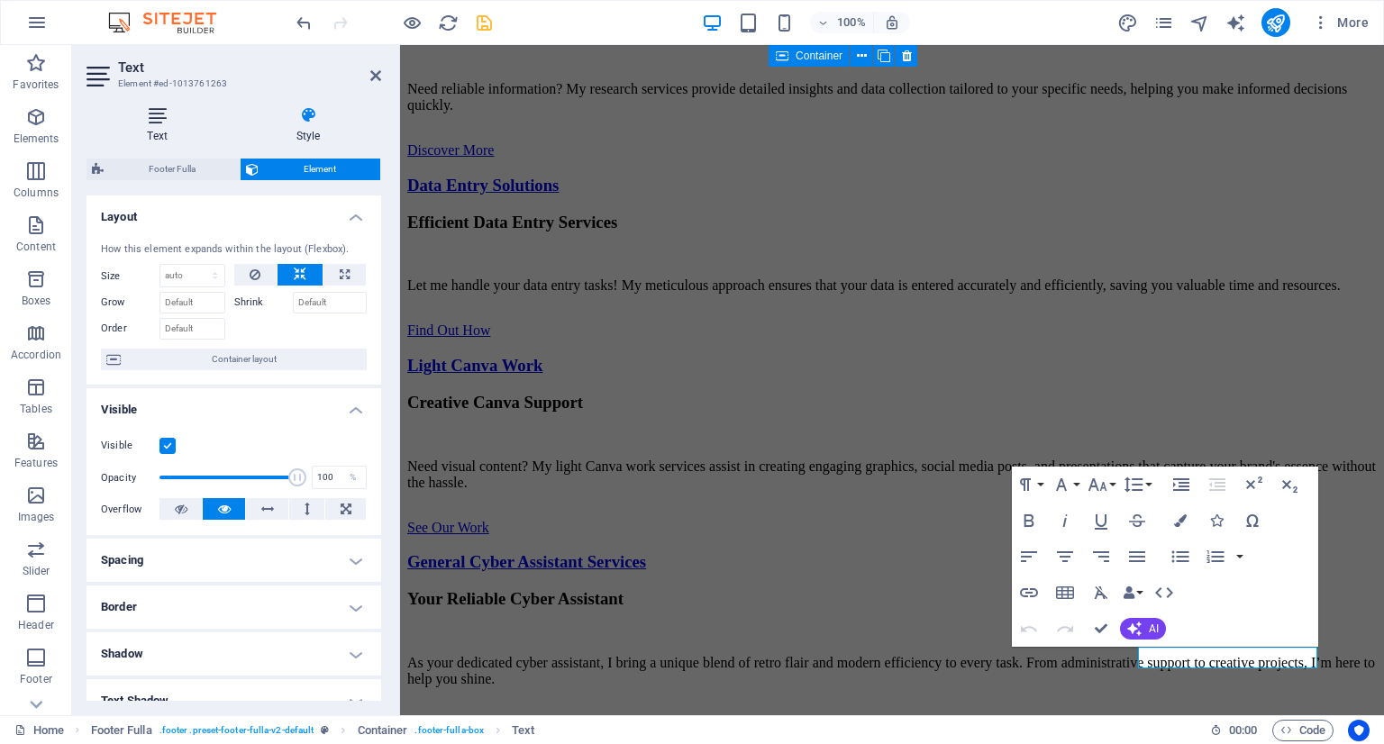
click at [160, 126] on h4 "Text" at bounding box center [161, 125] width 149 height 38
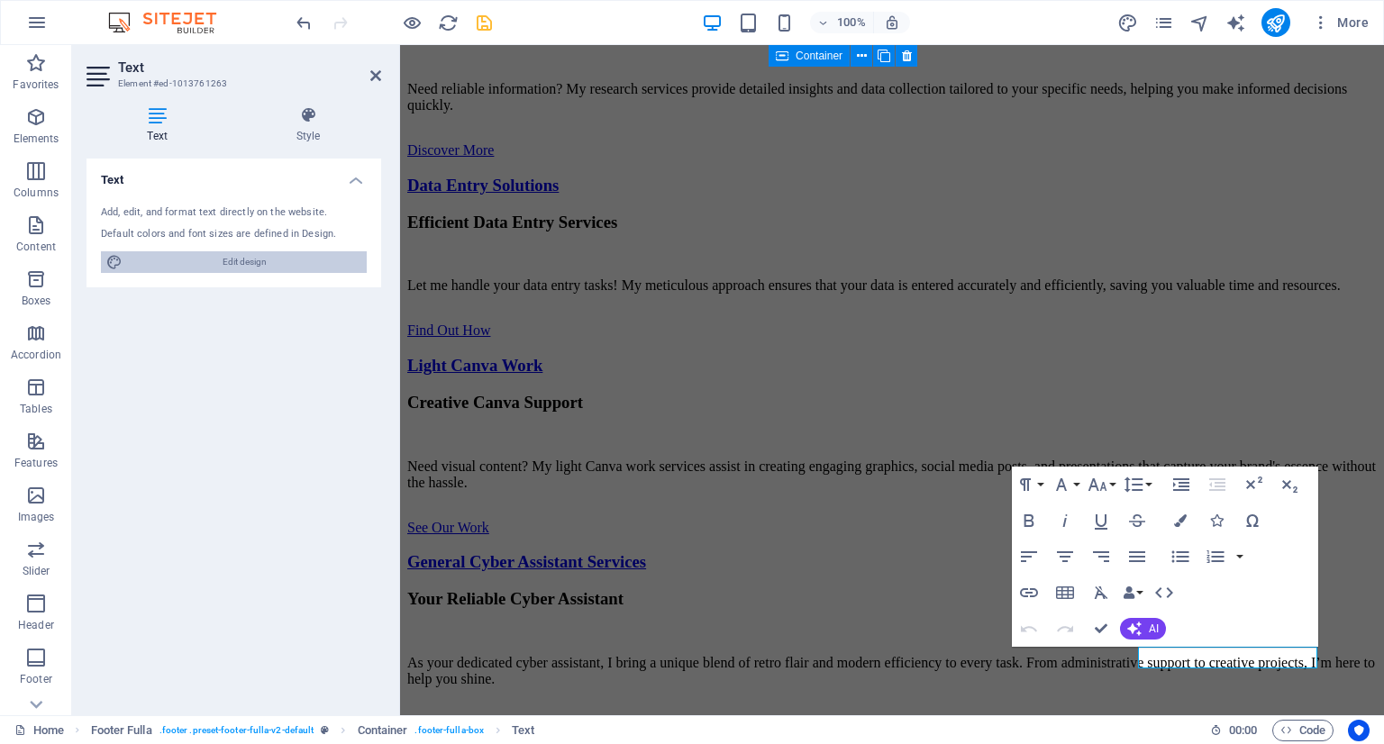
click at [296, 269] on span "Edit design" at bounding box center [244, 262] width 233 height 22
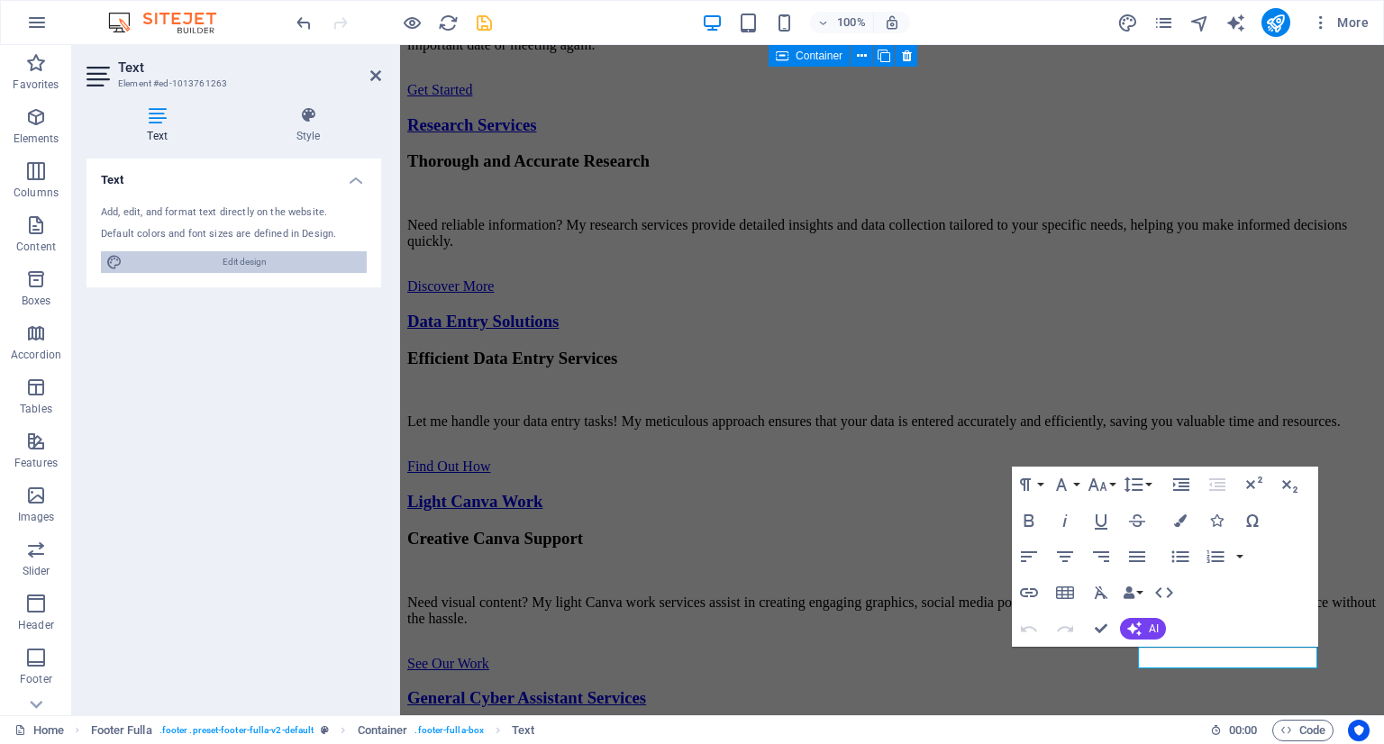
select select "px"
select select "200"
select select "px"
select select "600"
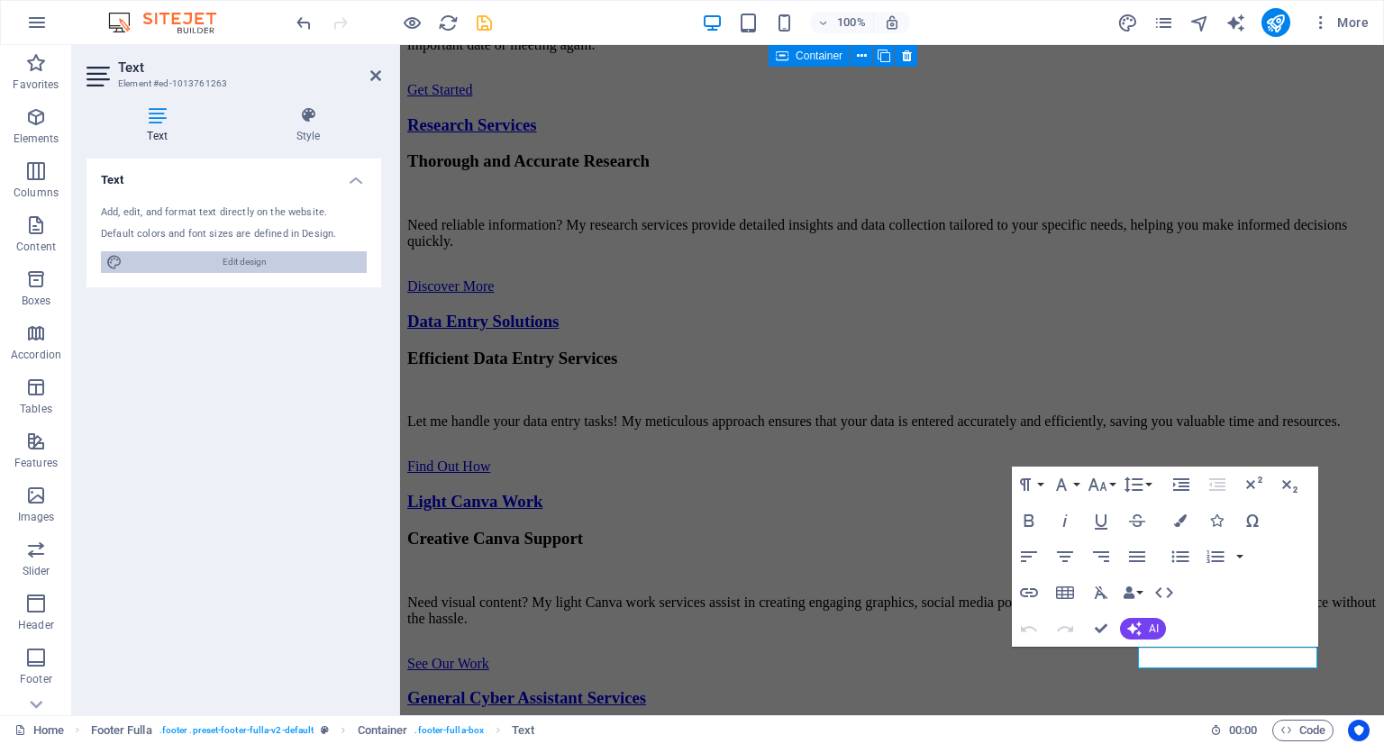
select select "px"
select select "rem"
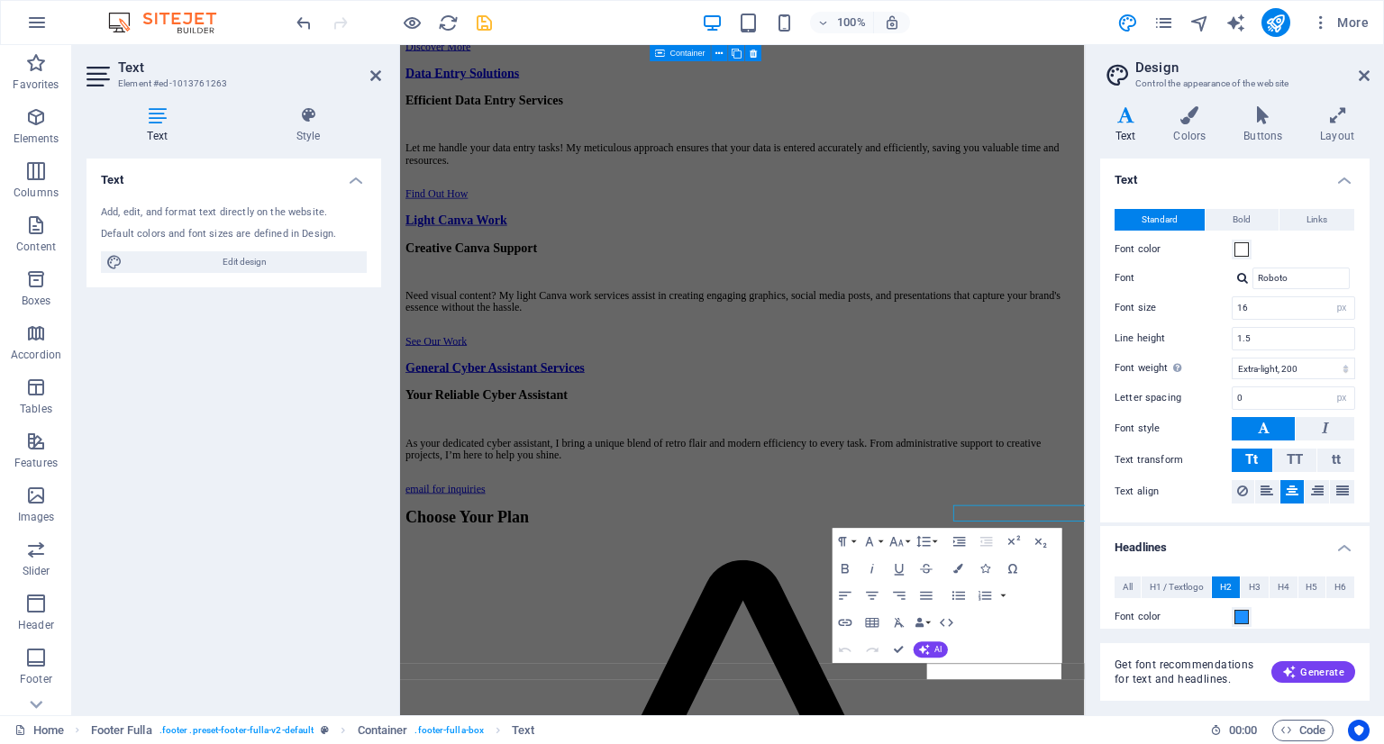
scroll to position [5981, 0]
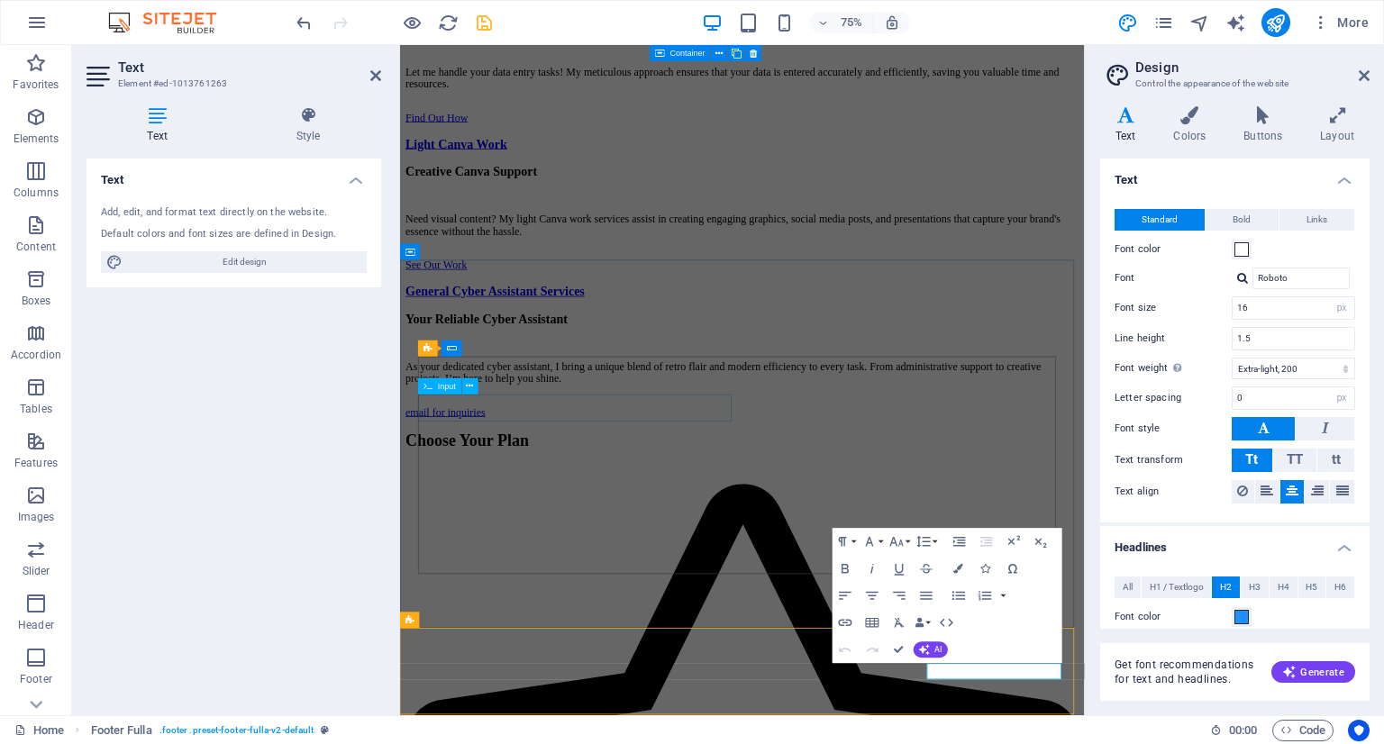
scroll to position [5993, 0]
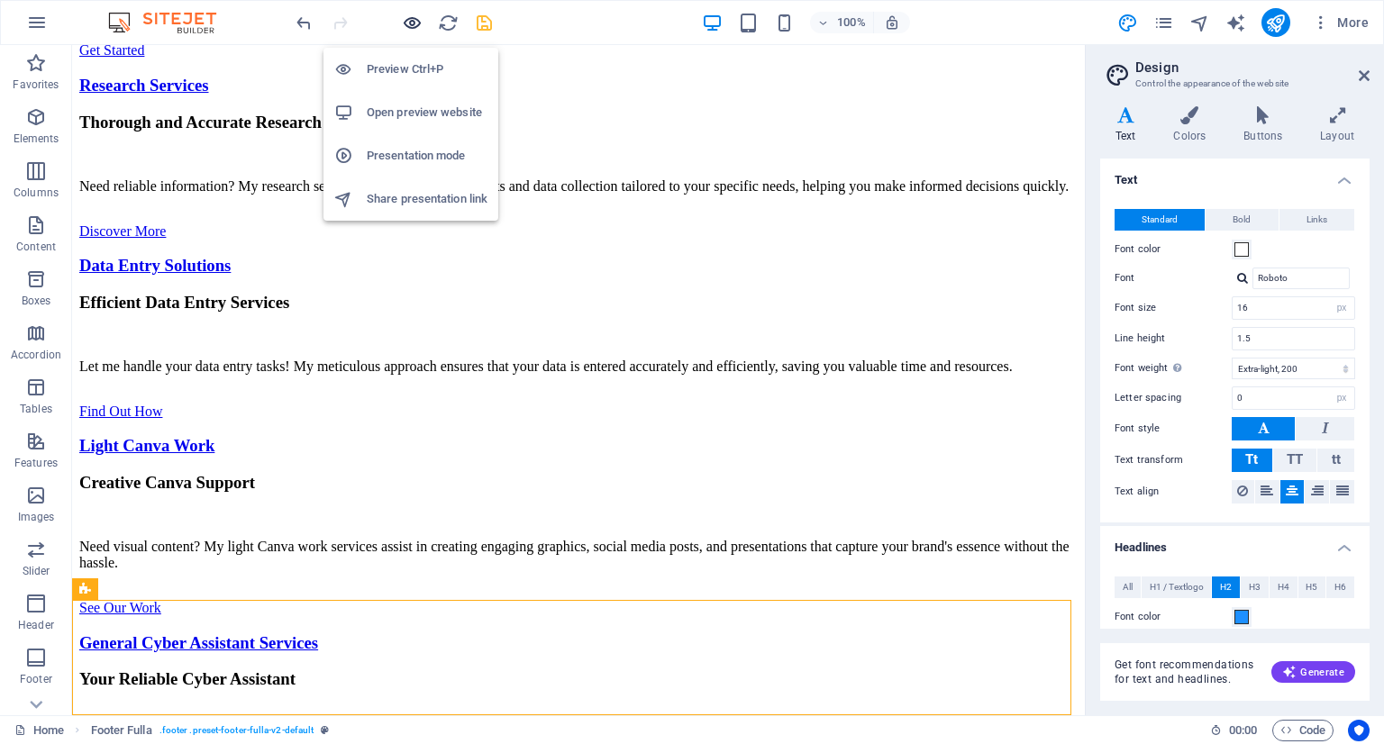
click at [408, 22] on icon "button" at bounding box center [412, 23] width 21 height 21
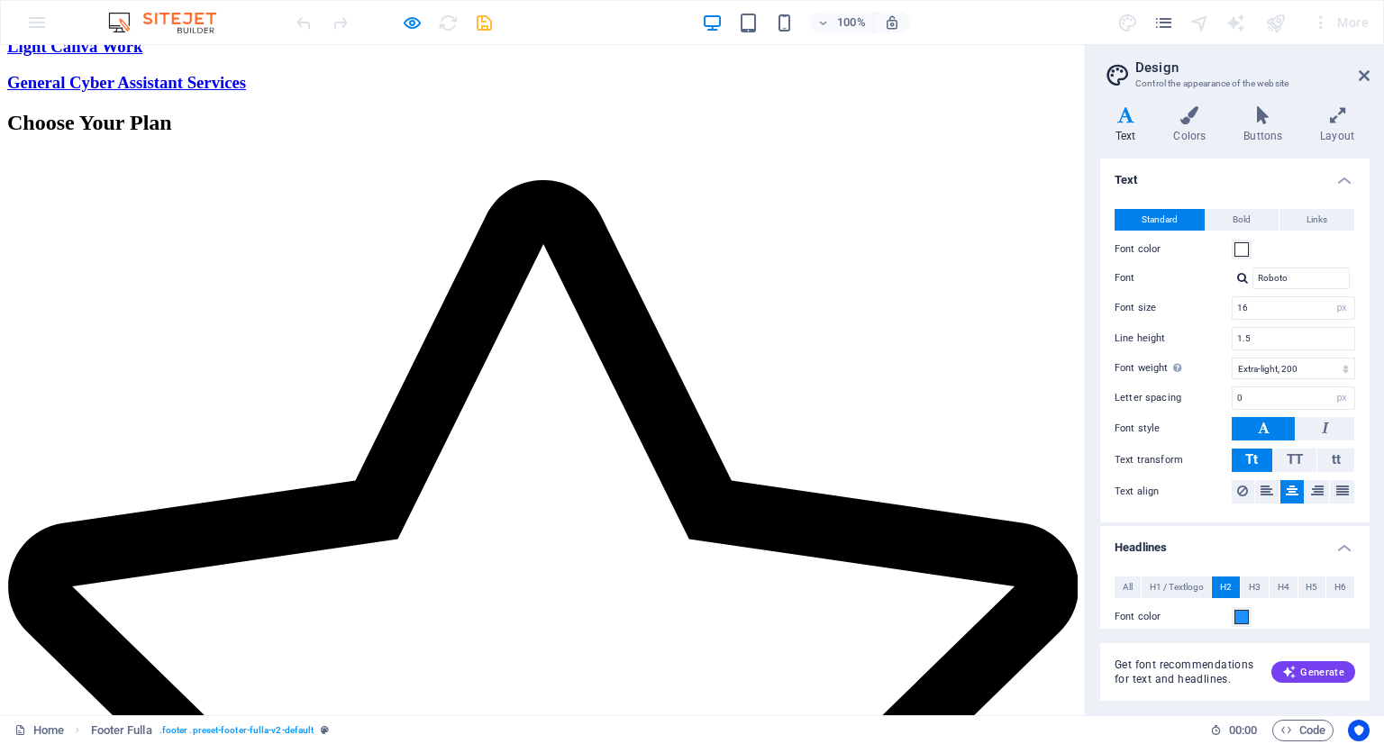
scroll to position [4510, 0]
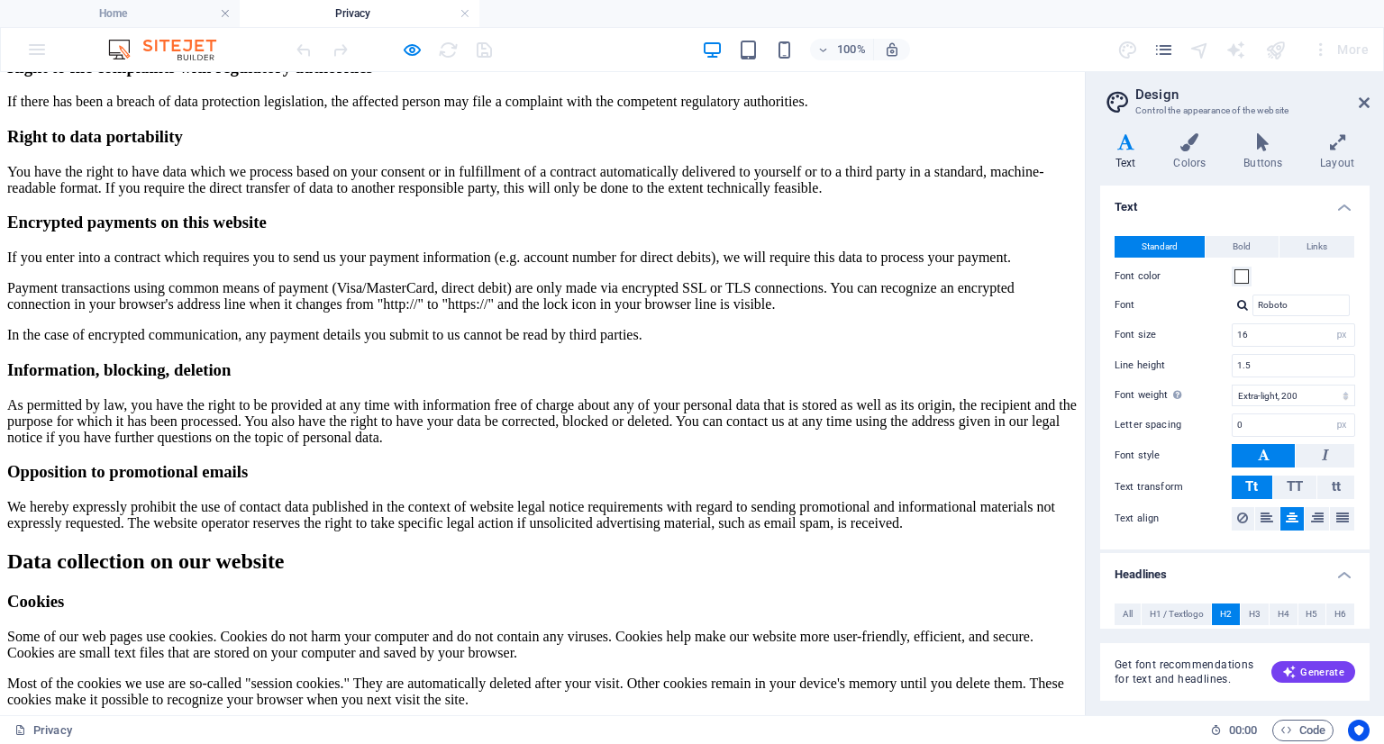
scroll to position [1172, 0]
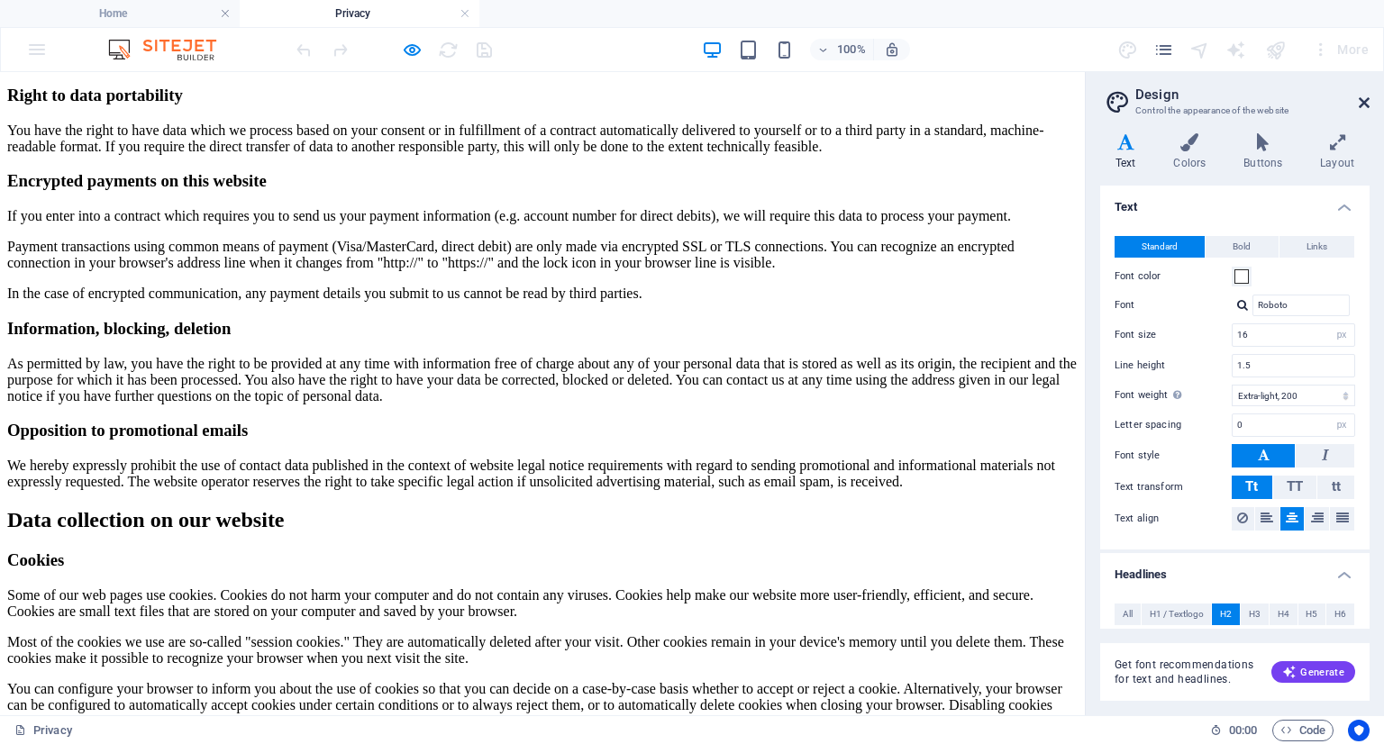
click at [1364, 102] on icon at bounding box center [1364, 103] width 11 height 14
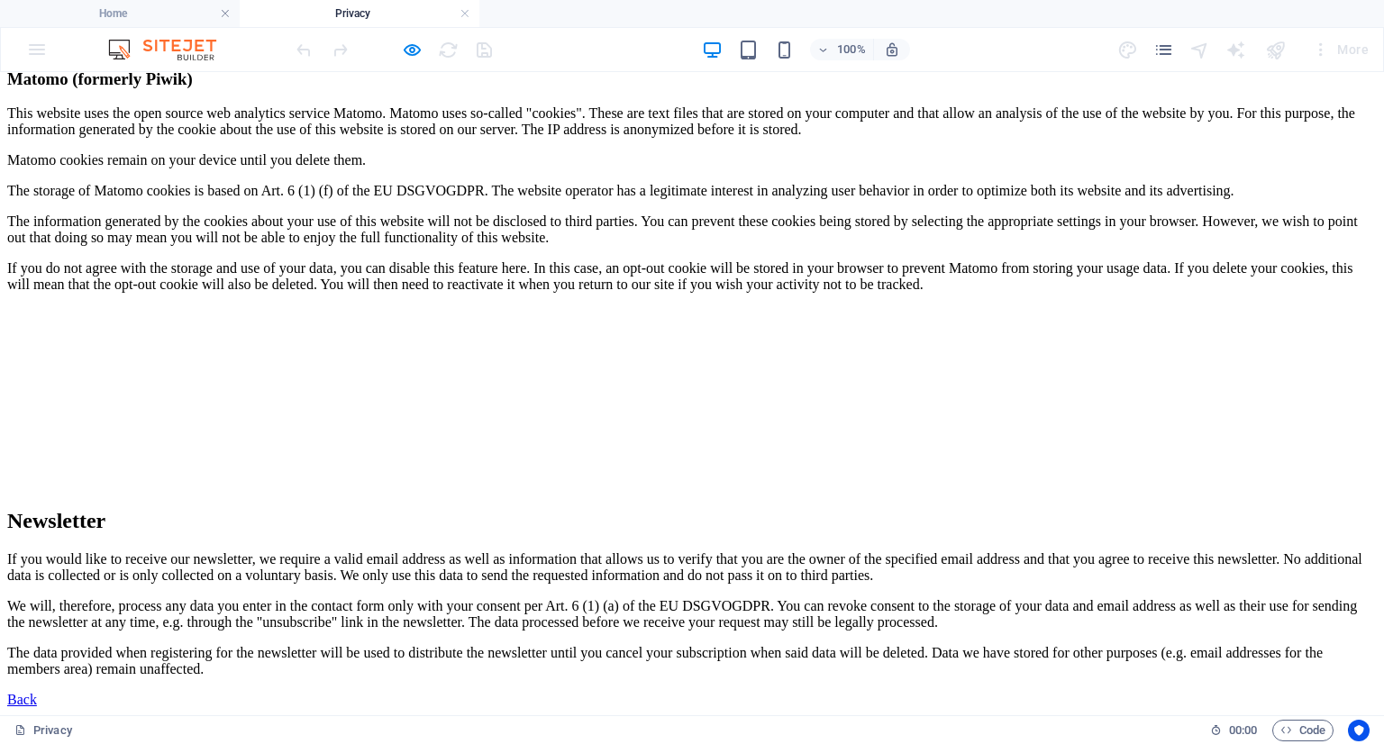
scroll to position [4197, 0]
click at [663, 692] on div "Back" at bounding box center [692, 700] width 1370 height 16
click at [689, 692] on div "Back" at bounding box center [692, 700] width 1370 height 16
click at [659, 692] on div "Back" at bounding box center [692, 700] width 1370 height 16
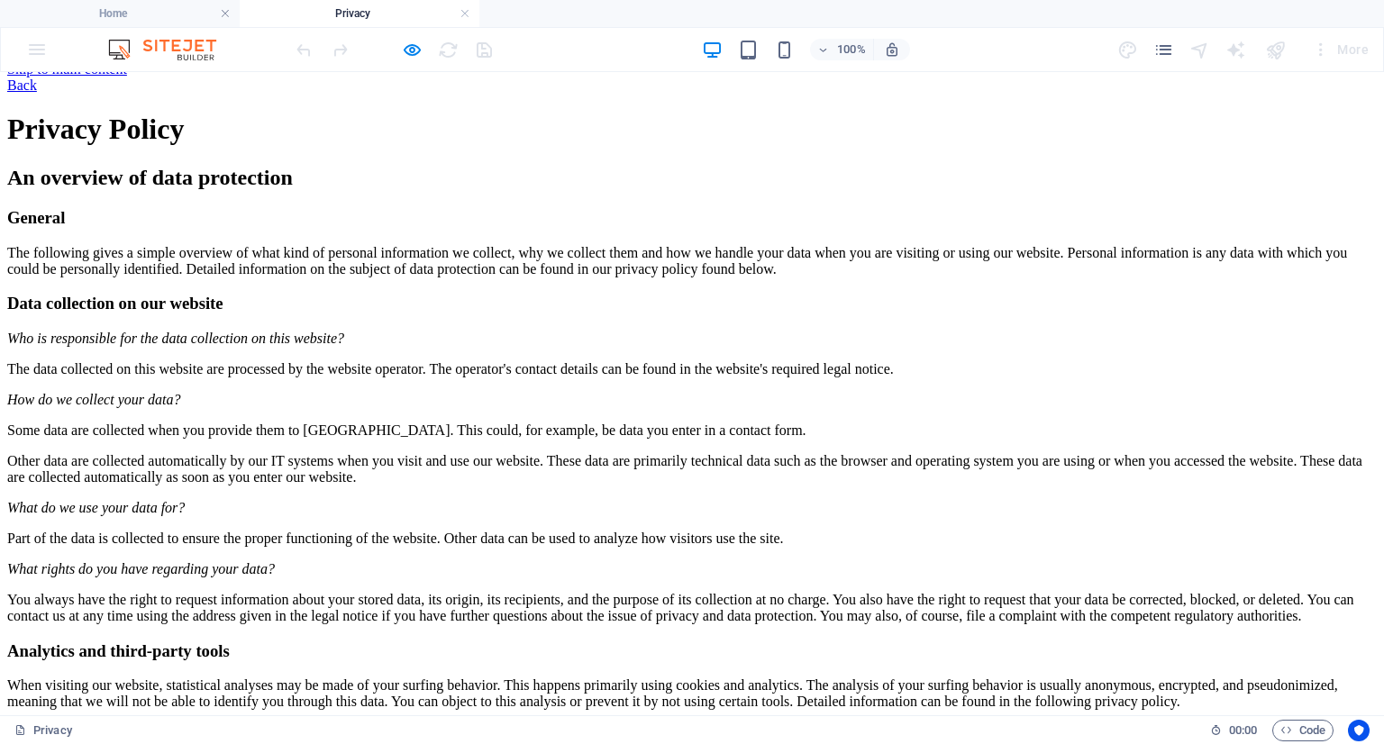
scroll to position [0, 0]
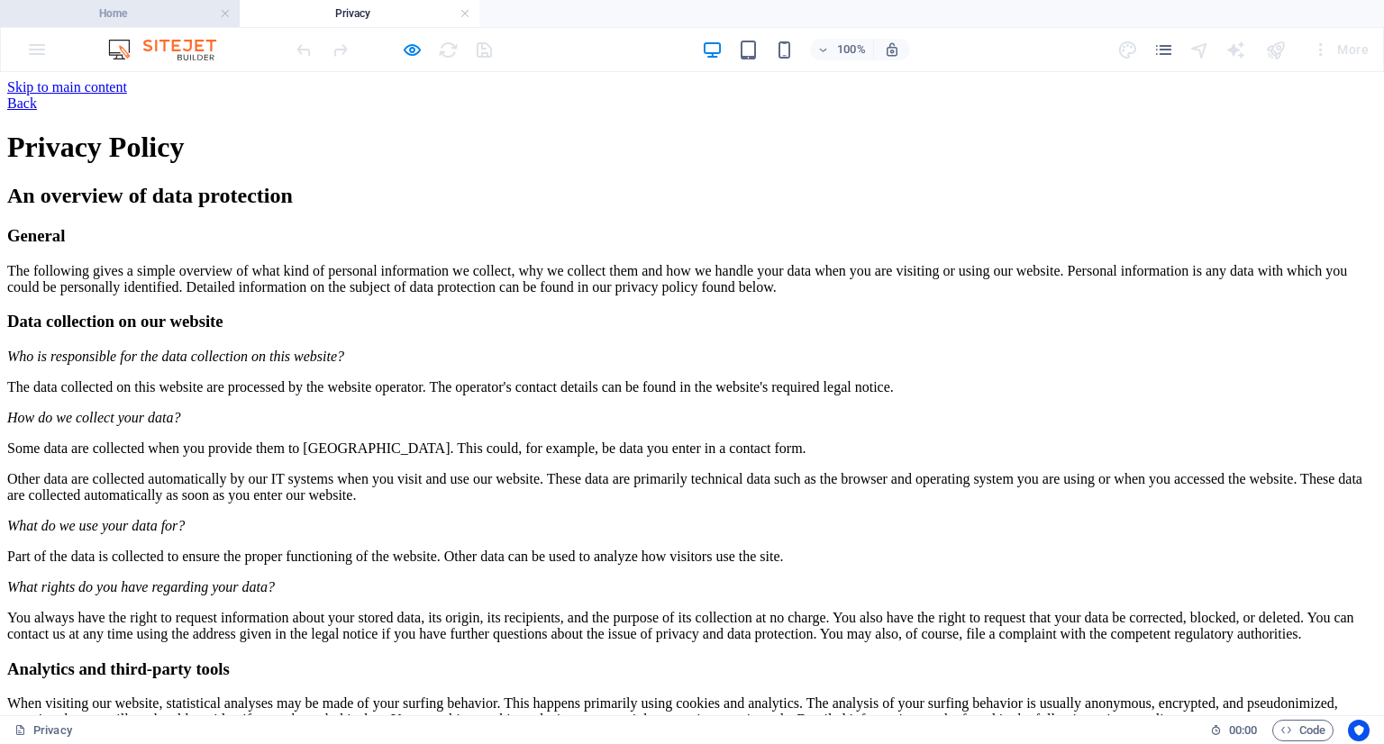
click at [186, 13] on h4 "Home" at bounding box center [120, 14] width 240 height 20
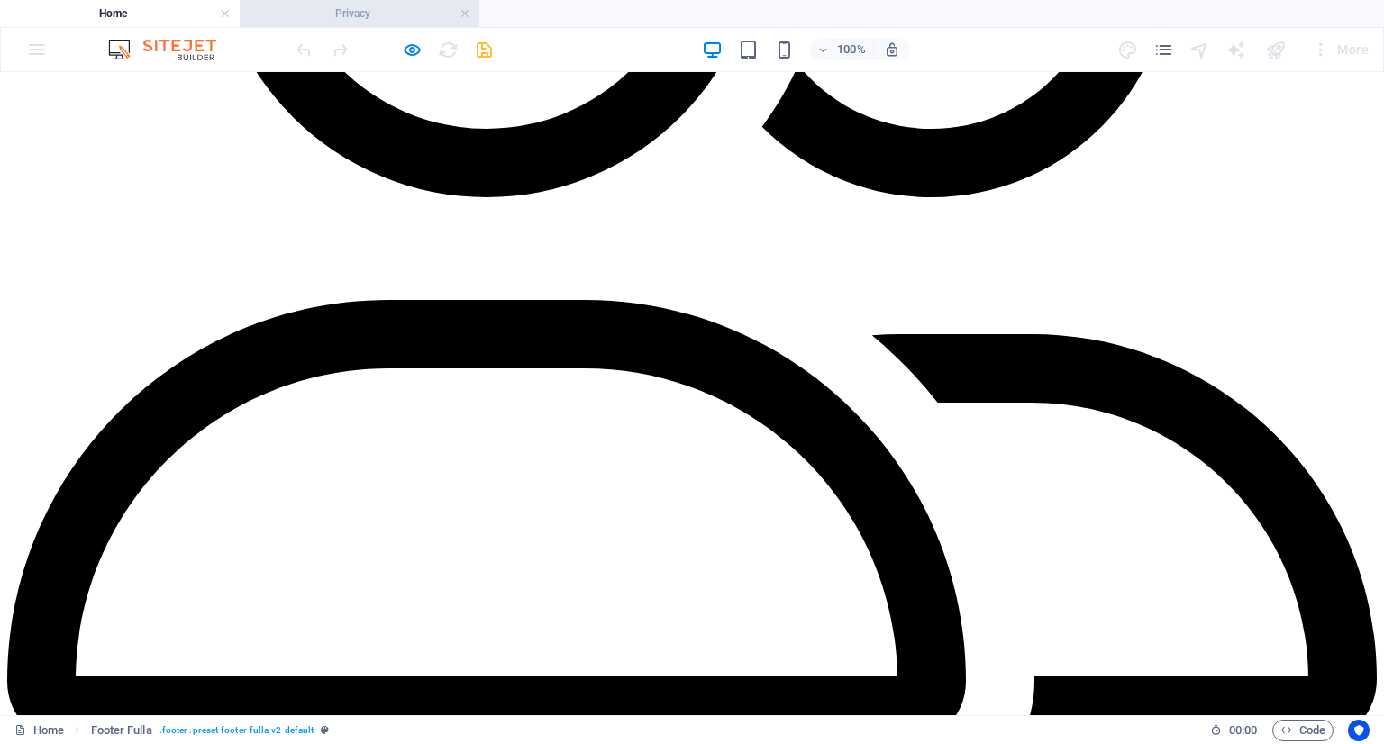
click at [476, 15] on h4 "Privacy" at bounding box center [360, 14] width 240 height 20
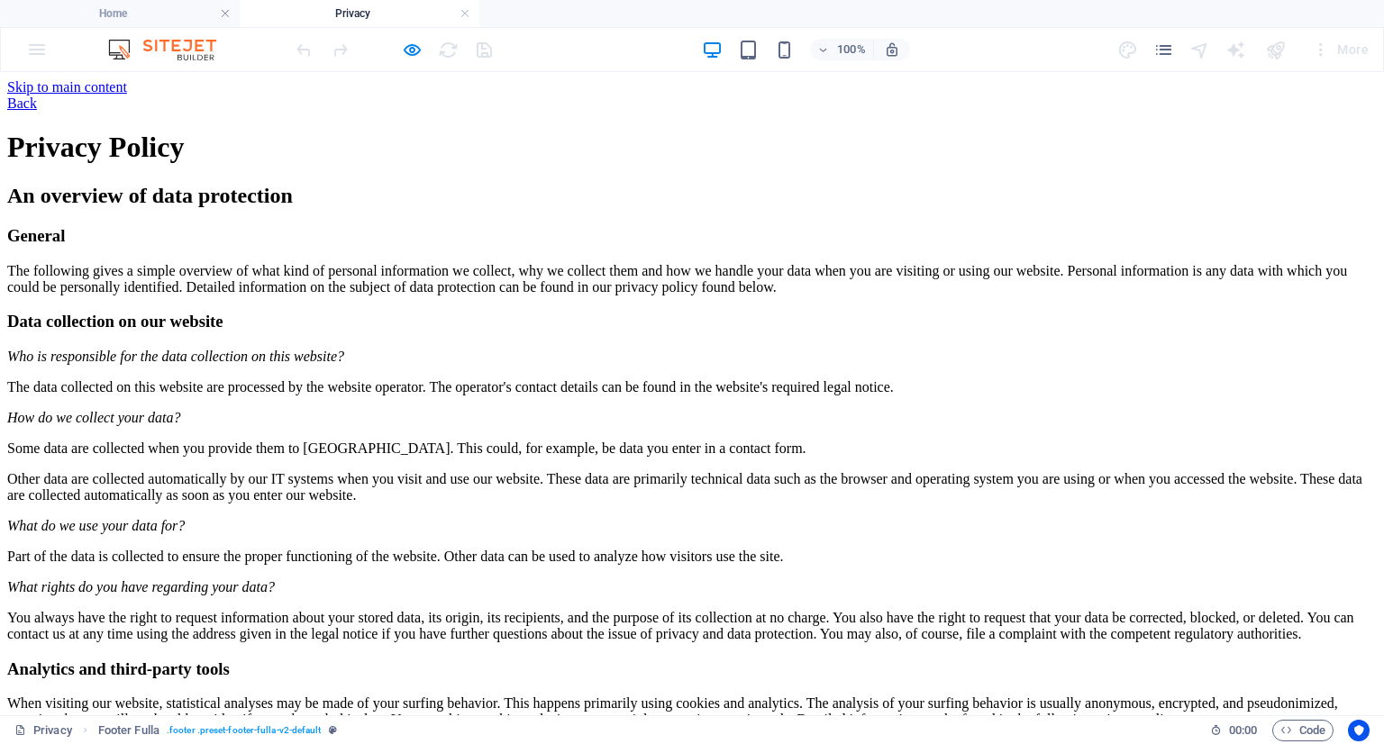
scroll to position [0, 0]
click at [463, 14] on link at bounding box center [465, 13] width 11 height 17
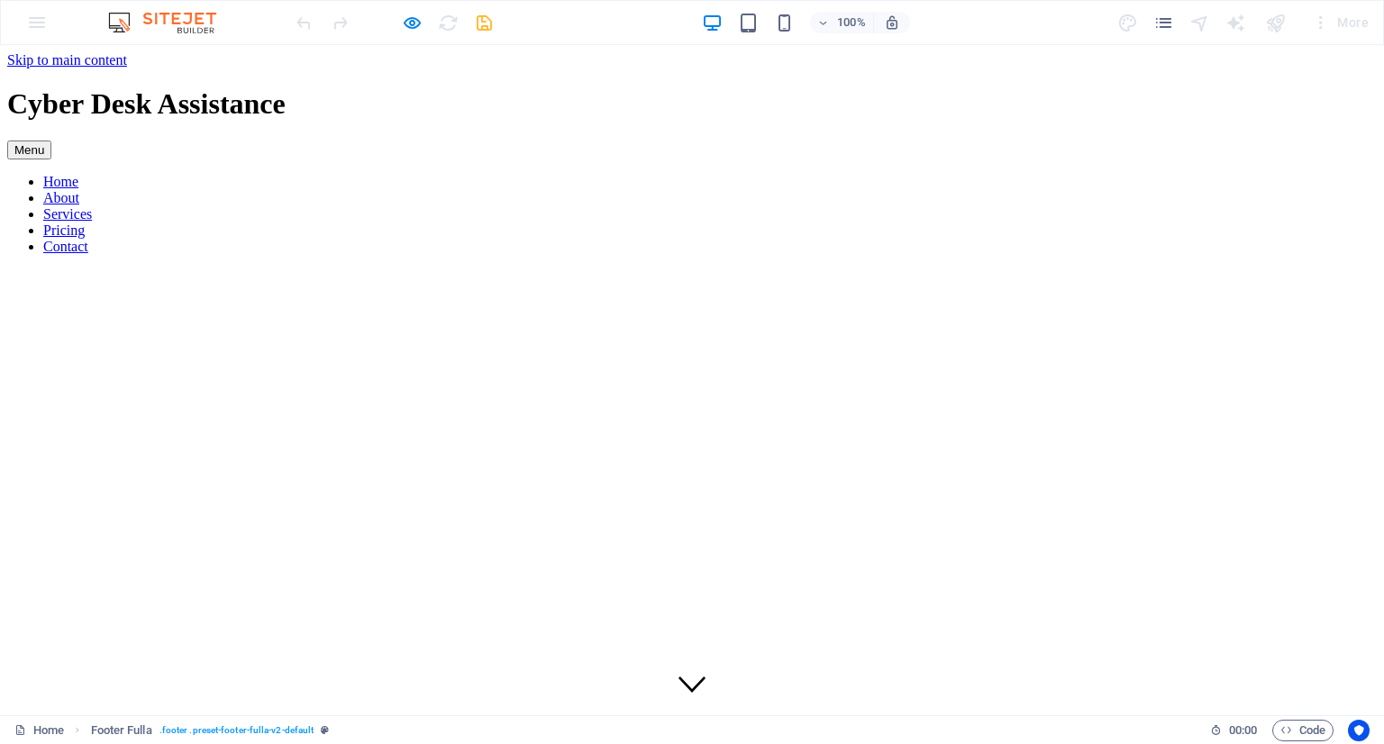
scroll to position [4468, 0]
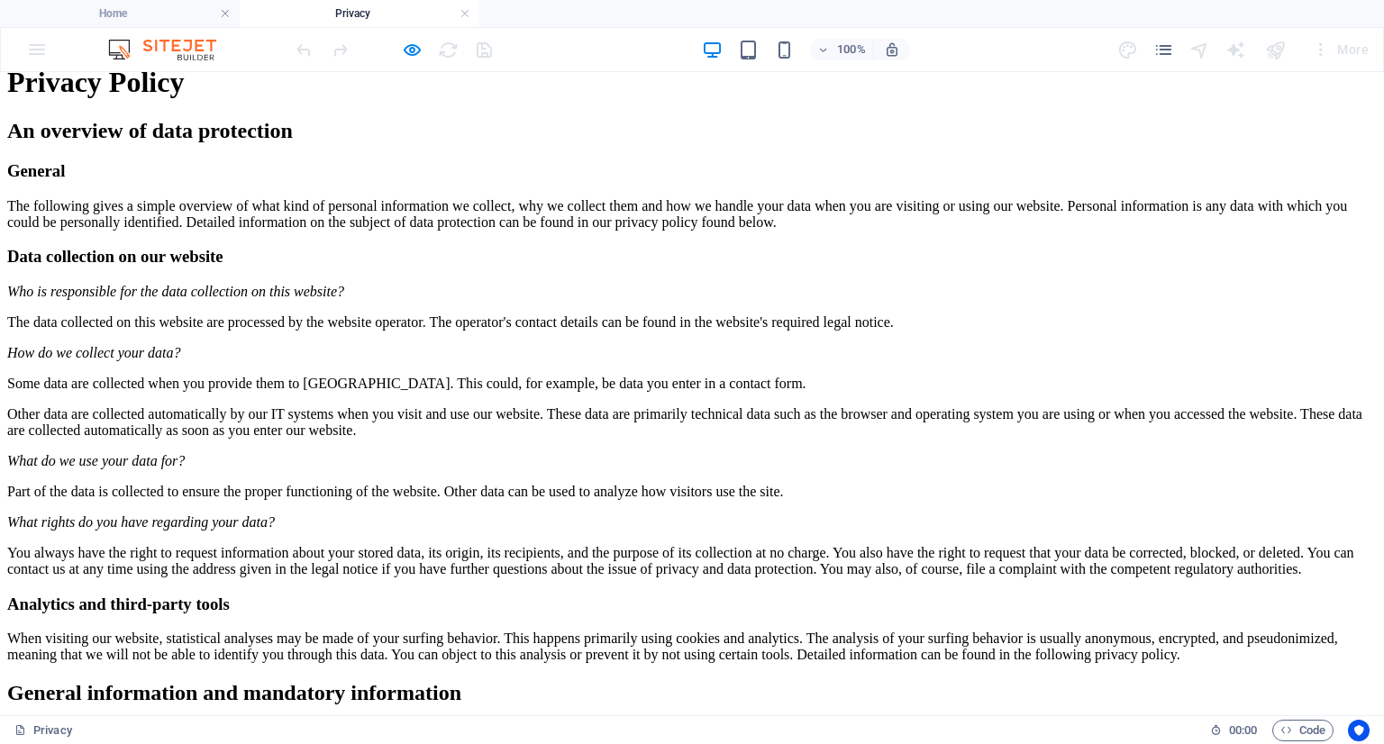
scroll to position [0, 0]
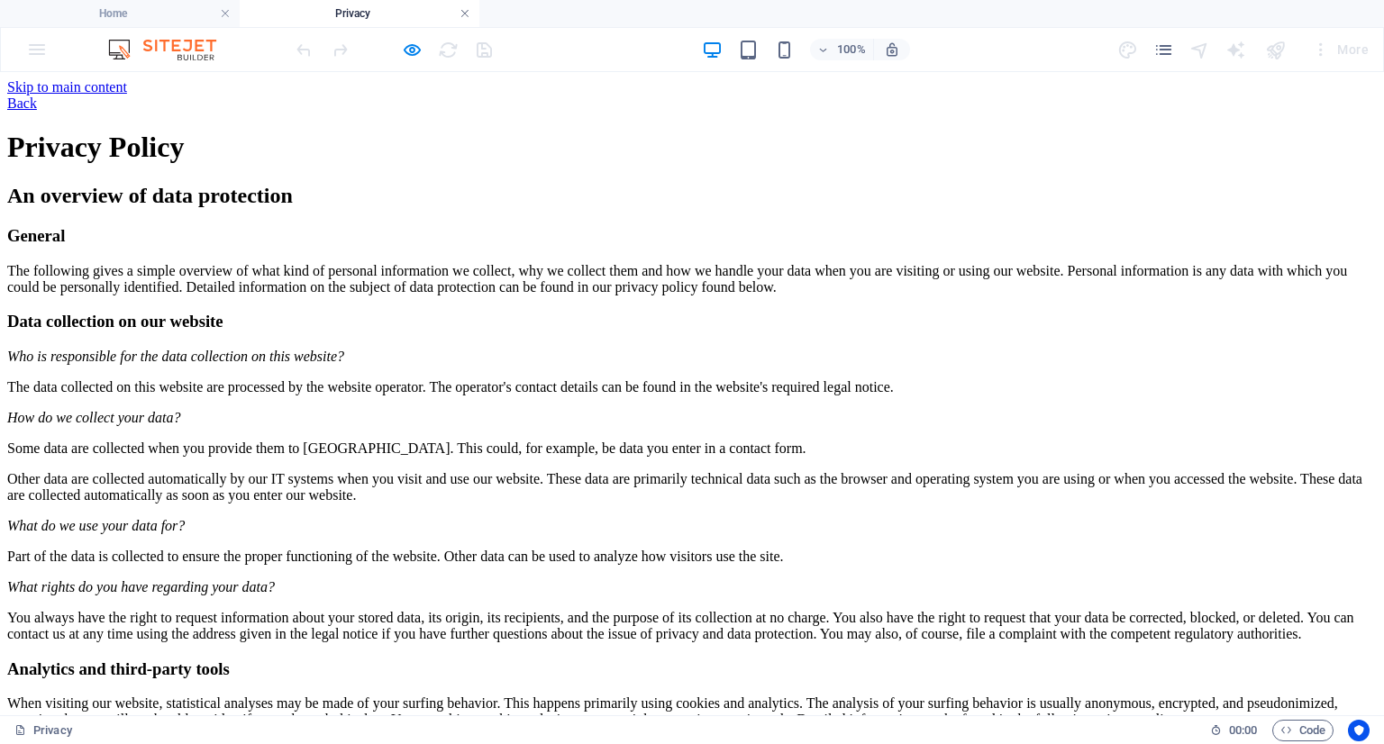
click at [461, 14] on link at bounding box center [465, 13] width 11 height 17
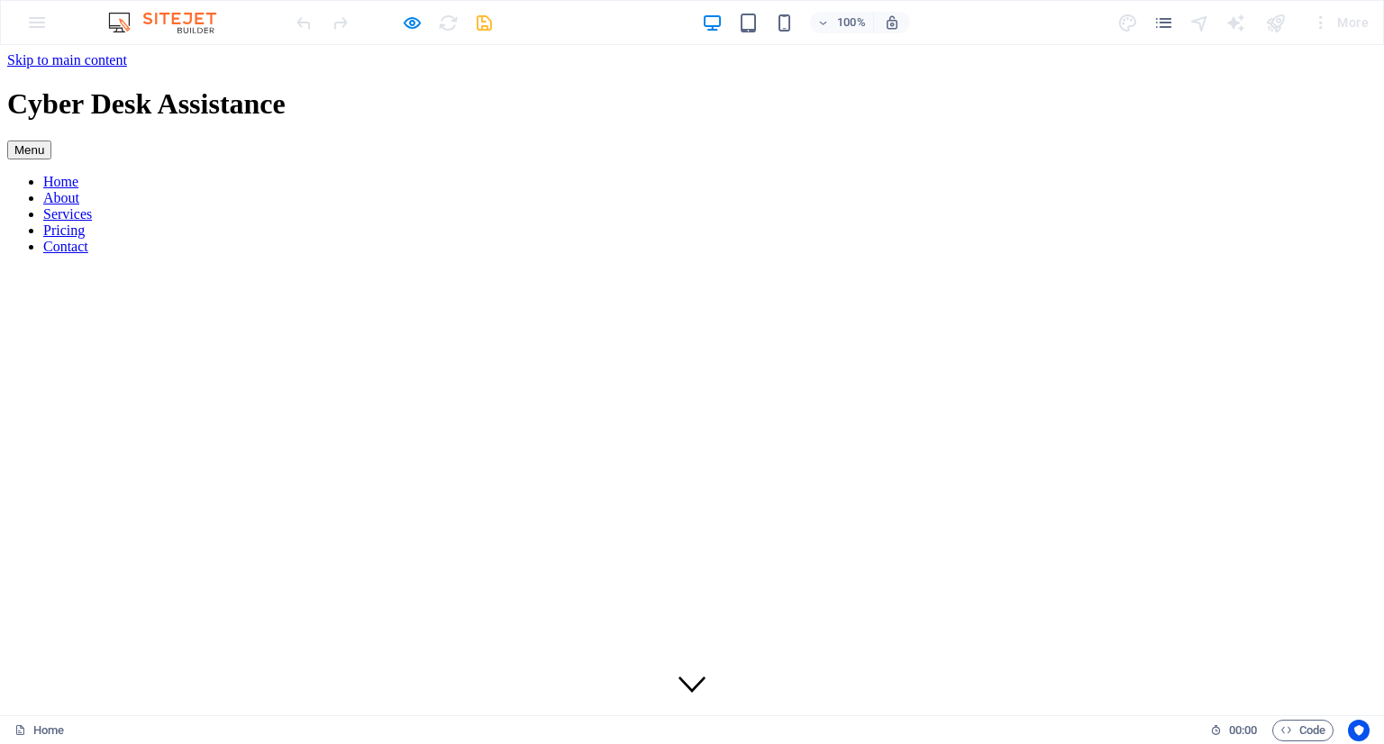
scroll to position [4370, 0]
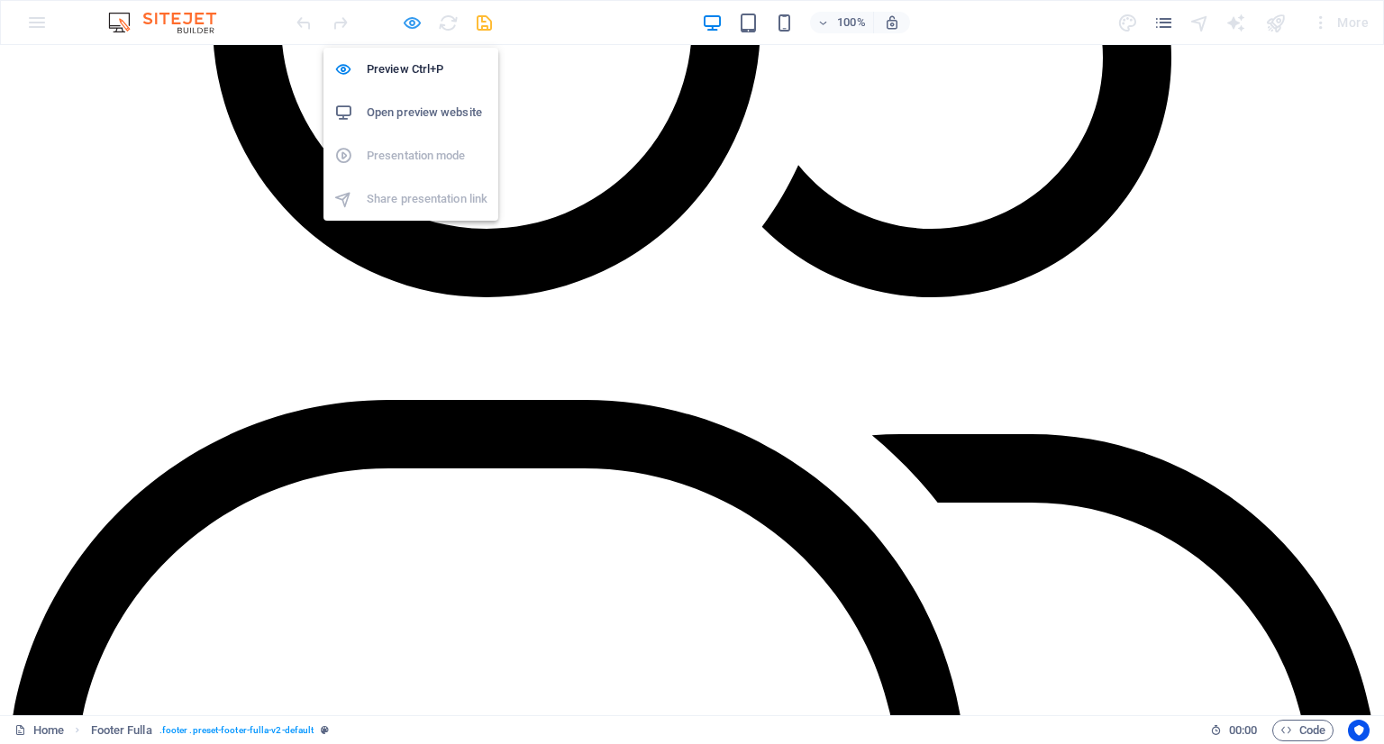
click at [406, 30] on icon "button" at bounding box center [412, 23] width 21 height 21
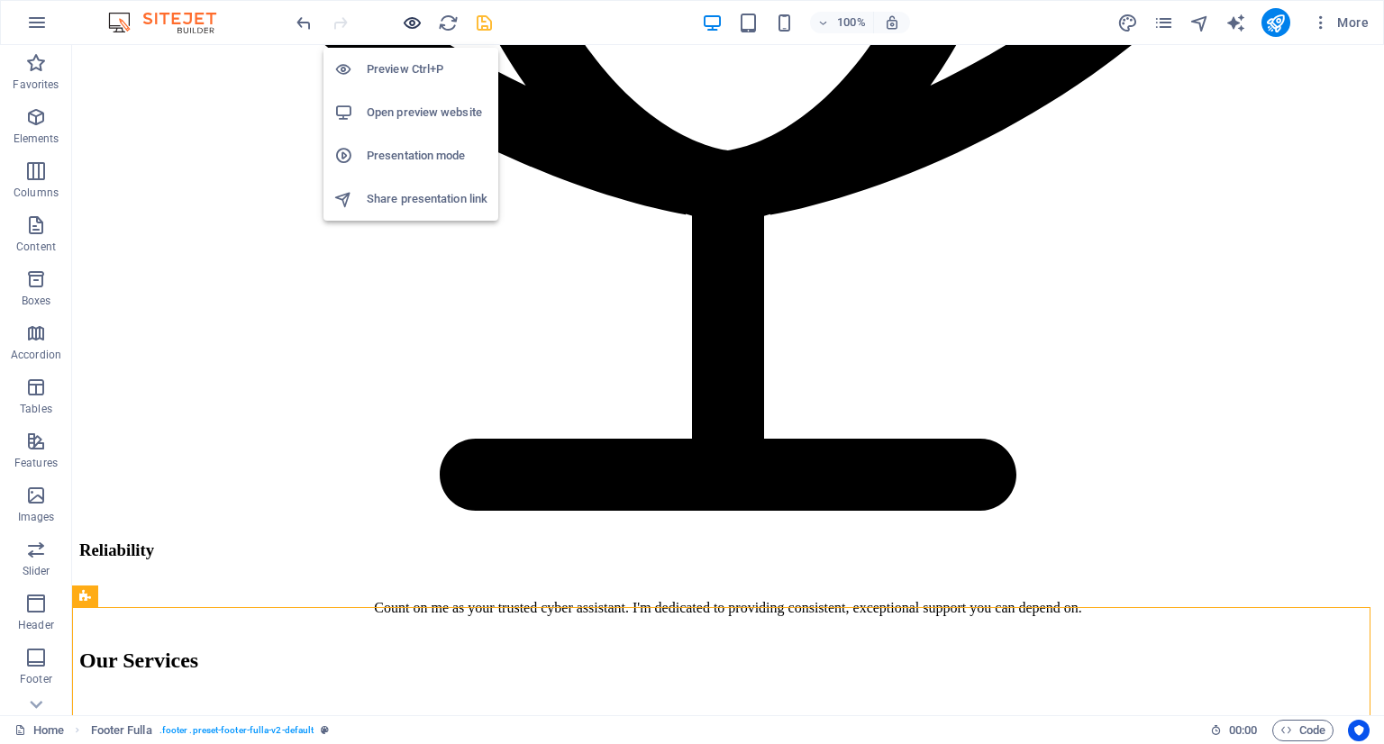
click at [406, 23] on icon "button" at bounding box center [412, 23] width 21 height 21
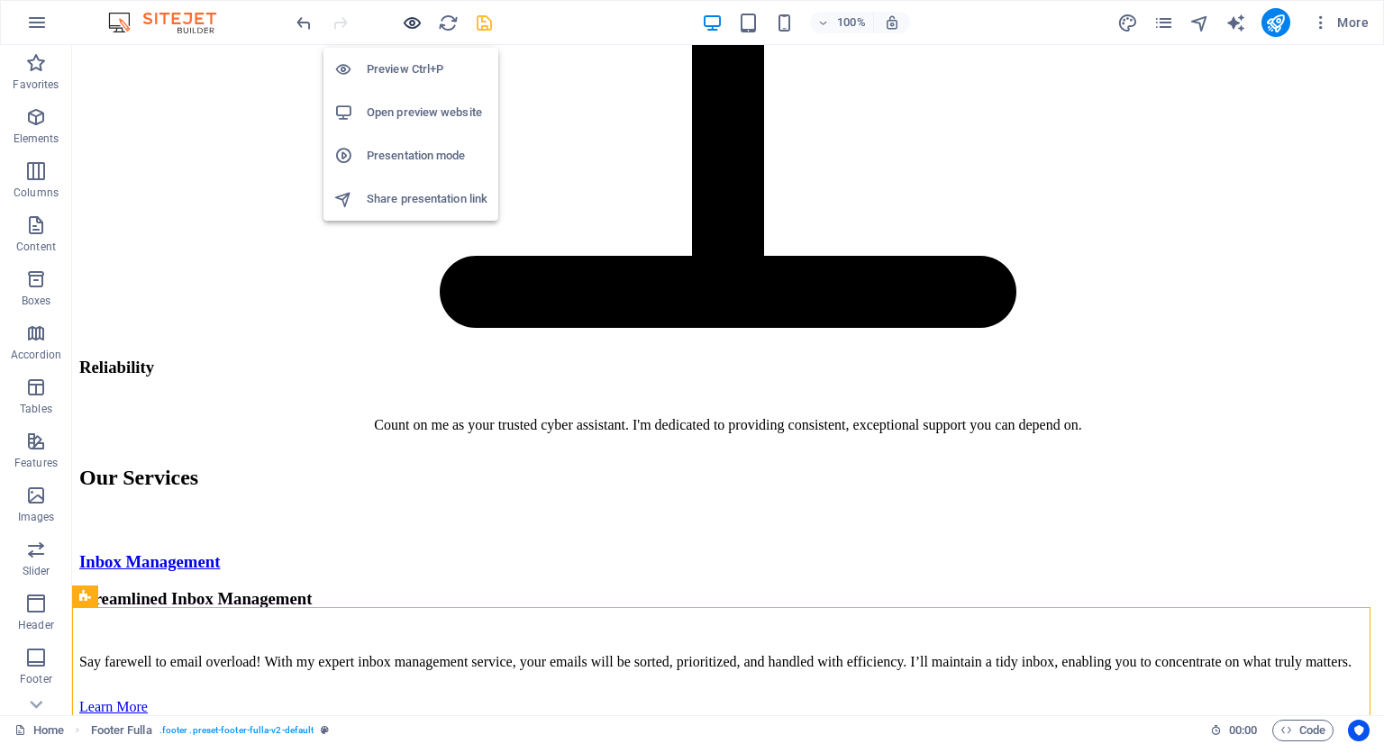
scroll to position [4461, 0]
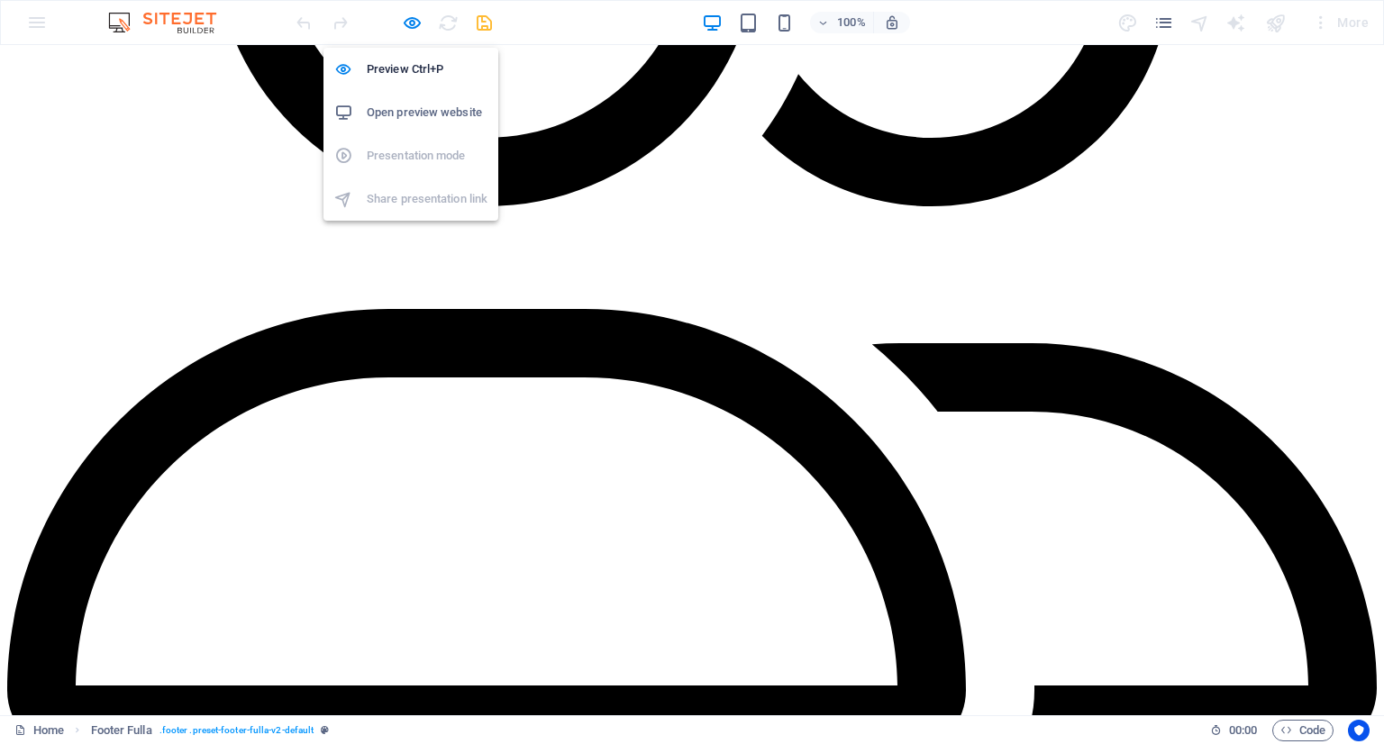
click at [412, 123] on h6 "Open preview website" at bounding box center [427, 113] width 121 height 22
